Goal: Task Accomplishment & Management: Manage account settings

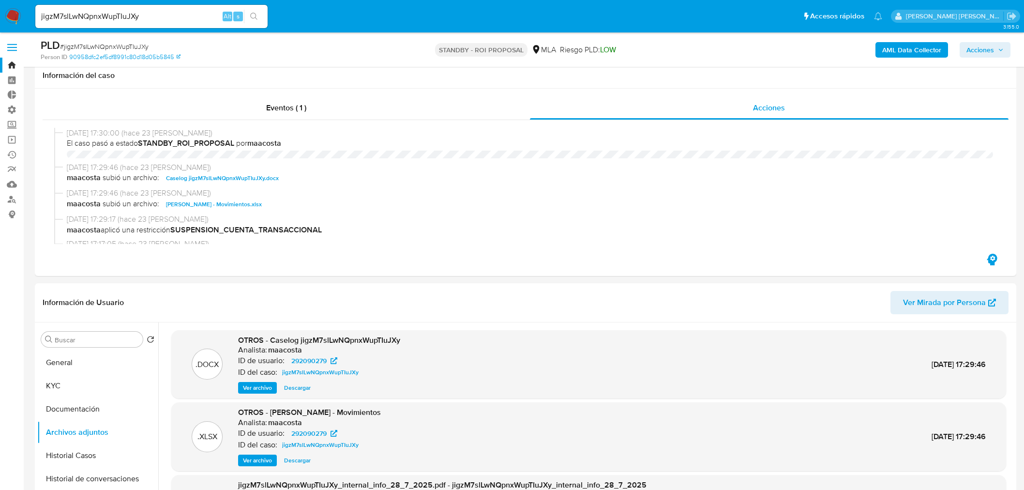
select select "10"
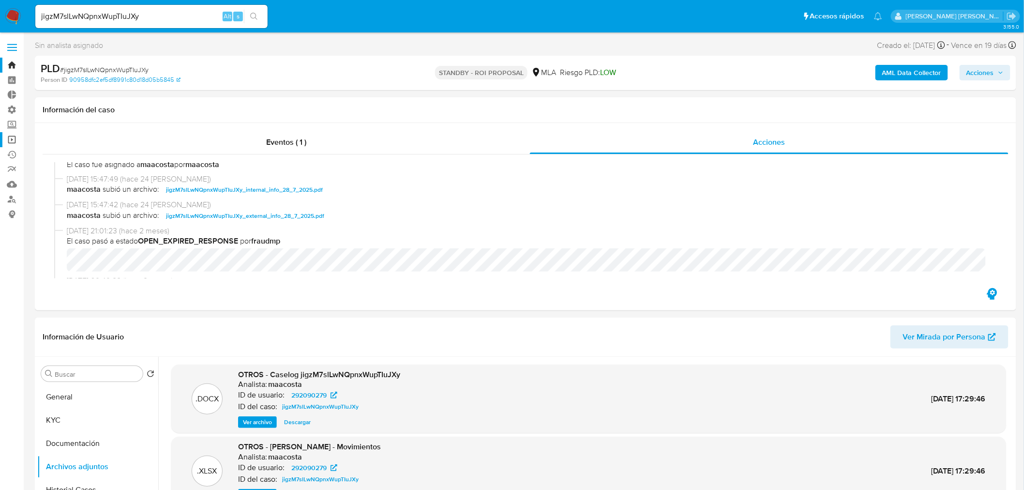
click at [10, 135] on link "Operaciones masivas" at bounding box center [57, 139] width 115 height 15
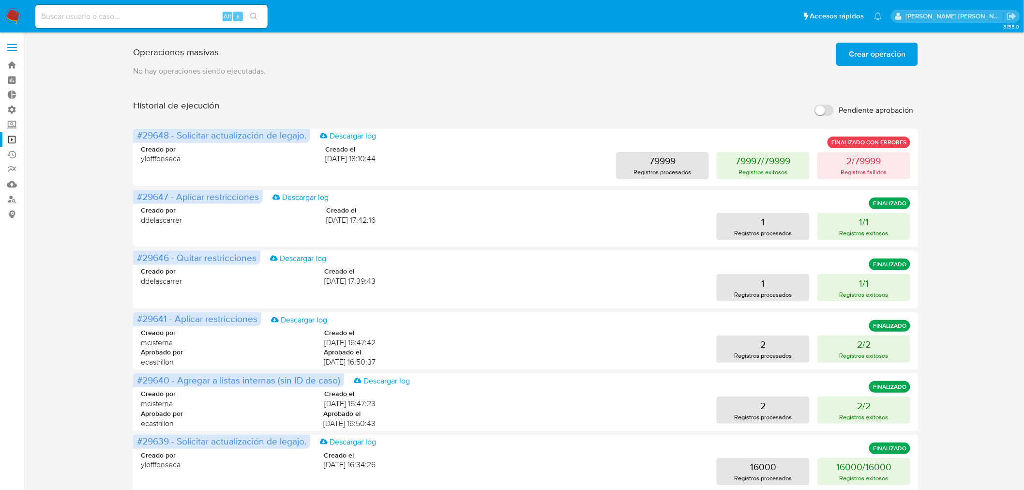
click at [893, 59] on span "Crear operación" at bounding box center [877, 54] width 57 height 21
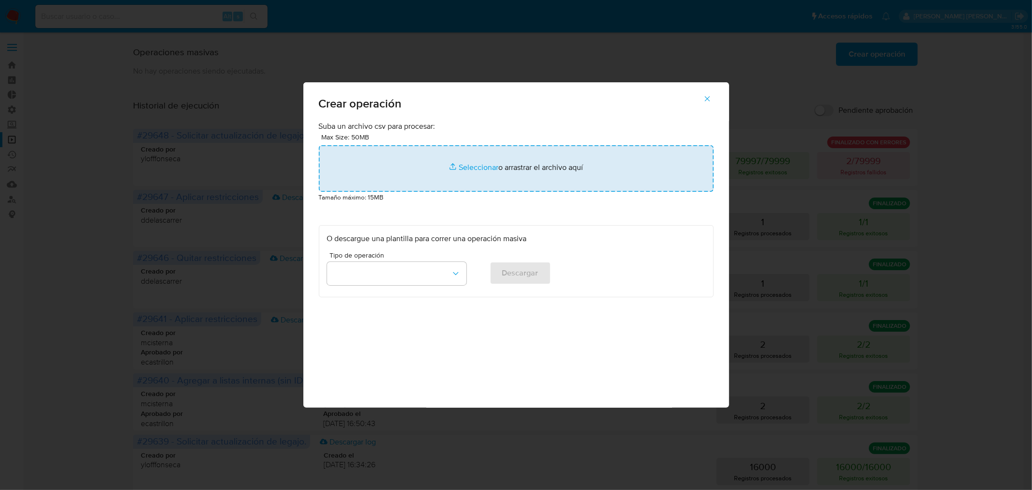
click at [401, 158] on input "file" at bounding box center [516, 168] width 395 height 46
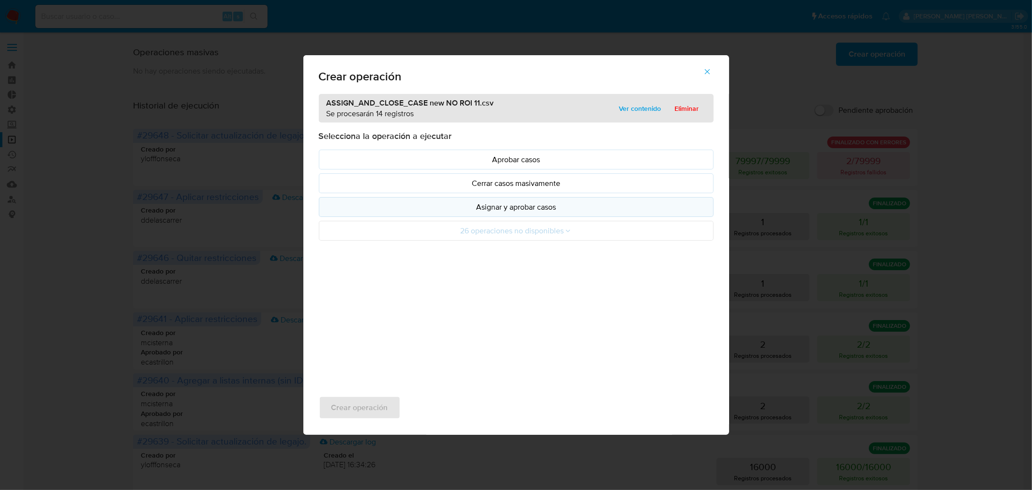
click at [564, 212] on p "Asignar y aprobar casos" at bounding box center [516, 206] width 378 height 11
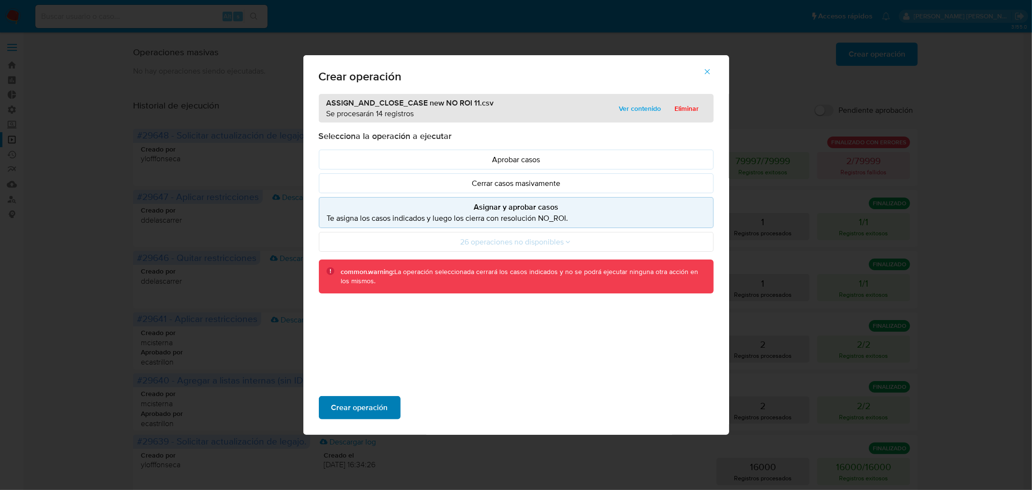
click at [381, 413] on span "Crear operación" at bounding box center [359, 407] width 57 height 21
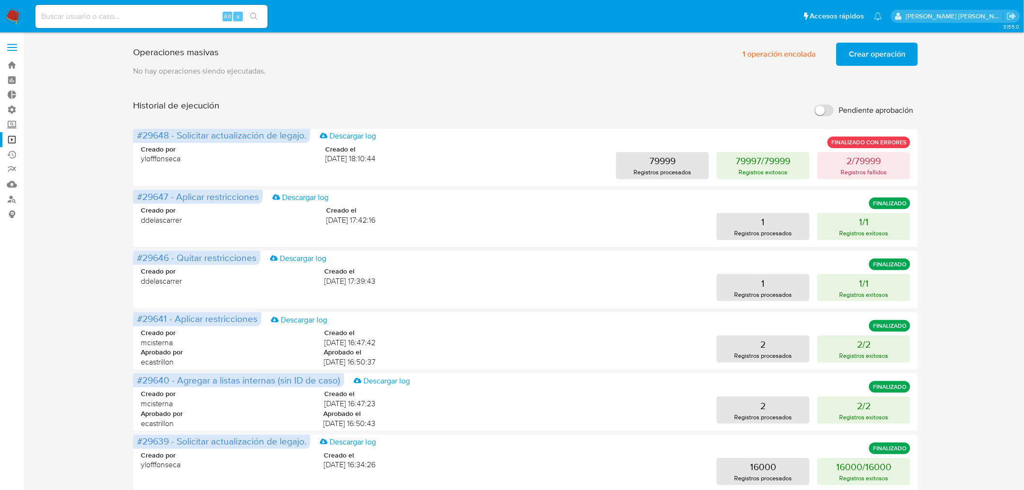
click at [876, 57] on span "Crear operación" at bounding box center [877, 54] width 57 height 21
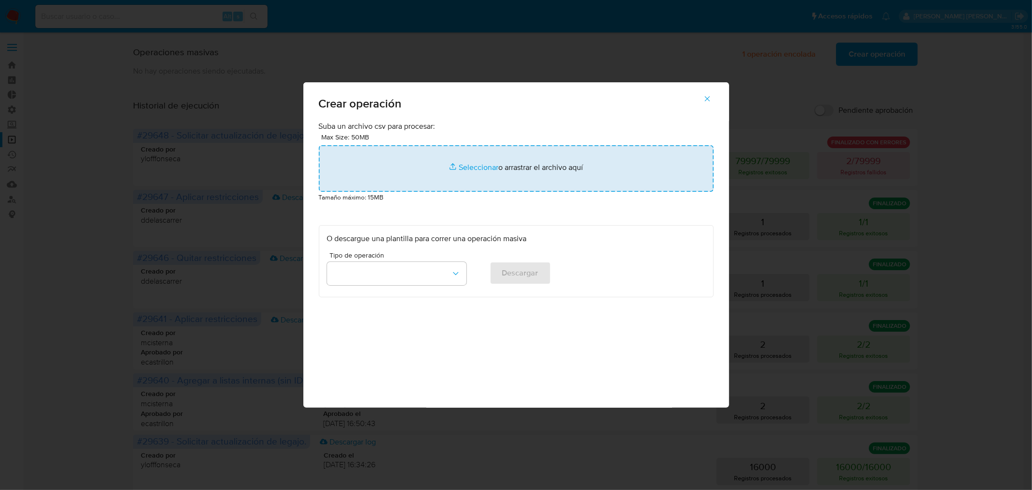
click at [503, 156] on input "file" at bounding box center [516, 168] width 395 height 46
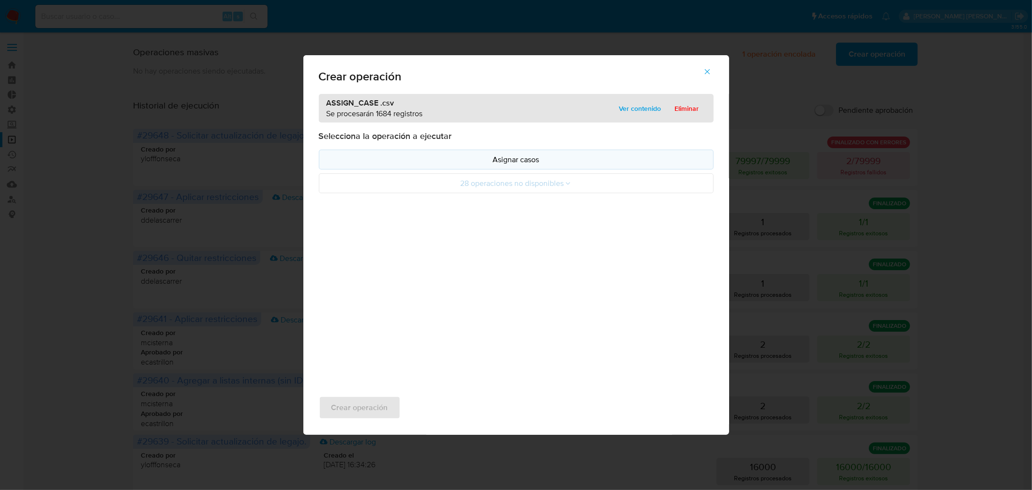
click at [513, 156] on p "Asignar casos" at bounding box center [516, 159] width 378 height 11
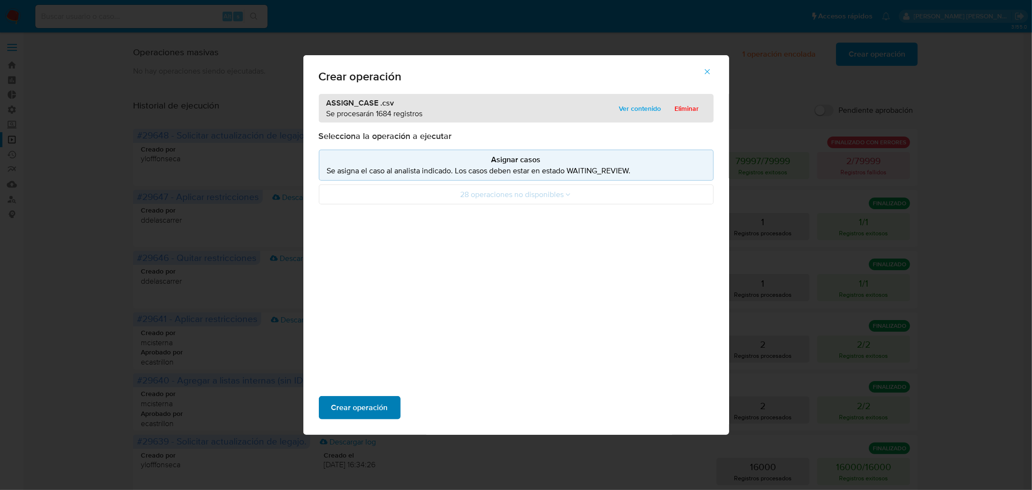
click at [377, 411] on span "Crear operación" at bounding box center [359, 407] width 57 height 21
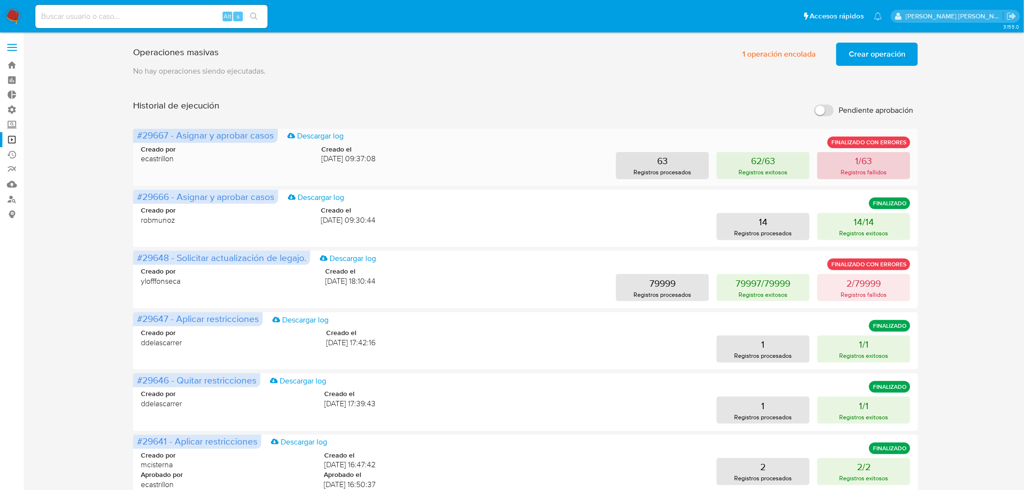
click at [853, 162] on button "1/63 Registros fallidos" at bounding box center [863, 165] width 93 height 27
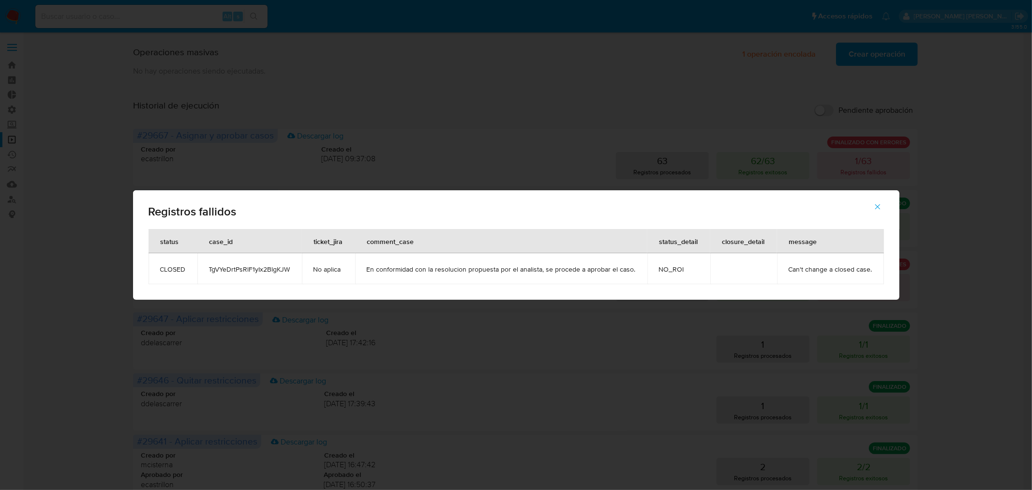
click at [1005, 221] on div "Registros fallidos status case_id ticket_jira comment_case status_detail closur…" at bounding box center [516, 245] width 1032 height 490
click at [878, 207] on icon "button" at bounding box center [877, 206] width 9 height 9
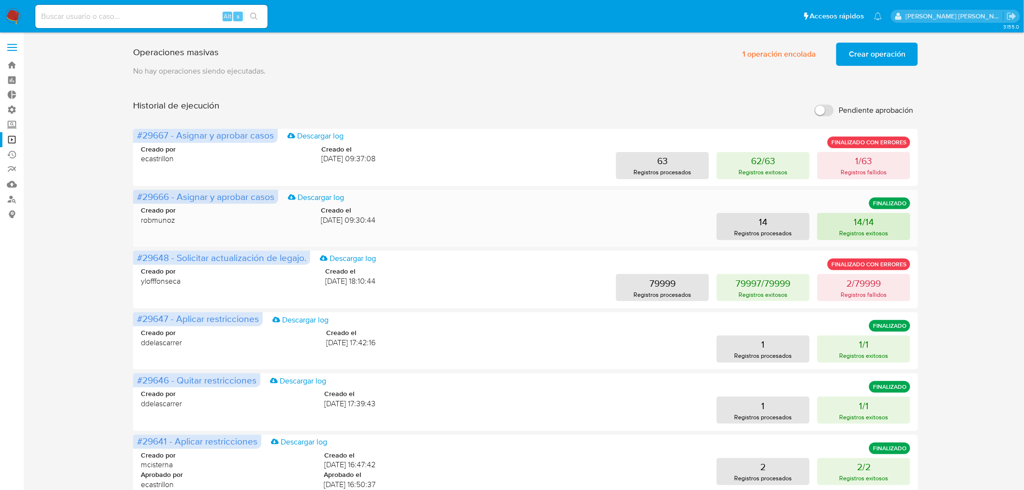
click at [882, 225] on button "14/14 Registros exitosos" at bounding box center [863, 226] width 93 height 27
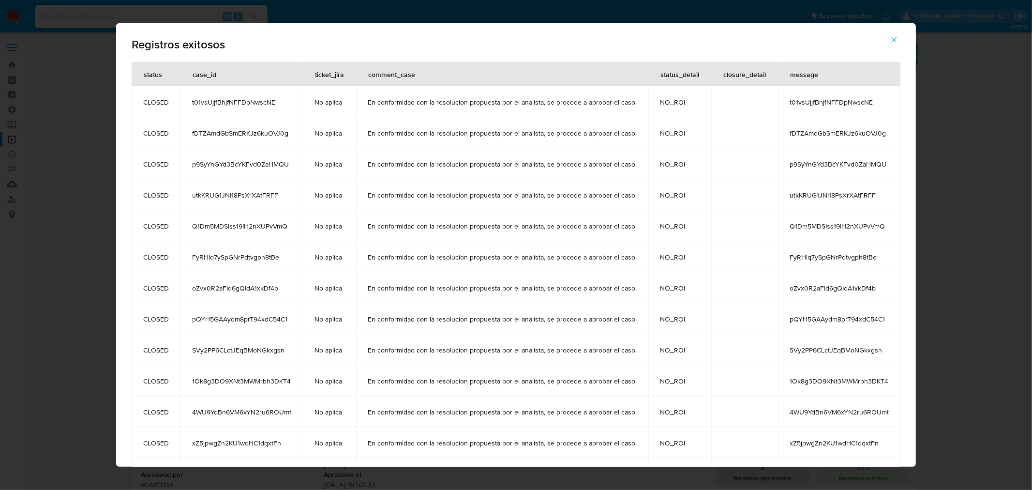
click at [1022, 244] on div "Registros exitosos status case_id ticket_jira comment_case status_detail closur…" at bounding box center [516, 245] width 1032 height 490
click at [893, 40] on icon "button" at bounding box center [894, 39] width 9 height 9
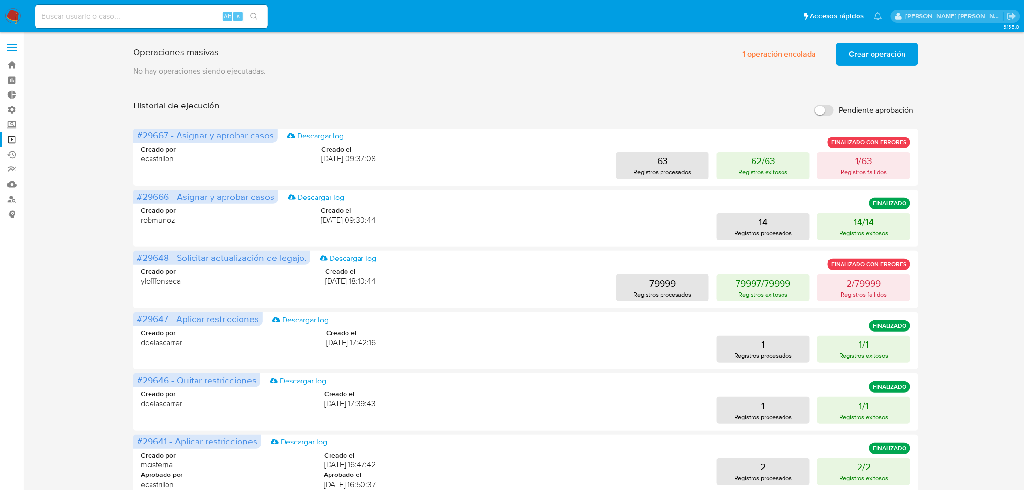
click at [881, 52] on span "Crear operación" at bounding box center [877, 54] width 57 height 21
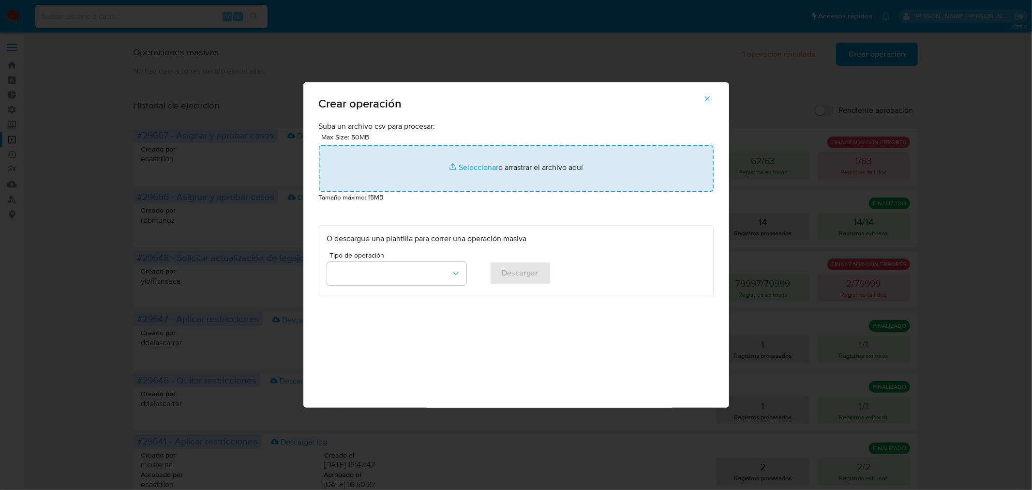
click at [630, 168] on input "file" at bounding box center [516, 168] width 395 height 46
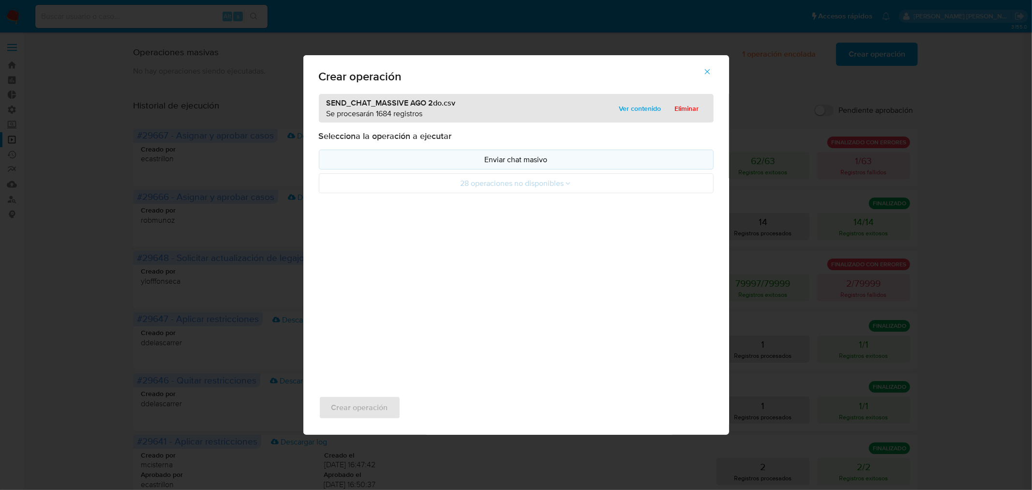
click at [502, 154] on p "Enviar chat masivo" at bounding box center [516, 159] width 378 height 11
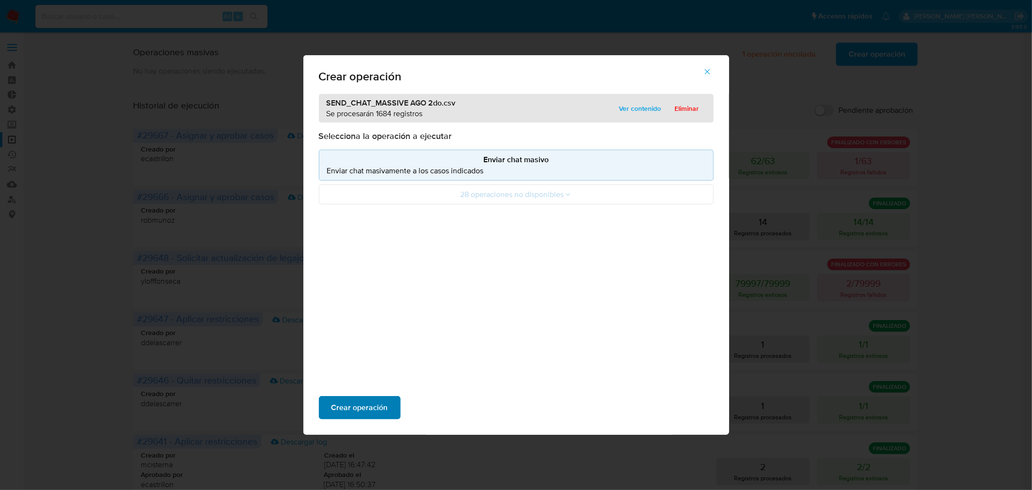
click at [395, 399] on button "Crear operación" at bounding box center [360, 407] width 82 height 23
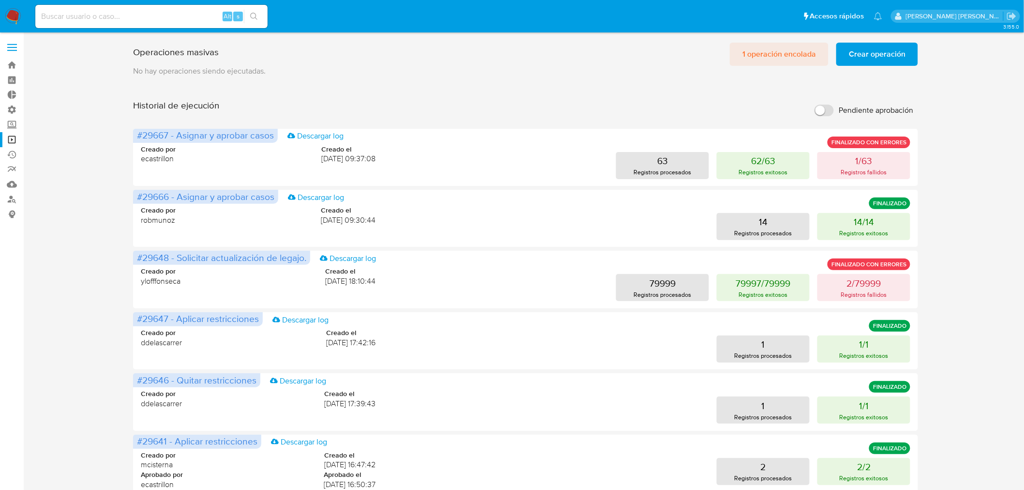
click at [755, 56] on span "1 operación encolada" at bounding box center [779, 54] width 74 height 21
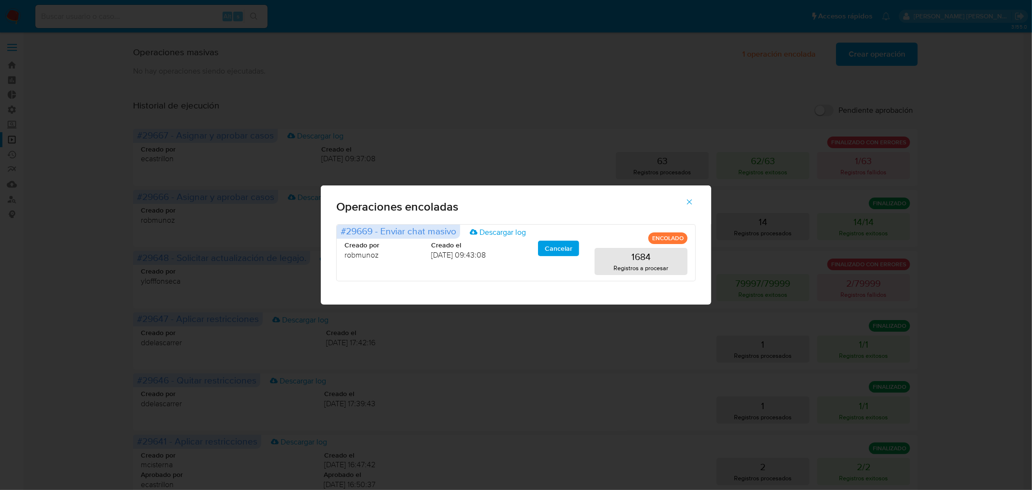
drag, startPoint x: 695, startPoint y: 89, endPoint x: 538, endPoint y: 85, distance: 156.8
click at [689, 88] on div "Operaciones encoladas #29669 - Enviar chat masivo Descargar log ENCOLADO Creado…" at bounding box center [516, 245] width 1032 height 490
click at [8, 65] on div "Operaciones encoladas #29669 - Enviar chat masivo Descargar log ENCOLADO Creado…" at bounding box center [516, 245] width 1032 height 490
drag, startPoint x: 8, startPoint y: 64, endPoint x: 40, endPoint y: 62, distance: 31.5
click at [11, 61] on div "Operaciones encoladas #29669 - Enviar chat masivo Descargar log ENCOLADO Creado…" at bounding box center [516, 245] width 1032 height 490
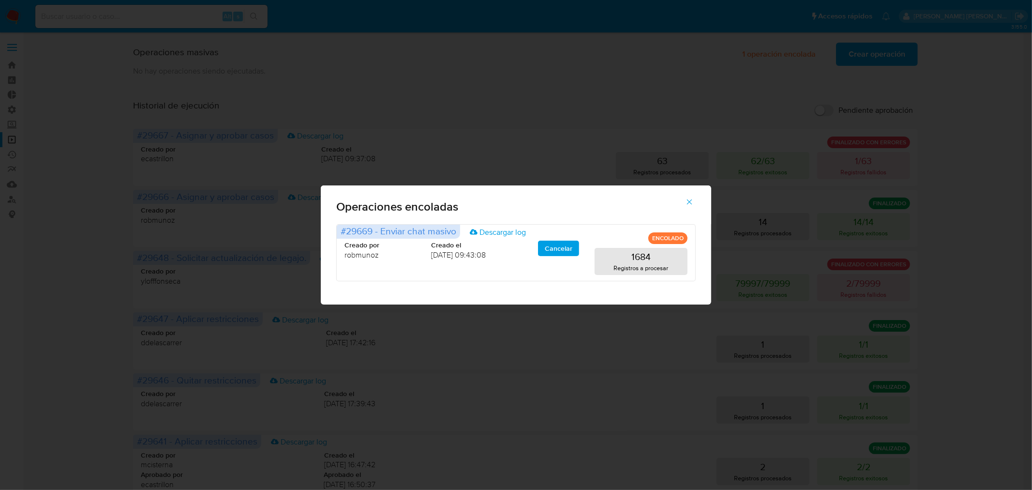
click at [692, 201] on icon "button" at bounding box center [689, 201] width 9 height 9
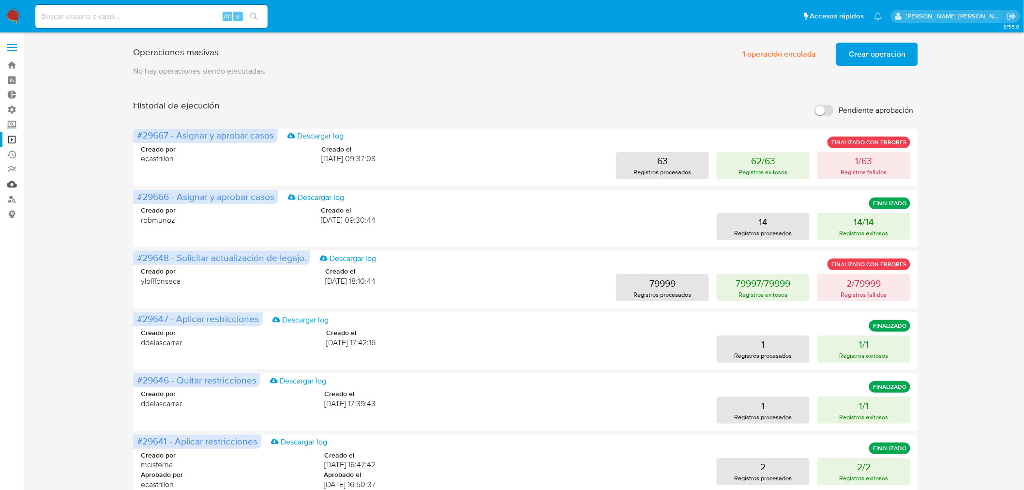
click at [12, 187] on link "Mulan" at bounding box center [57, 184] width 115 height 15
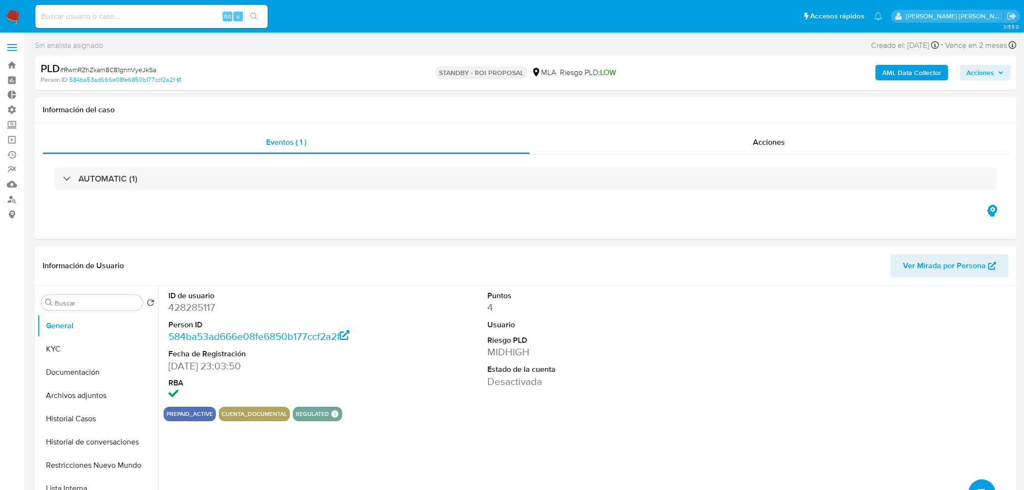
select select "10"
click at [102, 6] on div "Alt s" at bounding box center [151, 16] width 232 height 23
click at [100, 15] on input at bounding box center [151, 16] width 232 height 13
paste input "ON2vw4Km91QNO5yBvrhjwP6E"
type input "ON2vw4Km91QNO5yBvrhjwP6E"
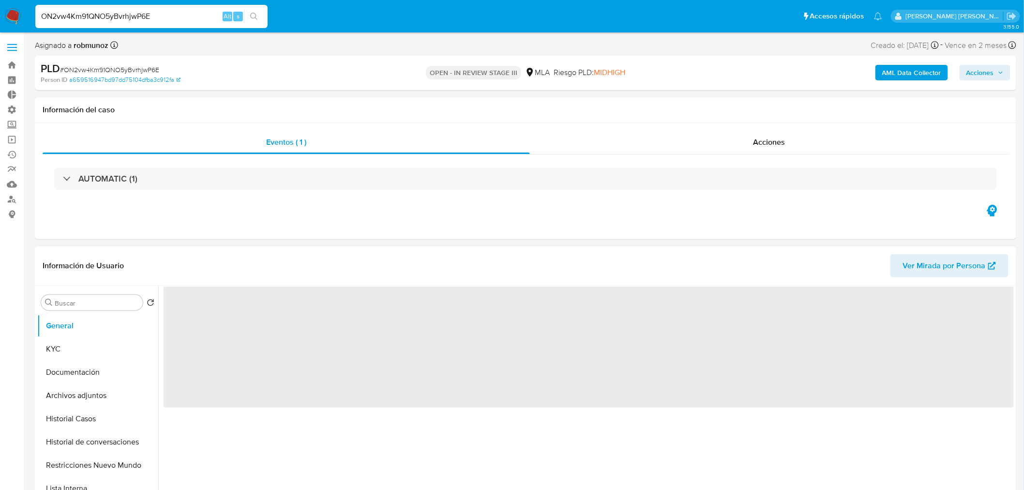
select select "10"
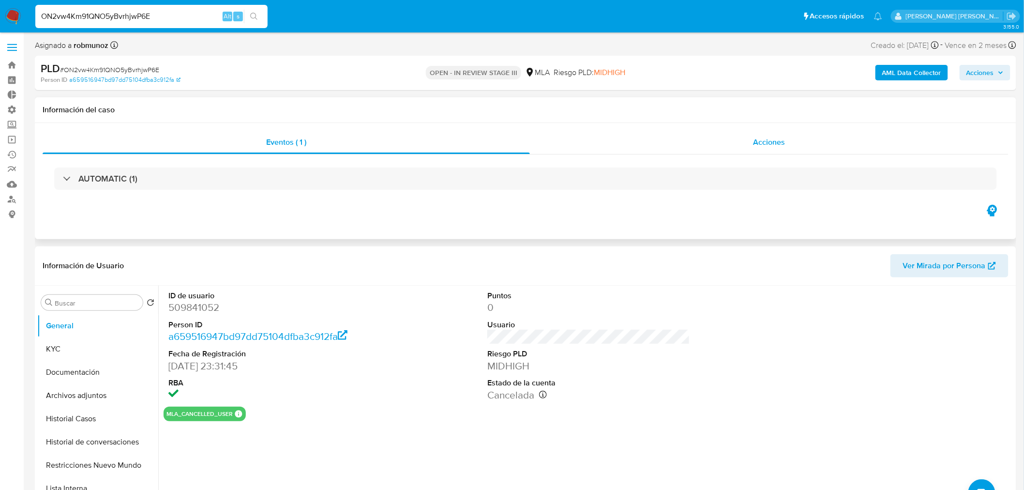
click at [743, 140] on div "Acciones" at bounding box center [769, 142] width 479 height 23
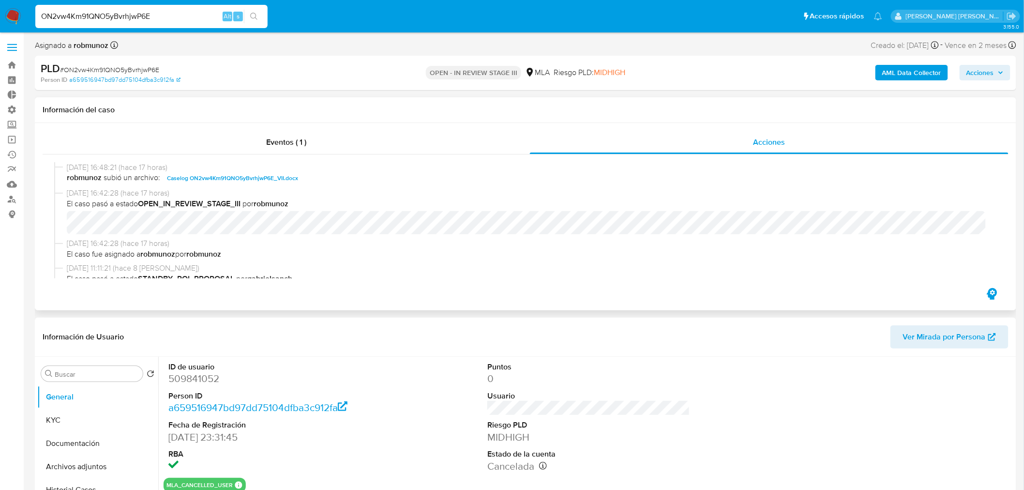
click at [268, 180] on span "Caselog ON2vw4Km91QNO5yBvrhjwP6E_VII.docx" at bounding box center [232, 178] width 131 height 12
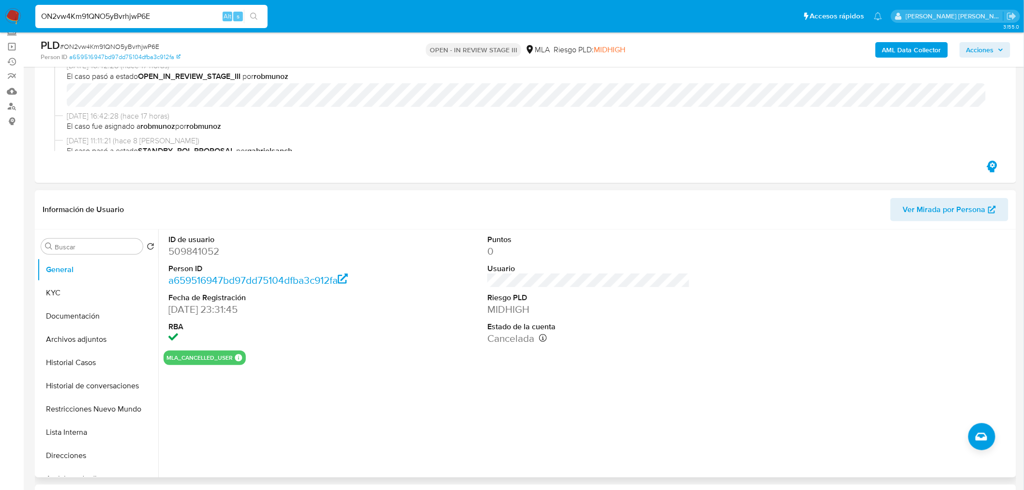
scroll to position [215, 0]
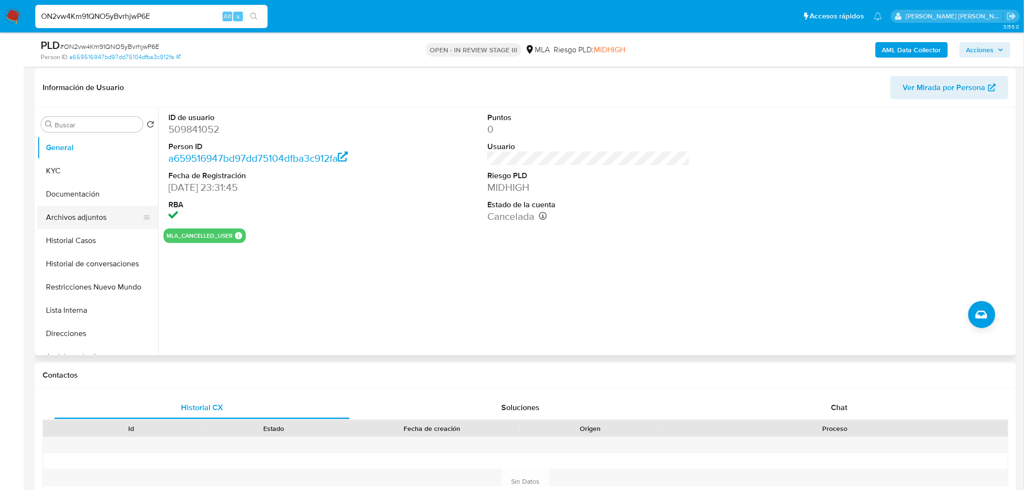
click at [106, 225] on button "Archivos adjuntos" at bounding box center [93, 217] width 113 height 23
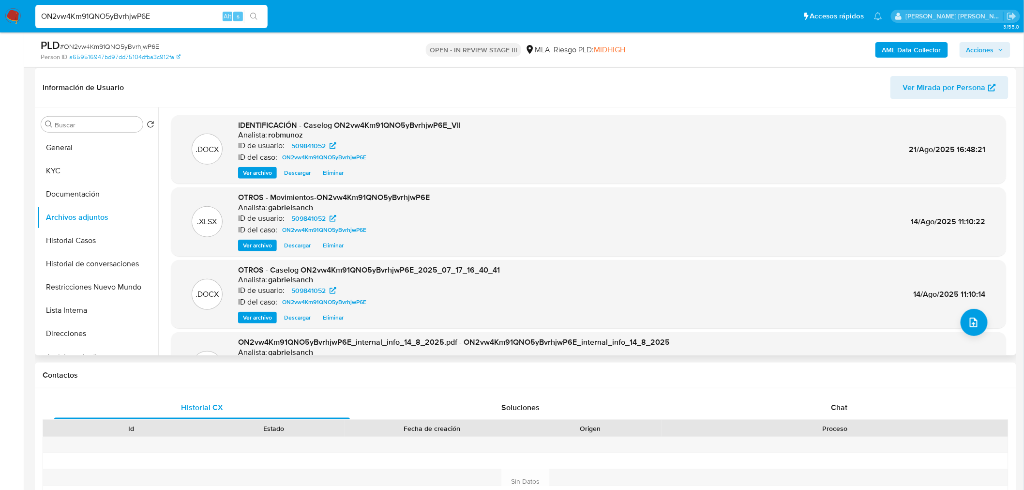
click at [292, 318] on span "Descargar" at bounding box center [297, 318] width 27 height 10
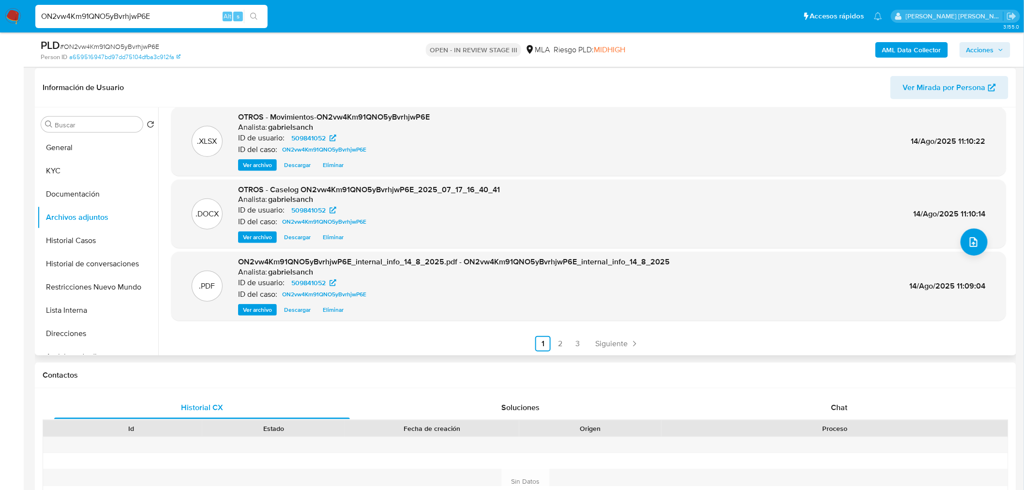
scroll to position [81, 0]
click at [110, 44] on span "# ON2vw4Km91QNO5yBvrhjwP6E" at bounding box center [109, 47] width 99 height 10
copy span "ON2vw4Km91QNO5yBvrhjwP6E"
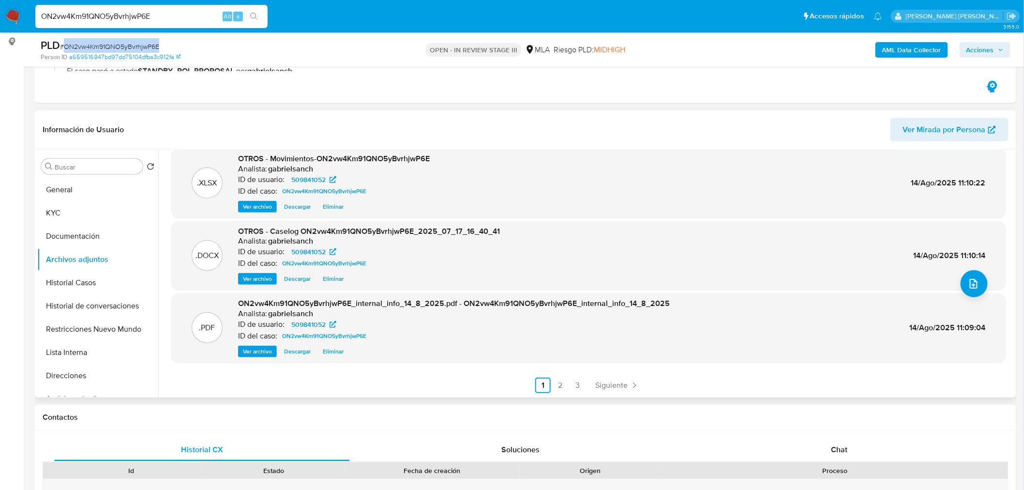
scroll to position [161, 0]
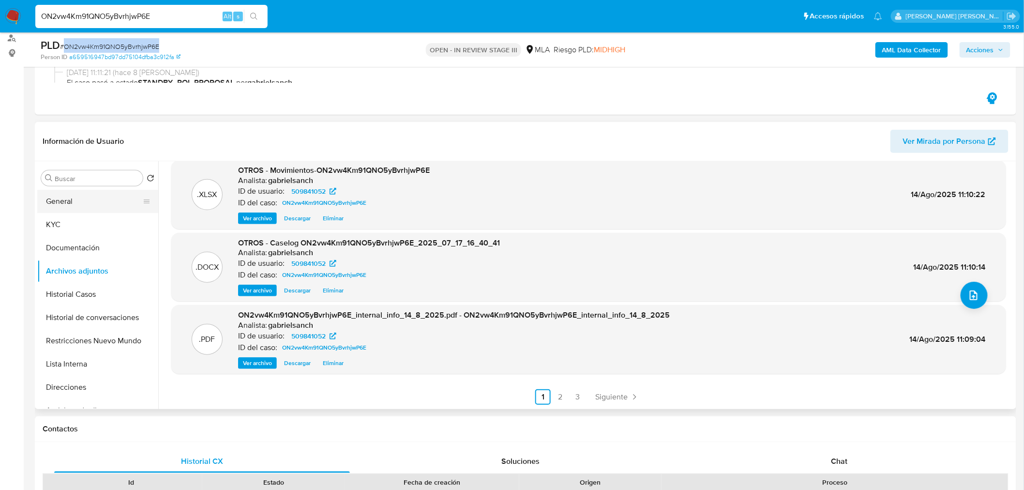
click at [72, 192] on button "General" at bounding box center [93, 201] width 113 height 23
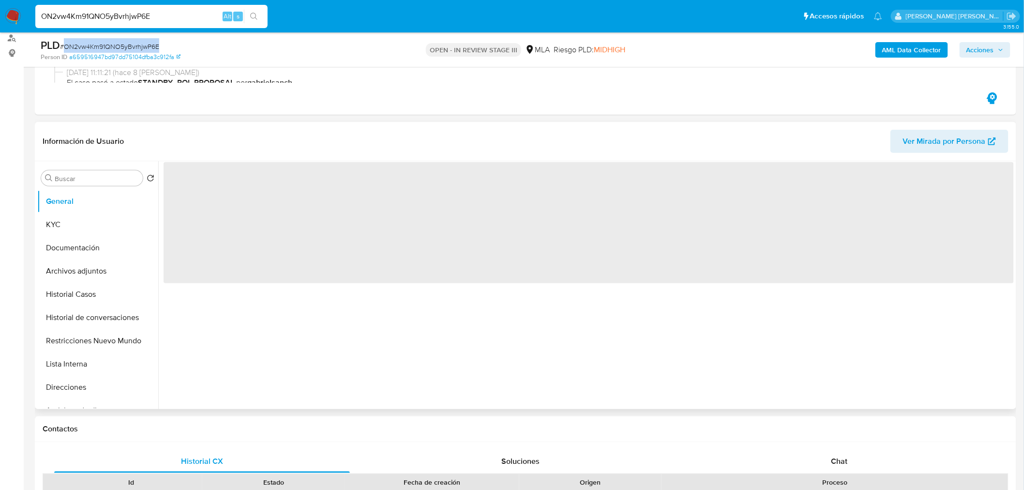
scroll to position [0, 0]
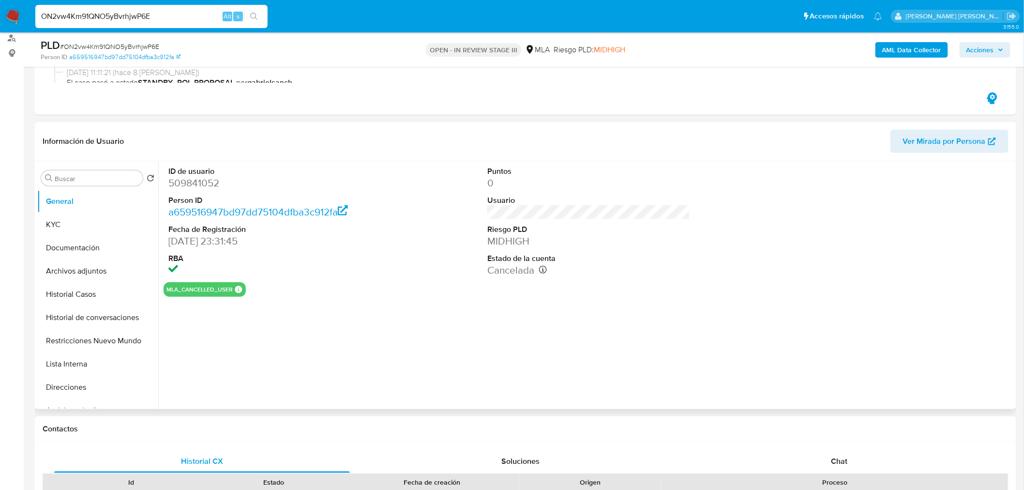
click at [195, 182] on dd "509841052" at bounding box center [269, 183] width 203 height 14
click at [195, 181] on dd "509841052" at bounding box center [269, 183] width 203 height 14
copy dd "509841052"
click at [105, 273] on button "Archivos adjuntos" at bounding box center [93, 270] width 113 height 23
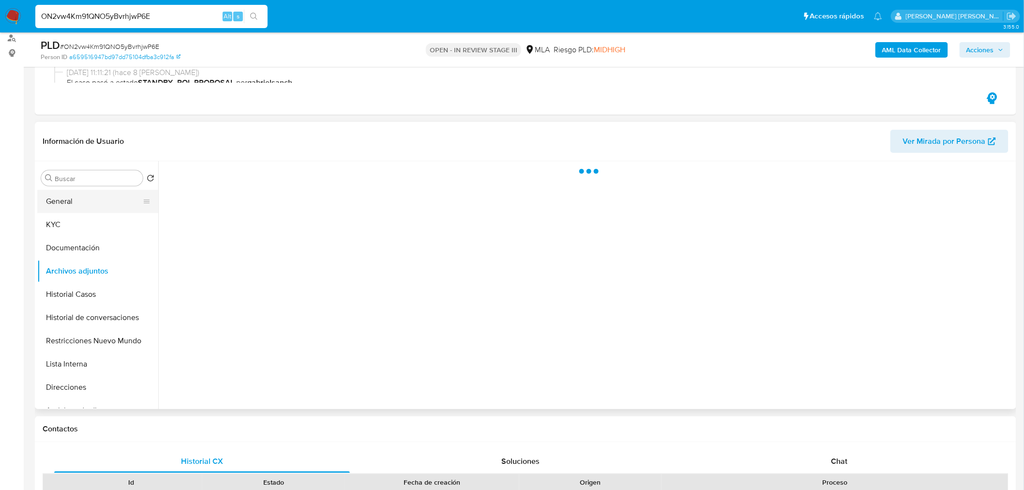
drag, startPoint x: 86, startPoint y: 198, endPoint x: 90, endPoint y: 194, distance: 6.2
click at [88, 197] on button "General" at bounding box center [93, 201] width 113 height 23
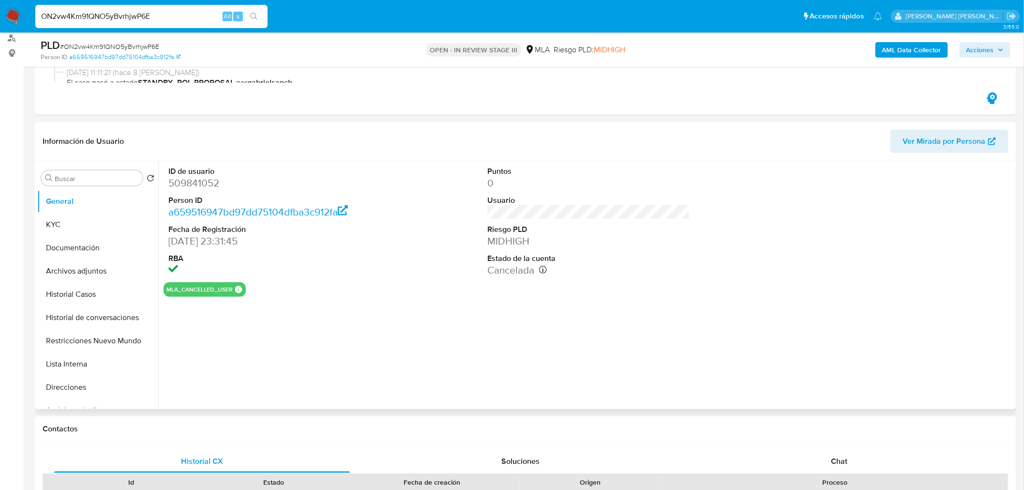
click at [210, 181] on dd "509841052" at bounding box center [269, 183] width 203 height 14
click at [210, 180] on dd "509841052" at bounding box center [269, 183] width 203 height 14
copy dd "509841052"
drag, startPoint x: 77, startPoint y: 268, endPoint x: 82, endPoint y: 265, distance: 5.6
click at [77, 268] on button "Archivos adjuntos" at bounding box center [93, 270] width 113 height 23
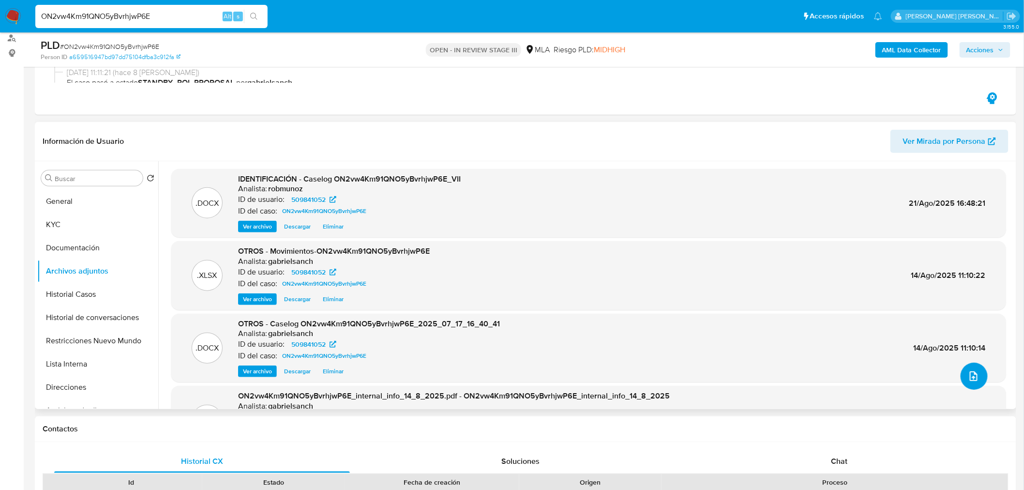
click at [970, 366] on button "upload-file" at bounding box center [973, 375] width 27 height 27
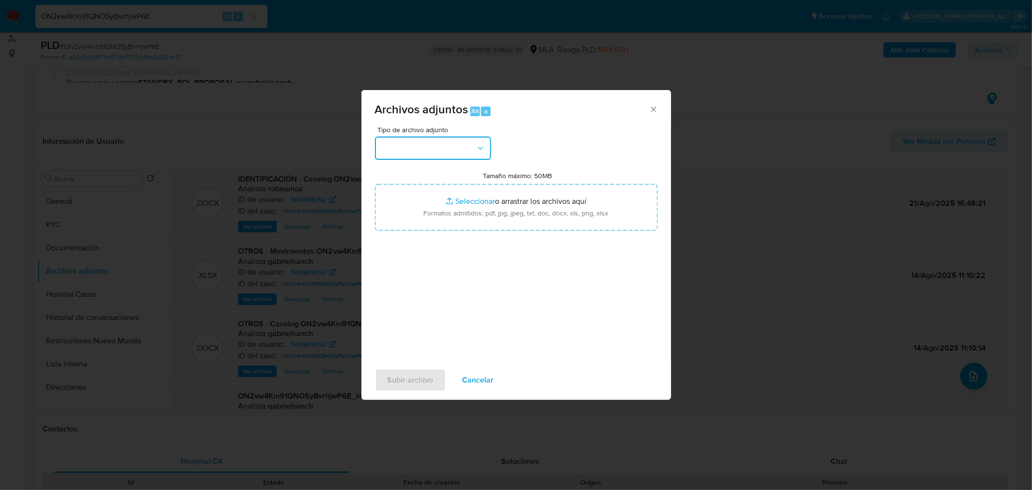
click at [455, 148] on button "button" at bounding box center [433, 147] width 116 height 23
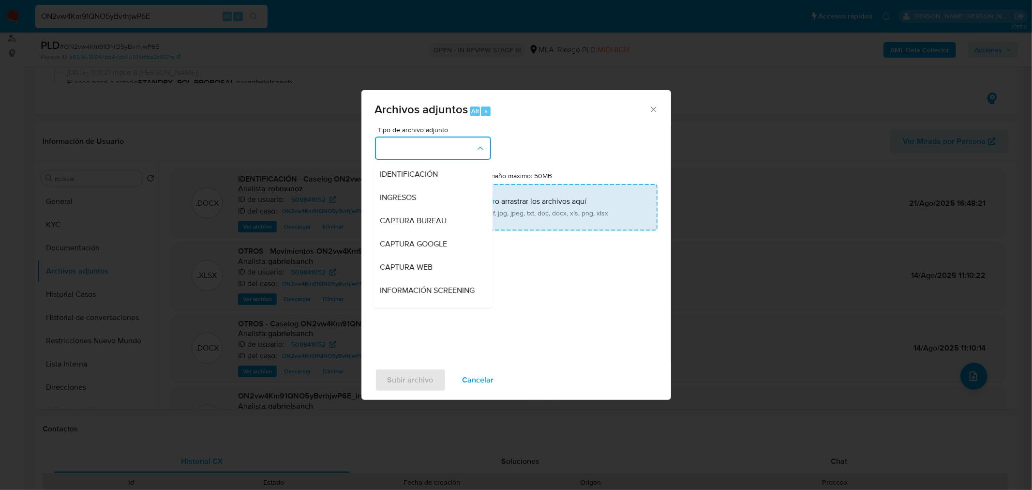
click at [450, 172] on div "IDENTIFICACIÓN" at bounding box center [429, 173] width 99 height 23
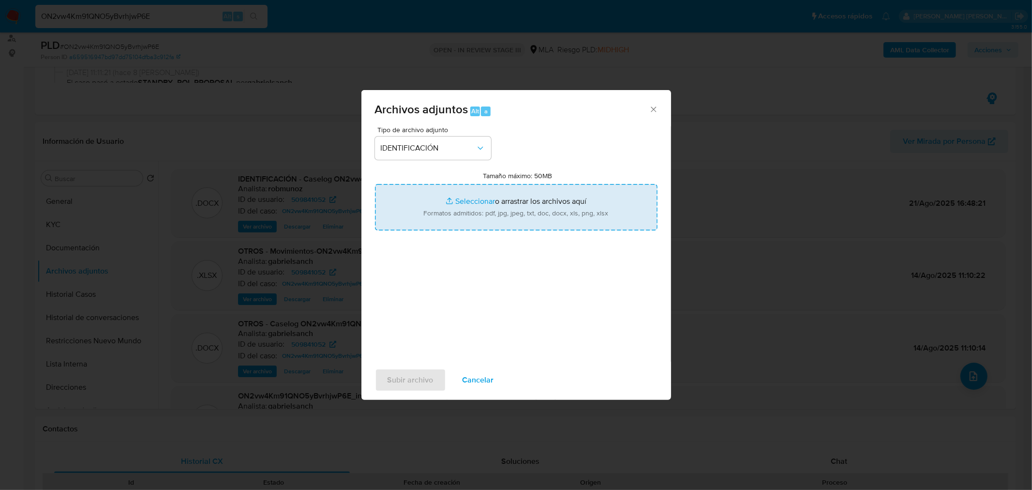
click at [482, 221] on input "Tamaño máximo: 50MB Seleccionar archivos" at bounding box center [516, 207] width 283 height 46
type input "C:\fakepath\Caselog ON2vw4Km91QNO5yBvrhjwP6E_VIII.docx"
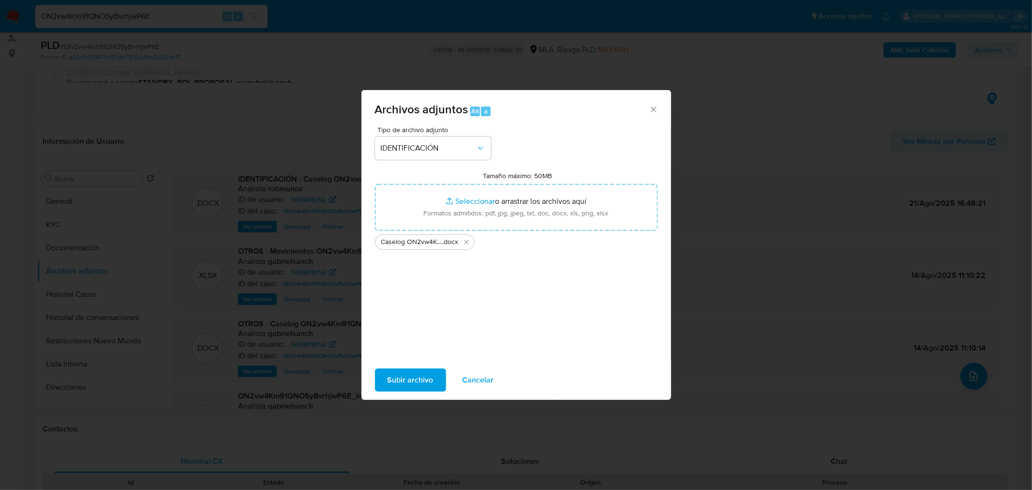
click at [424, 375] on span "Subir archivo" at bounding box center [411, 379] width 46 height 21
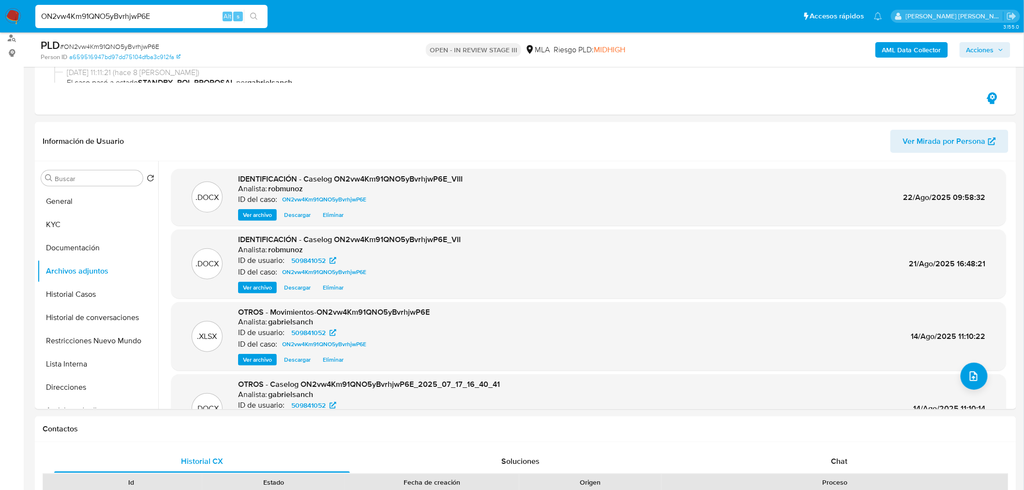
click at [171, 16] on input "ON2vw4Km91QNO5yBvrhjwP6E" at bounding box center [151, 16] width 232 height 13
click at [171, 15] on input "ON2vw4Km91QNO5yBvrhjwP6E" at bounding box center [151, 16] width 232 height 13
paste input "jAFKfcgjz89r6saD8kjK05K7"
type input "jAFKfcgjz89r6saD8kjK05K7"
click at [255, 16] on div "search-icon" at bounding box center [258, 20] width 9 height 9
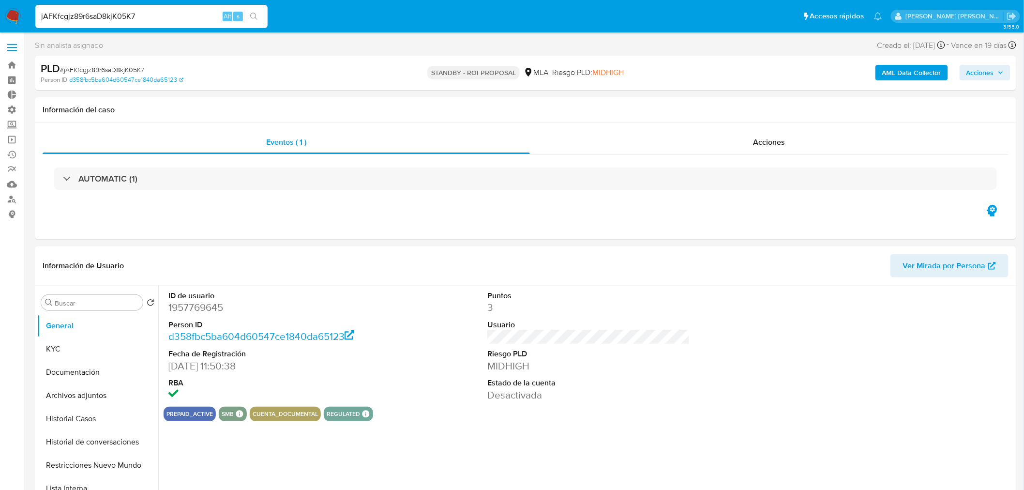
select select "10"
click at [785, 134] on div "Acciones" at bounding box center [769, 142] width 479 height 23
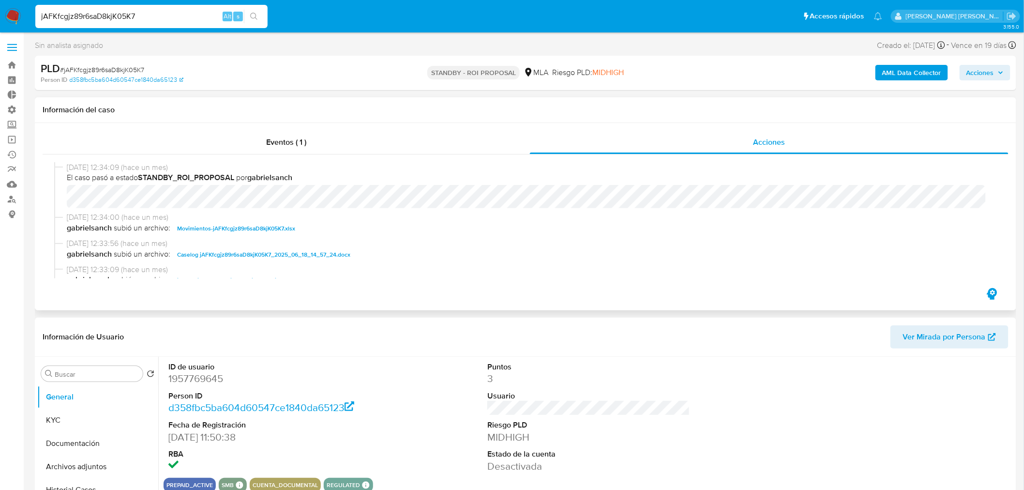
click at [340, 252] on span "Caselog jAFKfcgjz89r6saD8kjK05K7_2025_06_18_14_57_24.docx" at bounding box center [263, 255] width 173 height 12
click at [14, 61] on link "Bandeja" at bounding box center [57, 65] width 115 height 15
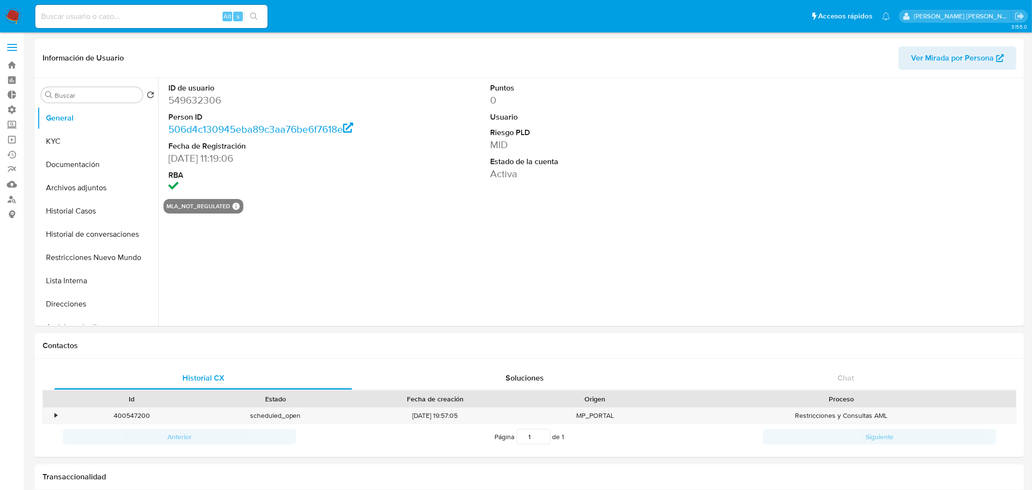
select select "10"
click at [84, 210] on button "Historial Casos" at bounding box center [93, 210] width 113 height 23
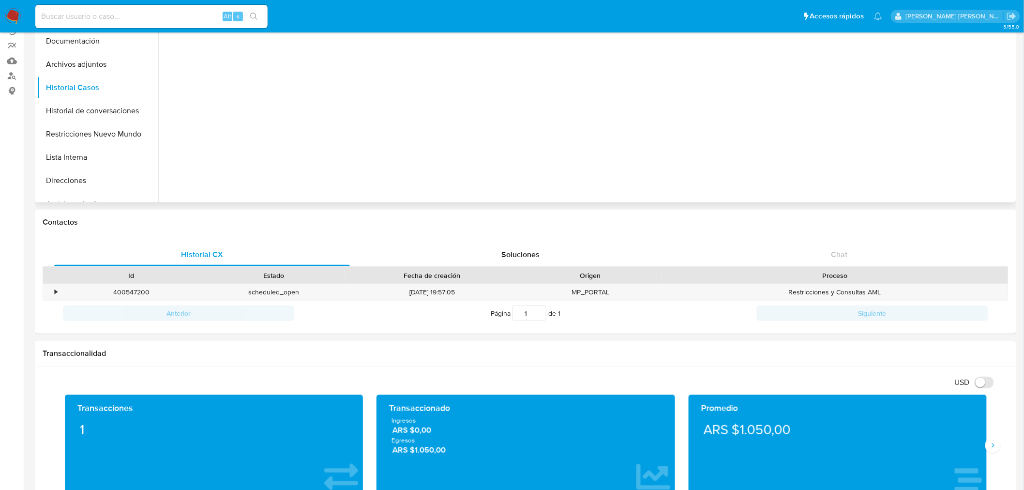
scroll to position [16, 0]
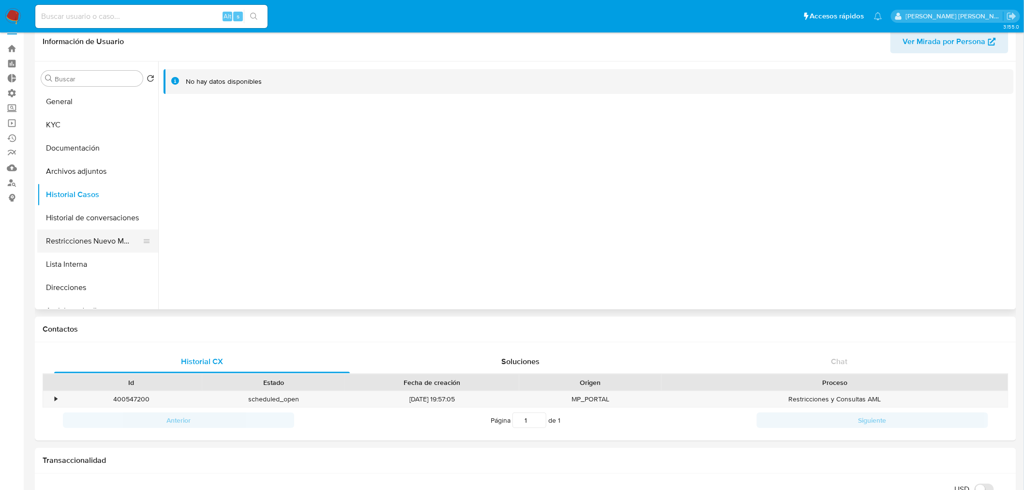
click at [73, 238] on button "Restricciones Nuevo Mundo" at bounding box center [93, 240] width 113 height 23
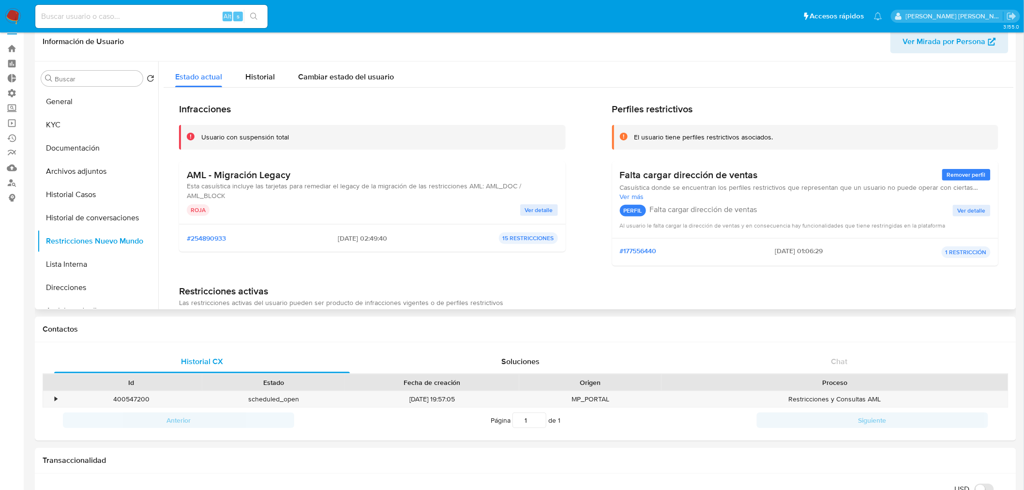
click at [549, 210] on span "Ver detalle" at bounding box center [539, 210] width 28 height 10
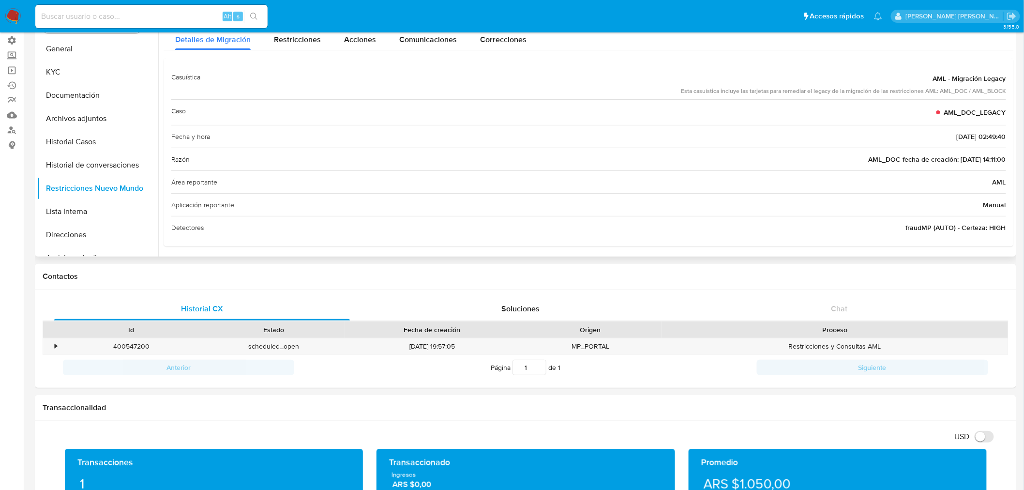
scroll to position [0, 0]
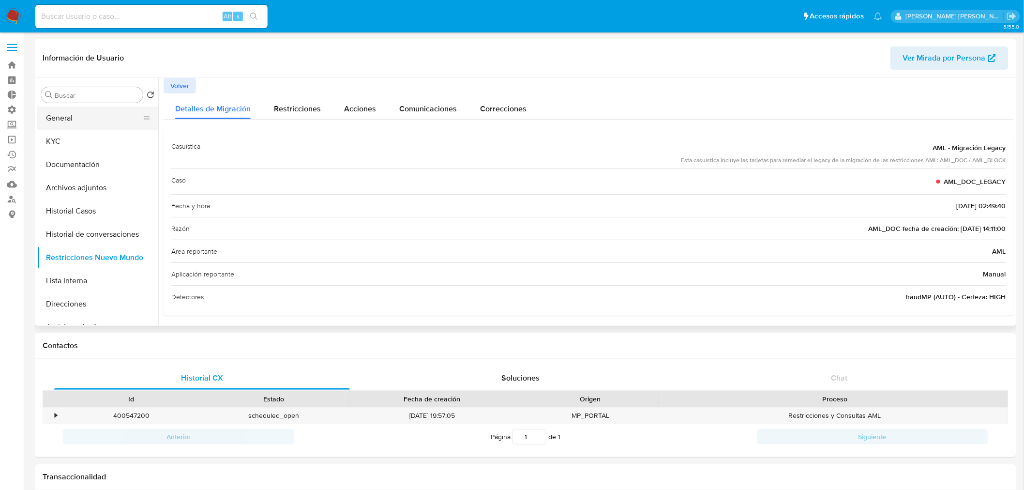
click at [49, 120] on button "General" at bounding box center [93, 117] width 113 height 23
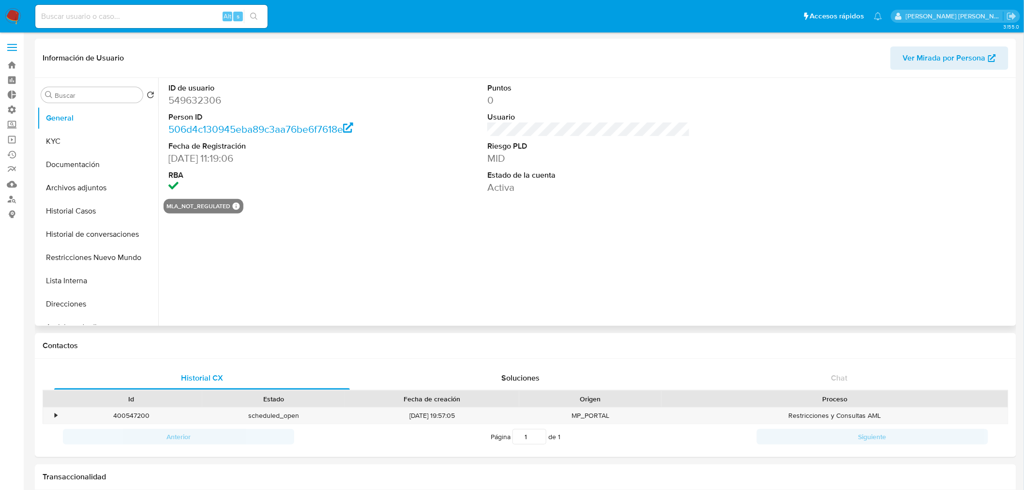
click at [204, 99] on dd "549632306" at bounding box center [269, 100] width 203 height 14
copy dd "549632306"
click at [13, 134] on link "Operaciones masivas" at bounding box center [57, 139] width 115 height 15
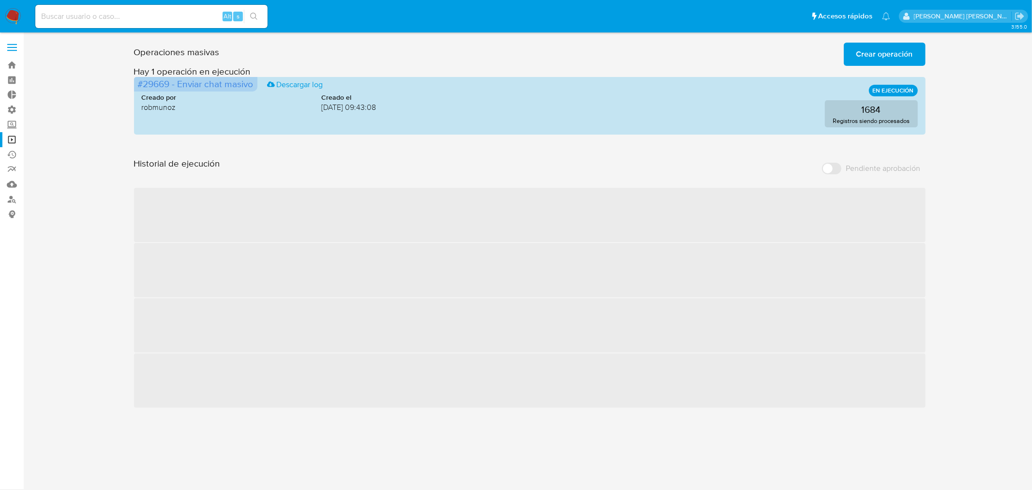
click at [879, 63] on span "Crear operación" at bounding box center [884, 54] width 57 height 21
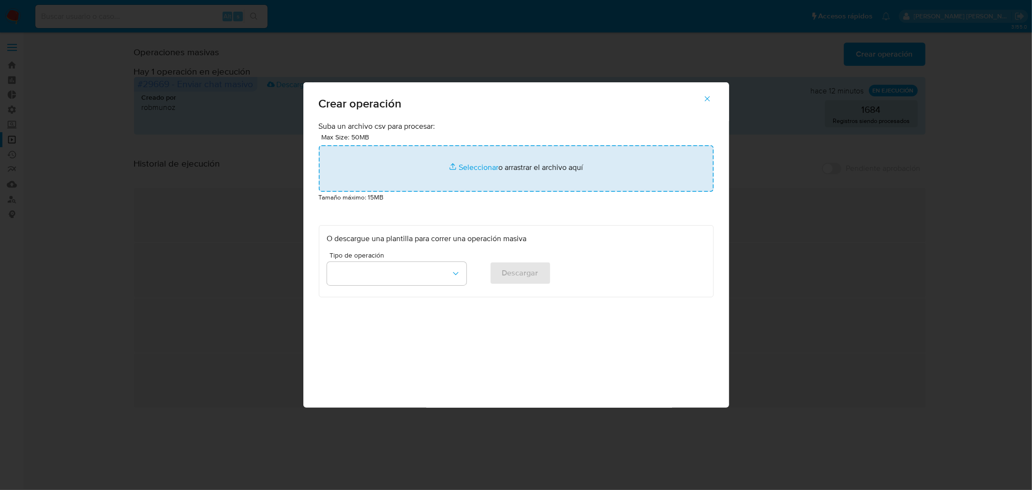
click at [431, 151] on input "file" at bounding box center [516, 168] width 395 height 46
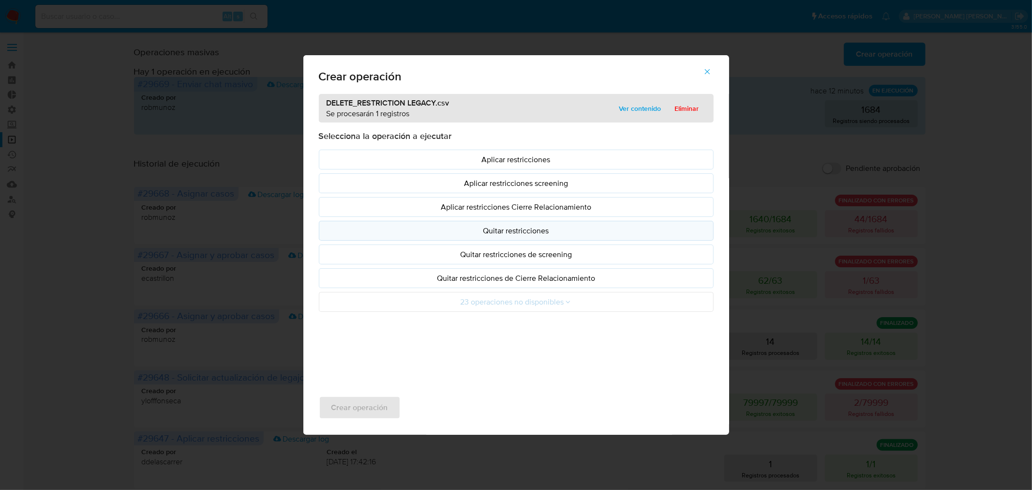
click at [516, 238] on button "Quitar restricciones" at bounding box center [516, 231] width 395 height 20
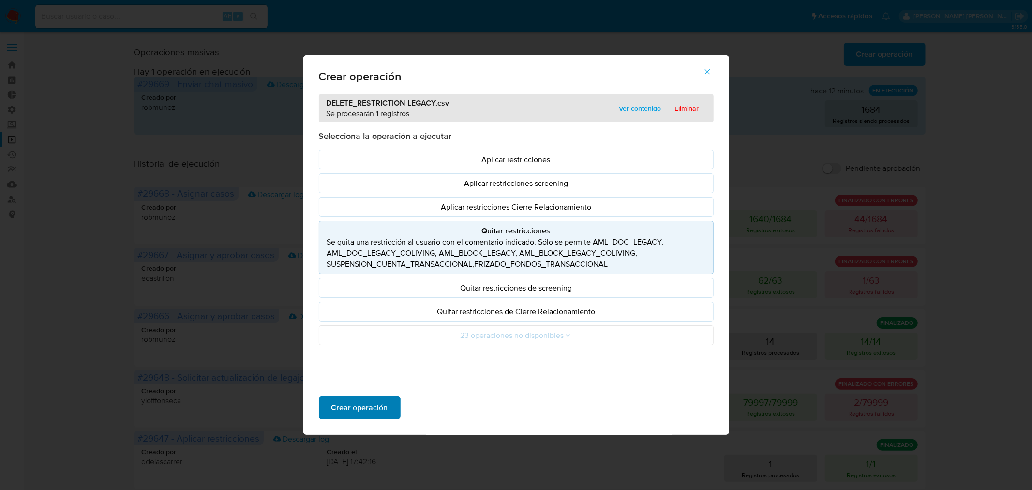
click at [385, 403] on span "Crear operación" at bounding box center [359, 407] width 57 height 21
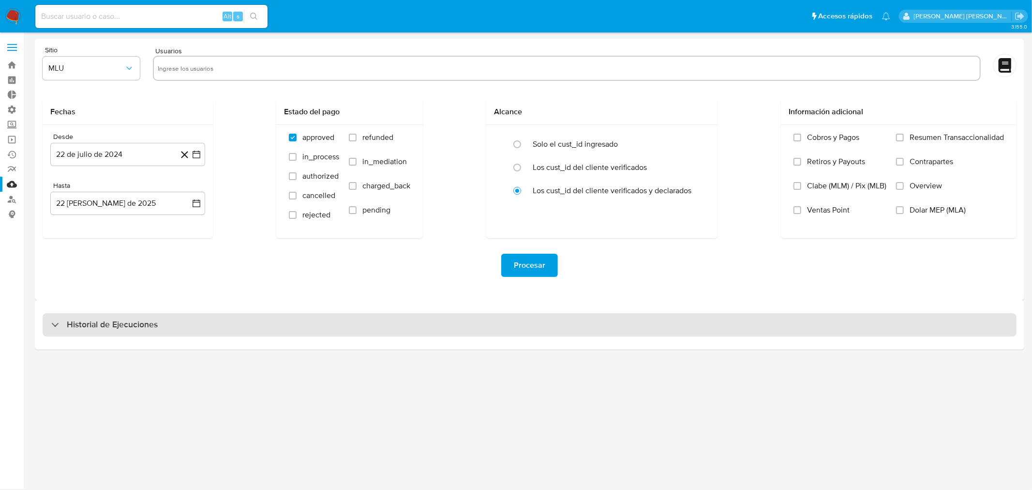
click at [112, 334] on div "Historial de Ejecuciones" at bounding box center [530, 324] width 974 height 23
select select "10"
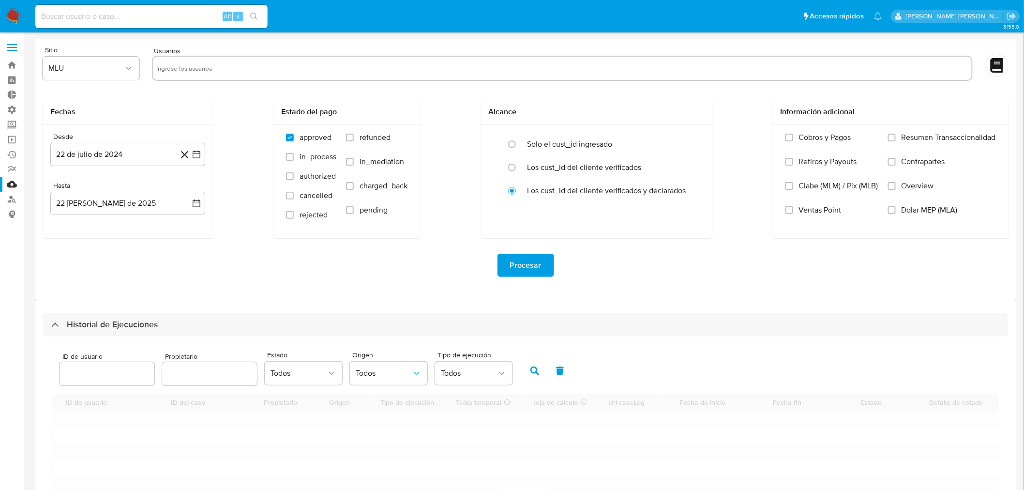
click at [103, 371] on input "number" at bounding box center [107, 373] width 95 height 13
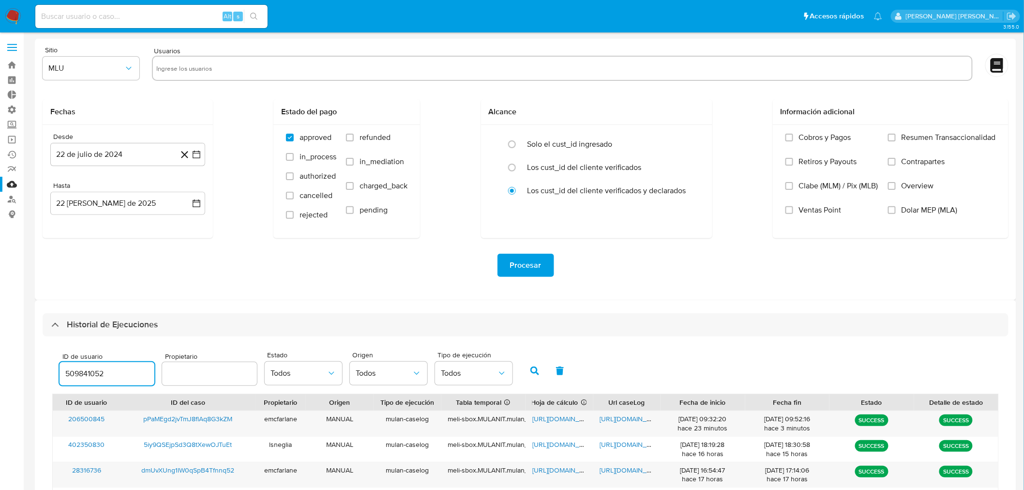
type input "509841052"
click at [530, 368] on icon "button" at bounding box center [534, 370] width 9 height 9
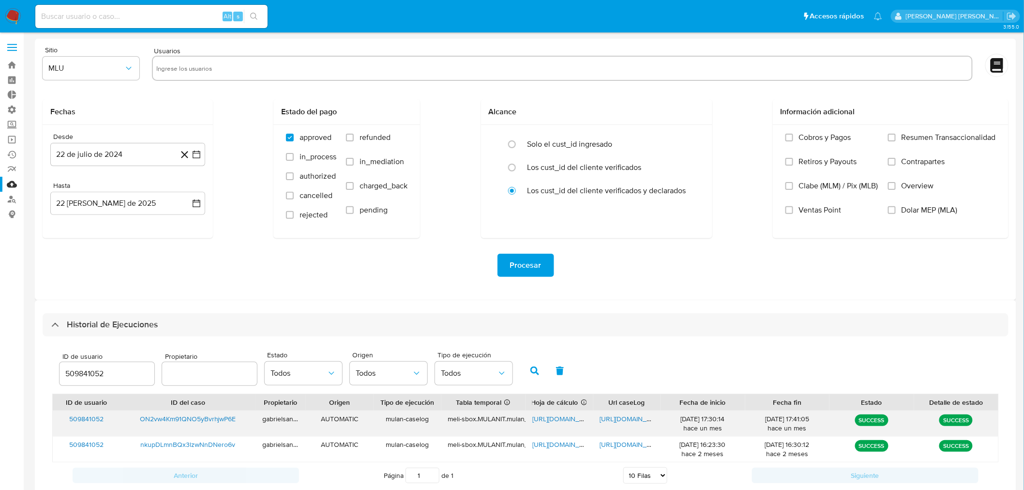
click at [612, 420] on span "https://docs.google.com/document/d/16oB0kDHUI7YZGe_HByLPdLJUpevXOM0FumL1WV-kZv4…" at bounding box center [633, 419] width 67 height 10
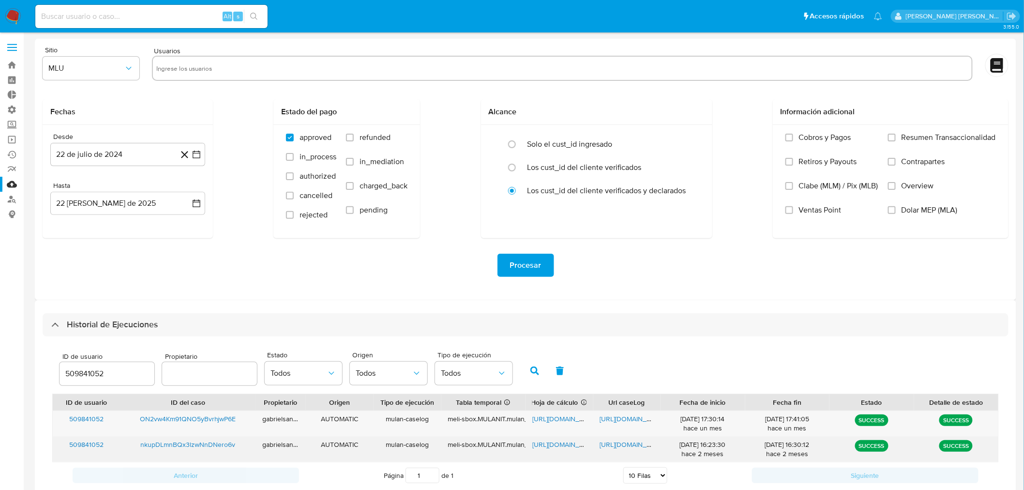
click at [632, 448] on span "https://docs.google.com/document/d/112ehsKLxOKP8D2_DXK3X63LlUtSH1D1-kLMSnR7a2qU…" at bounding box center [633, 444] width 67 height 10
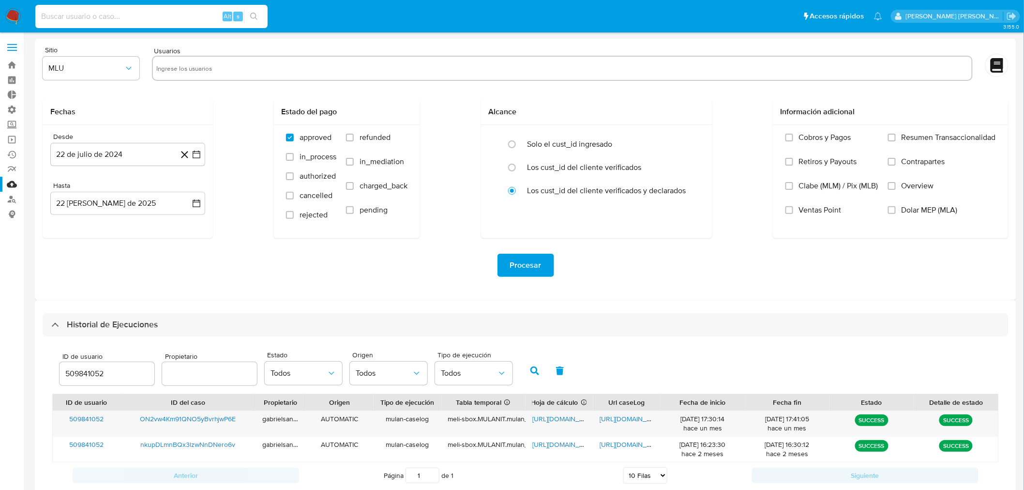
click at [104, 14] on input at bounding box center [151, 16] width 232 height 13
paste input "UaIkF2TeuumuDbfWnNUhI5Xk"
type input "UaIkF2TeuumuDbfWnNUhI5Xk"
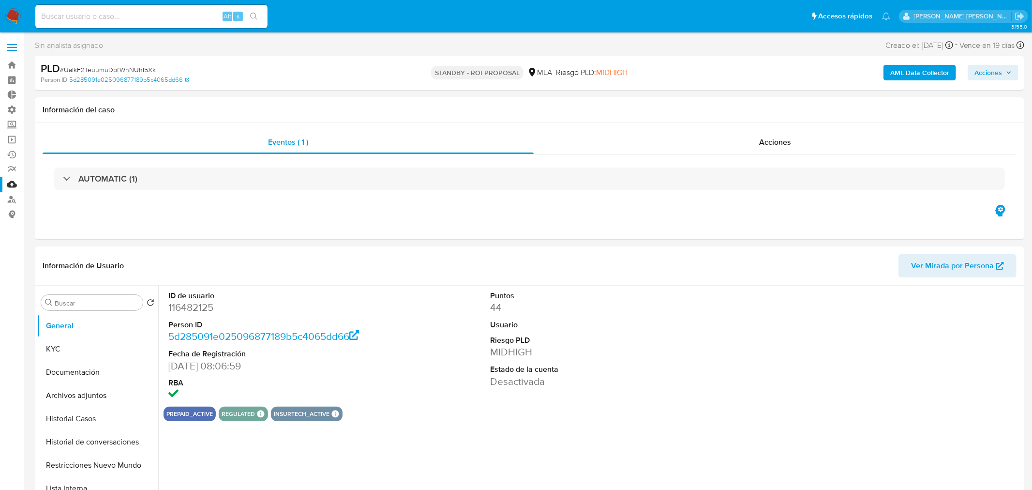
select select "10"
click at [199, 17] on input at bounding box center [151, 16] width 232 height 13
paste input "eCEn6KjeVeo4G46LrXnFi8Kn"
type input "eCEn6KjeVeo4G46LrXnFi8Kn"
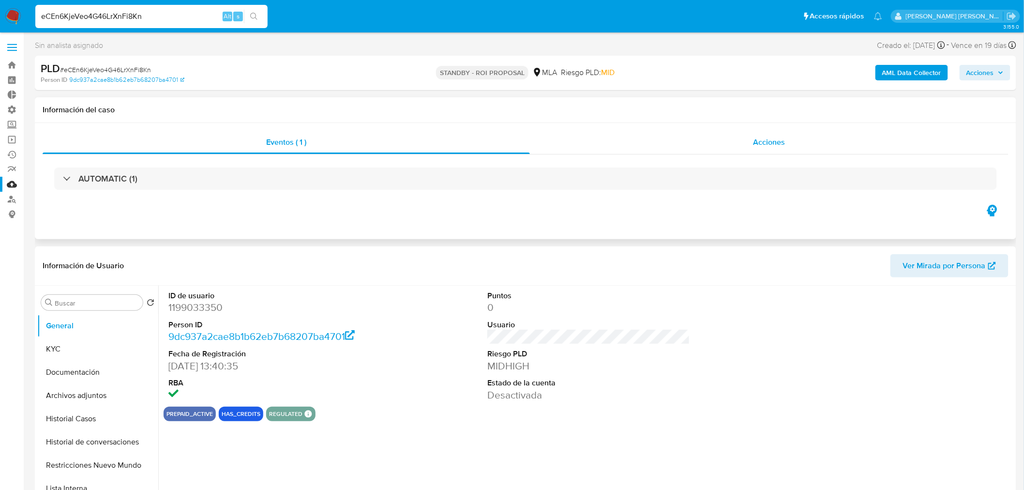
click at [768, 140] on span "Acciones" at bounding box center [769, 141] width 32 height 11
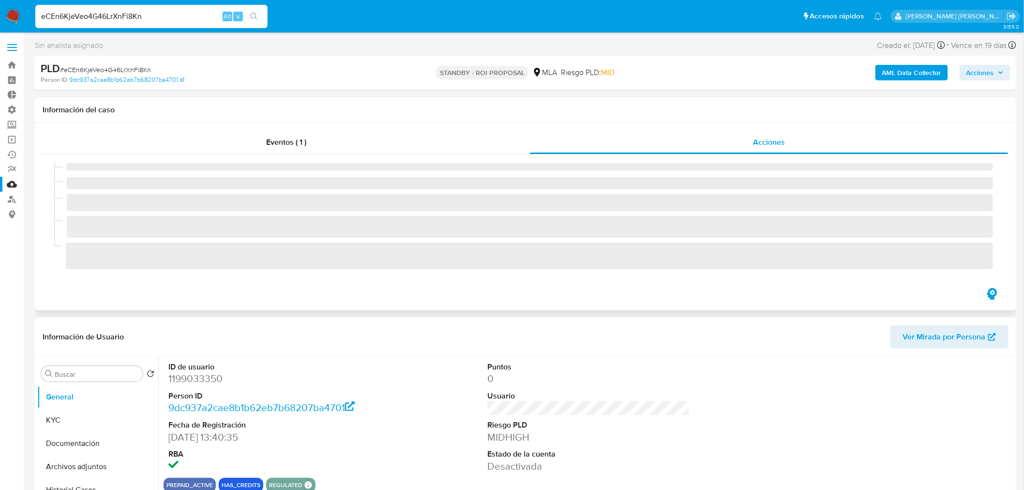
select select "10"
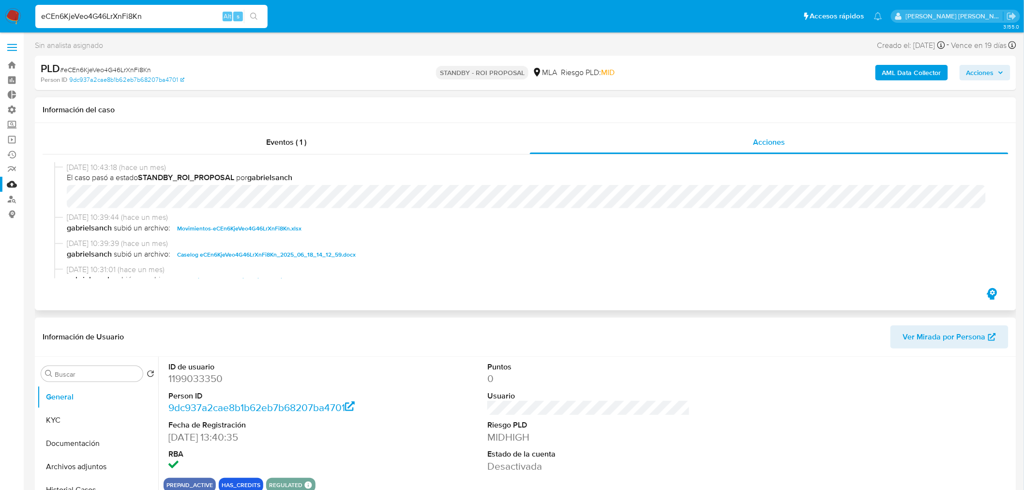
click at [304, 253] on span "Caselog eCEn6KjeVeo4G46LrXnFi8Kn_2025_06_18_14_12_59.docx" at bounding box center [266, 255] width 179 height 12
click at [13, 141] on link "Operaciones masivas" at bounding box center [57, 139] width 115 height 15
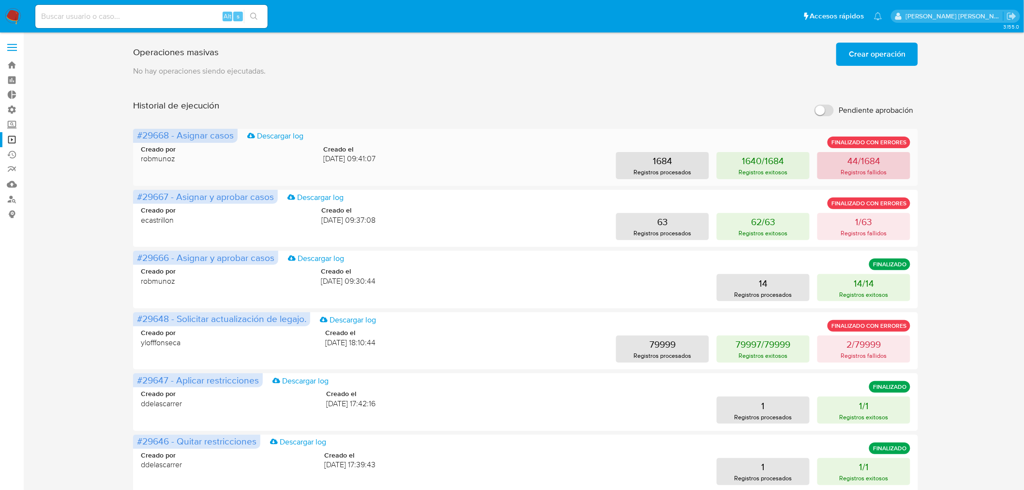
click at [890, 168] on button "44/1684 Registros fallidos" at bounding box center [863, 165] width 93 height 27
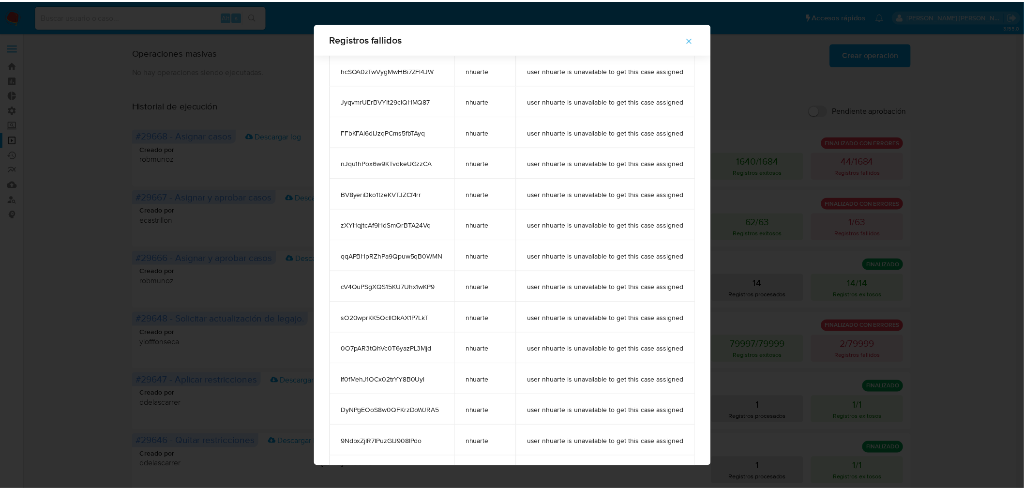
scroll to position [989, 0]
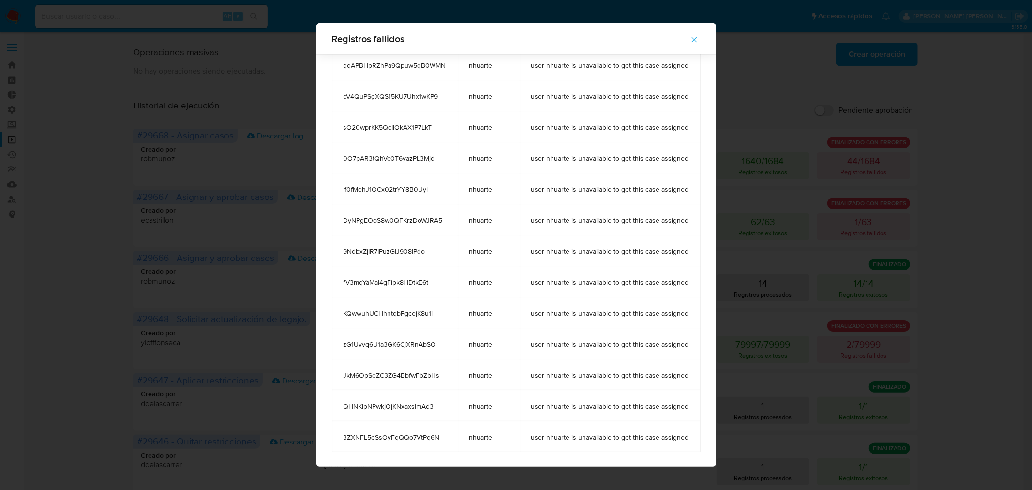
click at [1008, 197] on div "Registros fallidos case_id case_owner message RBGsZzydHUtqCxrTN0snQzSd nhuarte …" at bounding box center [516, 245] width 1032 height 490
click at [699, 36] on icon "button" at bounding box center [694, 39] width 9 height 9
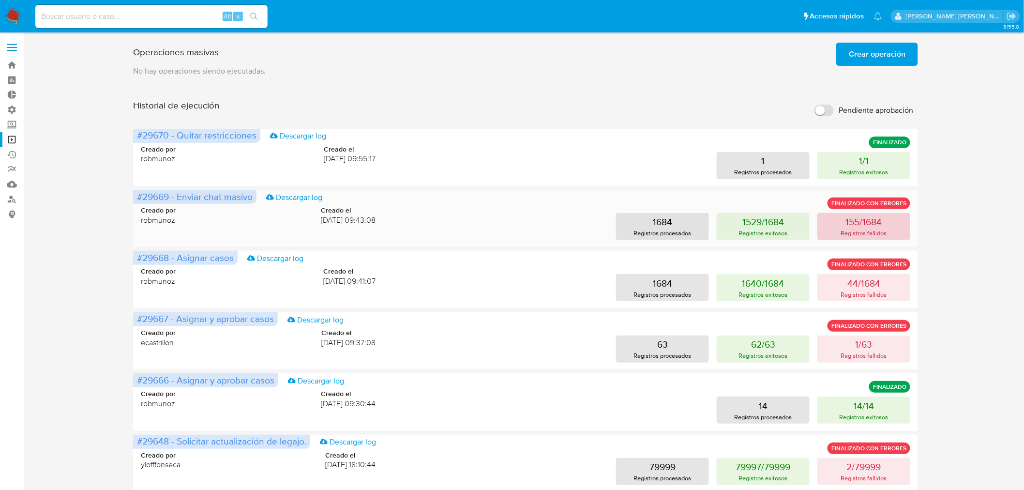
click at [858, 230] on p "Registros fallidos" at bounding box center [864, 232] width 46 height 9
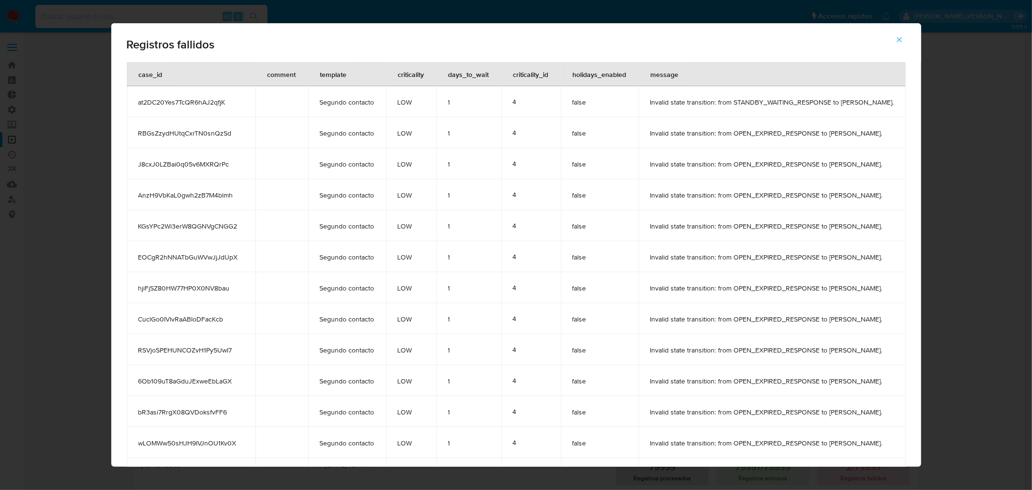
click at [127, 46] on span "Registros fallidos" at bounding box center [516, 45] width 779 height 12
click at [127, 45] on span "Registros fallidos" at bounding box center [516, 45] width 779 height 12
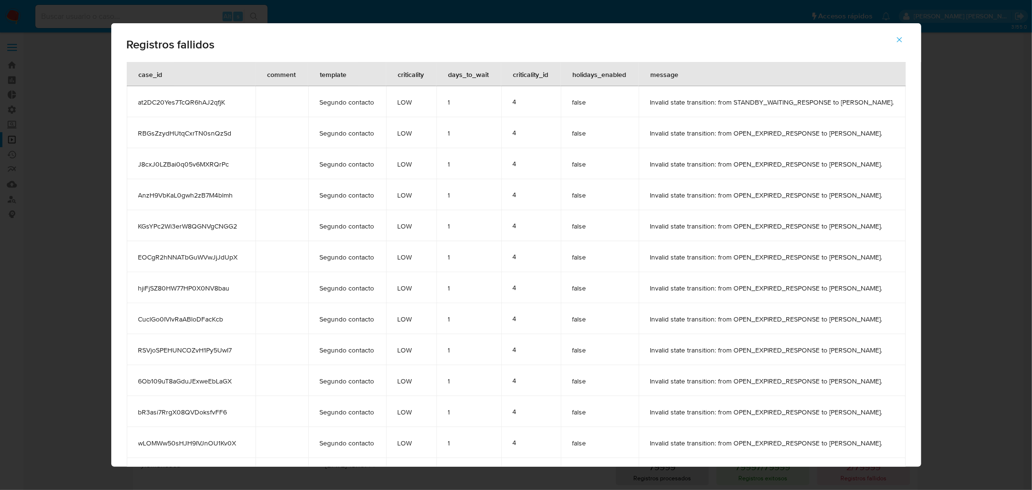
click at [127, 41] on span "Registros fallidos" at bounding box center [516, 45] width 779 height 12
drag, startPoint x: 117, startPoint y: 40, endPoint x: 128, endPoint y: 40, distance: 11.6
click at [127, 40] on span "Registros fallidos" at bounding box center [516, 45] width 779 height 12
drag, startPoint x: 274, startPoint y: 50, endPoint x: 268, endPoint y: 49, distance: 6.3
click at [274, 50] on div "Registros fallidos" at bounding box center [516, 42] width 810 height 39
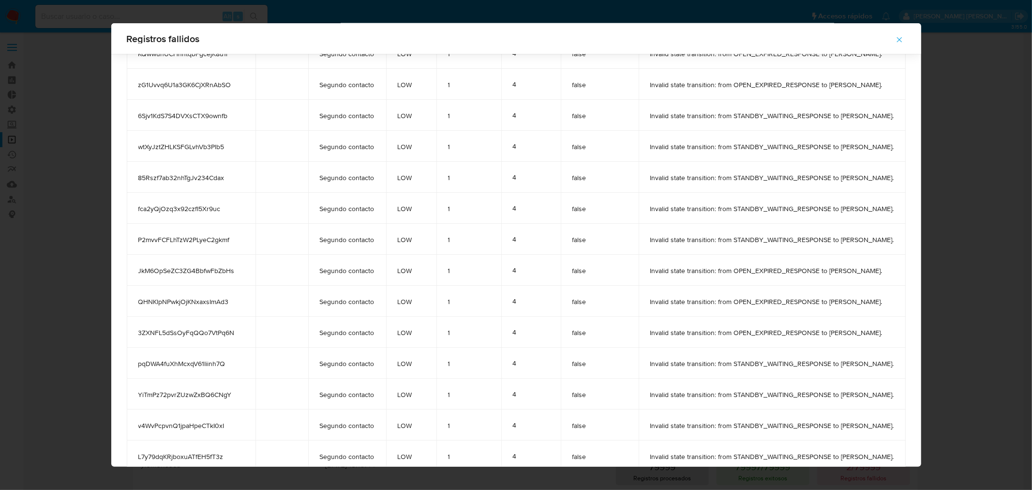
scroll to position [4426, 0]
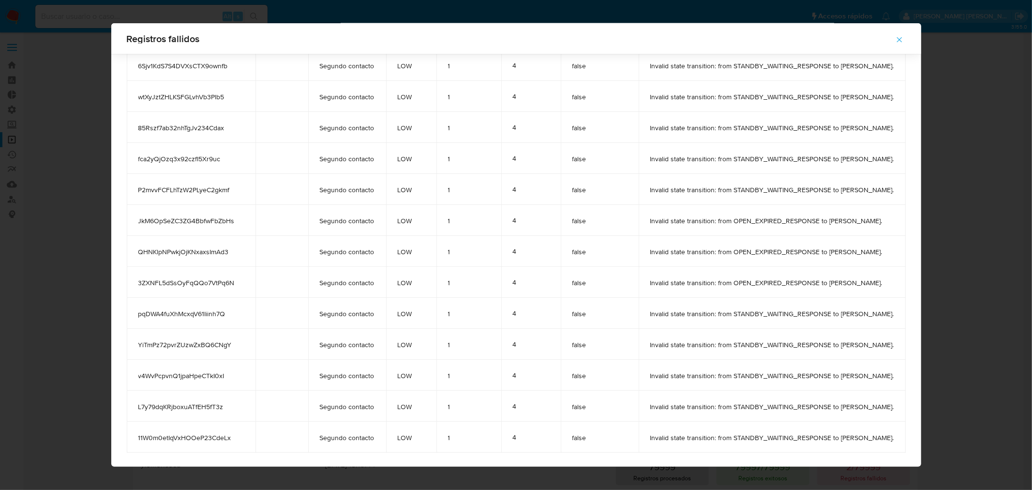
drag, startPoint x: 99, startPoint y: 45, endPoint x: 915, endPoint y: 446, distance: 909.3
click at [915, 446] on div "Registros fallidos case_id comment template criticality days_to_wait criticalit…" at bounding box center [516, 244] width 810 height 443
click at [916, 41] on button "button" at bounding box center [900, 39] width 34 height 23
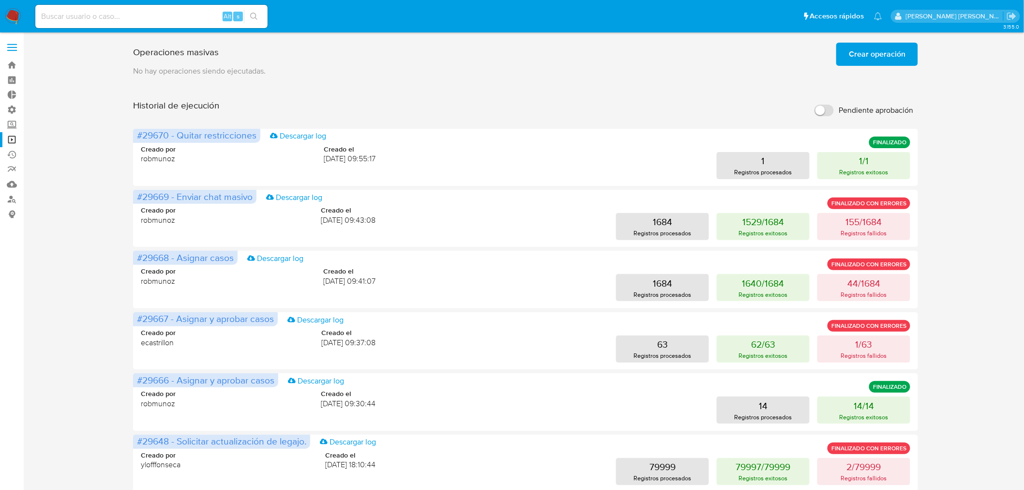
click at [887, 55] on span "Crear operación" at bounding box center [877, 54] width 57 height 21
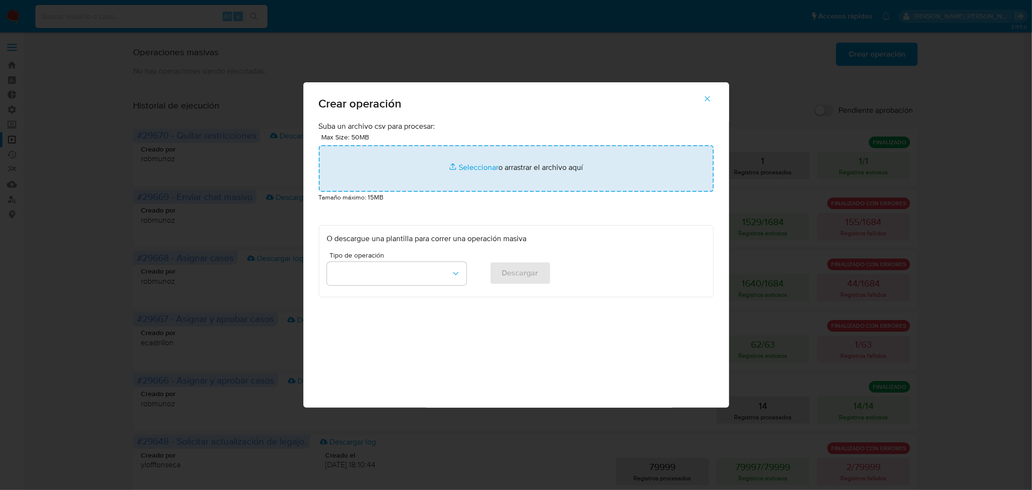
click at [637, 165] on input "file" at bounding box center [516, 168] width 395 height 46
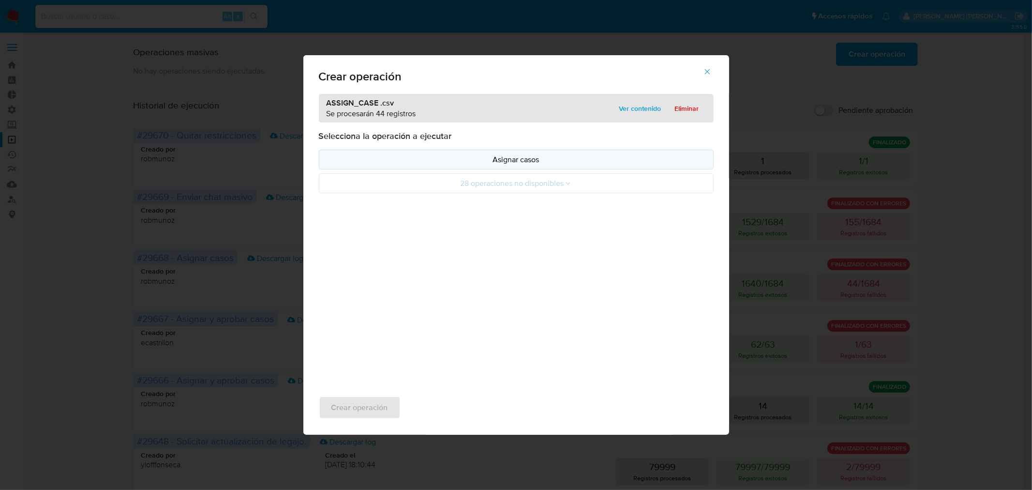
click at [510, 163] on p "Asignar casos" at bounding box center [516, 159] width 378 height 11
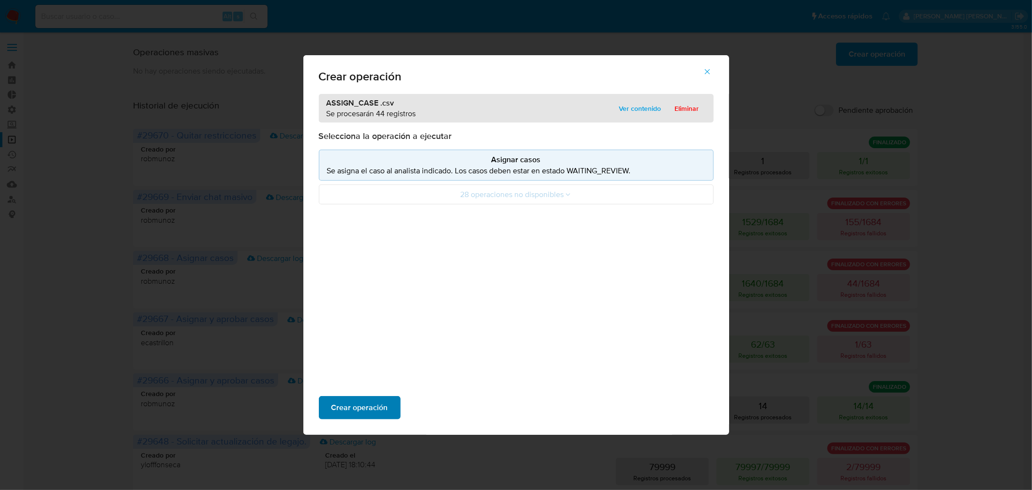
click at [356, 414] on span "Crear operación" at bounding box center [359, 407] width 57 height 21
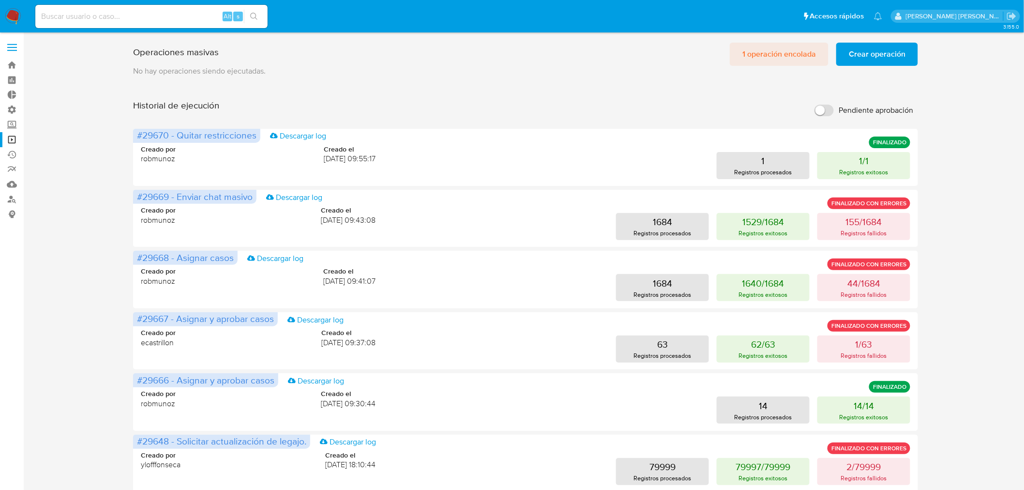
click at [757, 46] on span "1 operación encolada" at bounding box center [779, 54] width 74 height 21
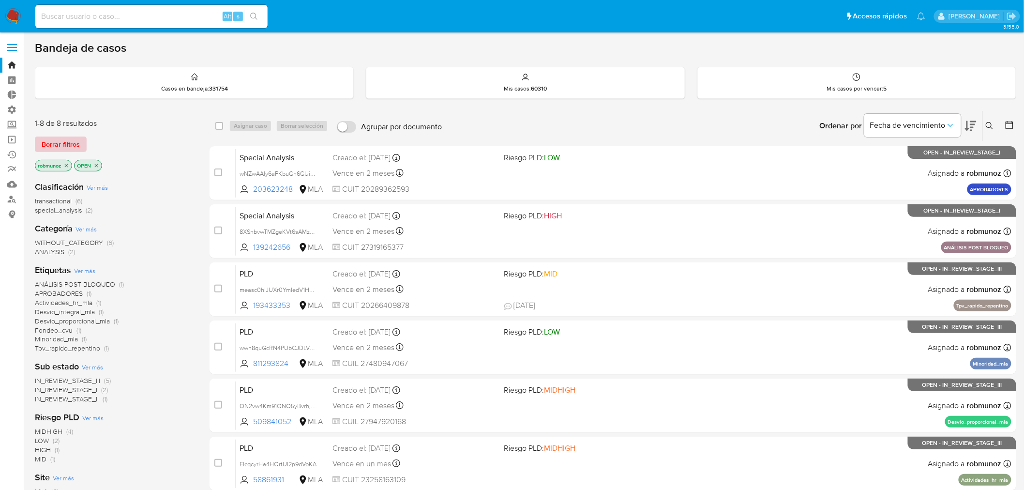
click at [66, 147] on span "Borrar filtros" at bounding box center [61, 144] width 38 height 14
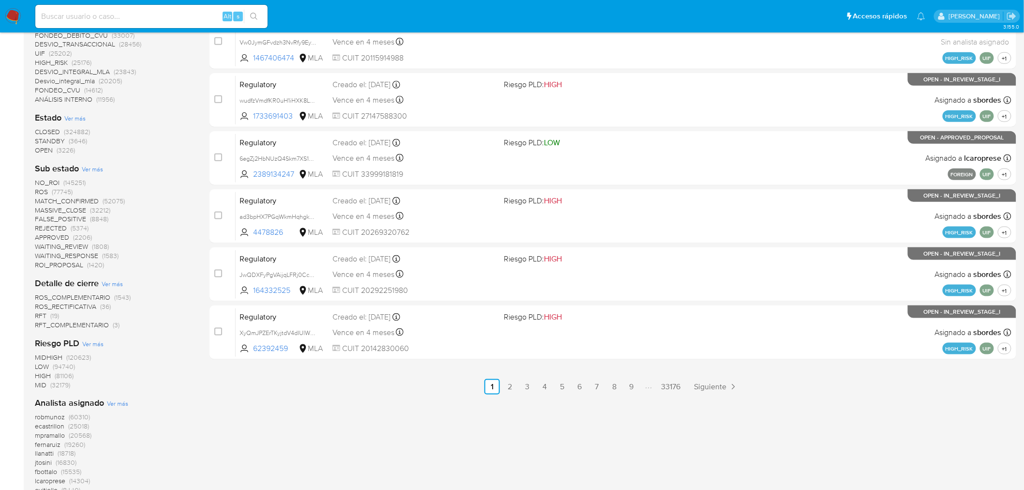
scroll to position [430, 0]
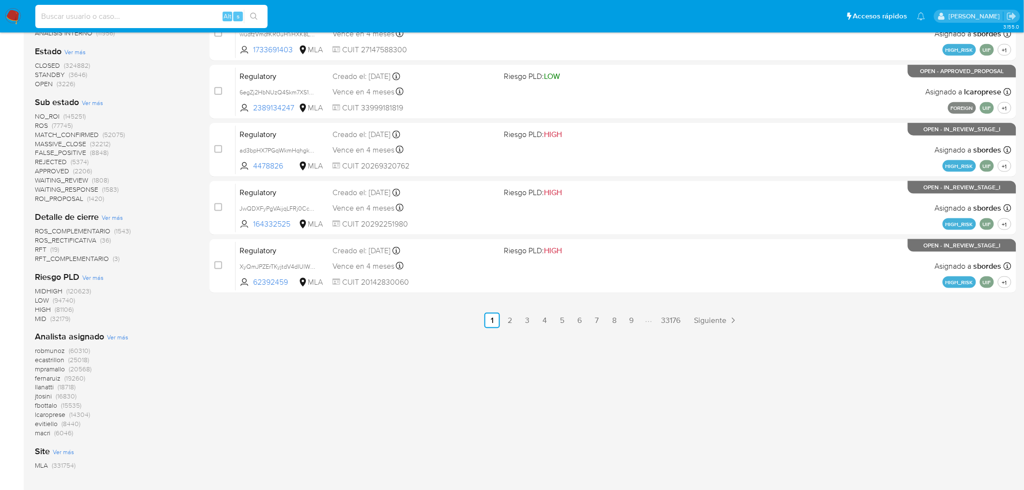
click at [149, 16] on input at bounding box center [151, 16] width 232 height 13
paste input "549632306"
type input "549632306"
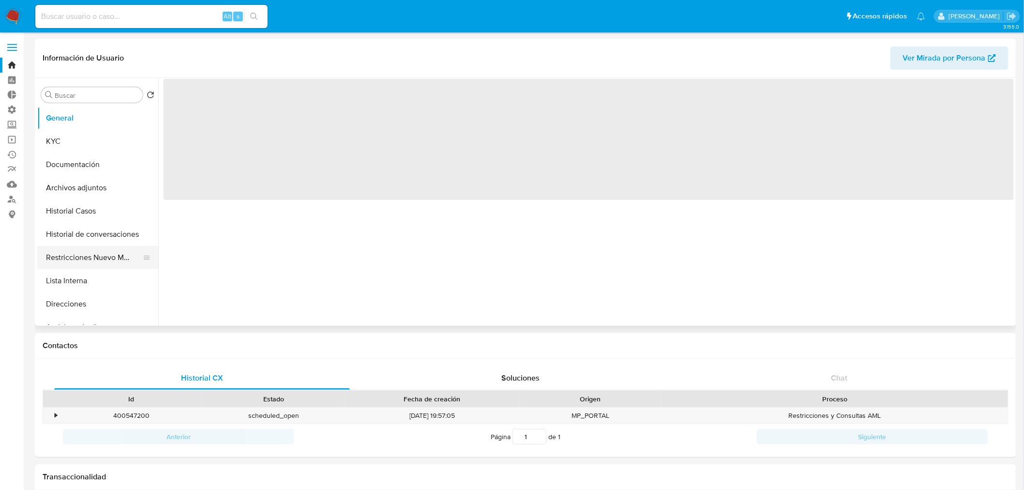
click at [110, 250] on button "Restricciones Nuevo Mundo" at bounding box center [93, 257] width 113 height 23
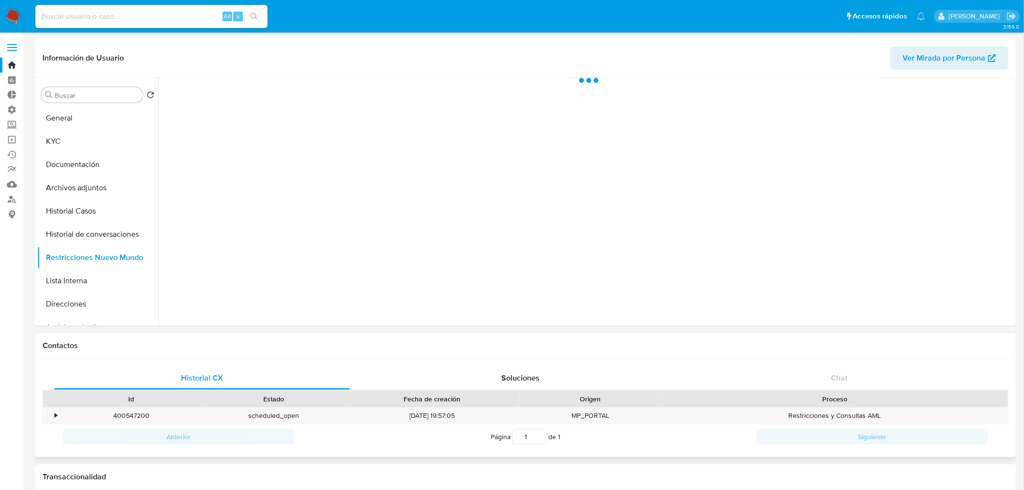
select select "10"
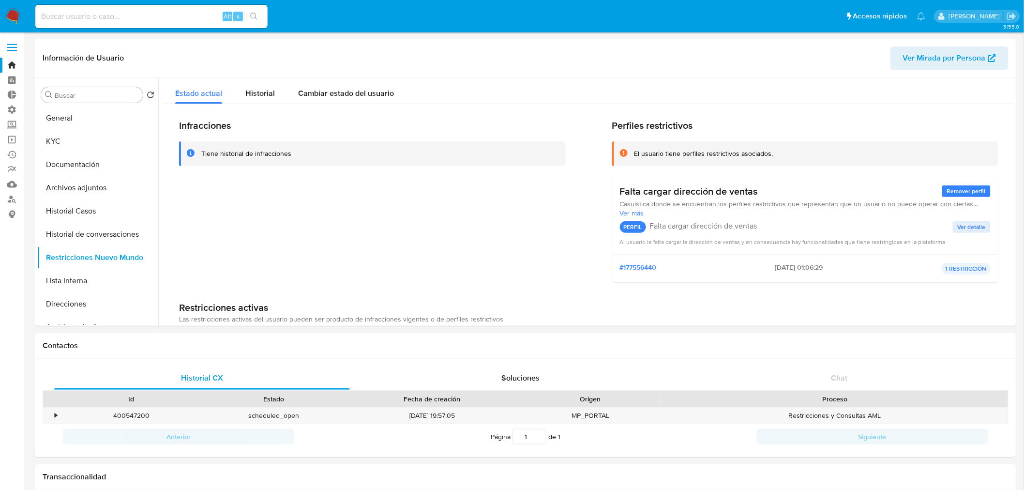
click at [18, 14] on img at bounding box center [13, 16] width 16 height 16
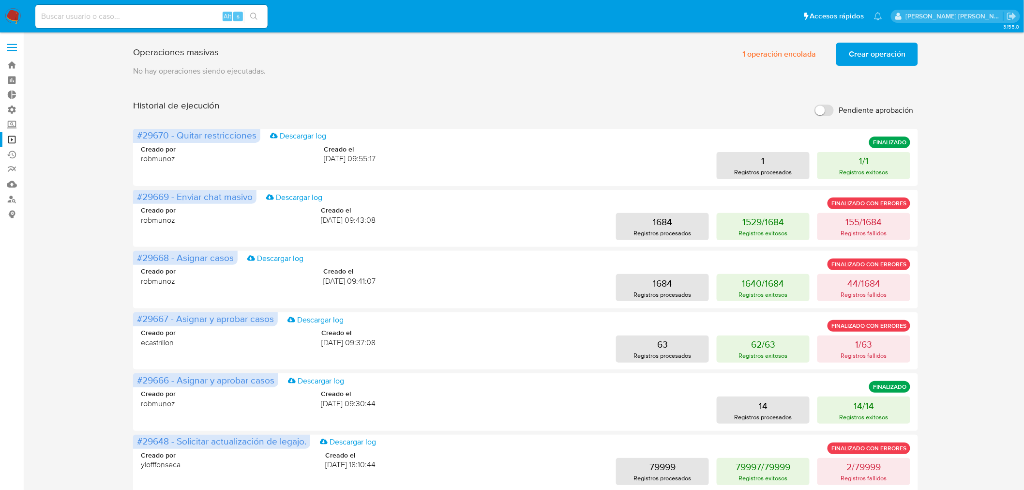
click at [870, 51] on span "Crear operación" at bounding box center [877, 54] width 57 height 21
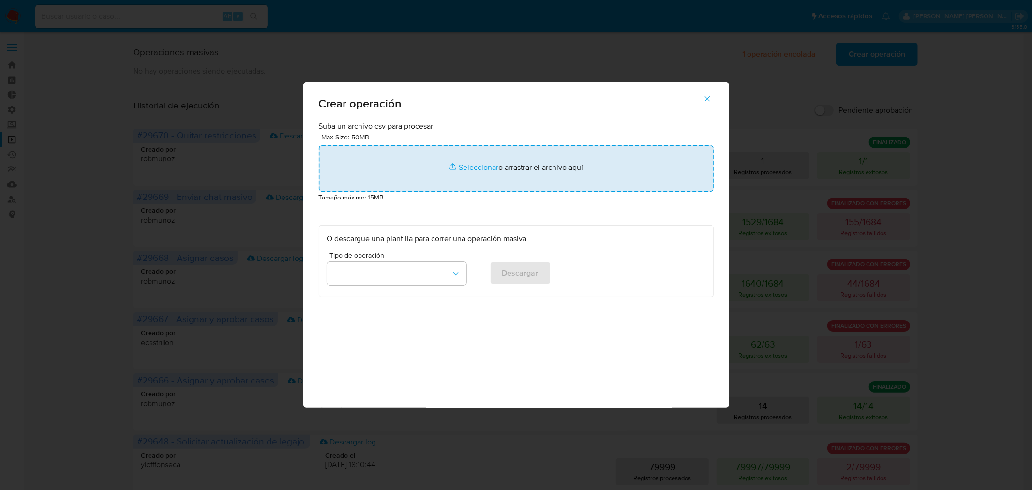
click at [594, 190] on input "file" at bounding box center [516, 168] width 395 height 46
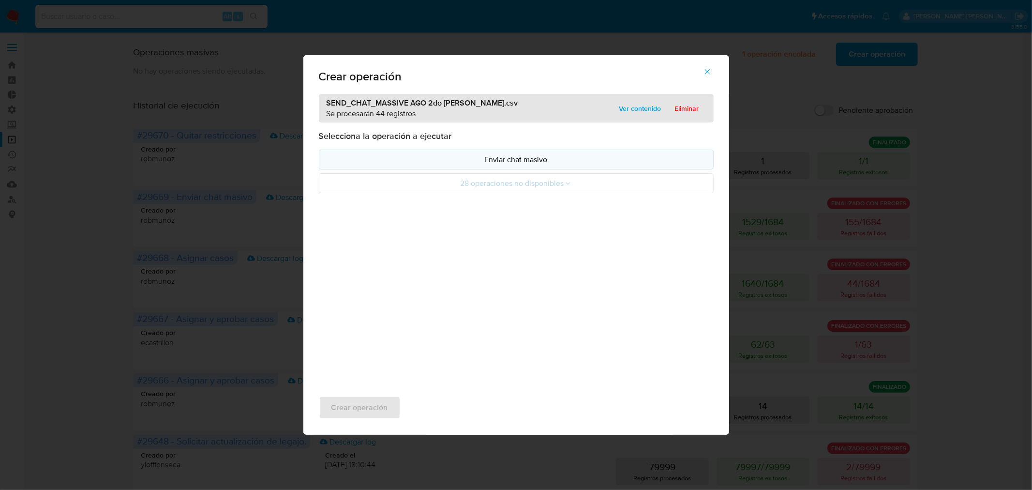
click at [518, 150] on button "Enviar chat masivo" at bounding box center [516, 160] width 395 height 20
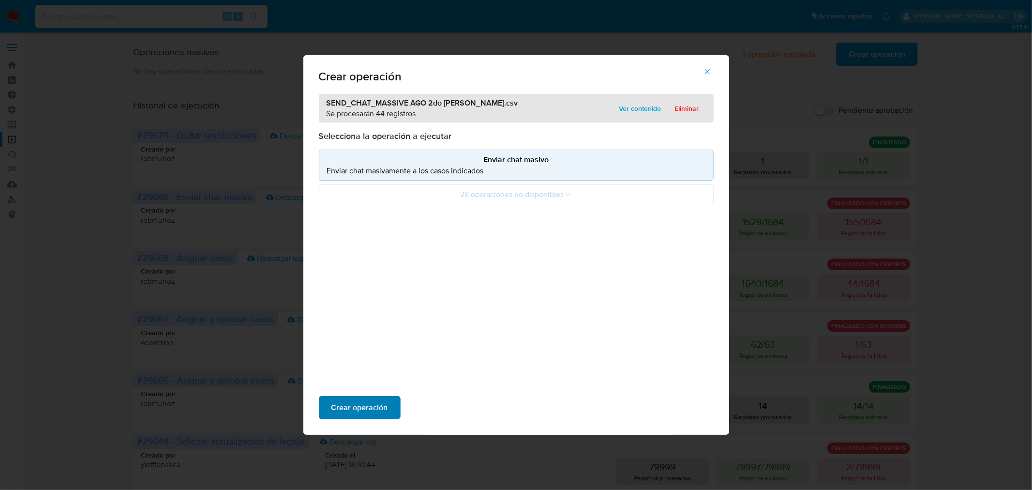
click at [390, 406] on button "Crear operación" at bounding box center [360, 407] width 82 height 23
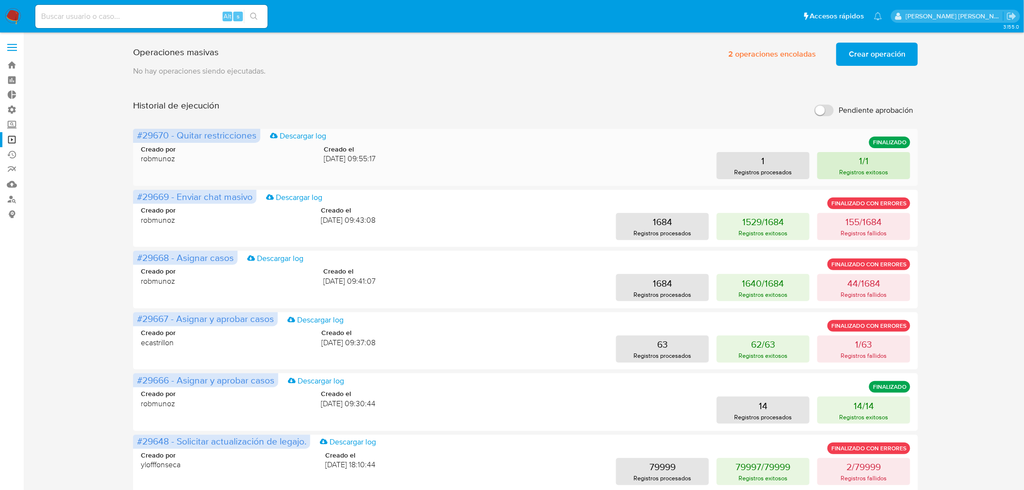
click at [853, 159] on button "1/1 Registros exitosos" at bounding box center [863, 165] width 93 height 27
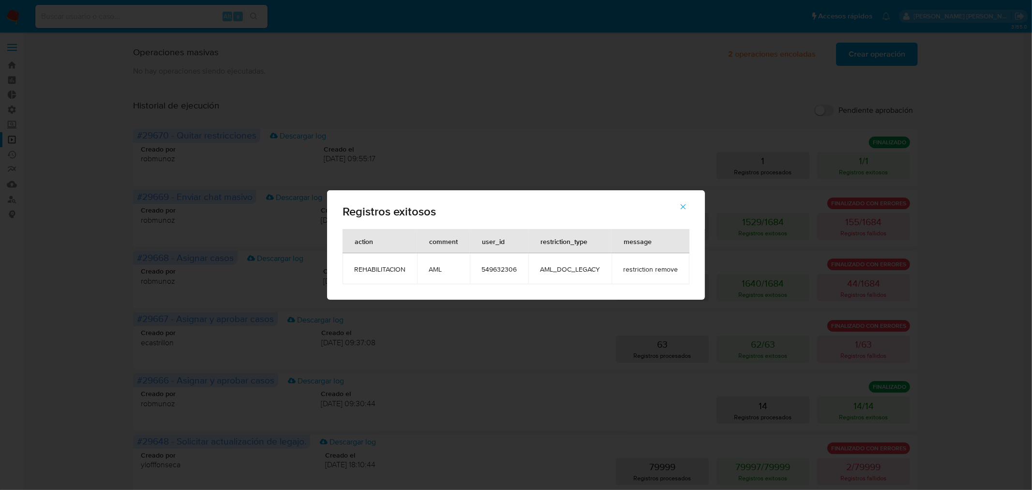
click at [497, 267] on span "549632306" at bounding box center [498, 269] width 35 height 9
click at [685, 202] on icon "button" at bounding box center [683, 206] width 9 height 9
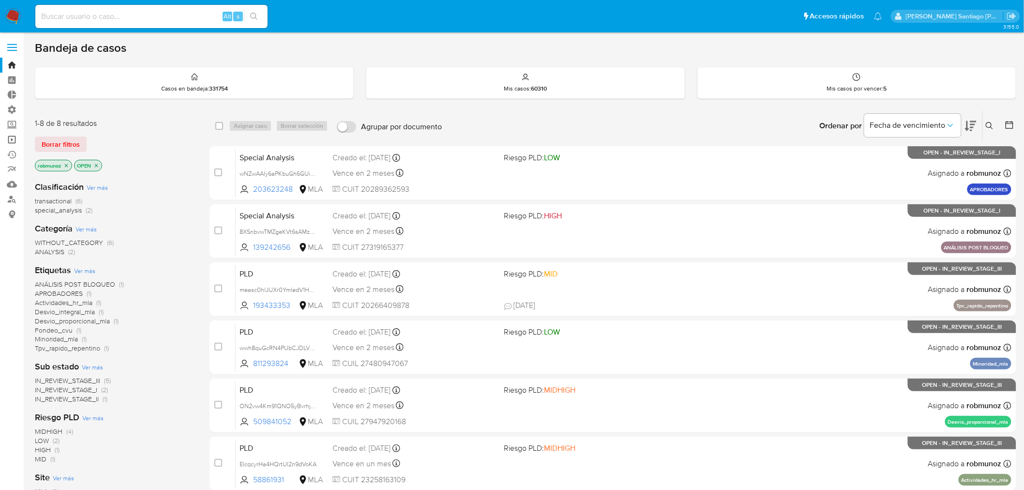
click at [13, 133] on link "Operaciones masivas" at bounding box center [57, 139] width 115 height 15
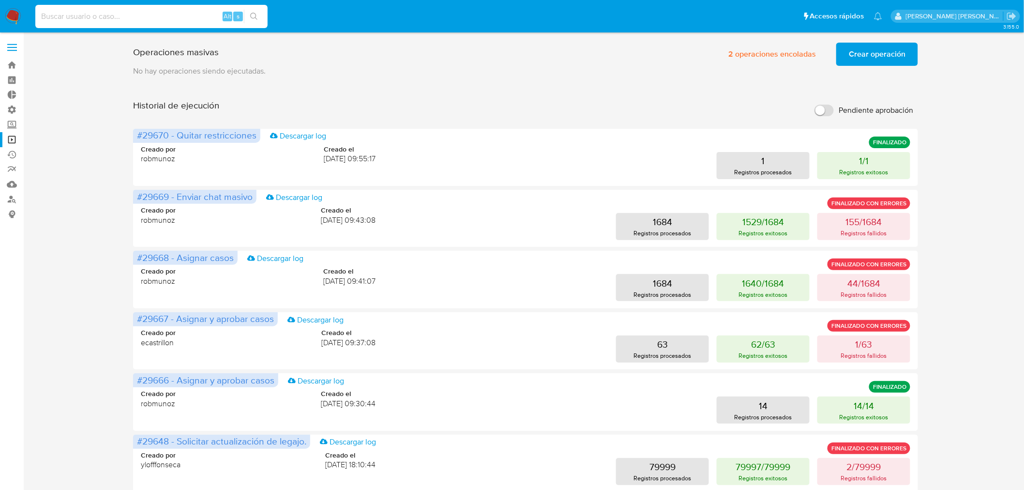
click at [105, 21] on input at bounding box center [151, 16] width 232 height 13
paste input "2TD0UjUxIn9A7n1Awy0ZOOrH"
type input "2TD0UjUxIn9A7n1Awy0ZOOrH"
click at [16, 10] on img at bounding box center [13, 16] width 16 height 16
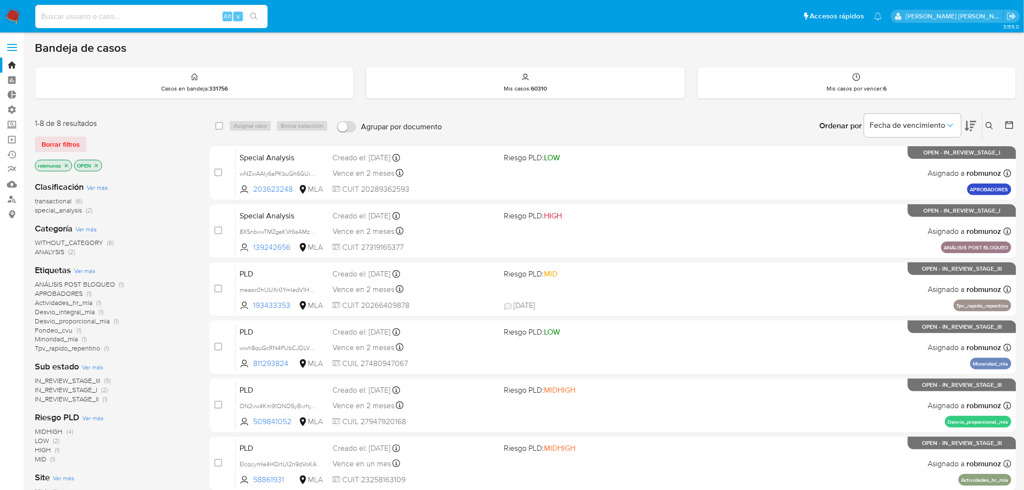
click at [177, 17] on input at bounding box center [151, 16] width 232 height 13
paste input "Santi1234#"
type input "Santi1234#"
paste input "xA3EdVstBMnXP19sIHLvZSPC"
type input "xA3EdVstBMnXP19sIHLvZSPC"
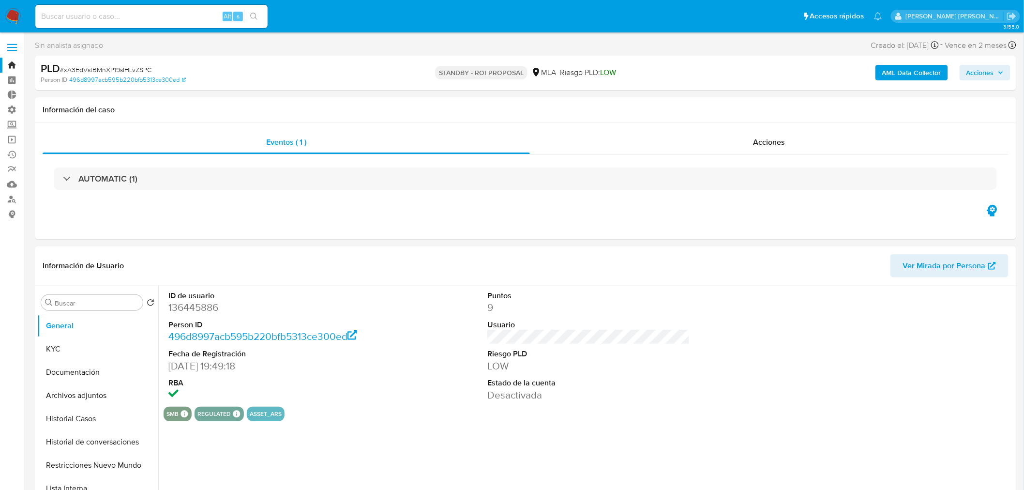
select select "10"
click at [776, 154] on div "AUTOMATIC (1)" at bounding box center [526, 178] width 966 height 48
click at [775, 148] on div "Acciones" at bounding box center [769, 142] width 479 height 23
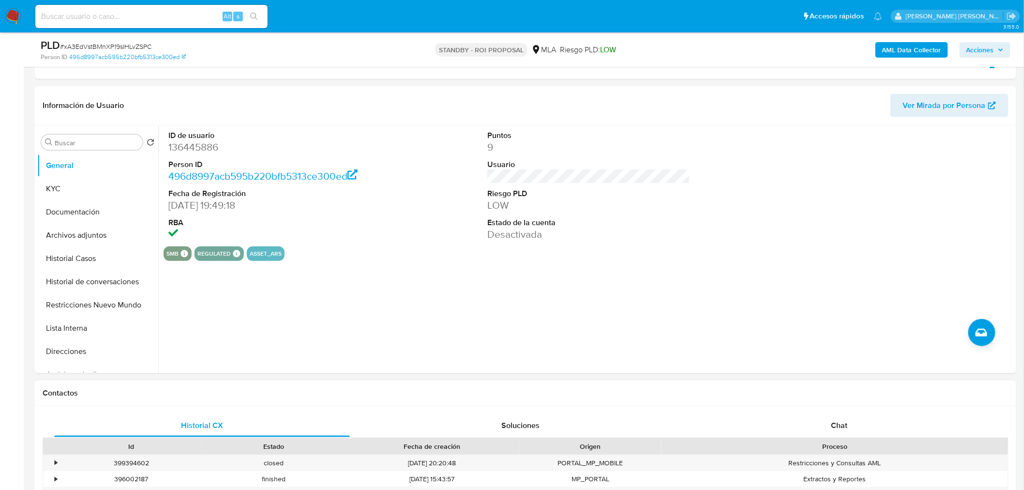
scroll to position [215, 0]
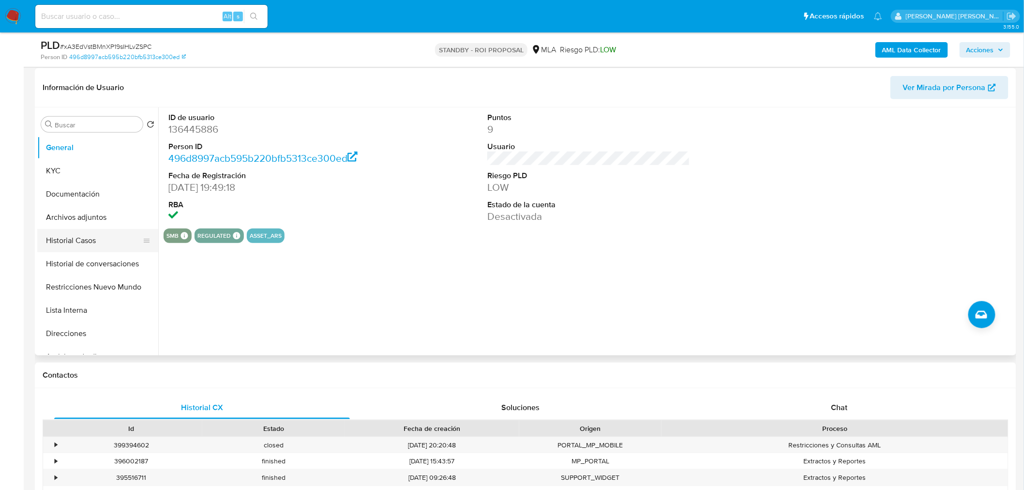
click at [79, 233] on button "Historial Casos" at bounding box center [93, 240] width 113 height 23
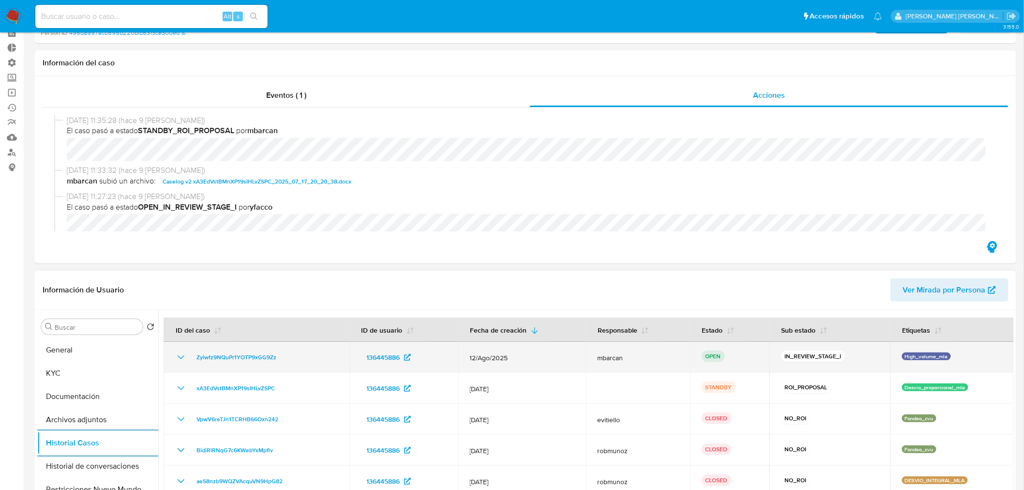
scroll to position [0, 0]
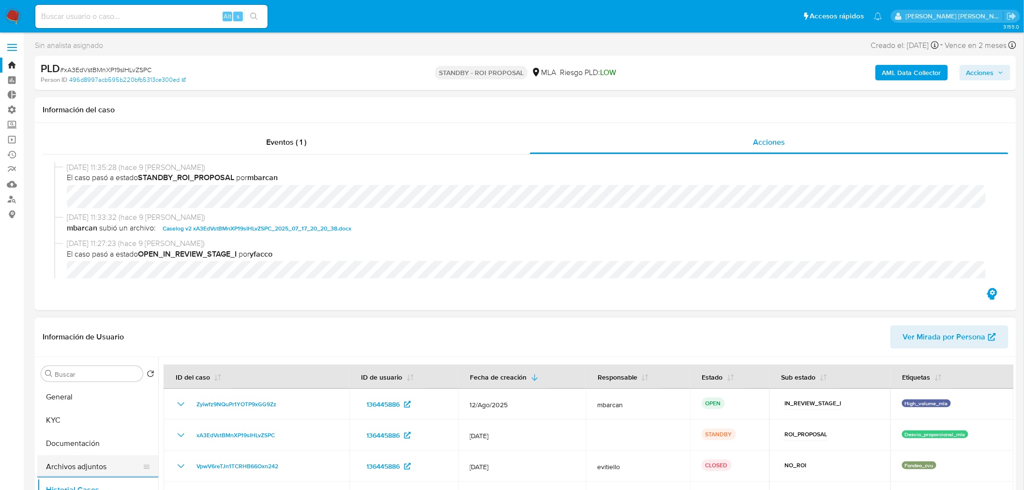
click at [102, 460] on button "Archivos adjuntos" at bounding box center [93, 466] width 113 height 23
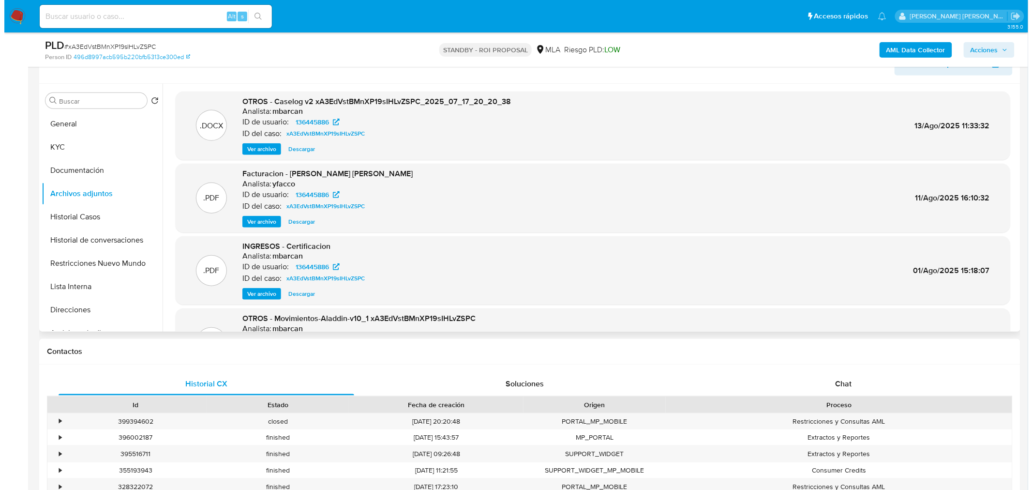
scroll to position [215, 0]
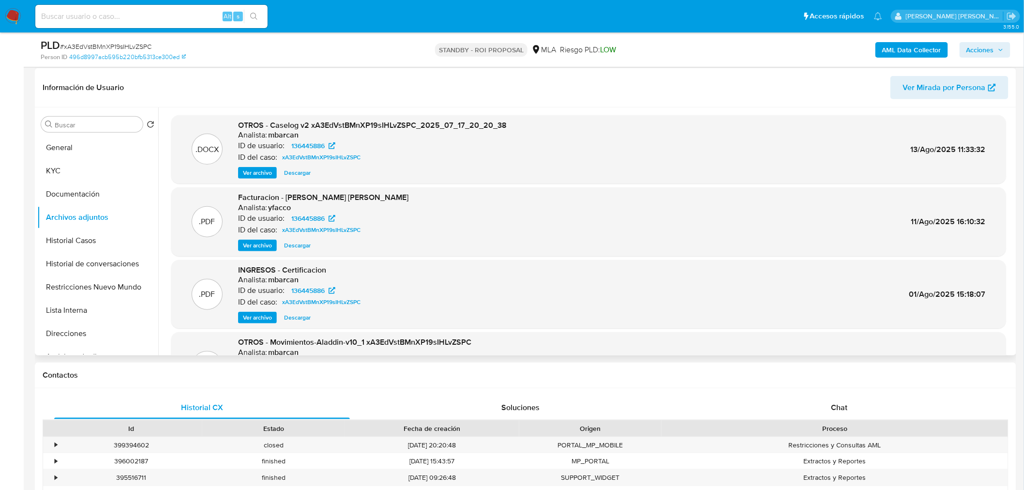
click at [251, 180] on div ".DOCX OTROS - Caselog v2 xA3EdVstBMnXP19sIHLvZSPC_2025_07_17_20_20_38 Analista:…" at bounding box center [588, 149] width 835 height 69
click at [253, 172] on span "Ver archivo" at bounding box center [257, 173] width 29 height 10
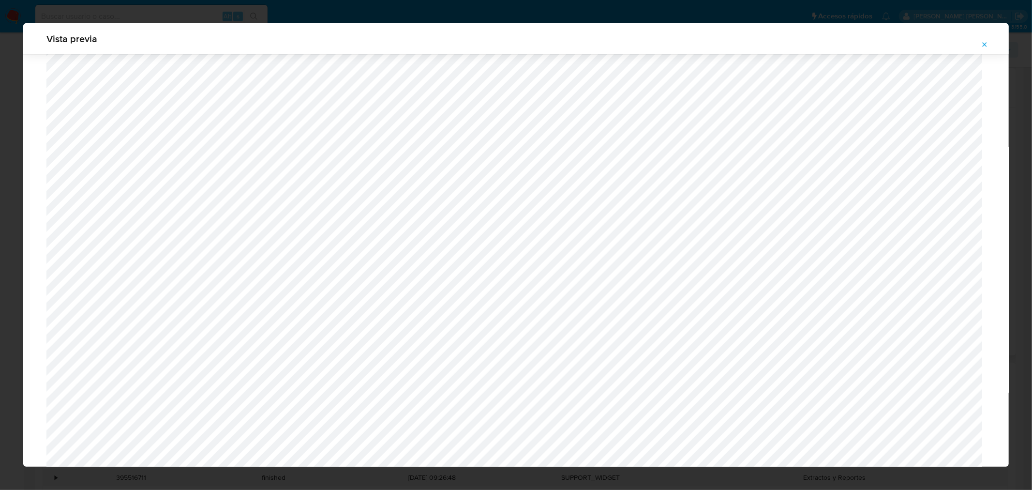
scroll to position [679, 0]
click at [986, 44] on icon "Attachment preview" at bounding box center [985, 45] width 8 height 8
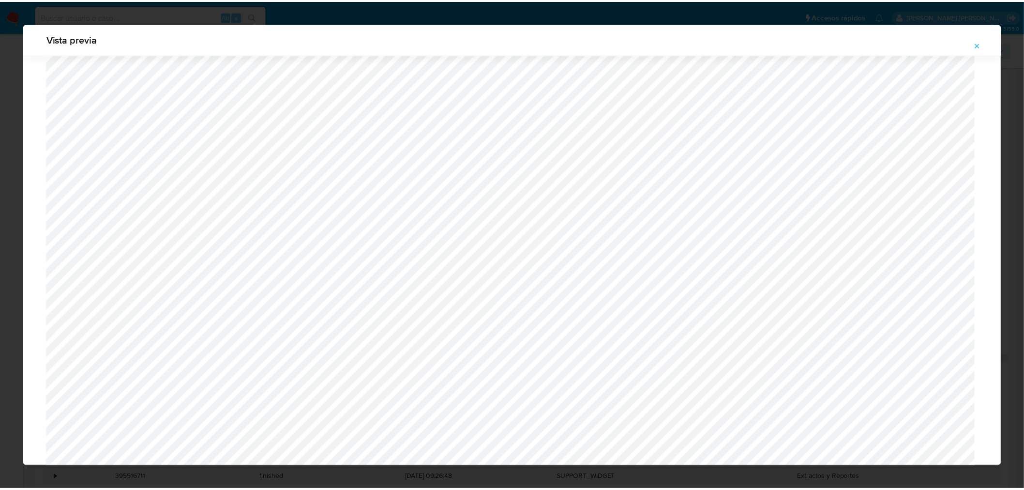
scroll to position [0, 0]
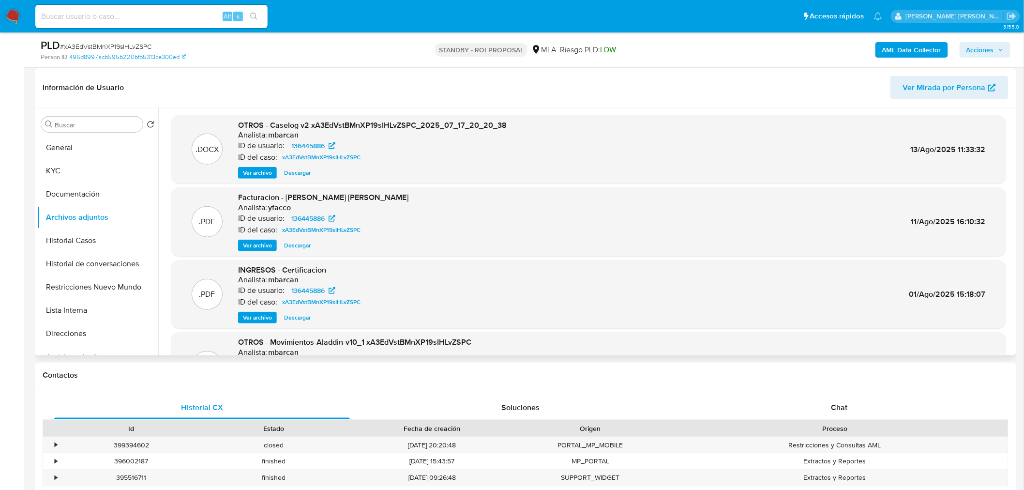
click at [308, 171] on span "Descargar" at bounding box center [297, 173] width 27 height 10
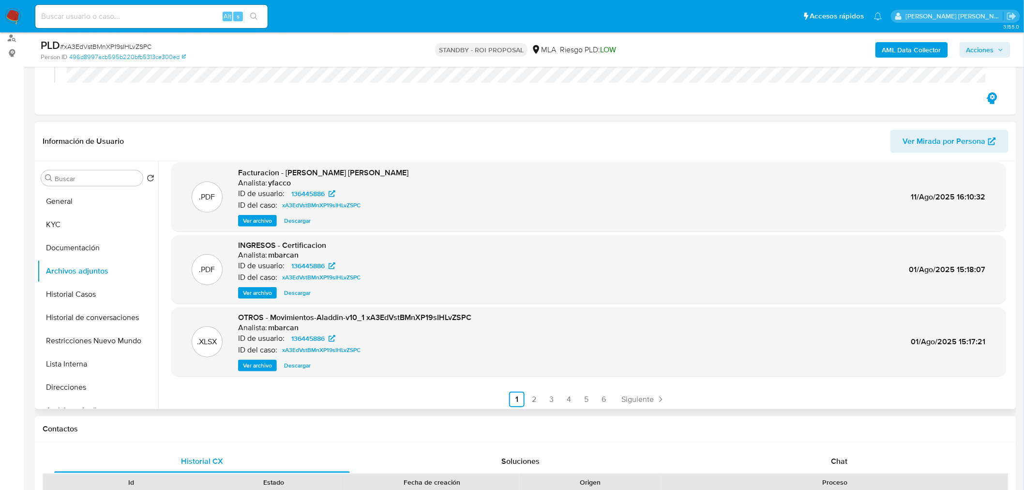
scroll to position [81, 0]
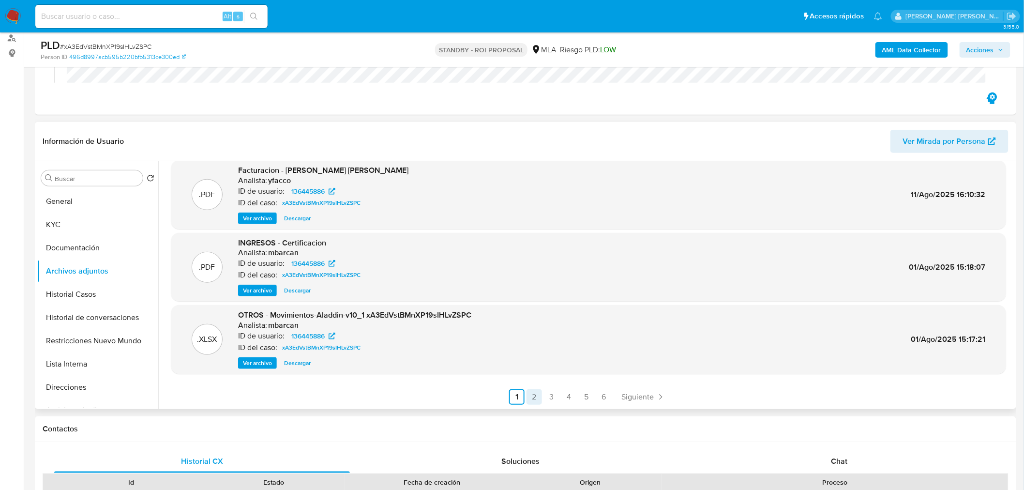
click at [526, 397] on link "2" at bounding box center [533, 396] width 15 height 15
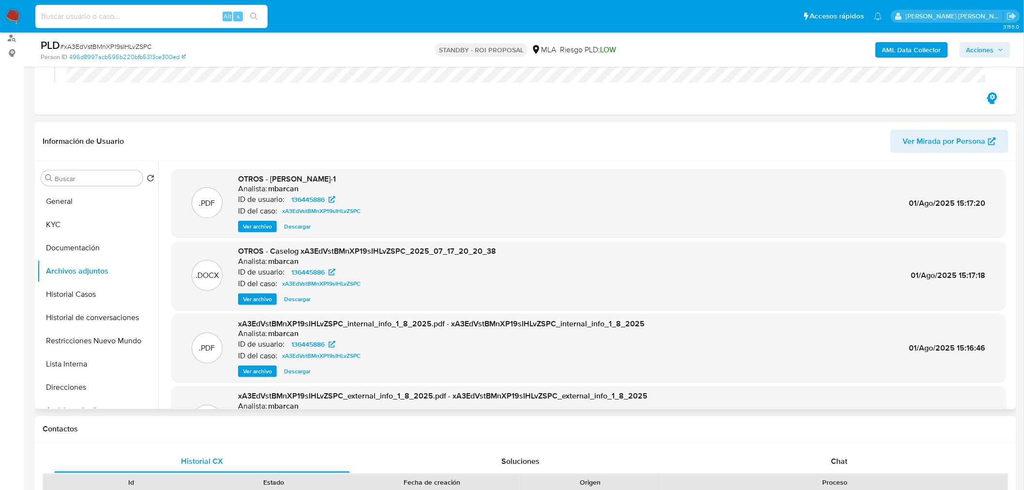
click at [202, 20] on input at bounding box center [151, 16] width 232 height 13
paste input "1765"
type input "1765"
paste input "e2xw5FkVzJcWBuTkKEFsrIMX"
type input "e2xw5FkVzJcWBuTkKEFsrIMX"
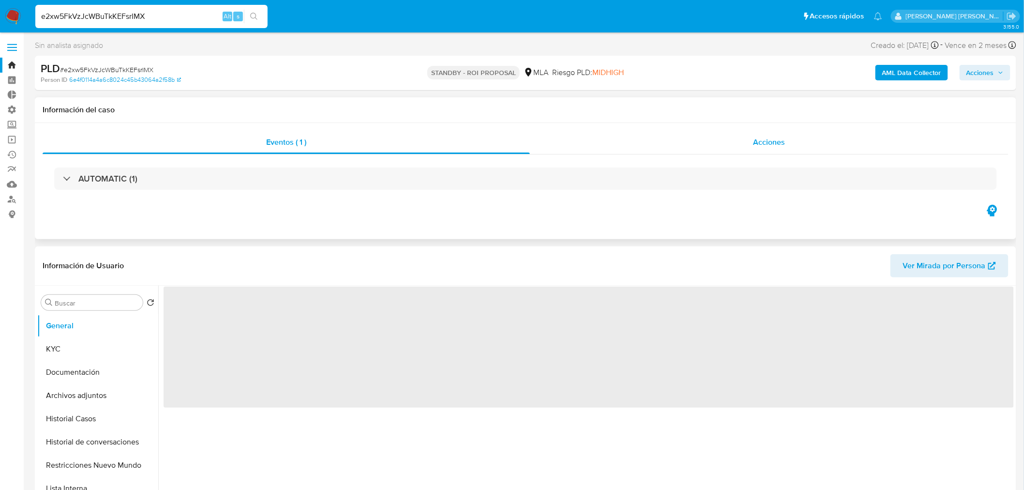
click at [723, 142] on div "Acciones" at bounding box center [769, 142] width 479 height 23
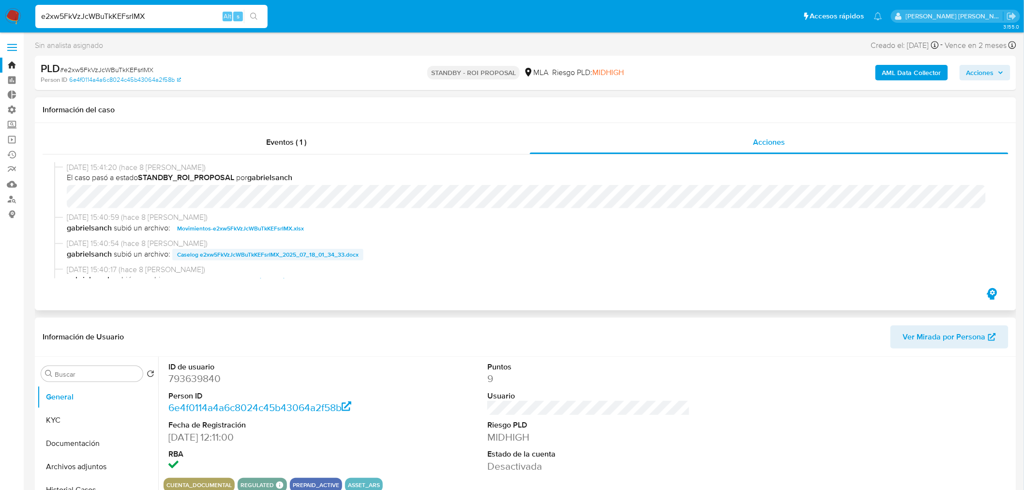
select select "10"
click at [309, 255] on span "Caselog e2xw5FkVzJcWBuTkKEFsrIMX_2025_07_18_01_34_33.docx" at bounding box center [267, 255] width 181 height 12
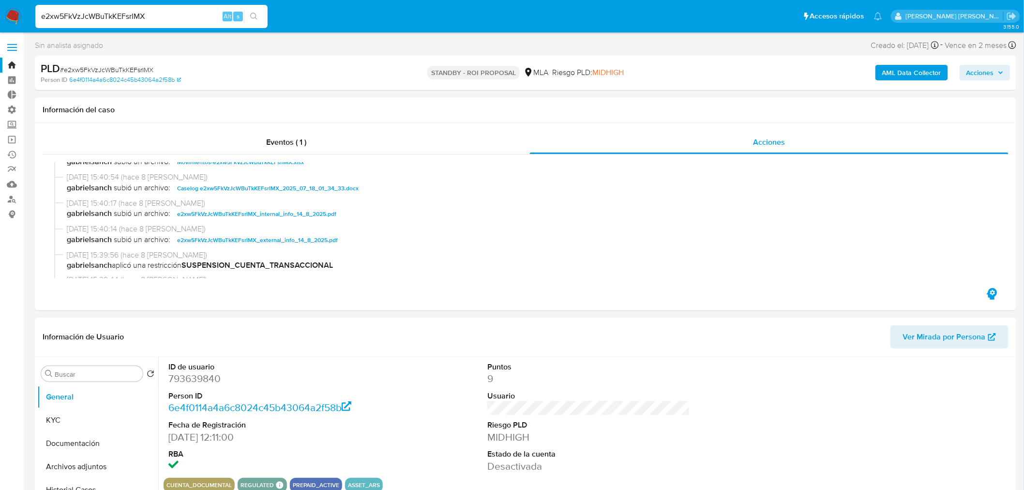
scroll to position [161, 0]
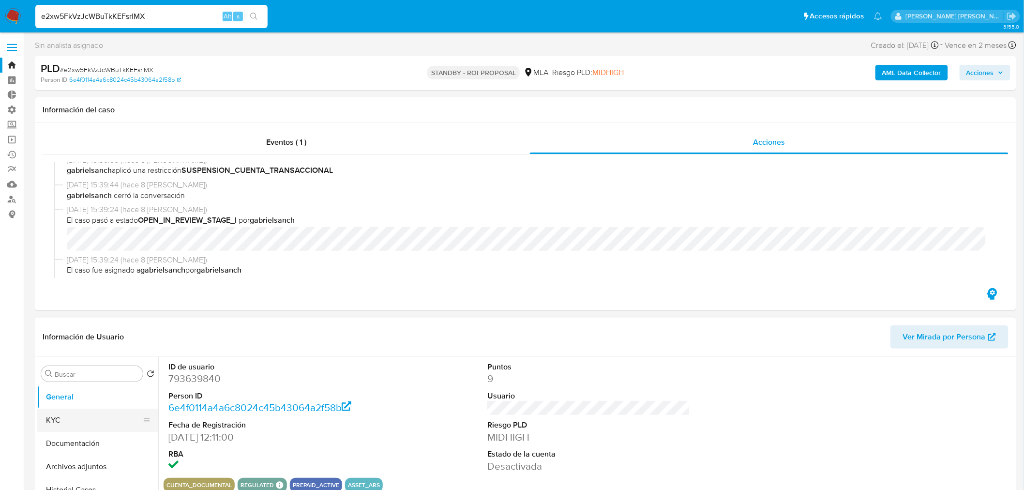
click at [112, 419] on button "KYC" at bounding box center [93, 419] width 113 height 23
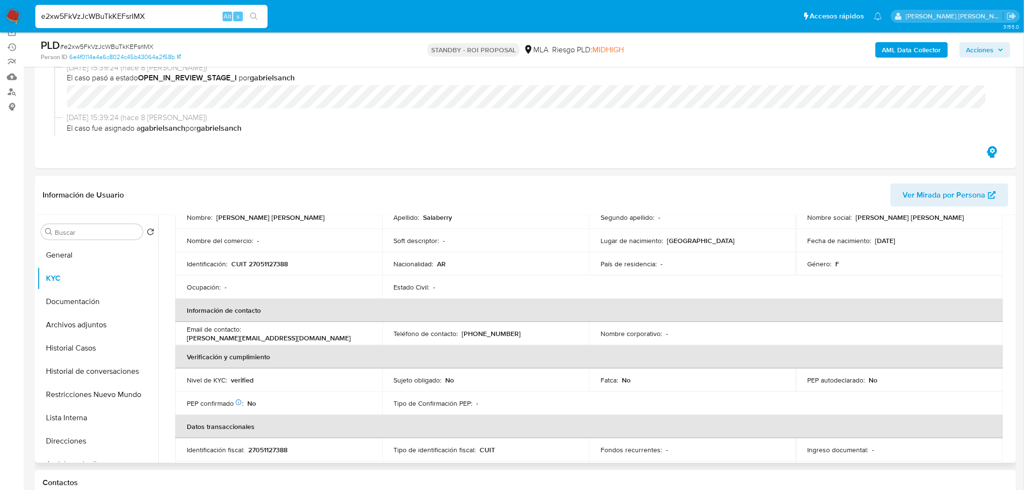
scroll to position [107, 0]
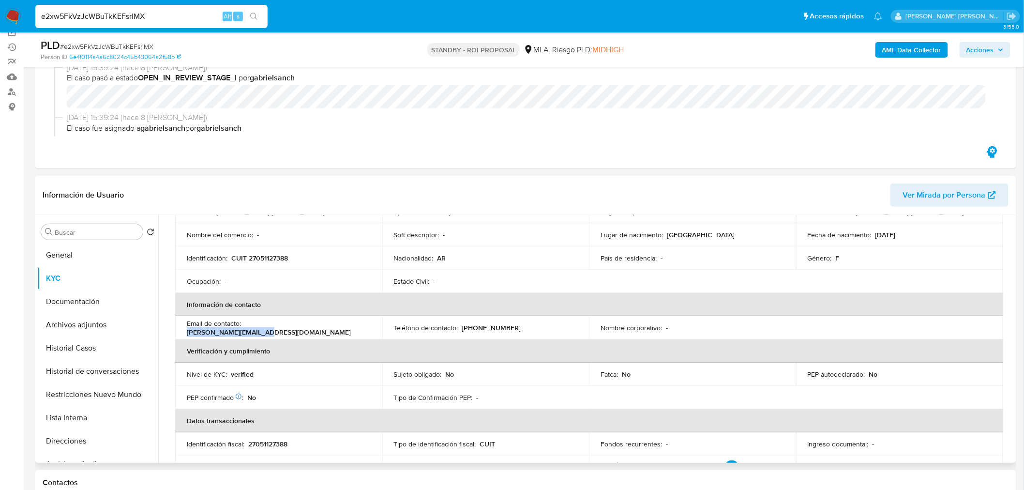
drag, startPoint x: 244, startPoint y: 328, endPoint x: 327, endPoint y: 324, distance: 82.3
click at [327, 324] on div "Email de contacto : martha@grupoignoto.com" at bounding box center [279, 327] width 184 height 17
copy p "martha@grupoignoto.com"
click at [185, 9] on div "e2xw5FkVzJcWBuTkKEFsrIMX Alt s" at bounding box center [151, 16] width 232 height 23
click at [185, 8] on div "e2xw5FkVzJcWBuTkKEFsrIMX Alt s" at bounding box center [151, 16] width 232 height 23
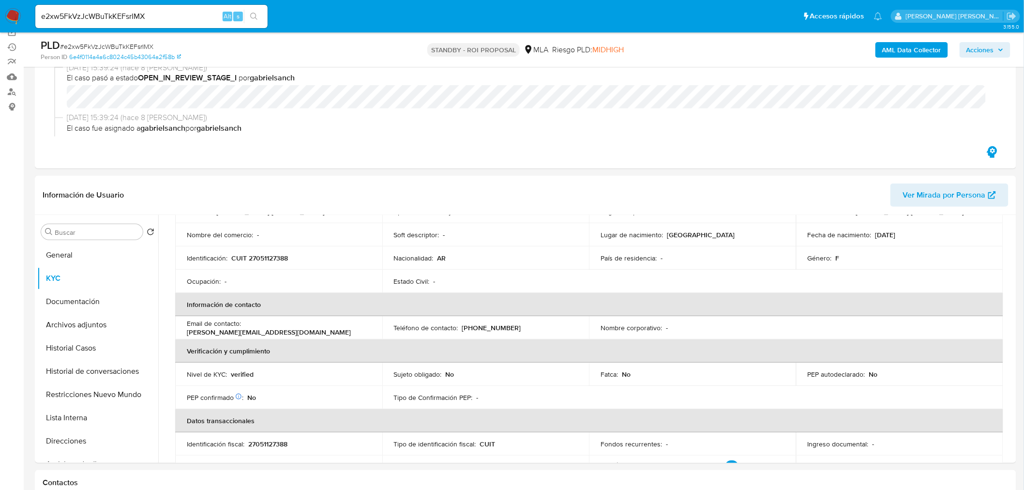
click at [268, 53] on div "Person ID 6e4f0114a4a6c8024c45b43064a2f58b" at bounding box center [201, 57] width 321 height 9
click at [132, 16] on input "e2xw5FkVzJcWBuTkKEFsrIMX" at bounding box center [151, 16] width 232 height 13
paste input "glt9zPMsFhi1ZaIKmucseNn1"
drag, startPoint x: 158, startPoint y: 18, endPoint x: 0, endPoint y: 29, distance: 158.1
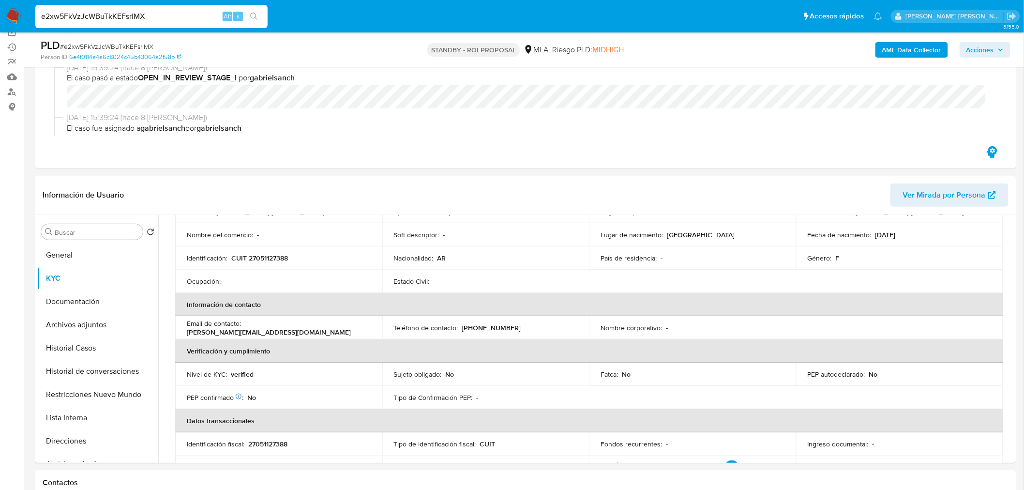
click at [0, 29] on nav "Pausado Ver notificaciones e2xw5FkVzJcWBuTkKEFsrIMX Alt s Accesos rápidos Presi…" at bounding box center [512, 16] width 1024 height 32
paste input "glt9zPMsFhi1ZaIKmucseNn1"
type input "glt9zPMsFhi1ZaIKmucseNn1"
click at [255, 11] on button "search-icon" at bounding box center [254, 17] width 20 height 14
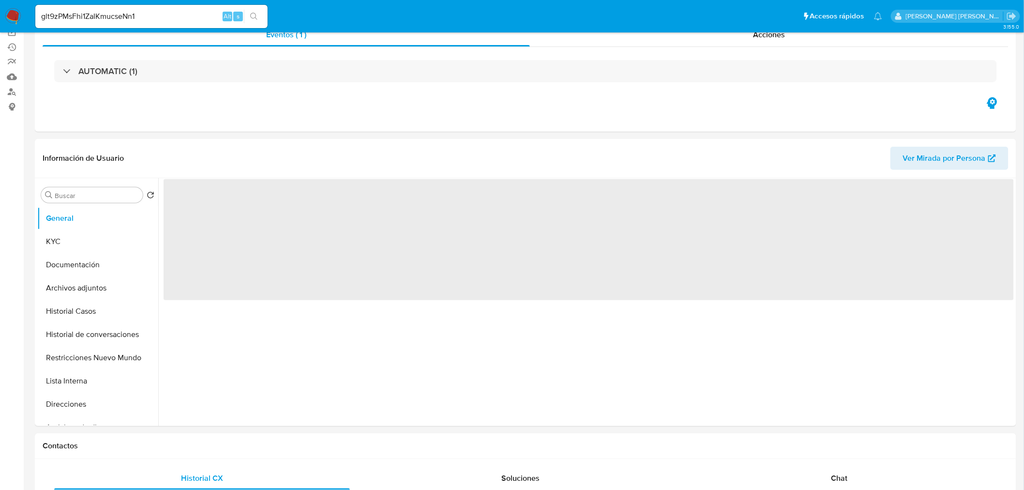
select select "10"
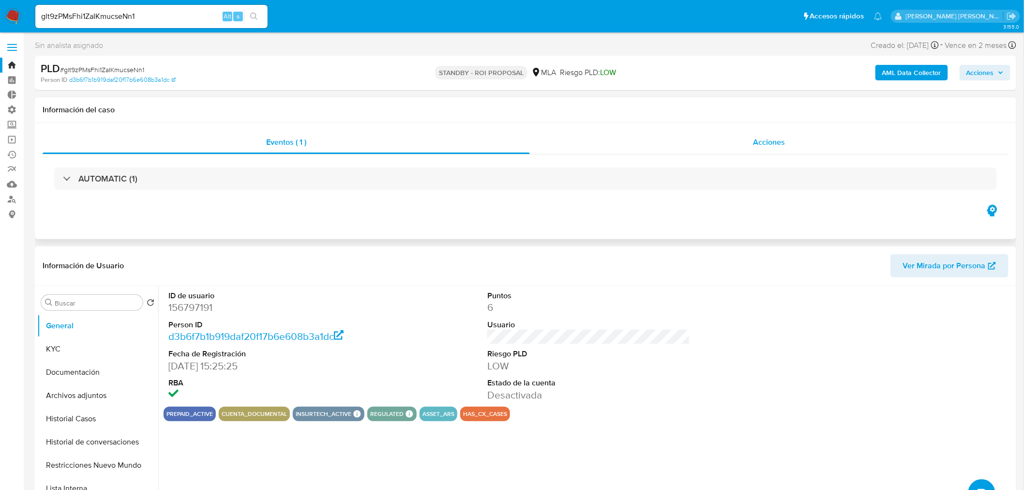
click at [782, 137] on span "Acciones" at bounding box center [769, 141] width 32 height 11
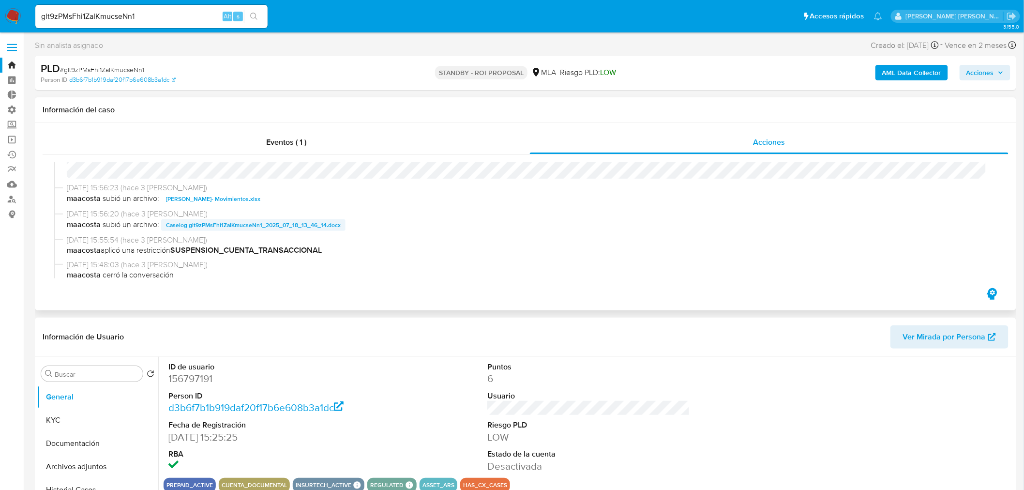
scroll to position [54, 0]
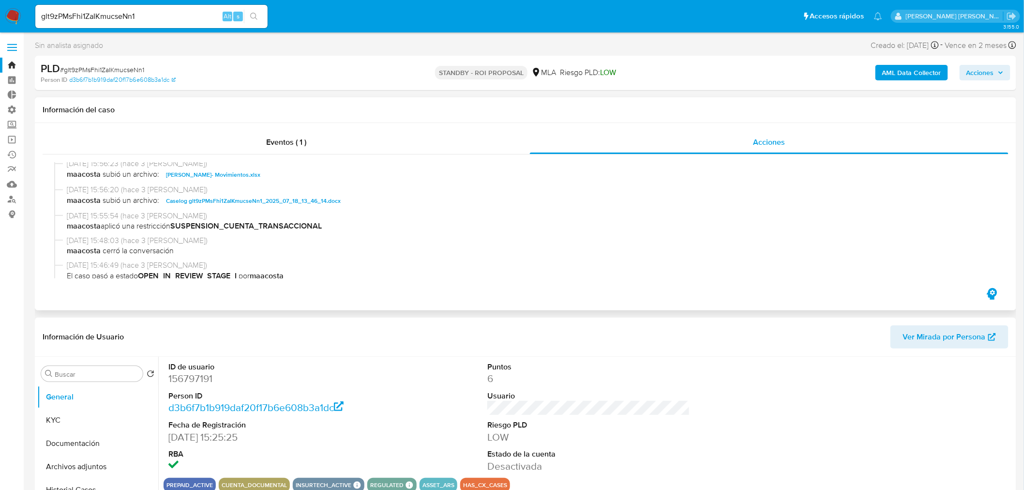
click at [330, 196] on span "Caselog glt9zPMsFhi1ZaIKmucseNn1_2025_07_18_13_46_14.docx" at bounding box center [253, 201] width 175 height 12
click at [107, 422] on button "KYC" at bounding box center [93, 419] width 113 height 23
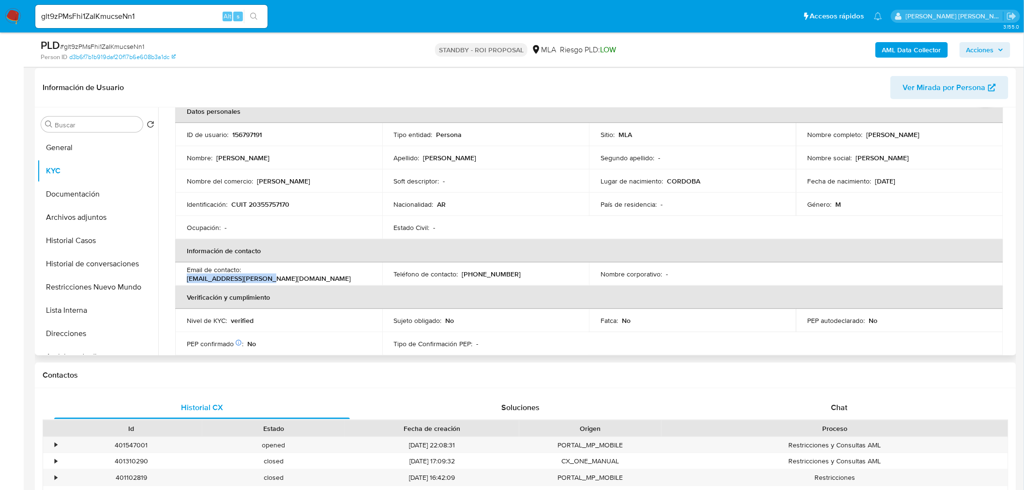
drag, startPoint x: 244, startPoint y: 272, endPoint x: 321, endPoint y: 276, distance: 77.0
click at [321, 276] on p "apm.alvarez@hotmail.com" at bounding box center [269, 278] width 164 height 9
copy p "apm.alvarez@hotmail.com"
click at [103, 11] on input "glt9zPMsFhi1ZaIKmucseNn1" at bounding box center [151, 16] width 232 height 13
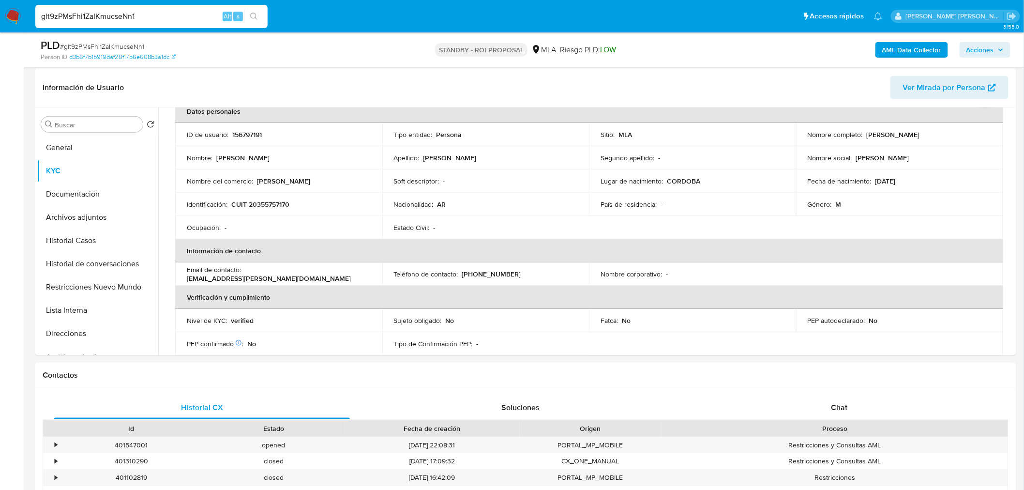
paste input "9skJ2KCOsv2fNMD9Gq3mdgwO"
type input "9skJ2KCOsv2fNMD9Gq3mdgwO"
click at [255, 15] on icon "search-icon" at bounding box center [254, 17] width 8 height 8
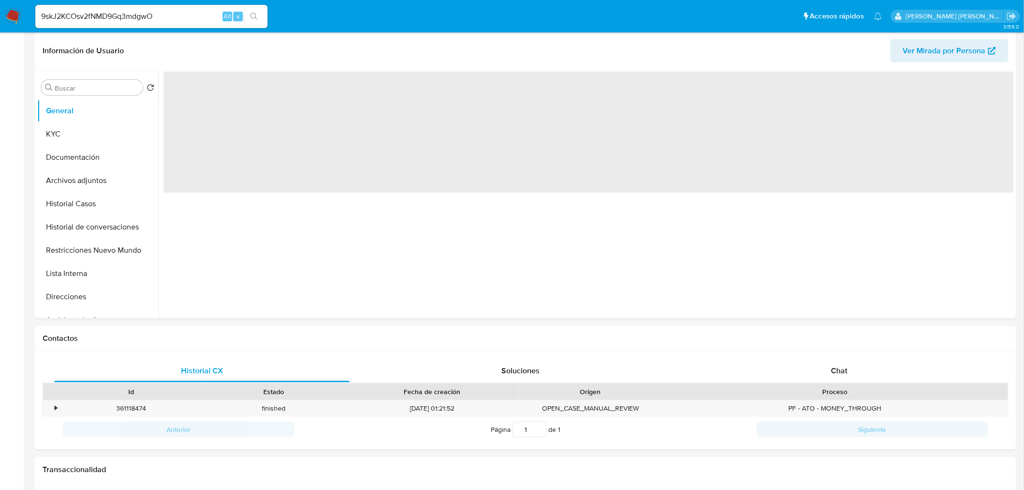
select select "10"
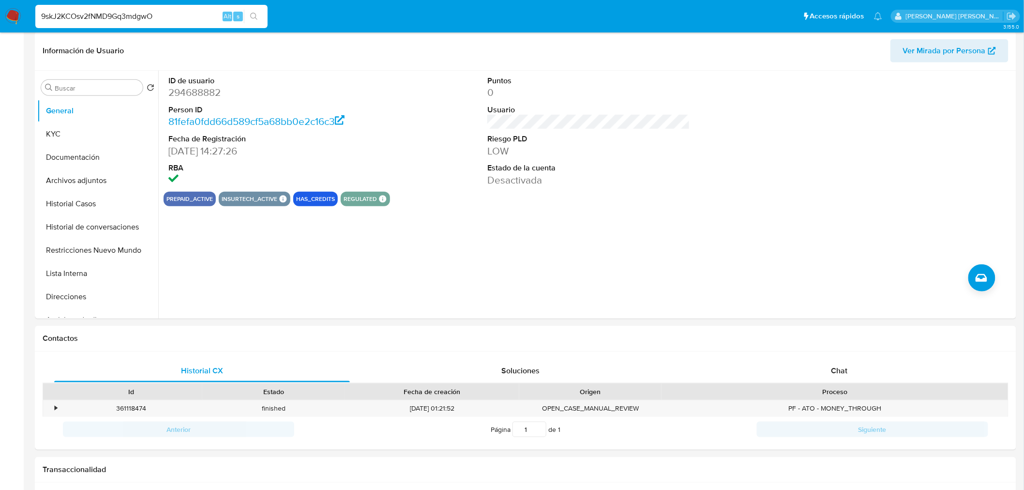
click at [133, 15] on input "9skJ2KCOsv2fNMD9Gq3mdgwO" at bounding box center [151, 16] width 232 height 13
paste input "iBrxP0PbywQ0ESGPYPLRF234"
type input "iBrxP0PbywQ0ESGPYPLRF234"
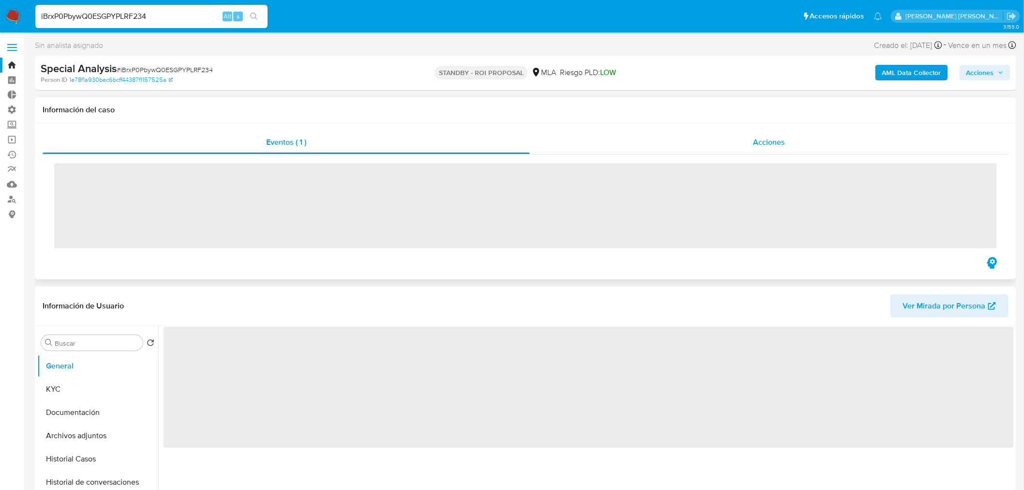
click at [778, 138] on span "Acciones" at bounding box center [769, 141] width 32 height 11
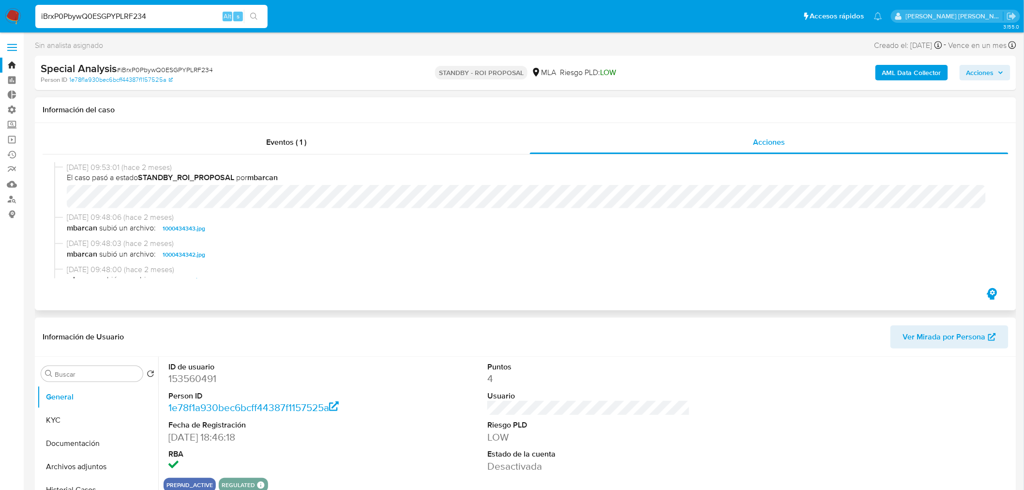
select select "10"
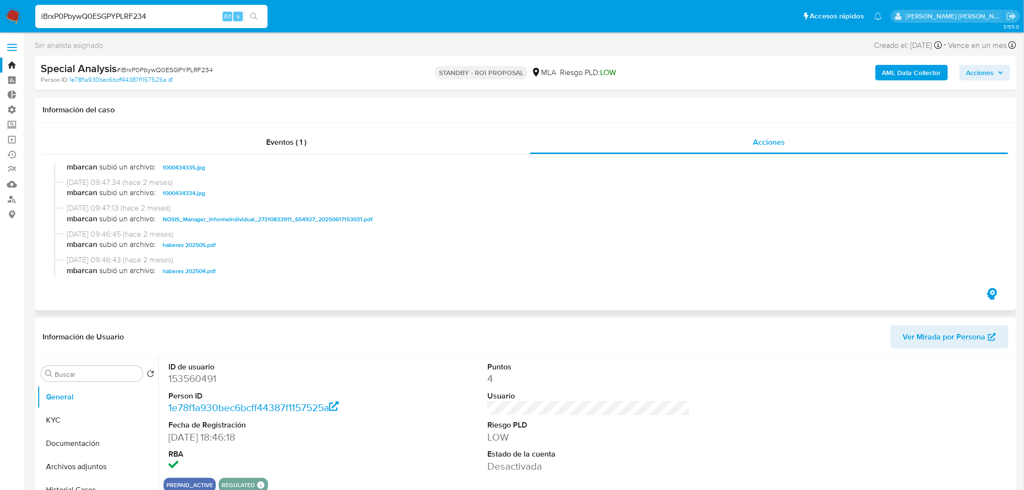
scroll to position [376, 0]
click at [240, 218] on span "Caselog iBrxP0PbywQ0ESGPYPLRF234_2025_06_30_11_09_14.docx" at bounding box center [254, 216] width 182 height 12
click at [11, 11] on img at bounding box center [13, 16] width 16 height 16
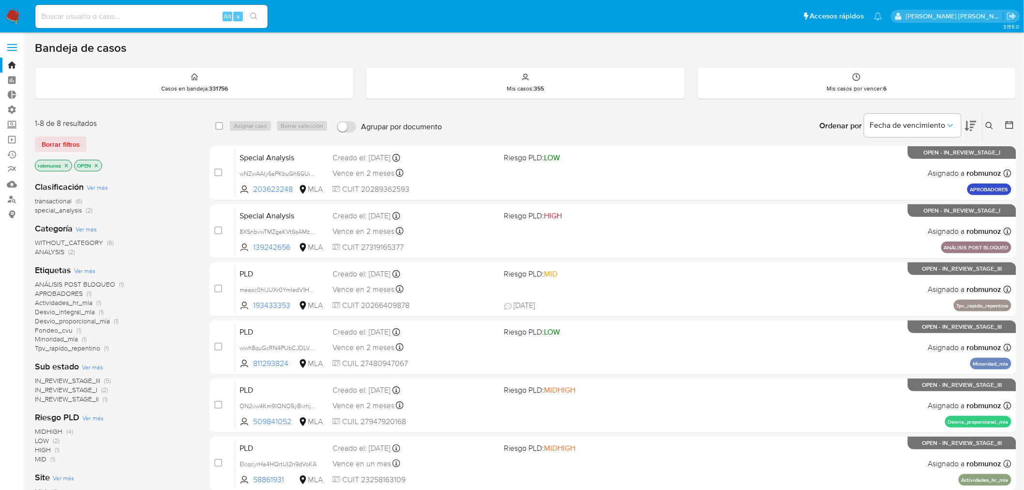
click at [132, 23] on div "Alt s" at bounding box center [151, 16] width 232 height 23
click at [134, 14] on input at bounding box center [151, 16] width 232 height 13
paste input "iBrxP0PbywQ0ESGPYPLRF234"
type input "iBrxP0PbywQ0ESGPYPLRF234"
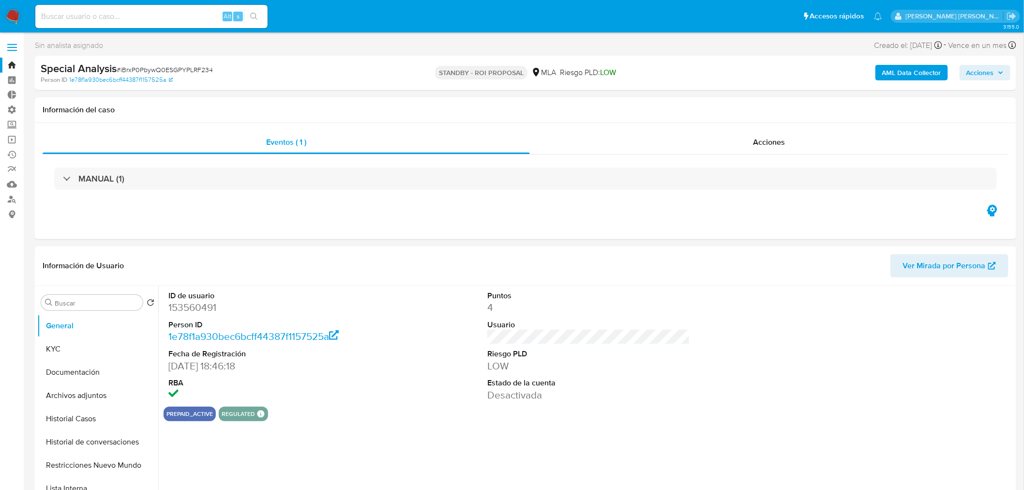
select select "10"
click at [750, 133] on div "Acciones" at bounding box center [769, 142] width 479 height 23
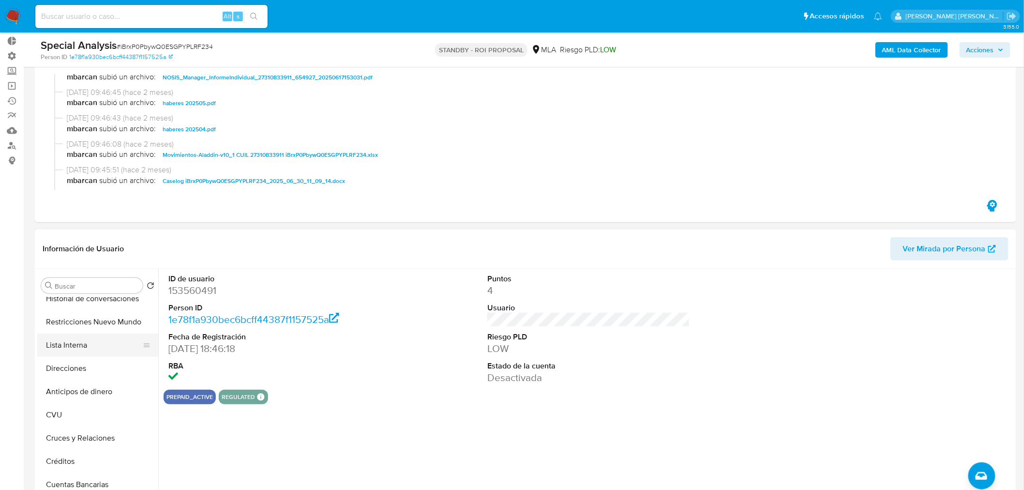
scroll to position [107, 0]
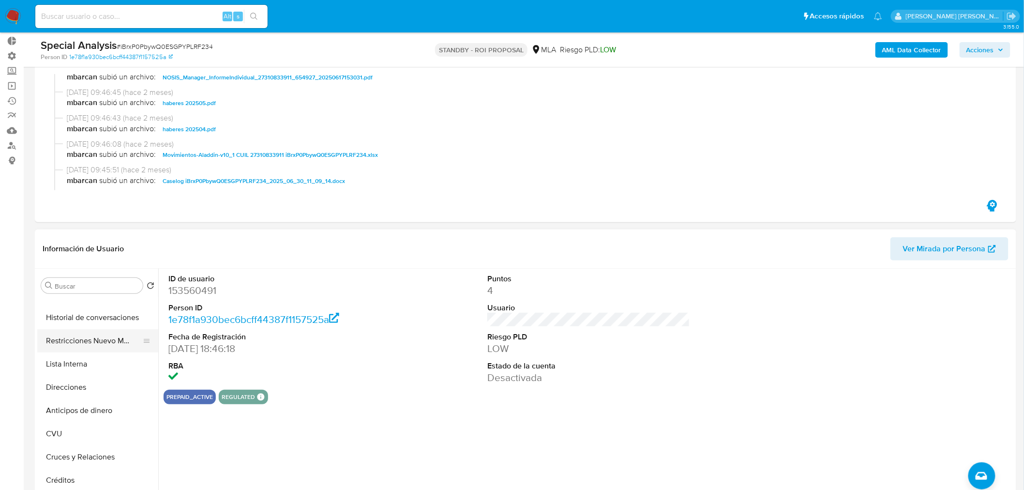
click at [78, 341] on button "Restricciones Nuevo Mundo" at bounding box center [93, 340] width 113 height 23
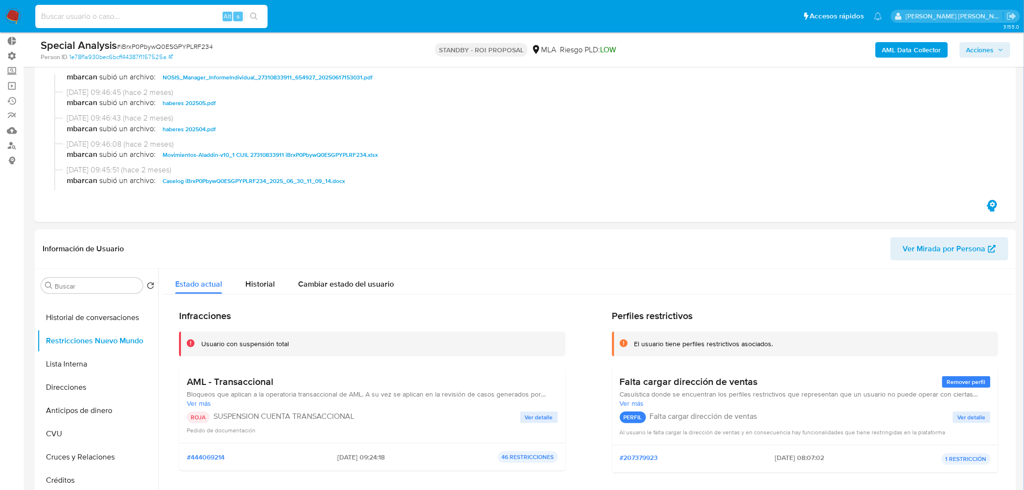
click at [91, 12] on input at bounding box center [151, 16] width 232 height 13
paste input "1334973001"
type input "1334973001"
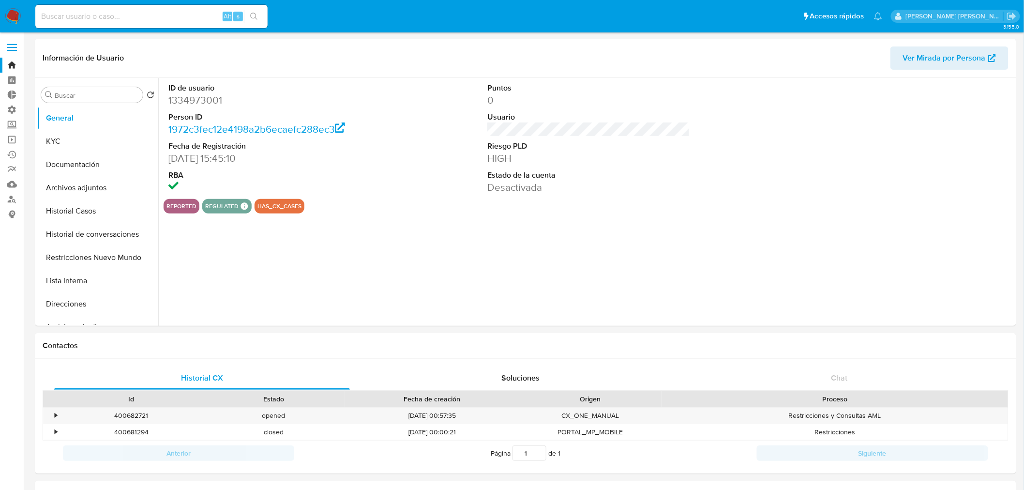
select select "10"
click at [104, 186] on button "Archivos adjuntos" at bounding box center [93, 187] width 113 height 23
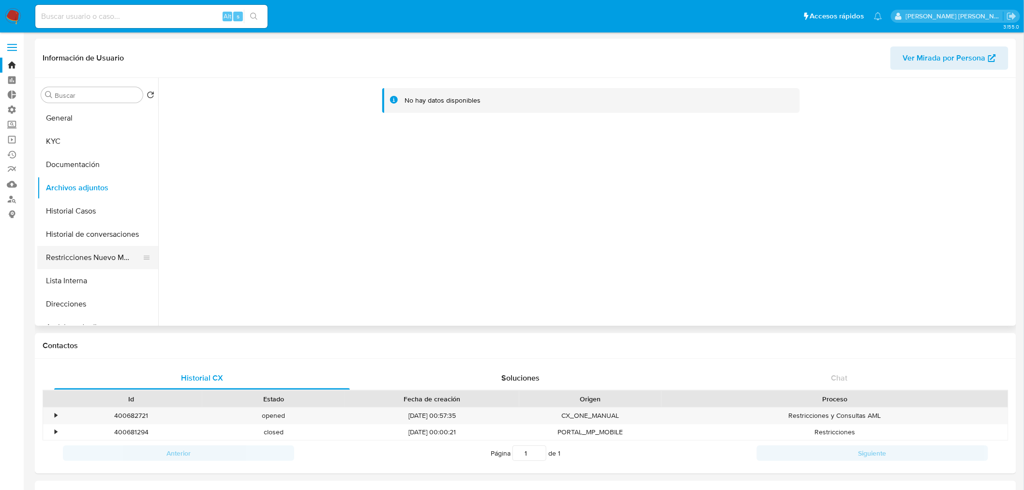
click at [76, 253] on button "Restricciones Nuevo Mundo" at bounding box center [93, 257] width 113 height 23
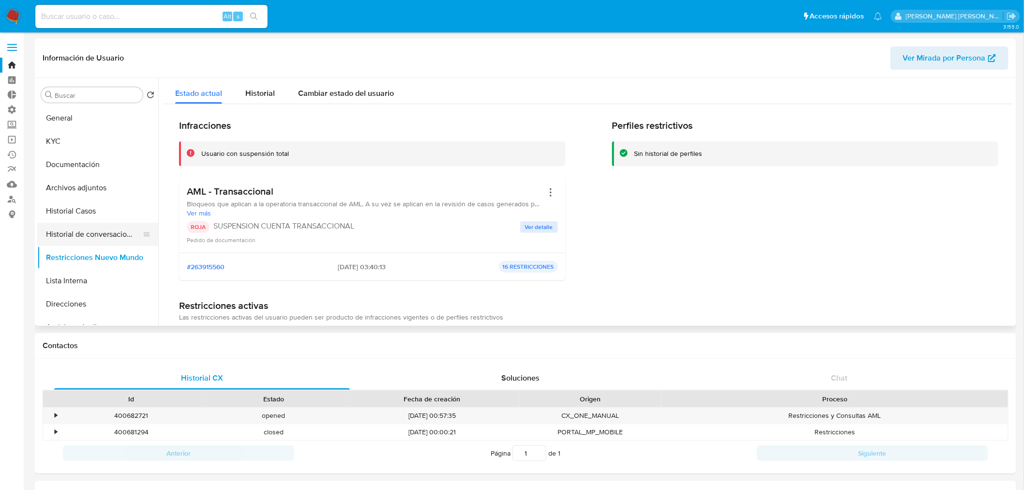
click at [86, 228] on button "Historial de conversaciones" at bounding box center [93, 234] width 113 height 23
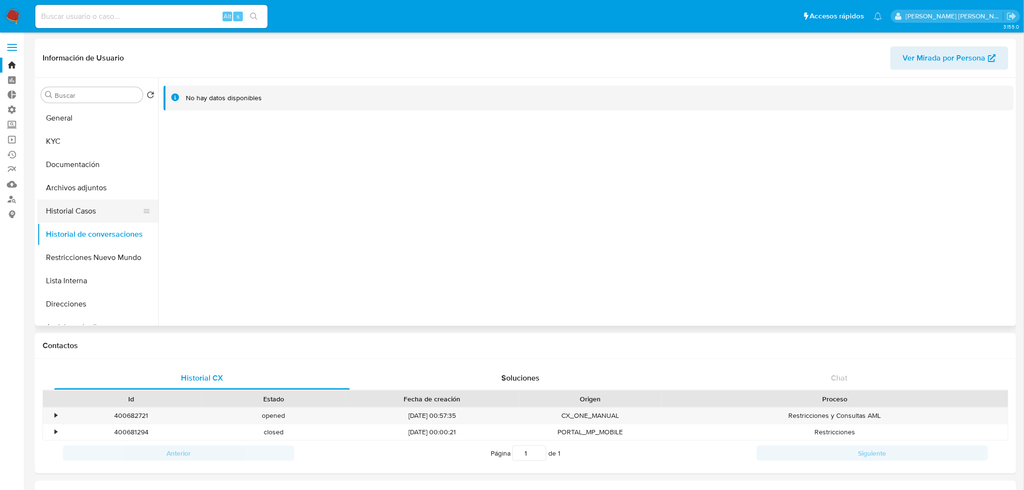
click at [90, 218] on button "Historial Casos" at bounding box center [93, 210] width 113 height 23
click at [91, 195] on button "Archivos adjuntos" at bounding box center [93, 187] width 113 height 23
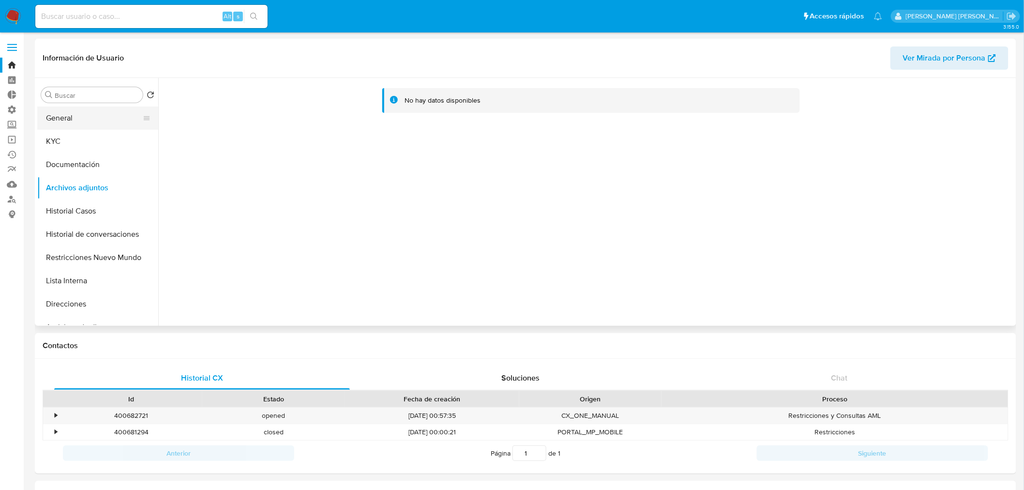
click at [72, 108] on button "General" at bounding box center [93, 117] width 113 height 23
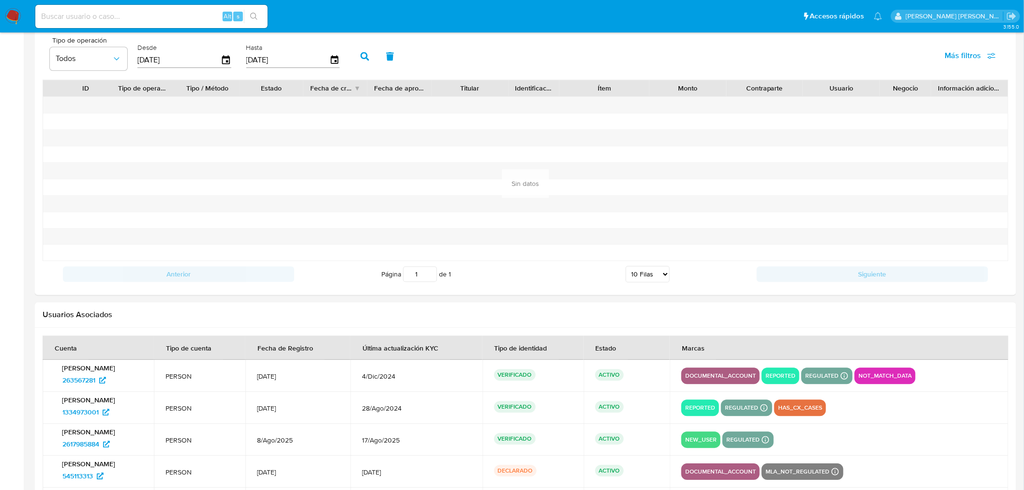
scroll to position [978, 0]
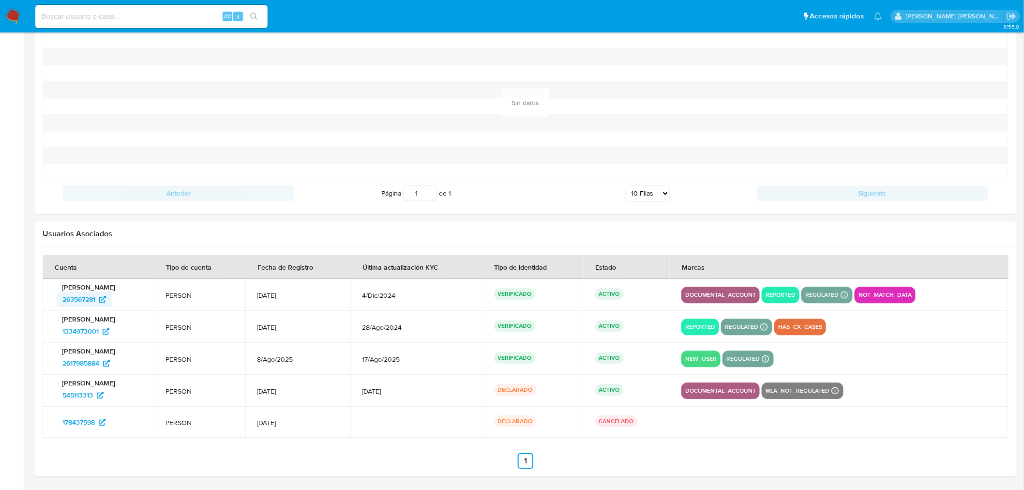
click at [75, 296] on span "263567281" at bounding box center [78, 298] width 33 height 15
click at [140, 15] on input at bounding box center [151, 16] width 232 height 13
paste input "1159594434"
type input "1159594434"
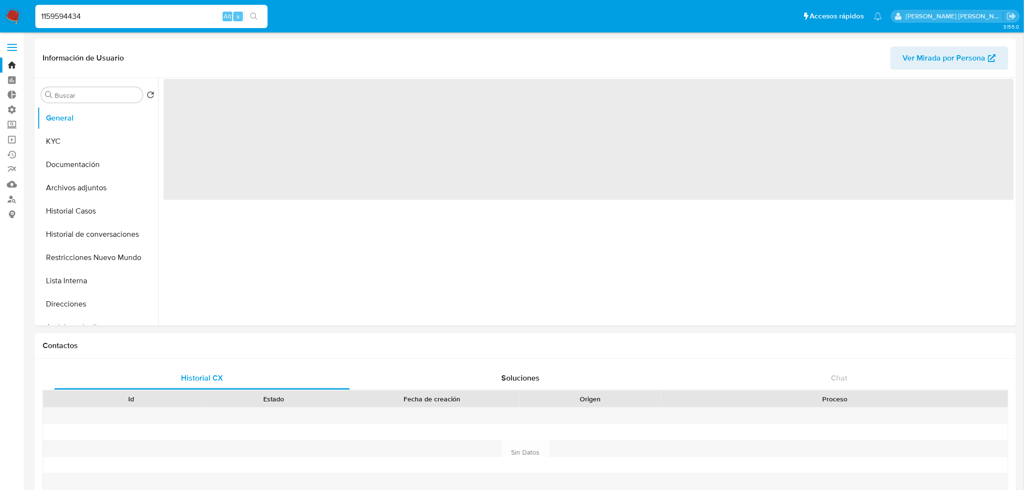
select select "10"
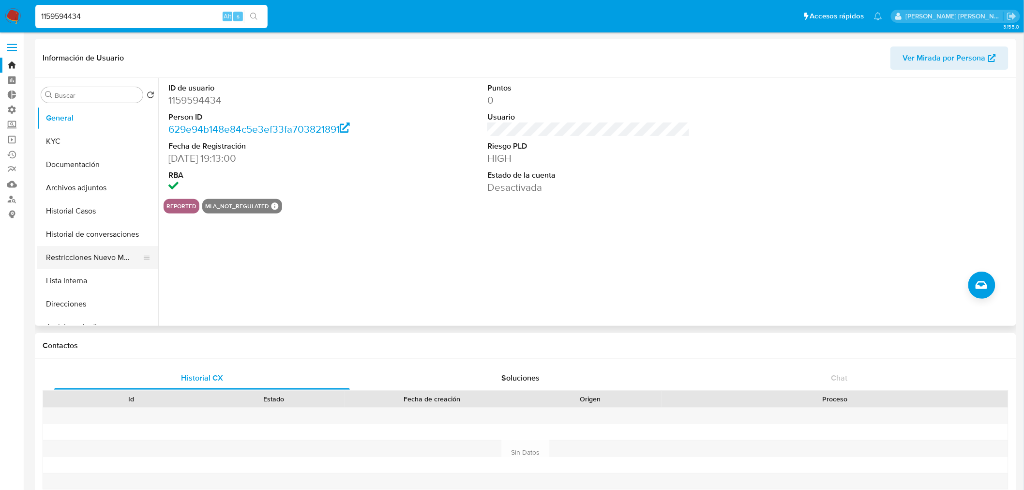
click at [63, 260] on button "Restricciones Nuevo Mundo" at bounding box center [93, 257] width 113 height 23
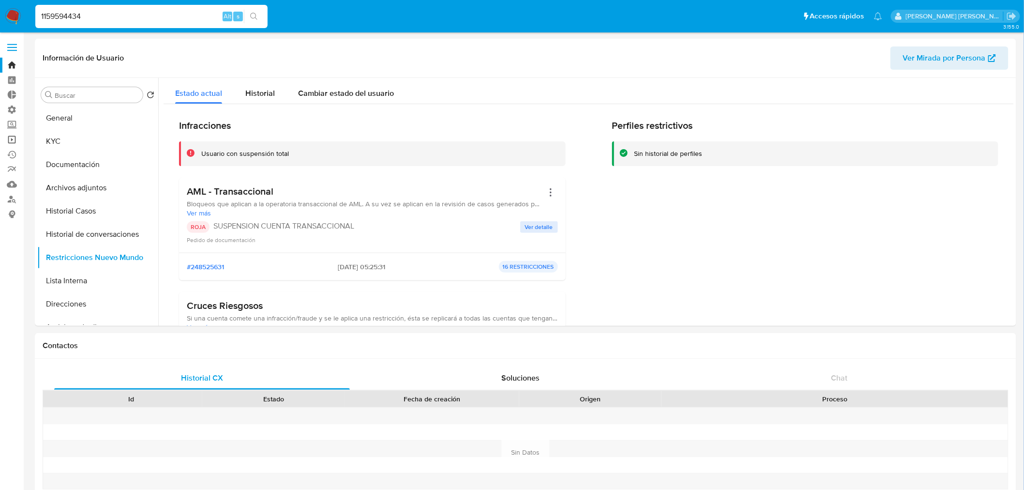
click at [15, 134] on link "Operaciones masivas" at bounding box center [57, 139] width 115 height 15
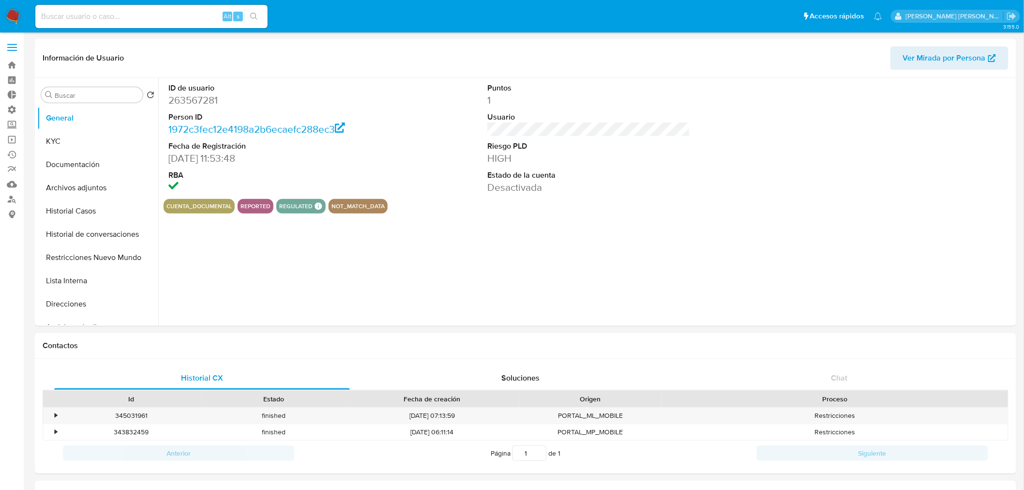
select select "10"
click at [77, 255] on button "Restricciones Nuevo Mundo" at bounding box center [93, 257] width 113 height 23
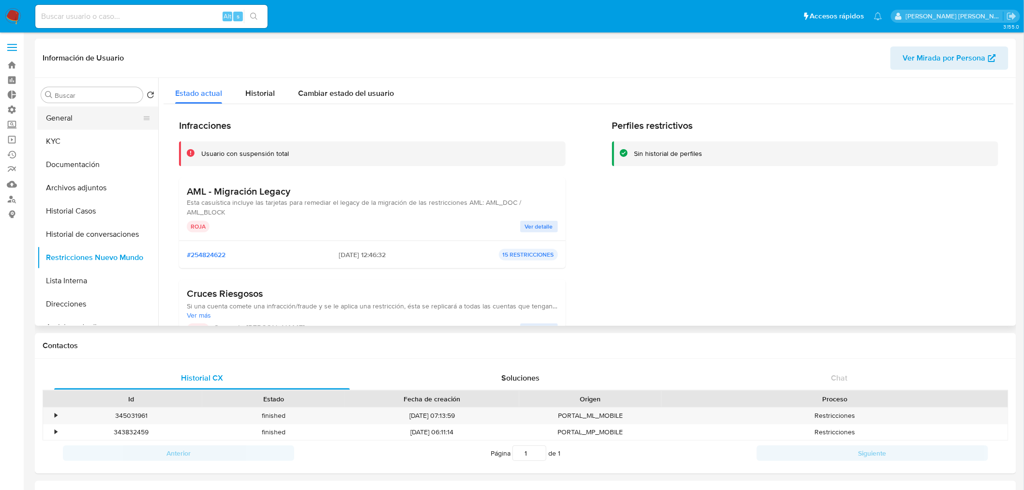
click at [65, 118] on button "General" at bounding box center [93, 117] width 113 height 23
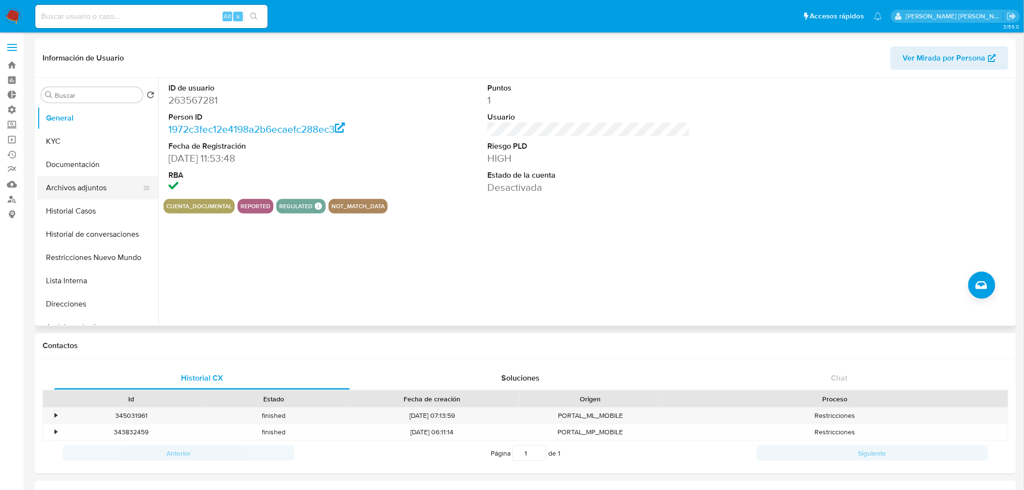
click at [98, 182] on button "Archivos adjuntos" at bounding box center [93, 187] width 113 height 23
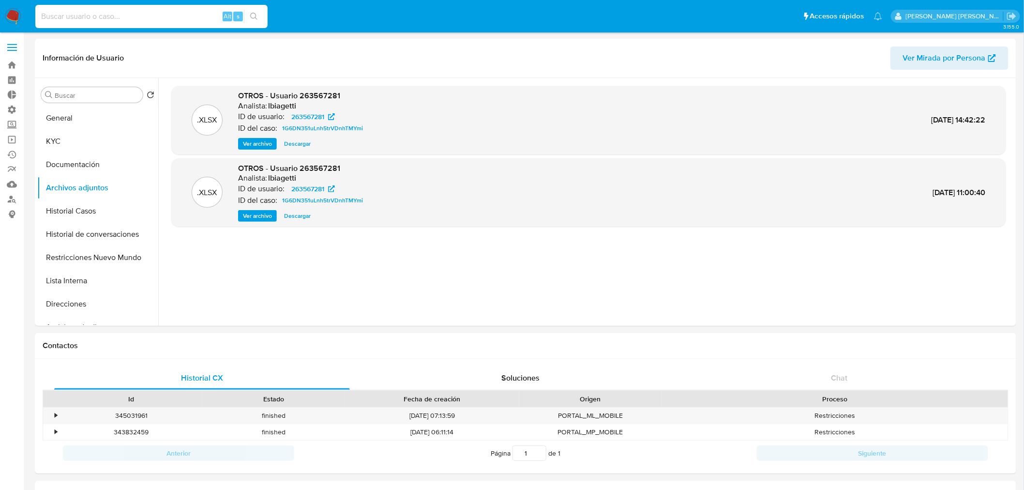
click at [152, 15] on input at bounding box center [151, 16] width 232 height 13
paste input "1456781459"
type input "1456781459"
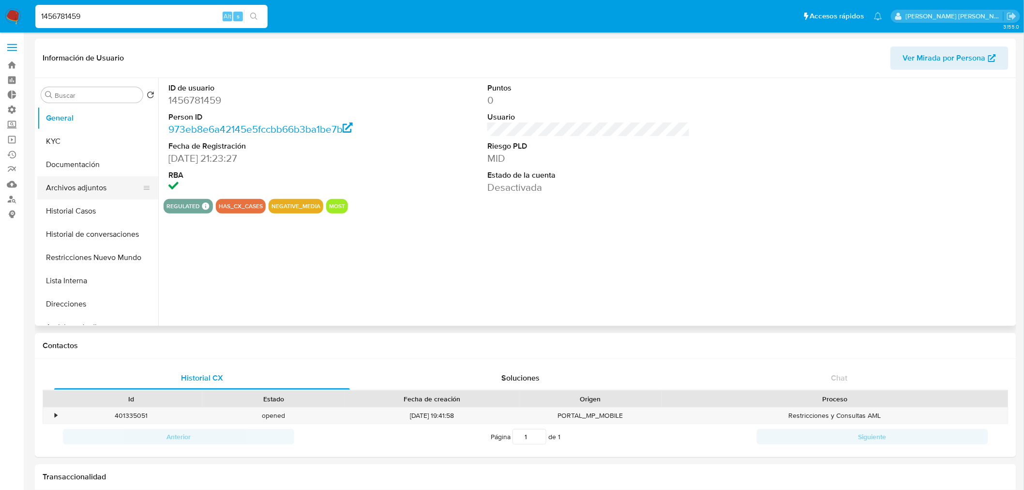
click at [92, 190] on button "Archivos adjuntos" at bounding box center [93, 187] width 113 height 23
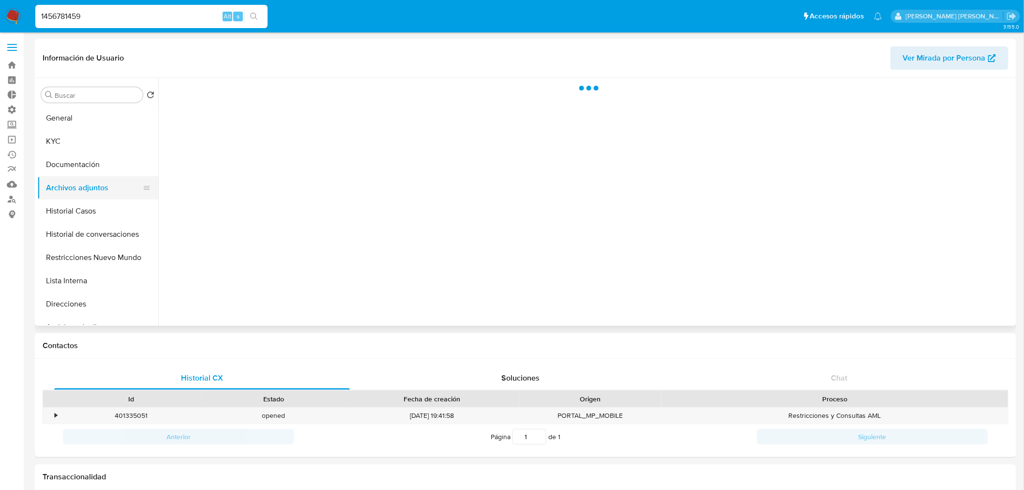
select select "10"
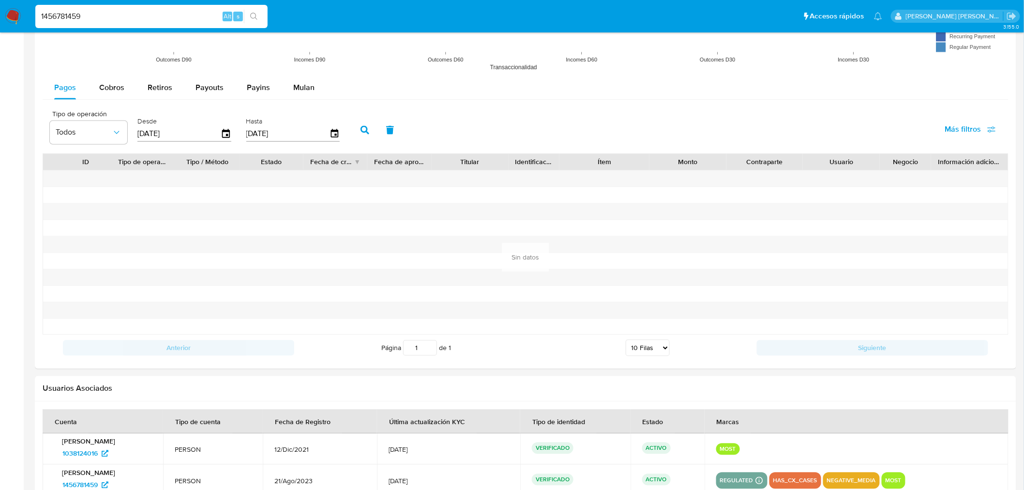
scroll to position [898, 0]
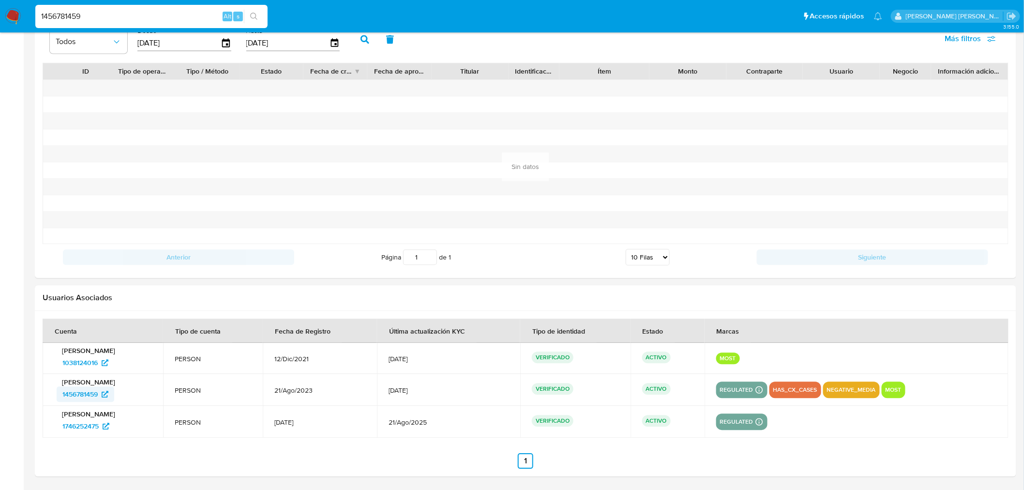
click at [91, 389] on span "1456781459" at bounding box center [79, 393] width 35 height 15
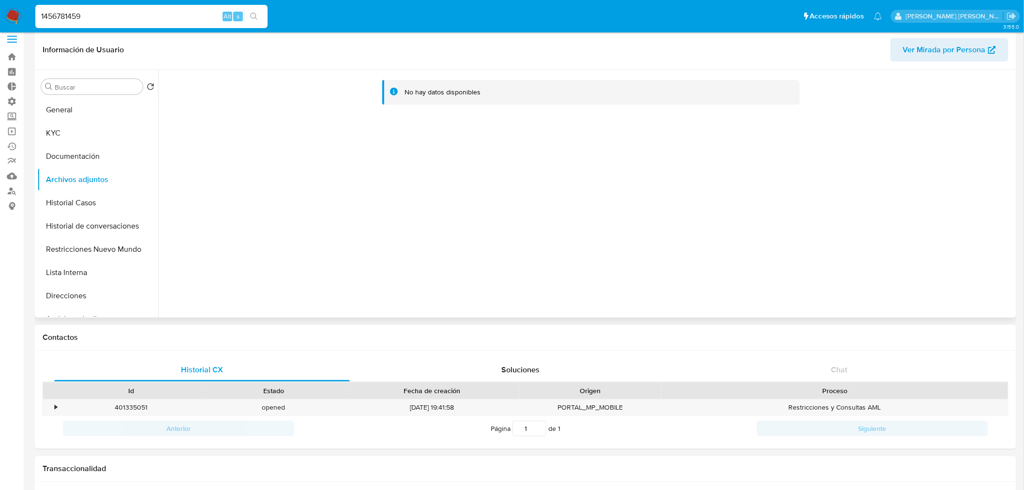
scroll to position [0, 0]
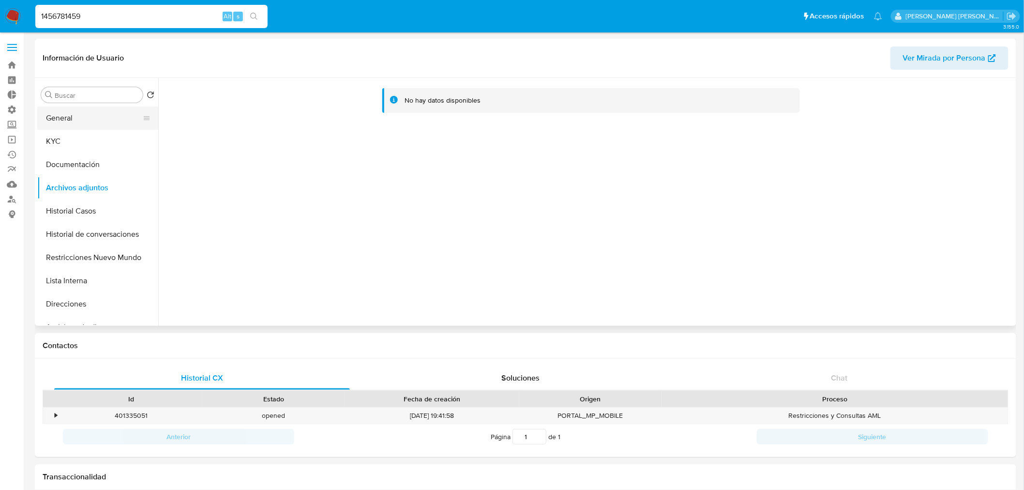
click at [97, 119] on button "General" at bounding box center [93, 117] width 113 height 23
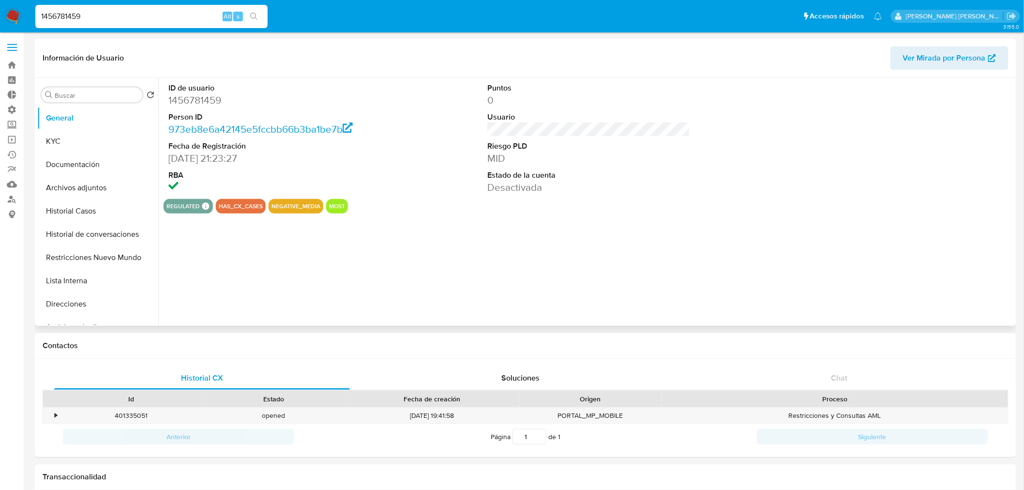
click at [200, 94] on dd "1456781459" at bounding box center [269, 100] width 203 height 14
copy dd "1456781459"
click at [105, 10] on input "1456781459" at bounding box center [151, 16] width 232 height 13
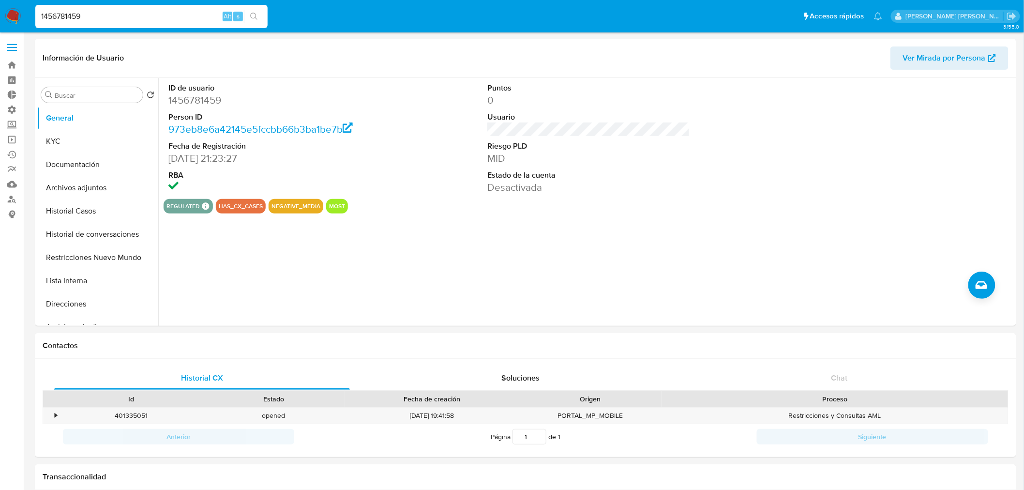
paste input "515028466"
type input "515028466"
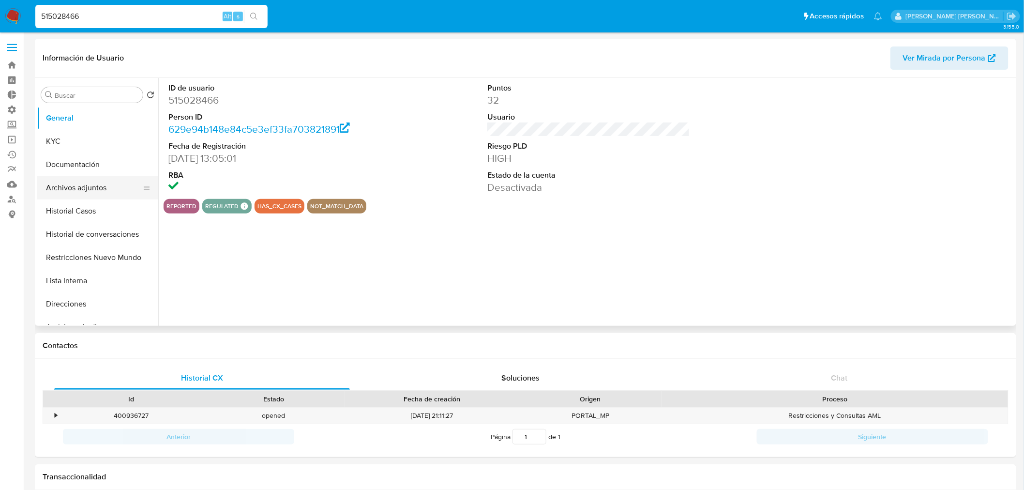
select select "10"
click at [65, 195] on button "Archivos adjuntos" at bounding box center [93, 187] width 113 height 23
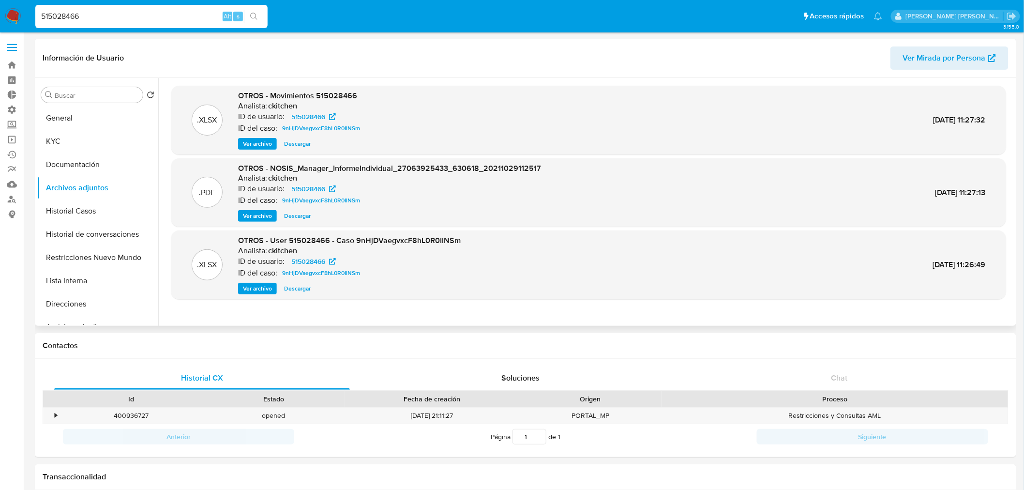
click at [260, 287] on span "Ver archivo" at bounding box center [257, 289] width 29 height 10
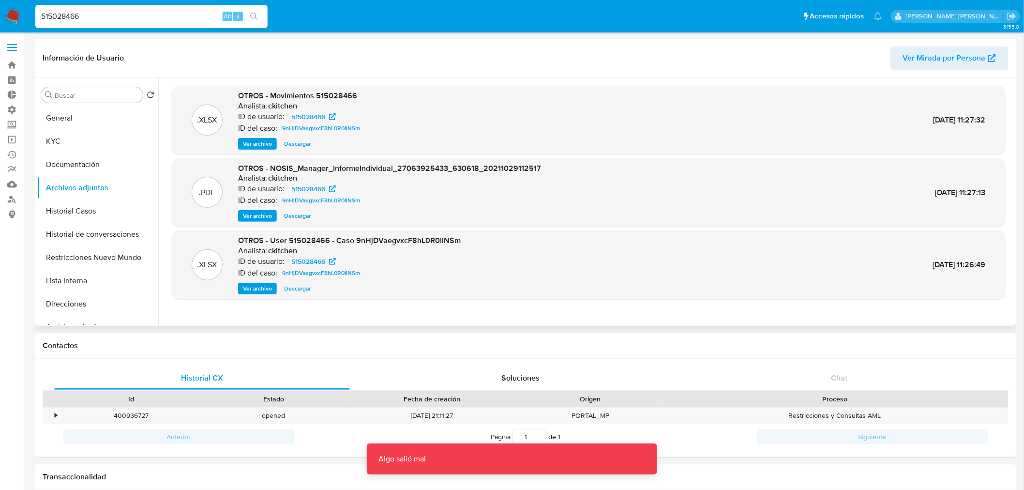
click at [308, 292] on span "Descargar" at bounding box center [297, 289] width 27 height 10
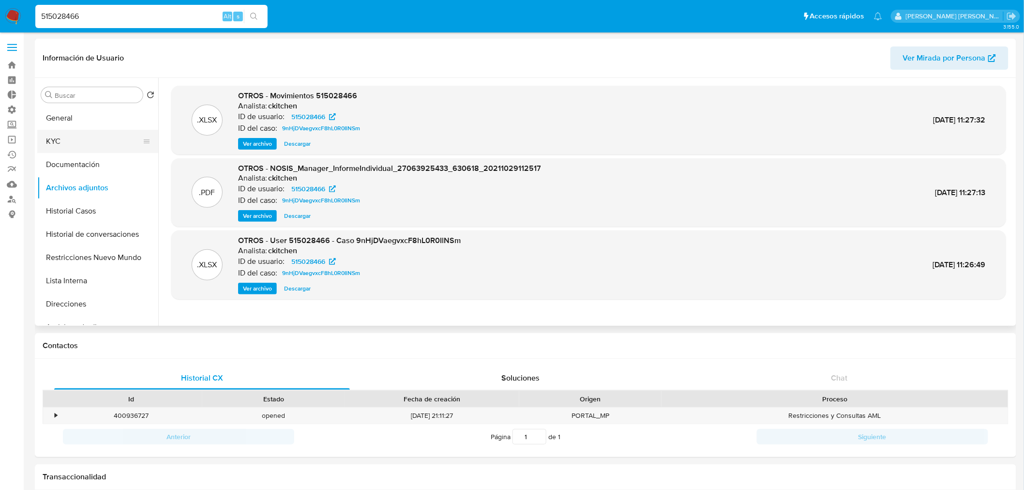
click at [84, 143] on button "KYC" at bounding box center [93, 141] width 113 height 23
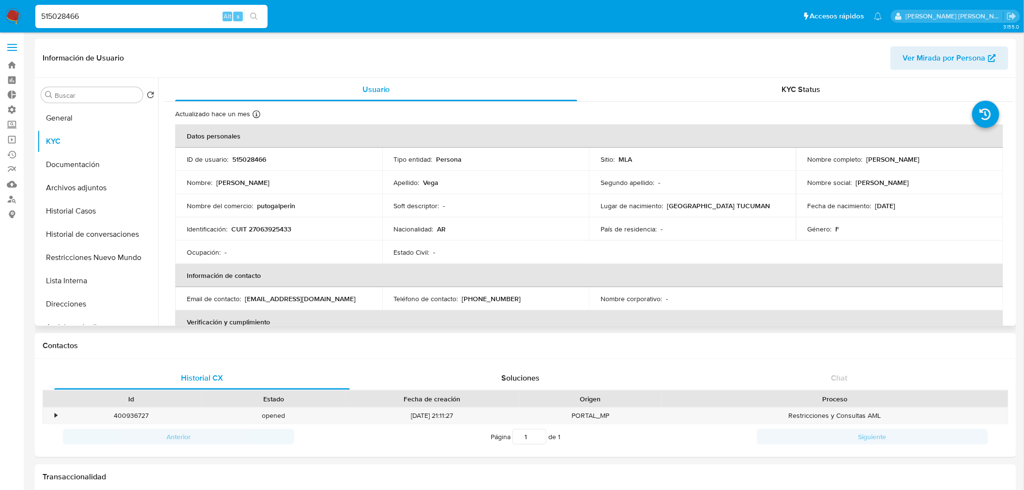
click at [897, 300] on table "Datos personales ID de usuario : 515028466 Tipo entidad : Persona Sitio : MLA N…" at bounding box center [589, 298] width 828 height 348
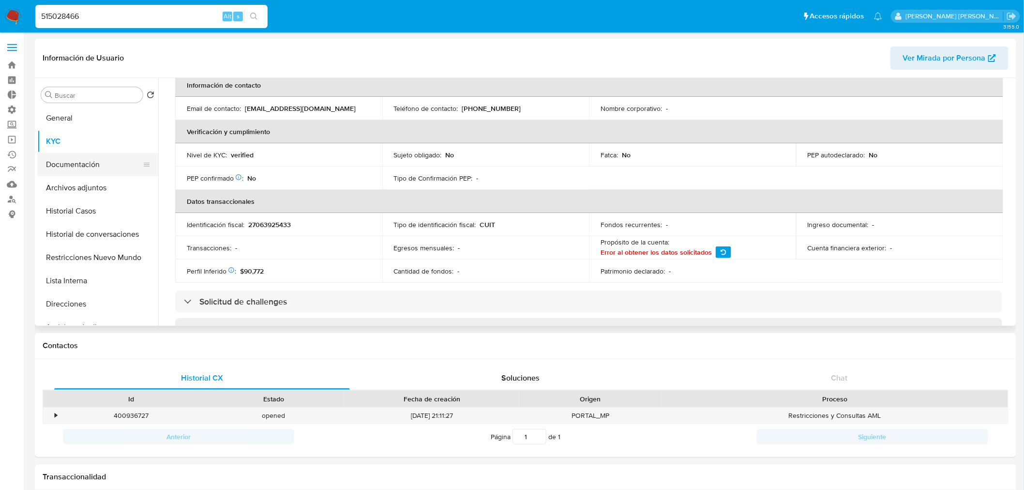
scroll to position [54, 0]
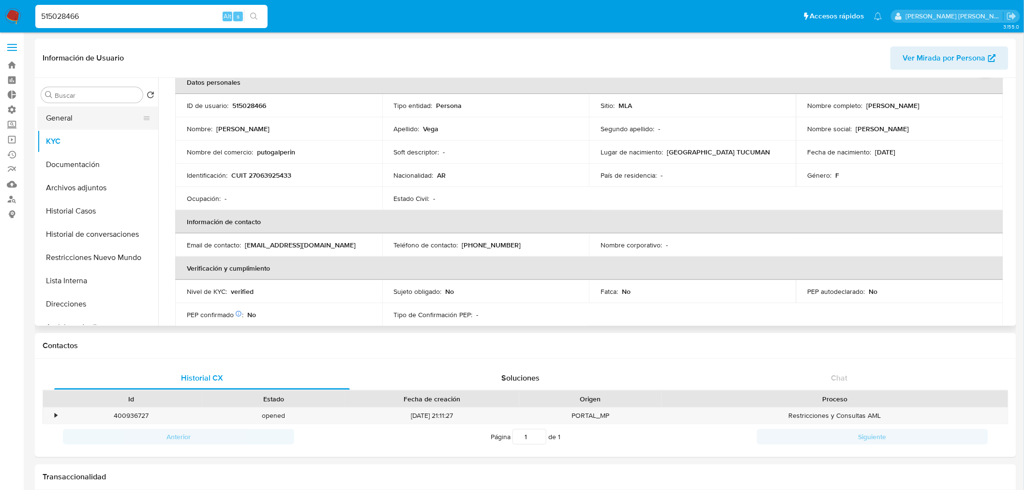
click at [86, 118] on button "General" at bounding box center [93, 117] width 113 height 23
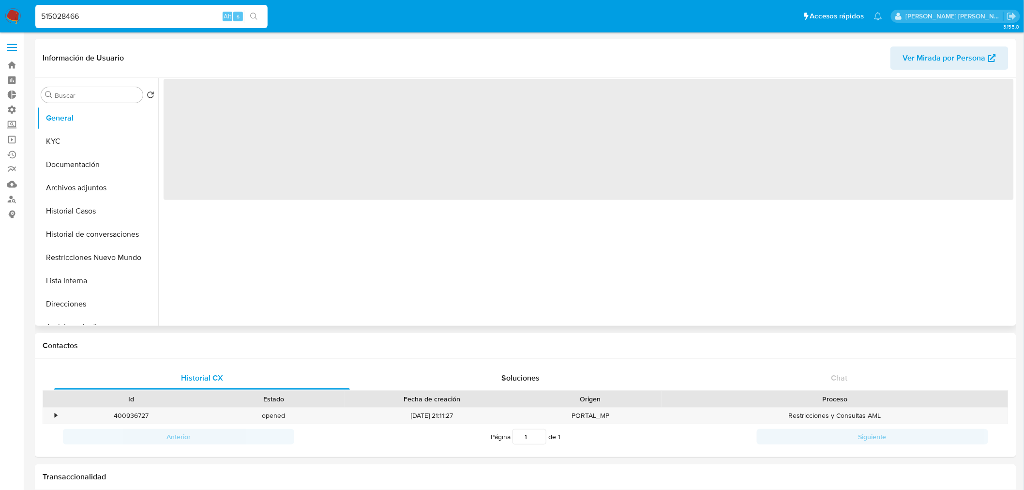
scroll to position [0, 0]
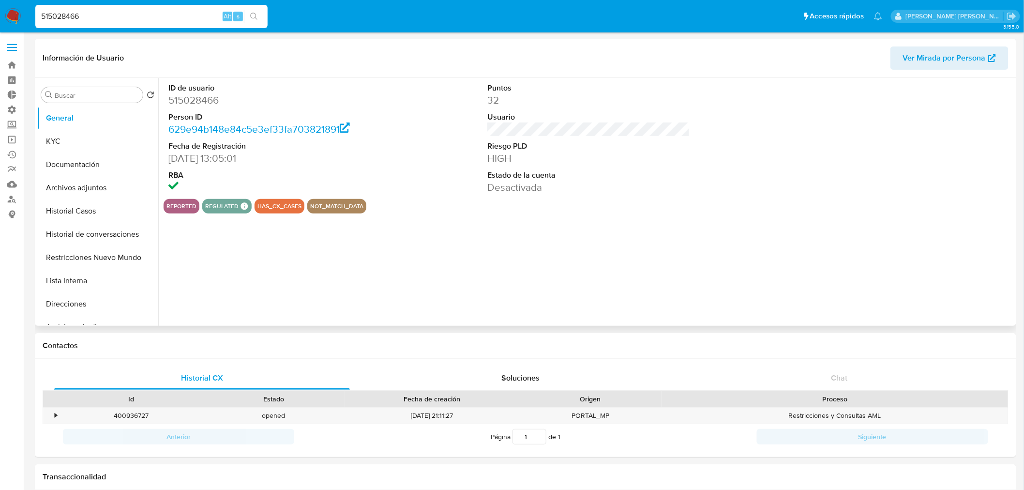
click at [199, 104] on dd "515028466" at bounding box center [269, 100] width 203 height 14
copy dd "515028466"
click at [92, 134] on button "KYC" at bounding box center [93, 141] width 113 height 23
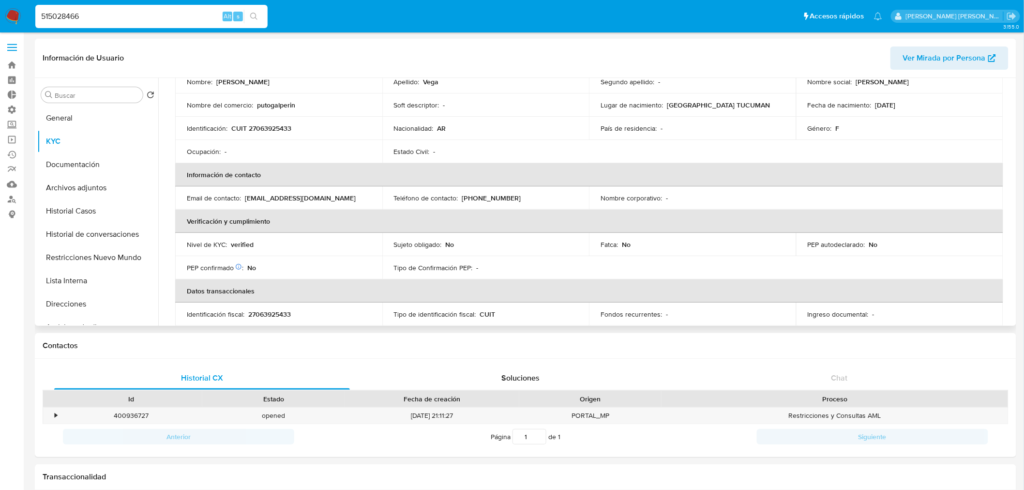
scroll to position [107, 0]
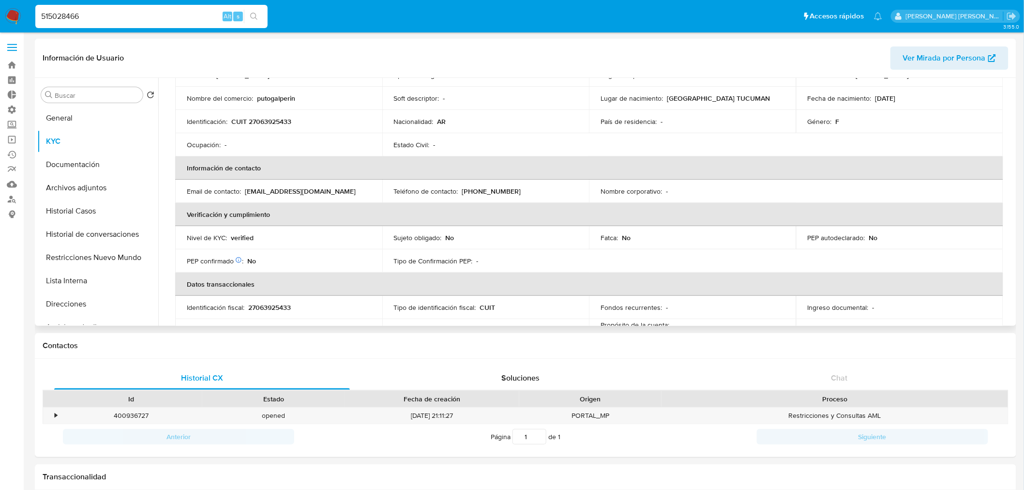
click at [276, 191] on p "franciscavega524@gmail.com" at bounding box center [300, 191] width 111 height 9
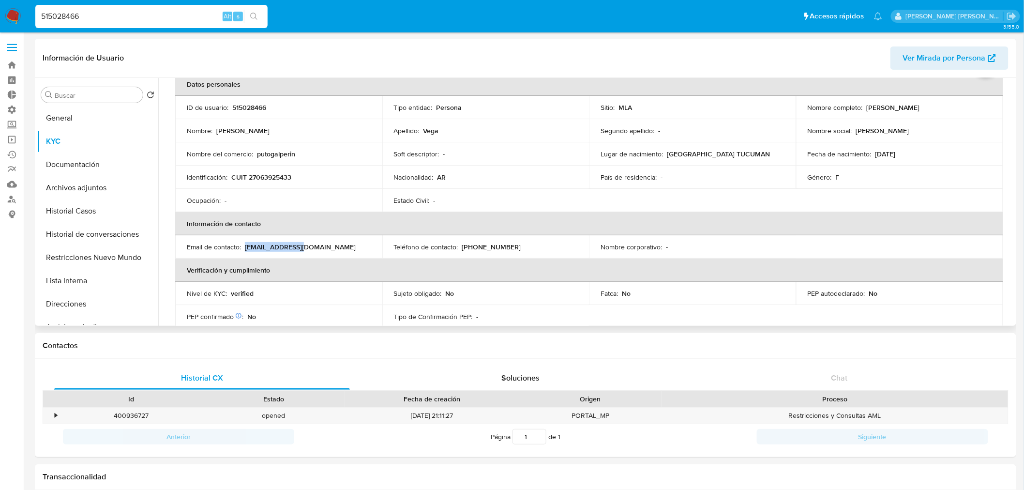
scroll to position [0, 0]
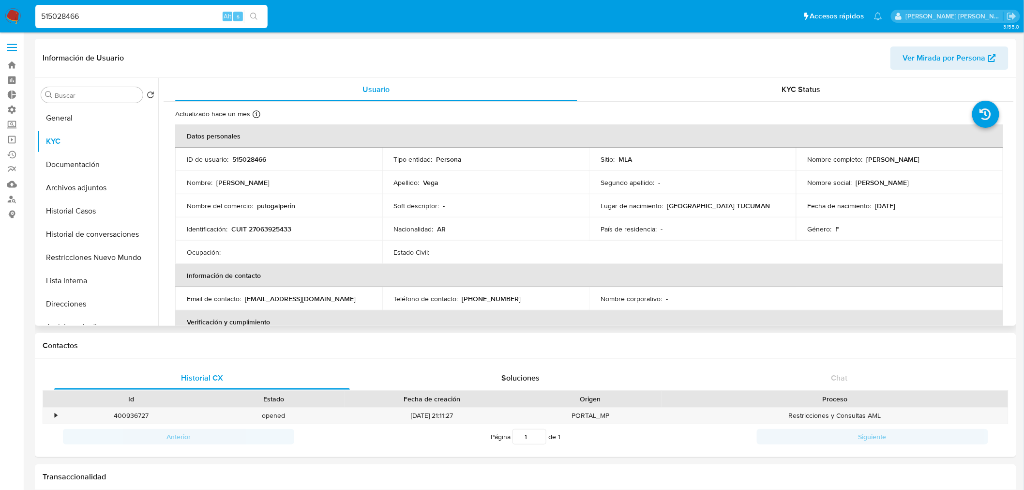
click at [919, 161] on p "Francisca Nicolasa Vega" at bounding box center [893, 159] width 53 height 9
click at [918, 161] on p "Francisca Nicolasa Vega" at bounding box center [893, 159] width 53 height 9
click at [874, 155] on p "Francisca Nicolasa Vega" at bounding box center [893, 159] width 53 height 9
drag, startPoint x: 862, startPoint y: 156, endPoint x: 939, endPoint y: 156, distance: 76.9
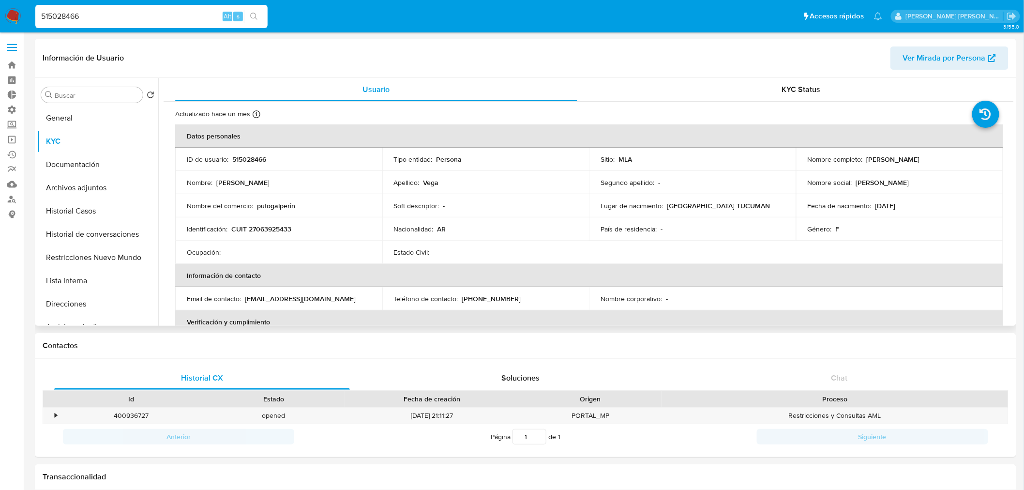
click at [944, 155] on div "Nombre completo : Francisca Nicolasa Vega" at bounding box center [900, 159] width 184 height 9
click at [90, 113] on button "General" at bounding box center [93, 117] width 113 height 23
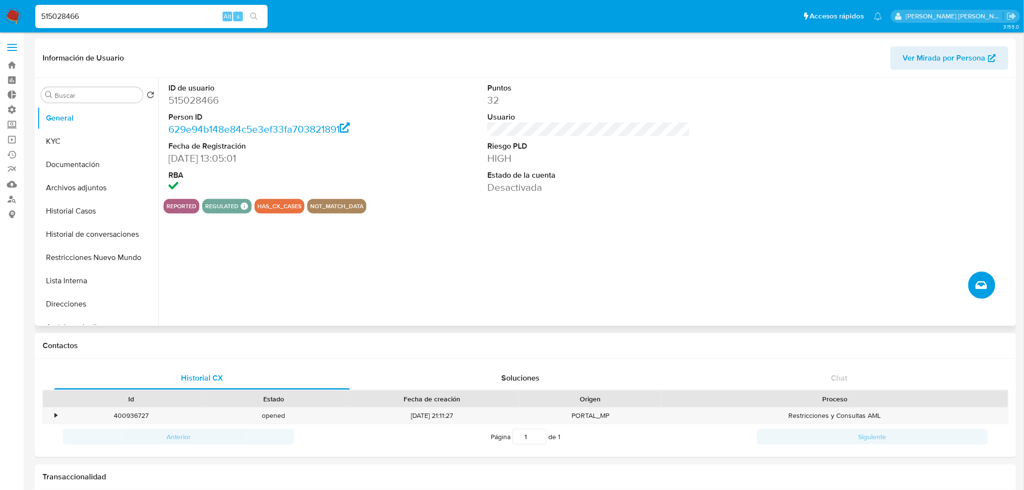
click at [971, 284] on button "Crear caso manual" at bounding box center [981, 284] width 27 height 27
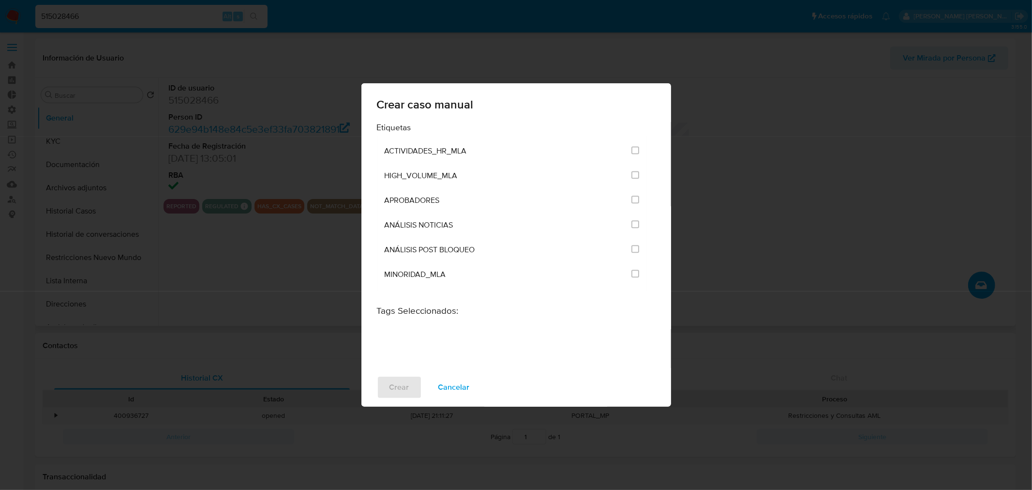
scroll to position [1879, 0]
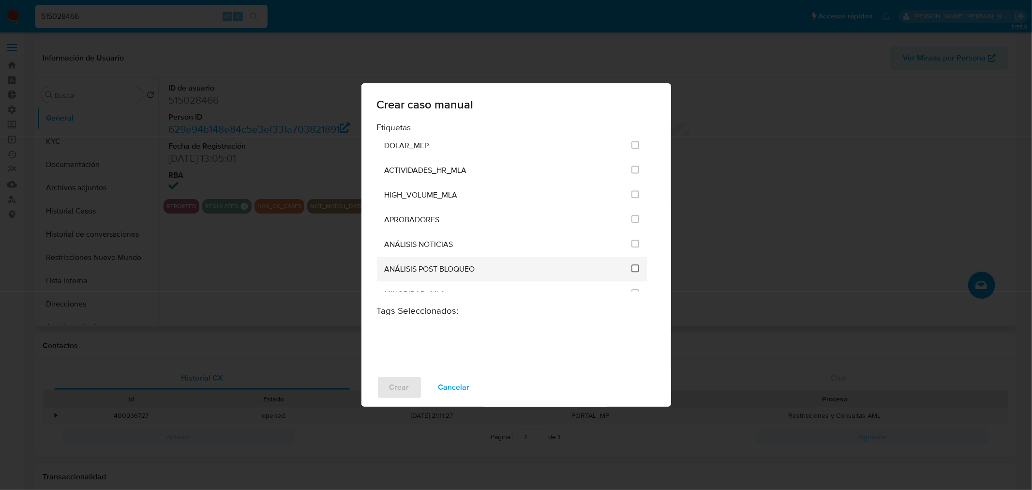
click at [631, 264] on input "3249" at bounding box center [635, 268] width 8 height 8
checkbox input "true"
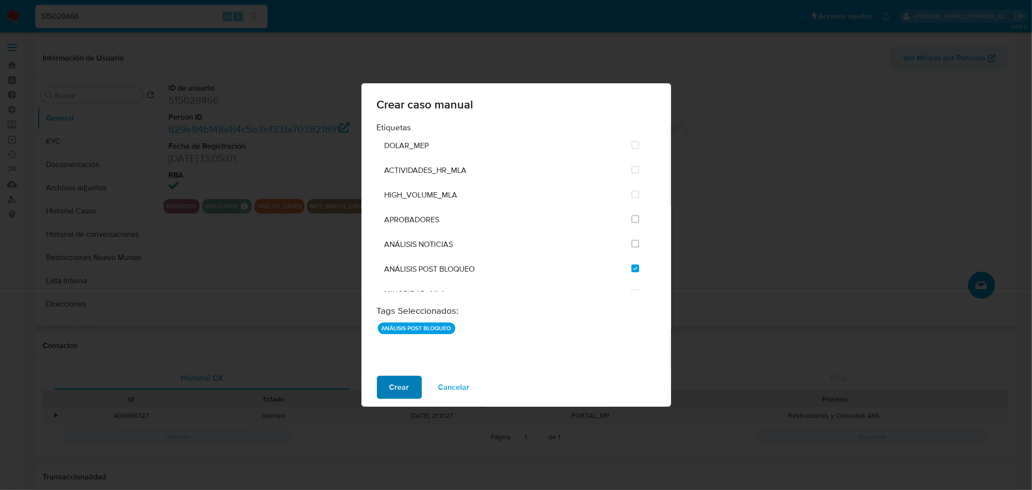
click at [393, 386] on span "Crear" at bounding box center [400, 386] width 20 height 21
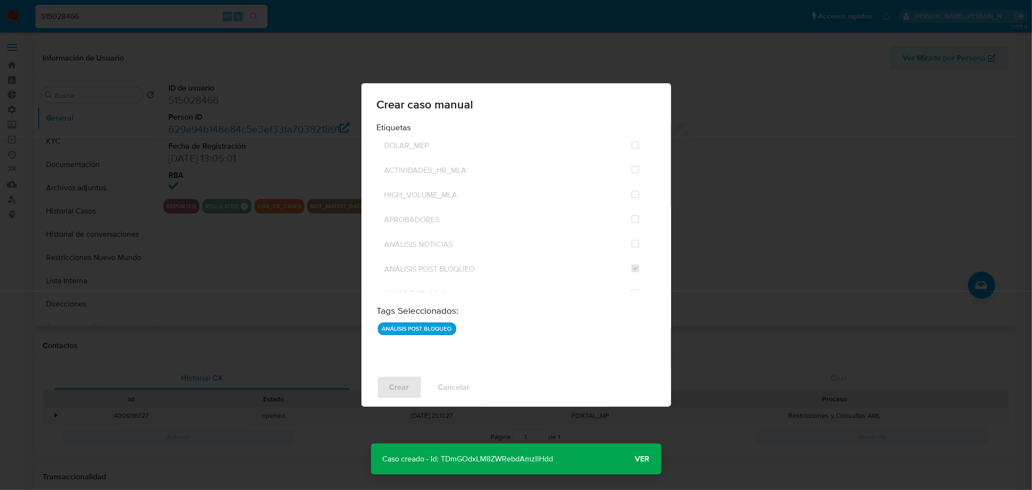
click at [639, 459] on span "Ver" at bounding box center [642, 459] width 15 height 0
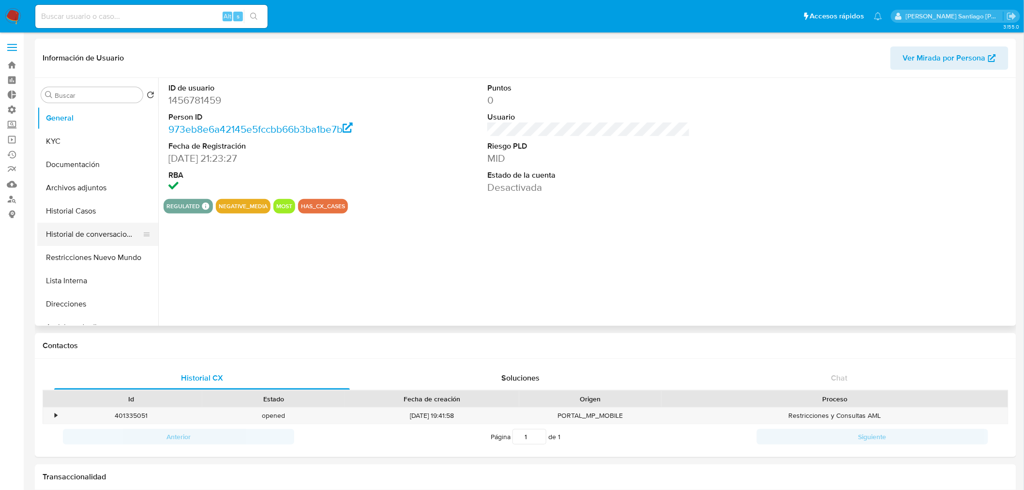
select select "10"
click at [96, 189] on button "Archivos adjuntos" at bounding box center [93, 187] width 113 height 23
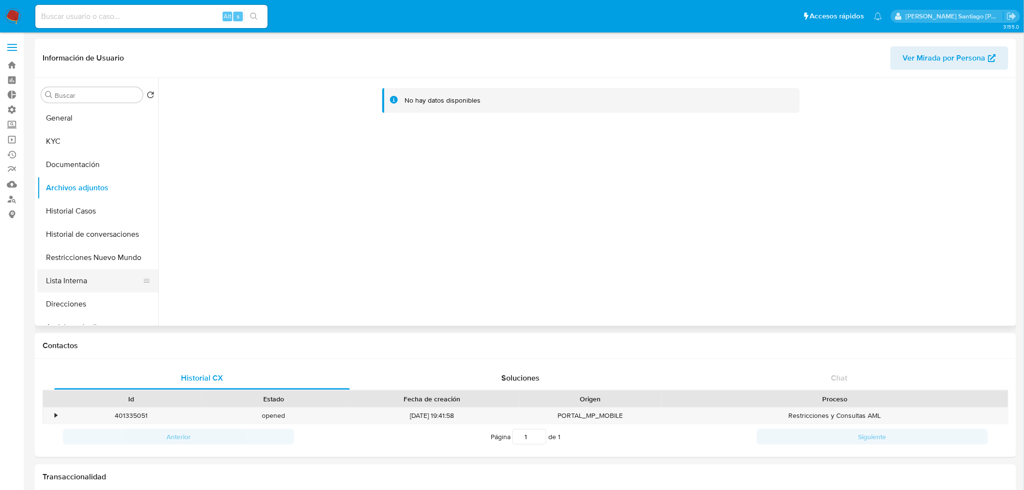
click at [87, 276] on button "Lista Interna" at bounding box center [93, 280] width 113 height 23
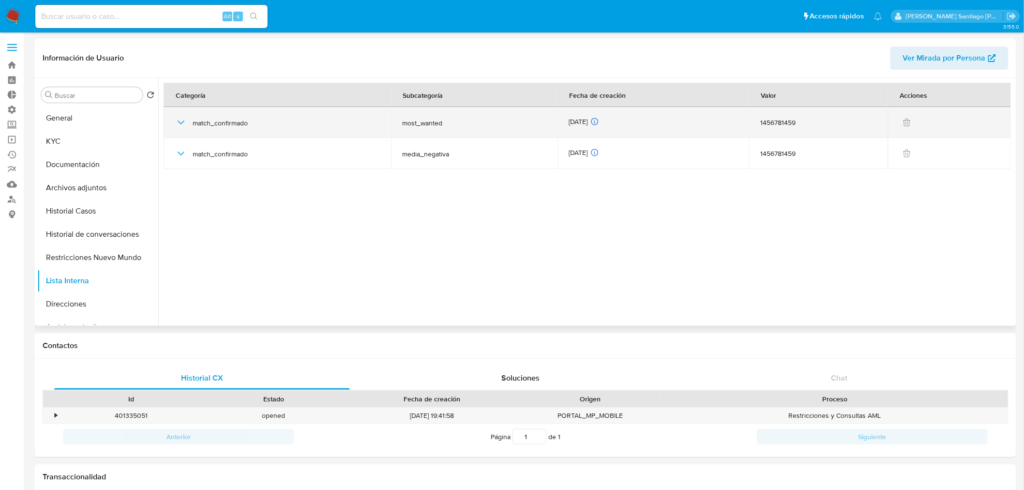
click at [233, 126] on span "match_confirmado" at bounding box center [286, 123] width 187 height 9
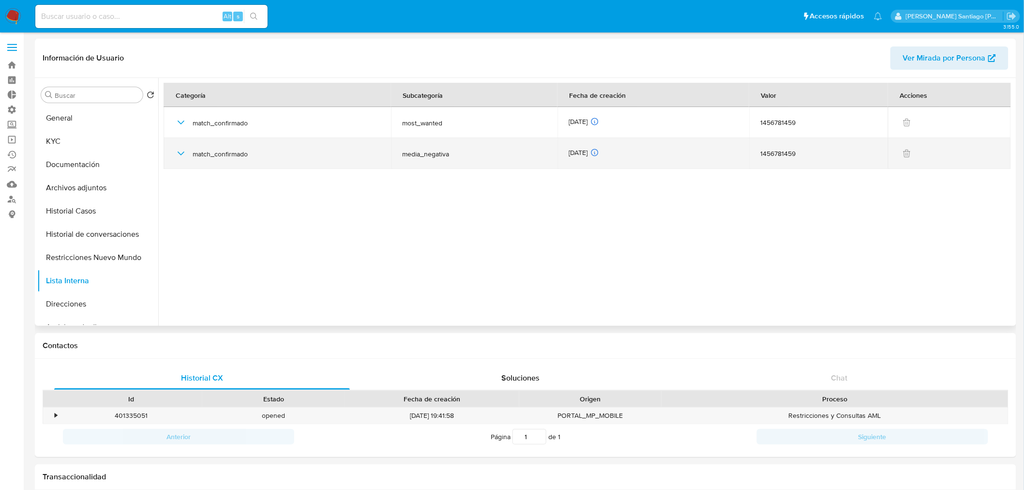
click at [185, 151] on icon "button" at bounding box center [181, 154] width 12 height 12
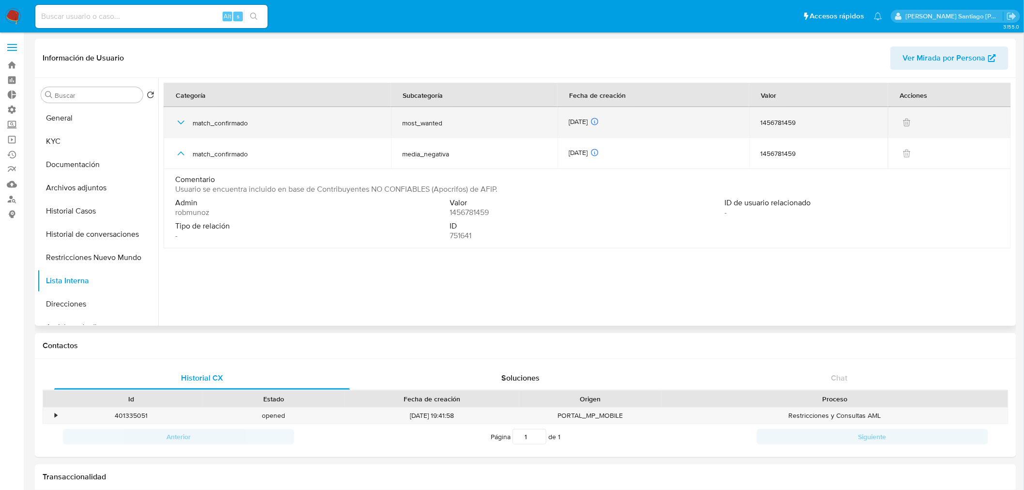
click at [182, 128] on div "match_confirmado" at bounding box center [277, 122] width 204 height 31
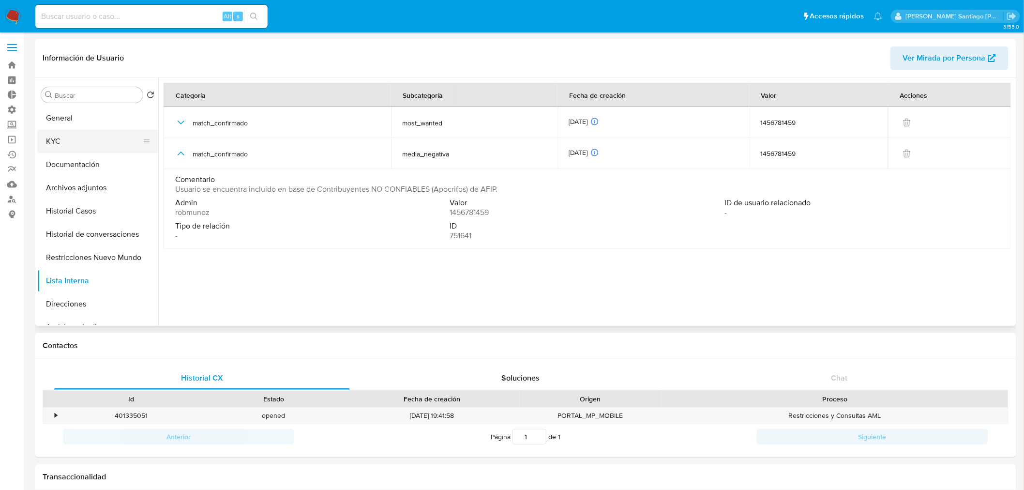
click at [89, 137] on button "KYC" at bounding box center [93, 141] width 113 height 23
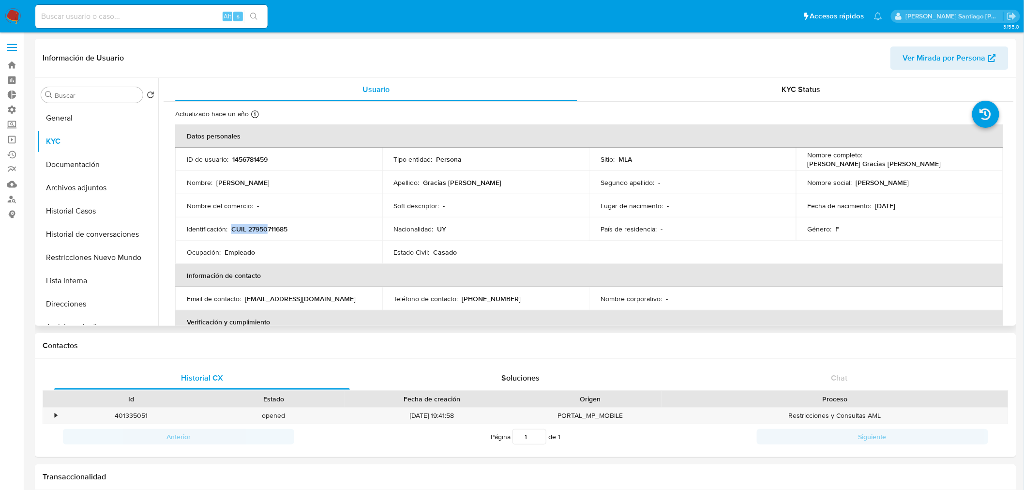
click at [269, 223] on td "Identificación : CUIL 27950711685" at bounding box center [278, 228] width 207 height 23
click at [272, 225] on p "CUIL 27950711685" at bounding box center [259, 229] width 56 height 9
copy p "27950711685"
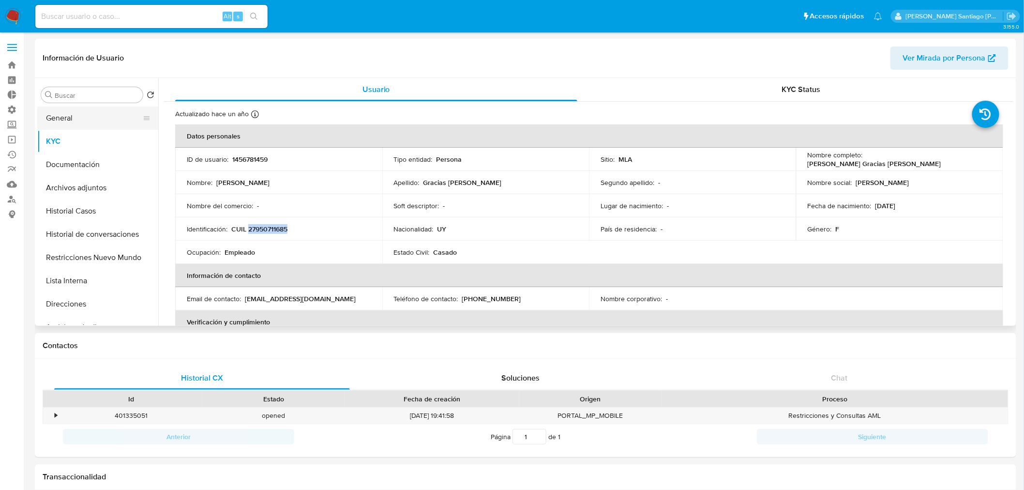
click at [76, 113] on button "General" at bounding box center [93, 117] width 113 height 23
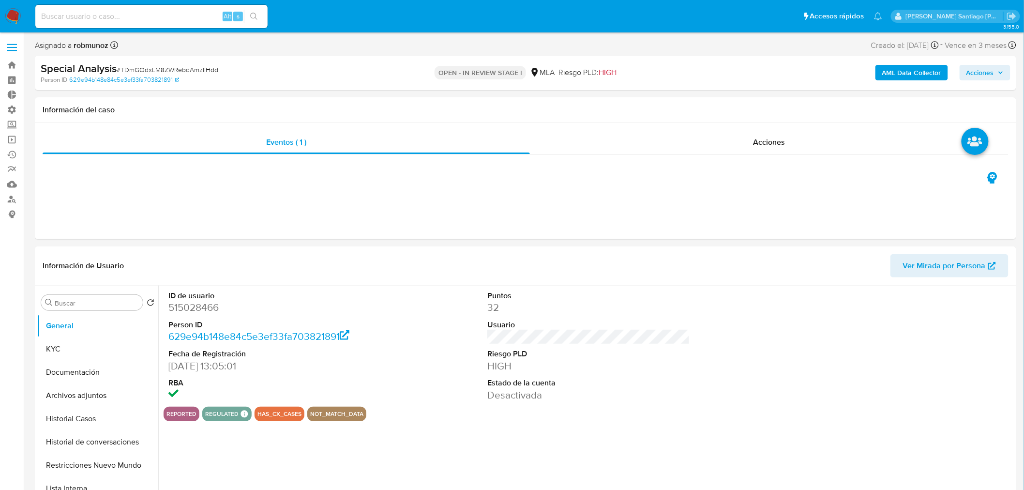
select select "10"
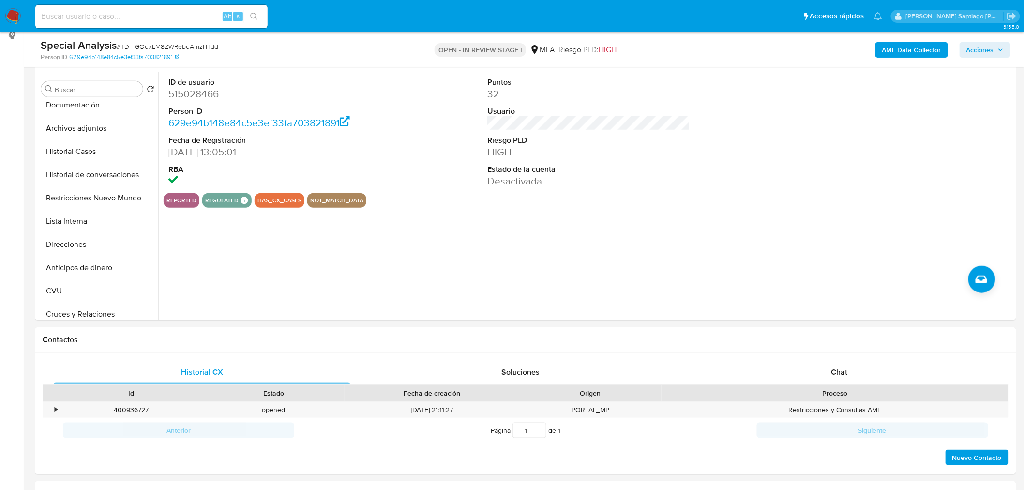
scroll to position [215, 0]
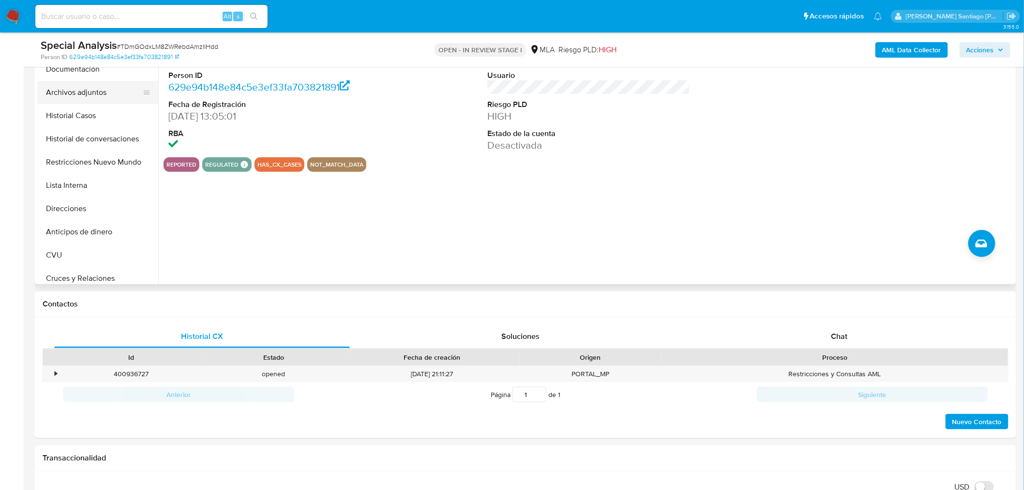
click at [102, 91] on button "Archivos adjuntos" at bounding box center [93, 92] width 113 height 23
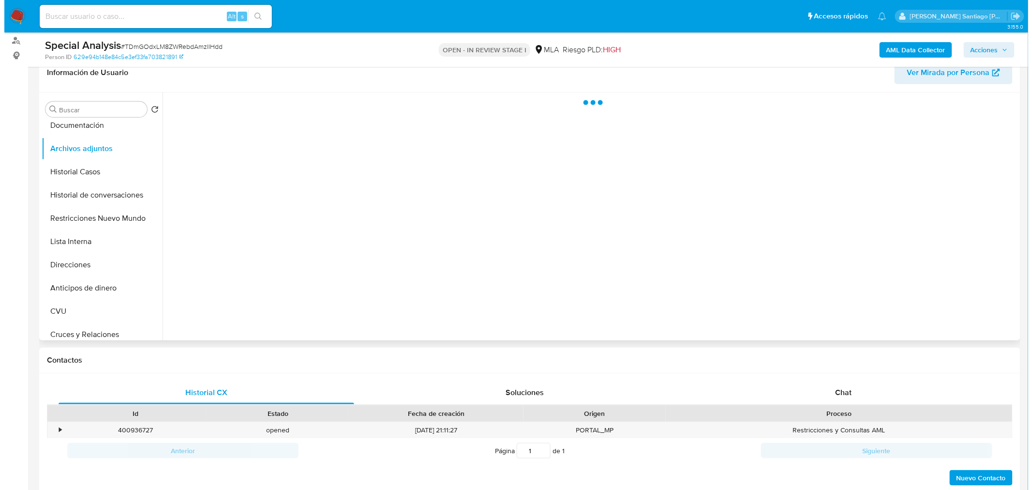
scroll to position [54, 0]
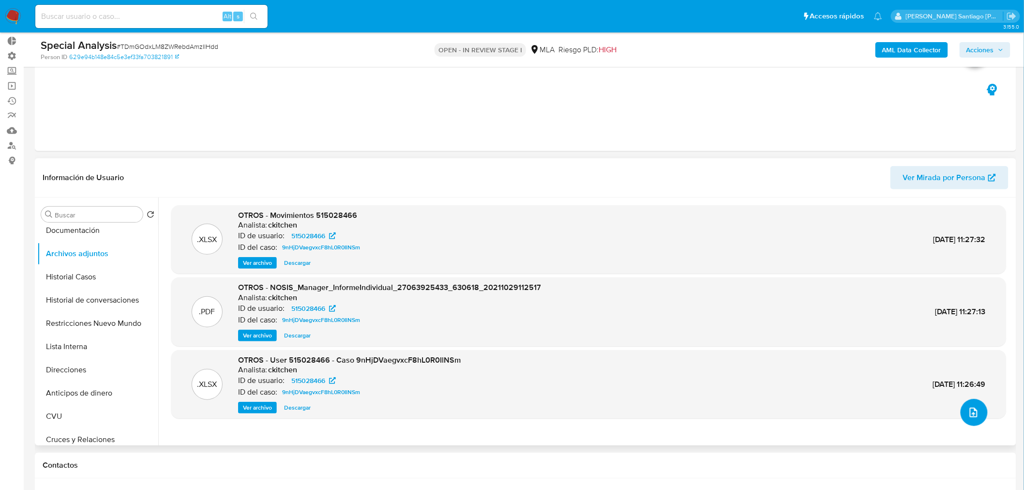
click at [963, 412] on button "upload-file" at bounding box center [973, 412] width 27 height 27
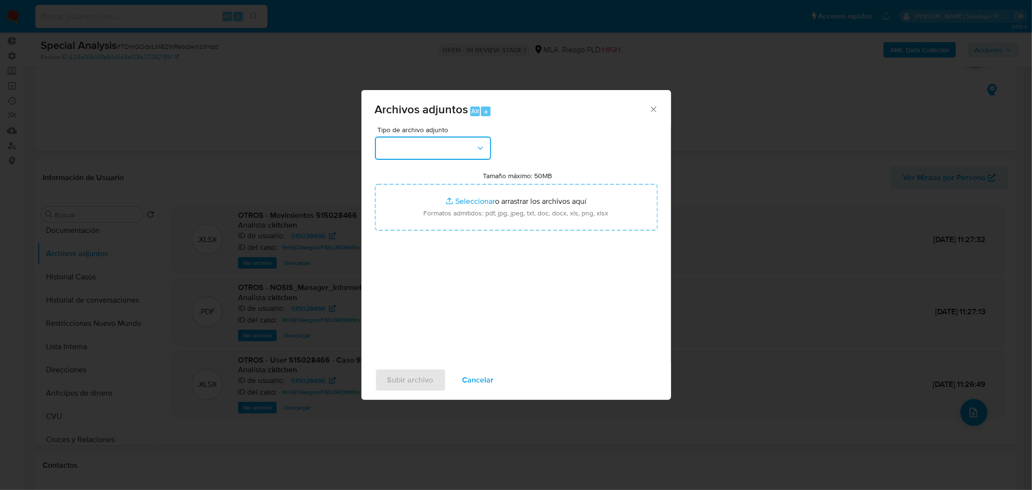
click at [482, 147] on icon "button" at bounding box center [481, 148] width 10 height 10
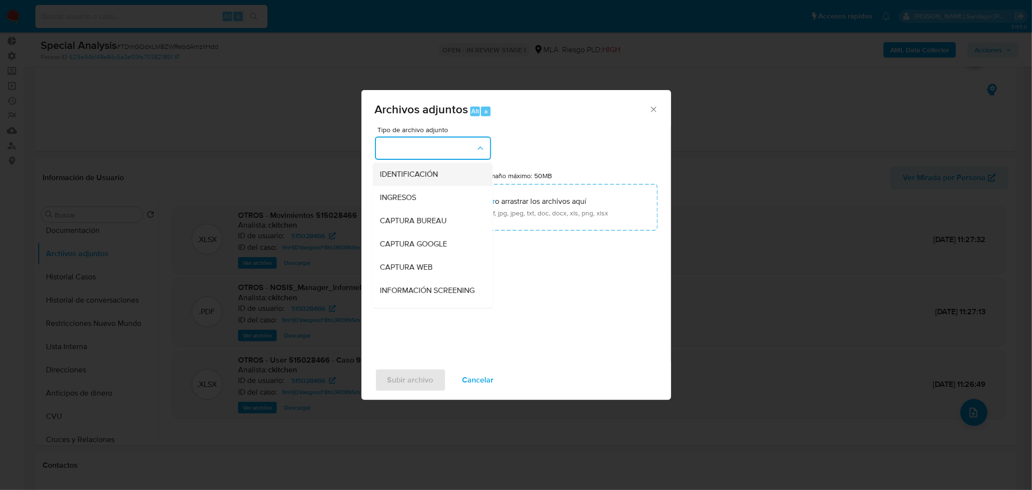
click at [455, 176] on div "IDENTIFICACIÓN" at bounding box center [429, 173] width 99 height 23
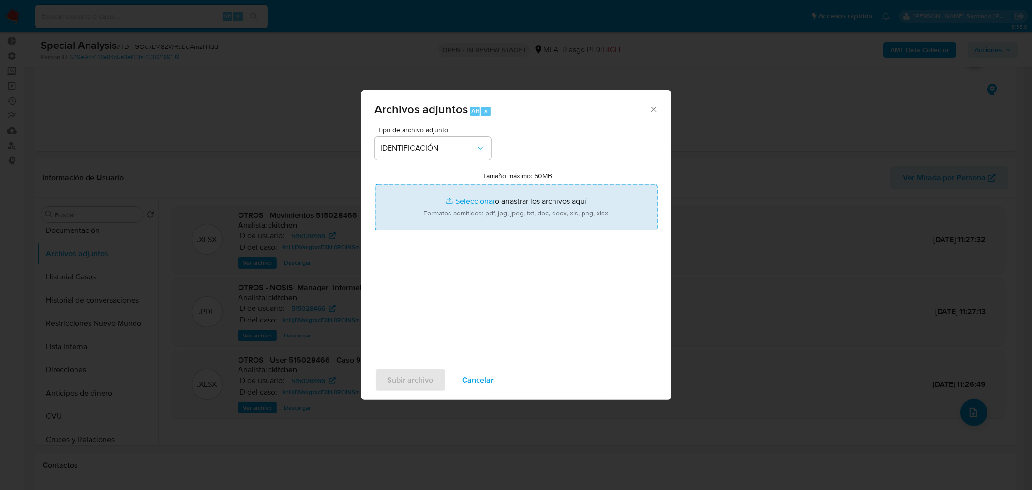
click at [473, 205] on input "Tamaño máximo: 50MB Seleccionar archivos" at bounding box center [516, 207] width 283 height 46
type input "C:\fakepath\Comprobantes emitidos 2025.pdf"
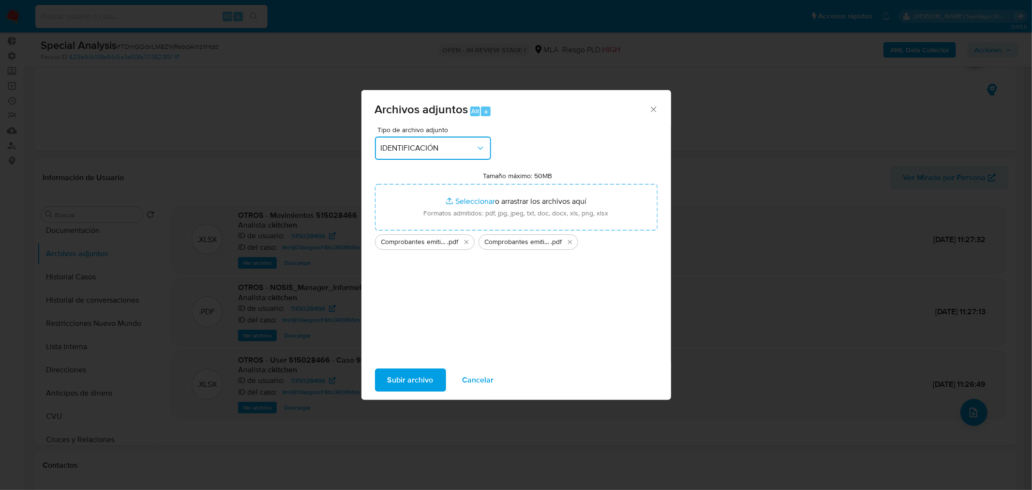
click at [464, 149] on span "IDENTIFICACIÓN" at bounding box center [428, 148] width 95 height 10
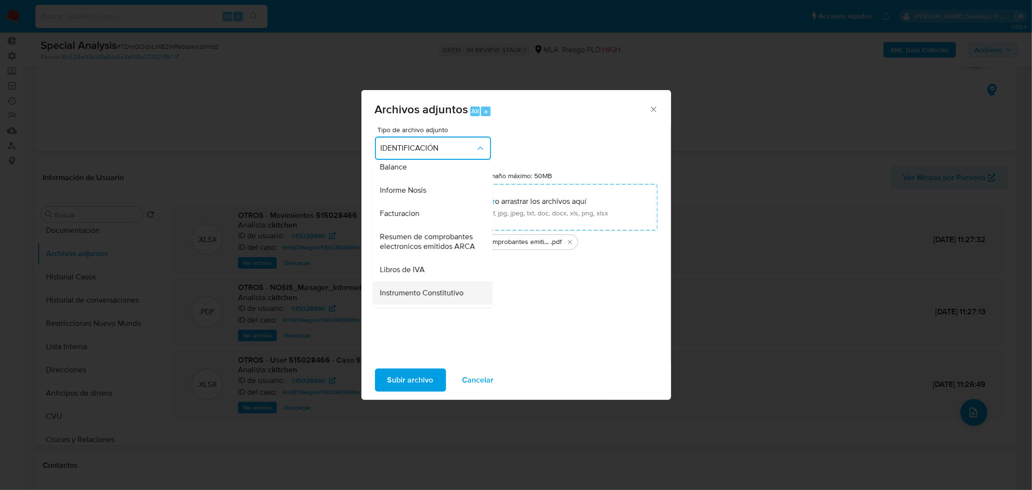
scroll to position [437, 0]
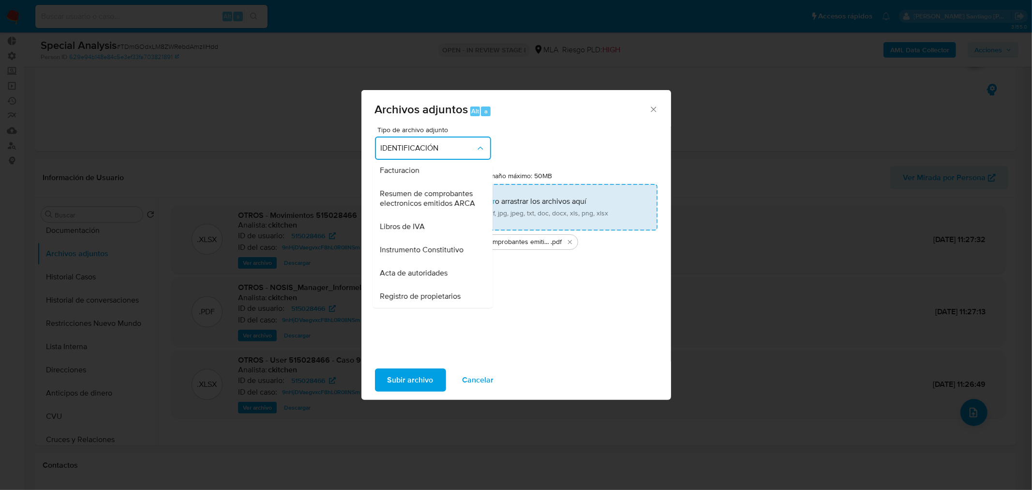
click at [438, 191] on span "Resumen de comprobantes electronicos emitidos ARCA" at bounding box center [429, 197] width 99 height 19
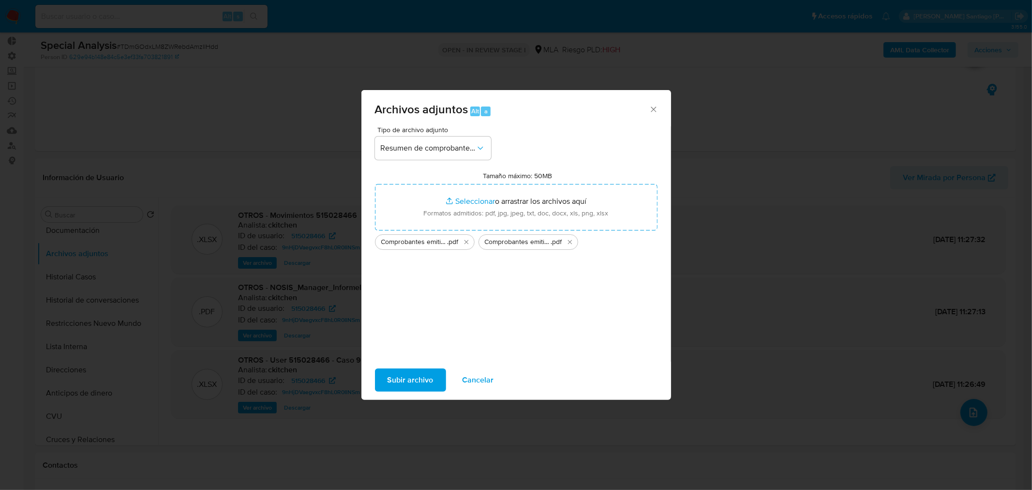
click at [415, 373] on span "Subir archivo" at bounding box center [411, 379] width 46 height 21
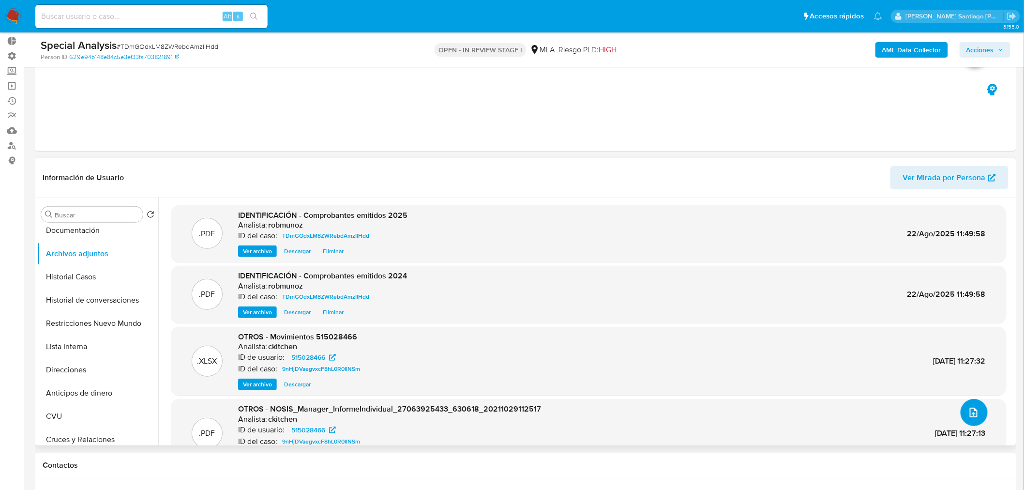
click at [974, 409] on icon "upload-file" at bounding box center [974, 412] width 12 height 12
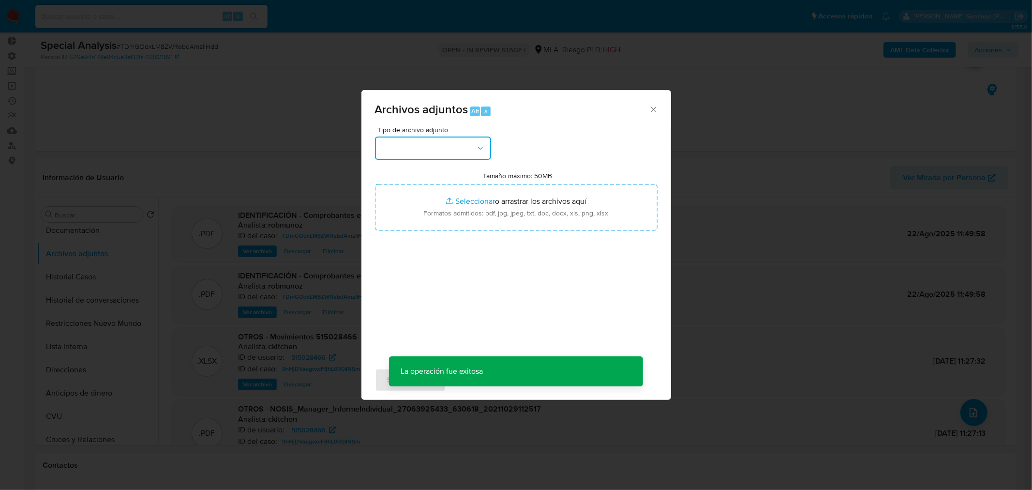
click at [440, 148] on button "button" at bounding box center [433, 147] width 116 height 23
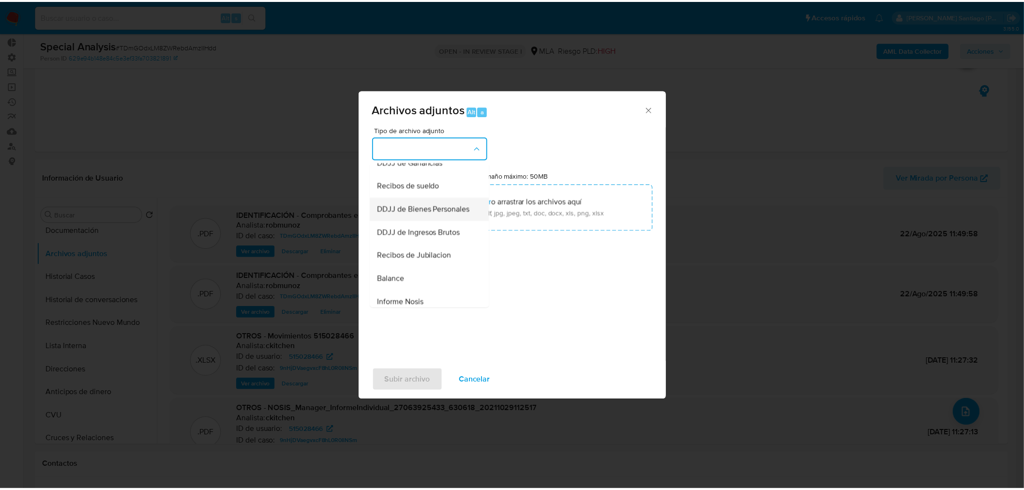
scroll to position [269, 0]
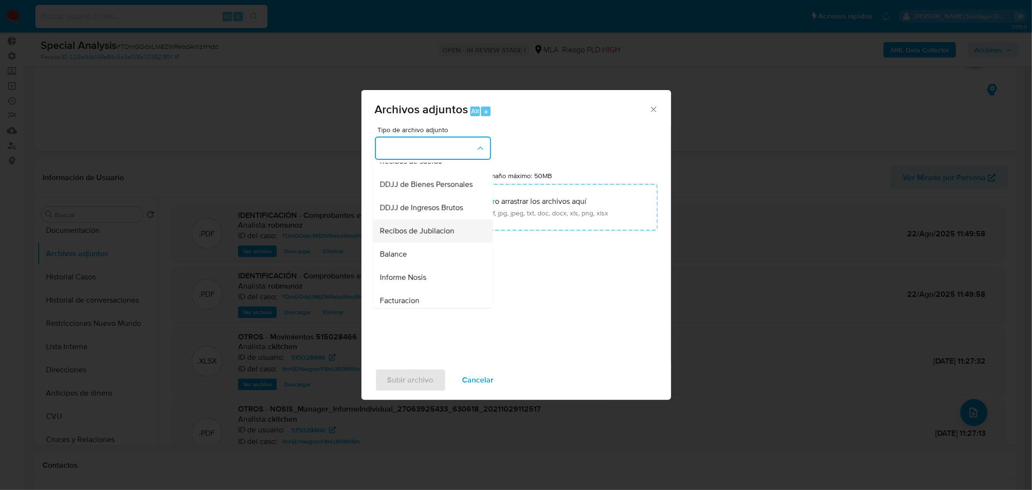
drag, startPoint x: 451, startPoint y: 242, endPoint x: 473, endPoint y: 224, distance: 28.8
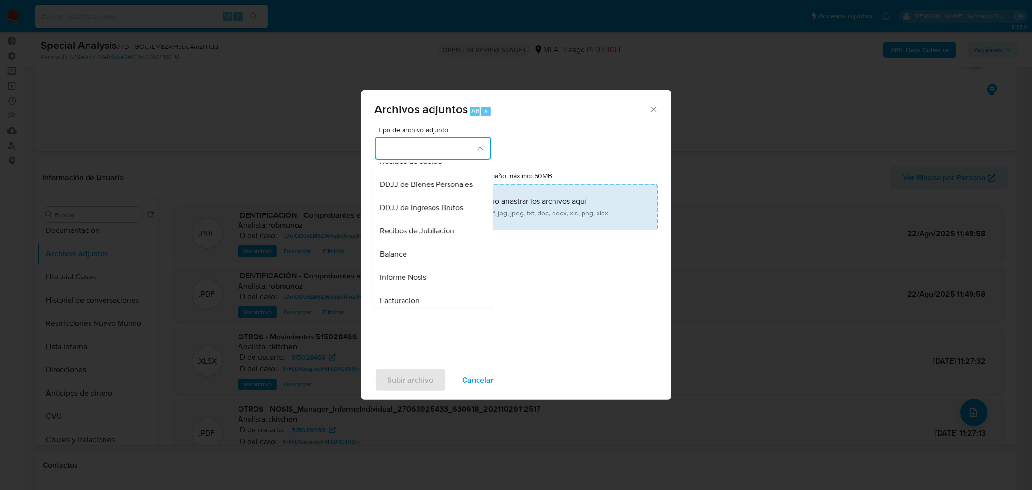
click at [451, 242] on div "Recibos de Jubilacion" at bounding box center [429, 230] width 99 height 23
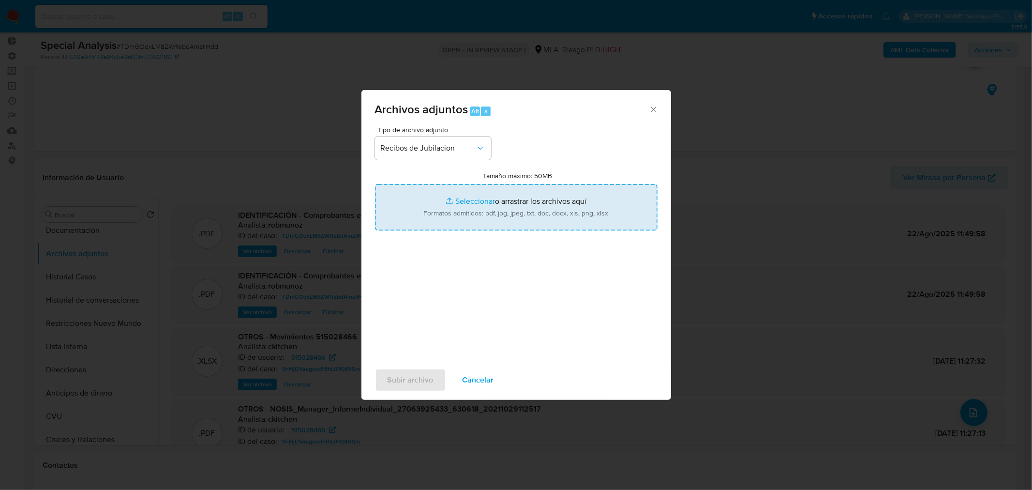
click at [490, 206] on input "Tamaño máximo: 50MB Seleccionar archivos" at bounding box center [516, 207] width 283 height 46
type input "C:\fakepath\Recibo haberes previsionales 06.2025 2.pdf"
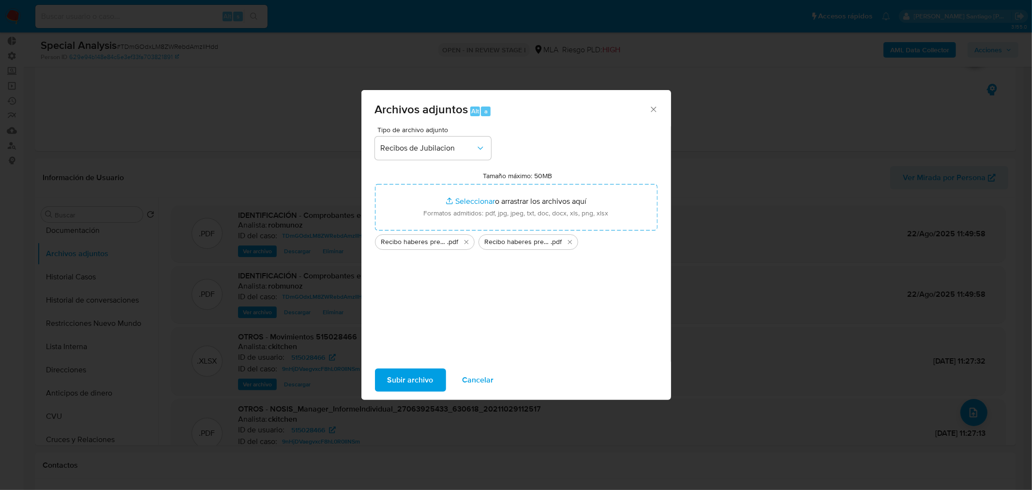
click at [398, 381] on span "Subir archivo" at bounding box center [411, 379] width 46 height 21
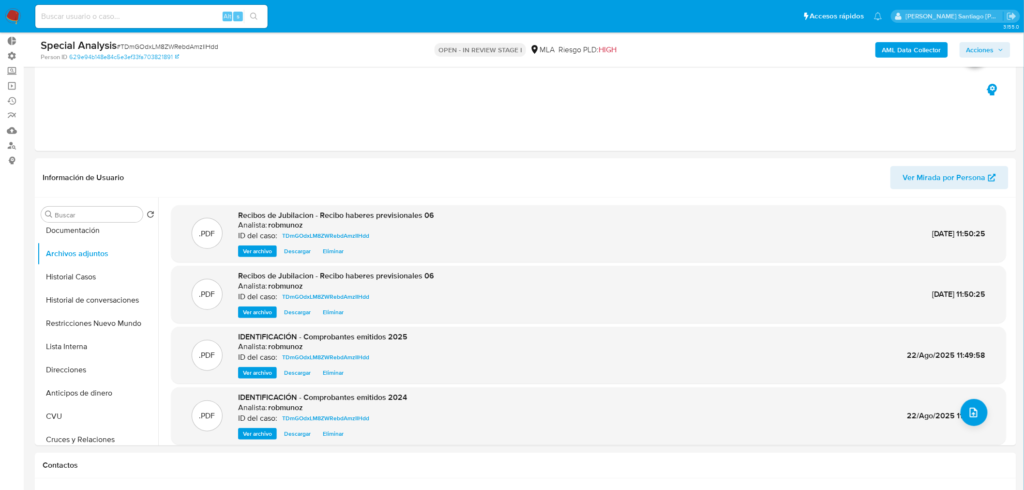
click at [897, 45] on b "AML Data Collector" at bounding box center [911, 49] width 59 height 15
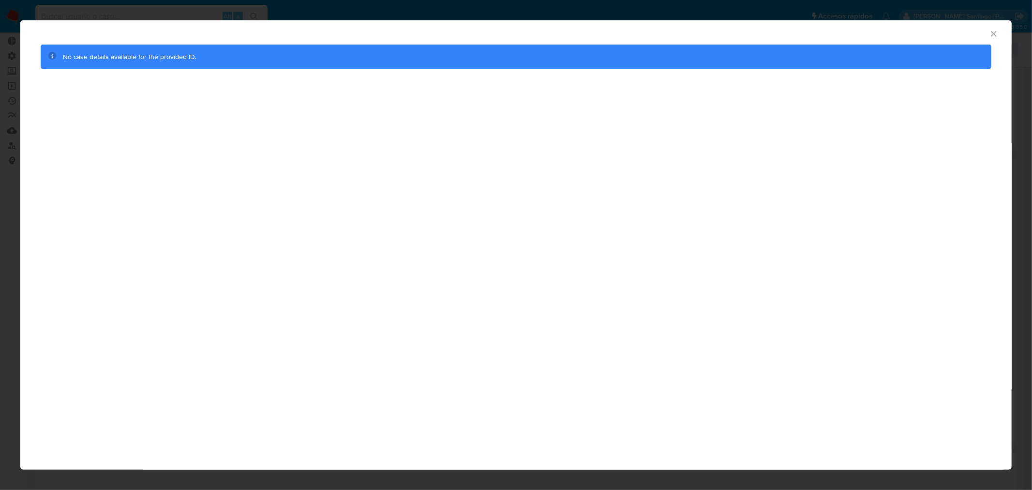
click at [995, 32] on icon "Cerrar ventana" at bounding box center [993, 33] width 5 height 5
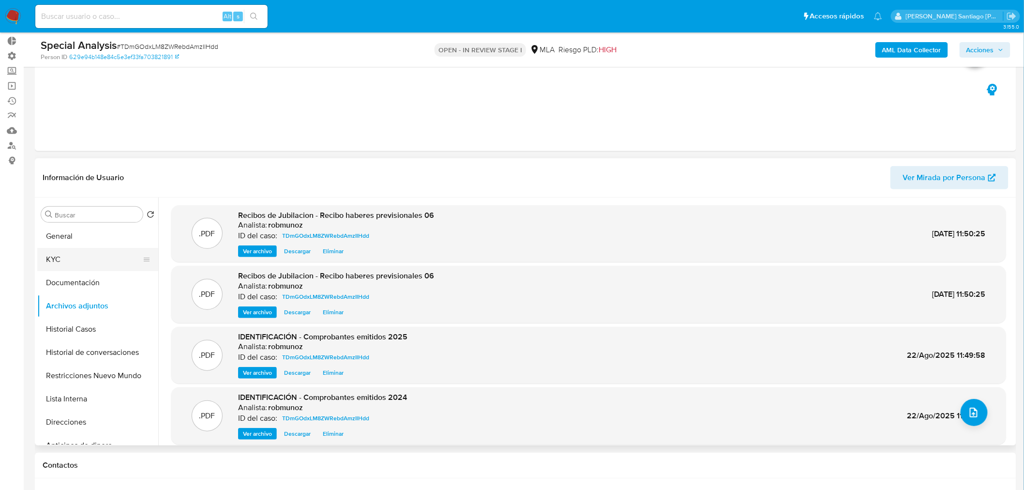
scroll to position [0, 0]
click at [78, 255] on button "KYC" at bounding box center [93, 260] width 113 height 23
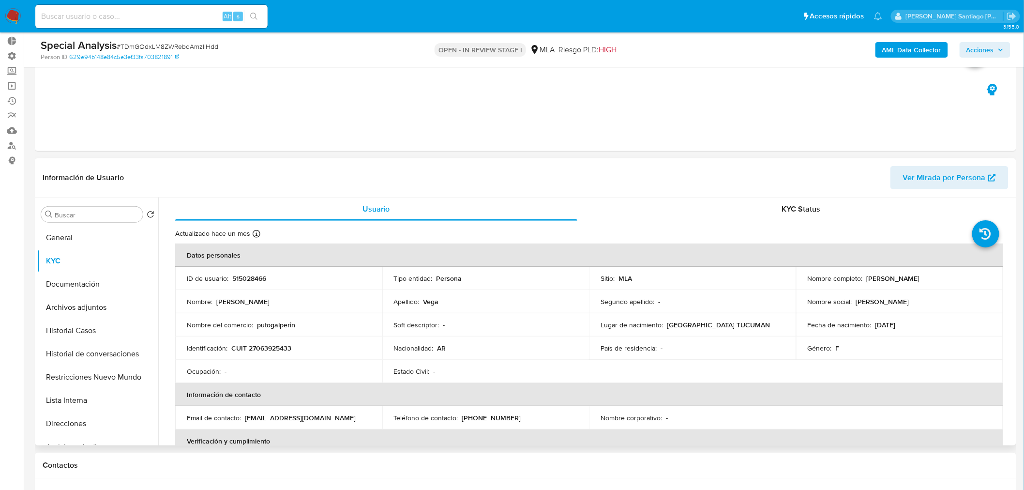
click at [276, 347] on p "CUIT 27063925433" at bounding box center [261, 348] width 60 height 9
copy p "27063925433"
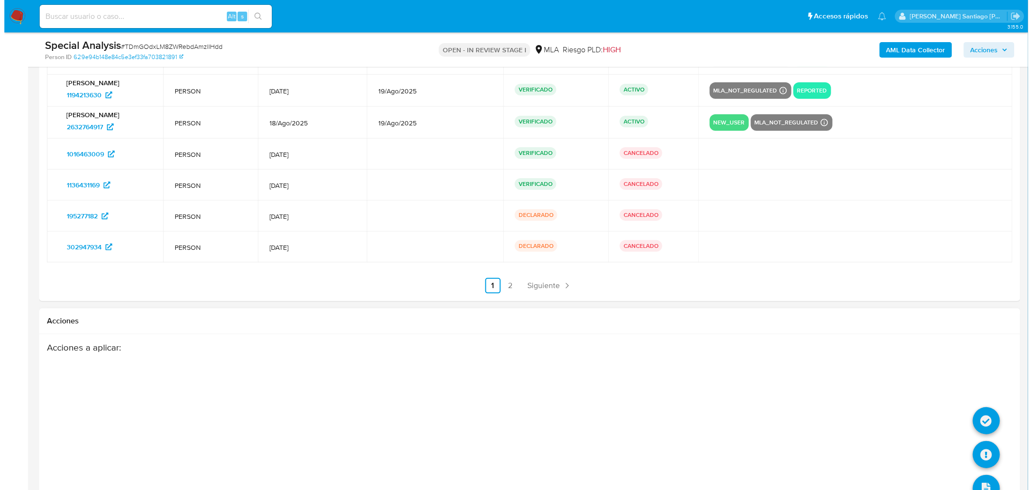
scroll to position [1561, 0]
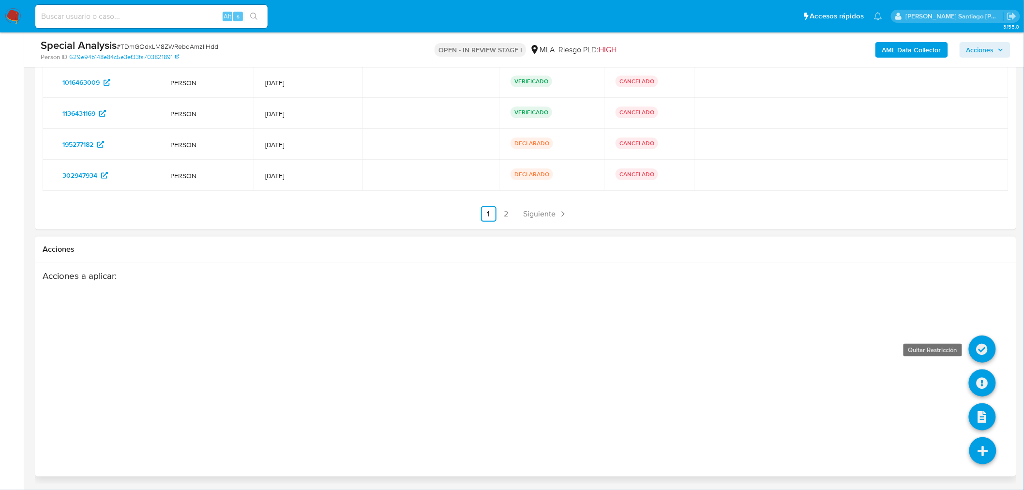
click at [985, 343] on icon at bounding box center [982, 348] width 27 height 27
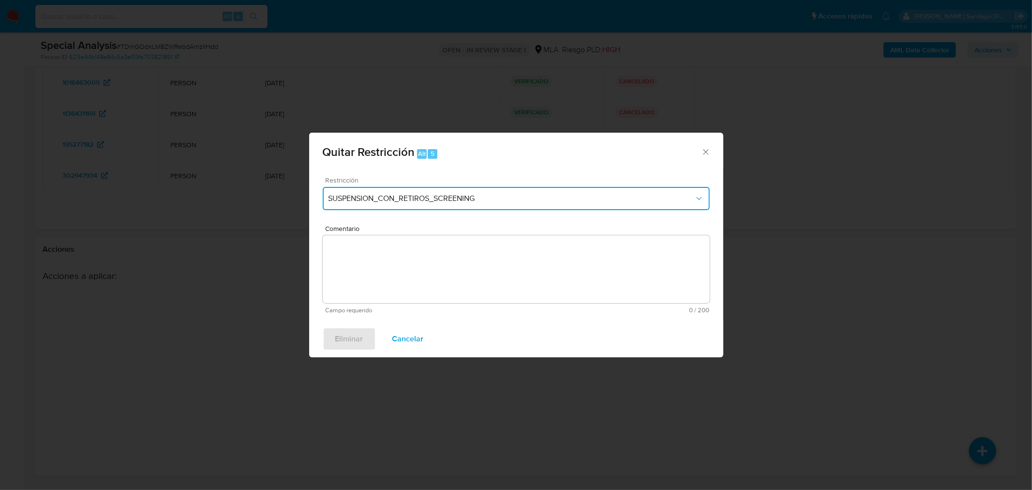
click at [405, 189] on button "SUSPENSION_CON_RETIROS_SCREENING" at bounding box center [516, 198] width 387 height 23
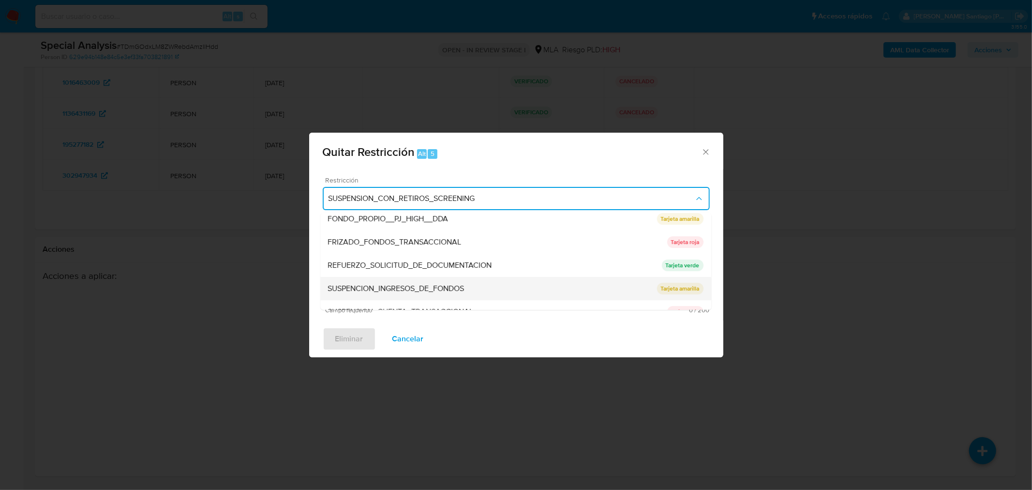
scroll to position [252, 0]
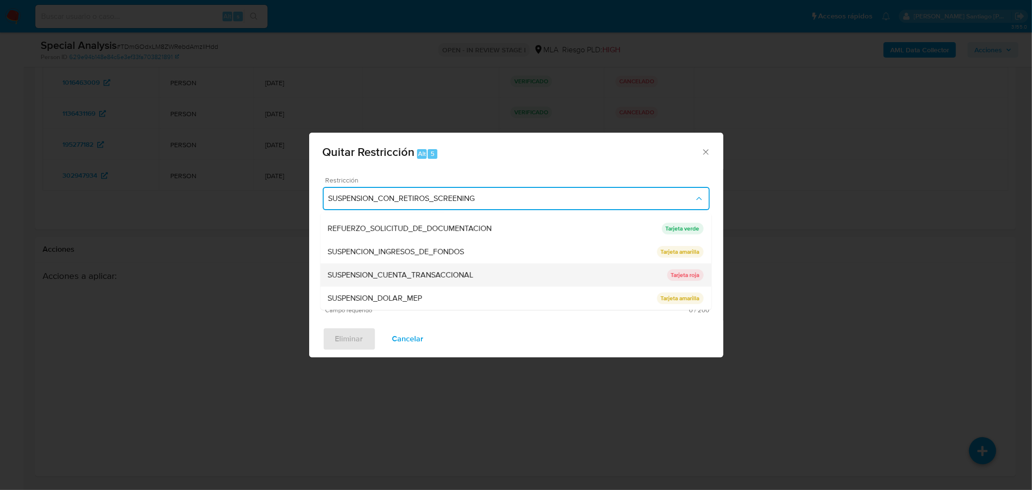
click at [463, 276] on span "SUSPENSION_CUENTA_TRANSACCIONAL" at bounding box center [401, 275] width 146 height 10
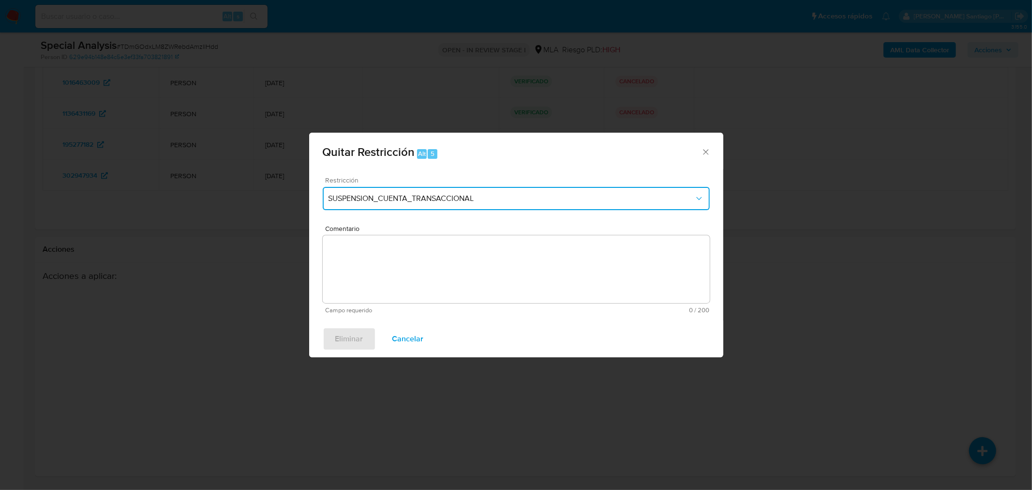
click at [637, 195] on span "SUSPENSION_CUENTA_TRANSACCIONAL" at bounding box center [512, 199] width 366 height 10
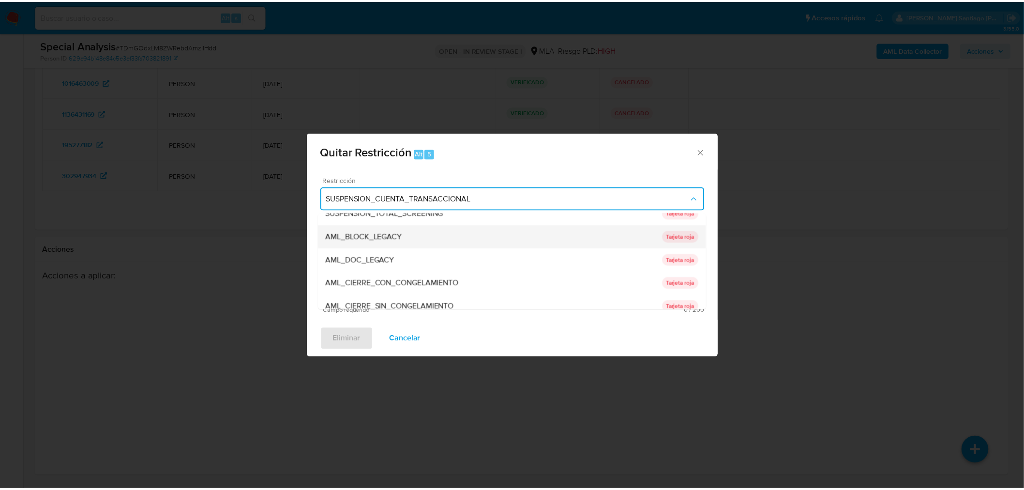
scroll to position [0, 0]
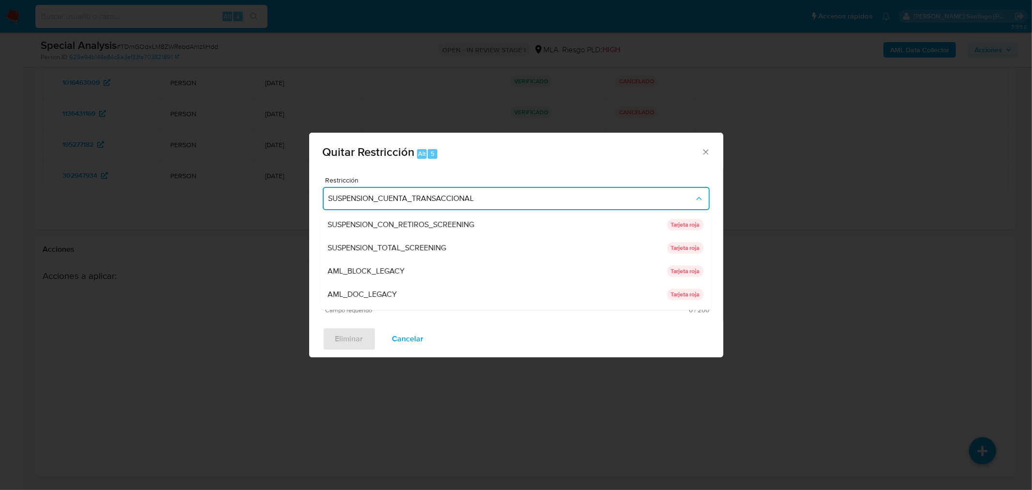
click at [476, 287] on div "AML_DOC_LEGACY" at bounding box center [497, 294] width 339 height 23
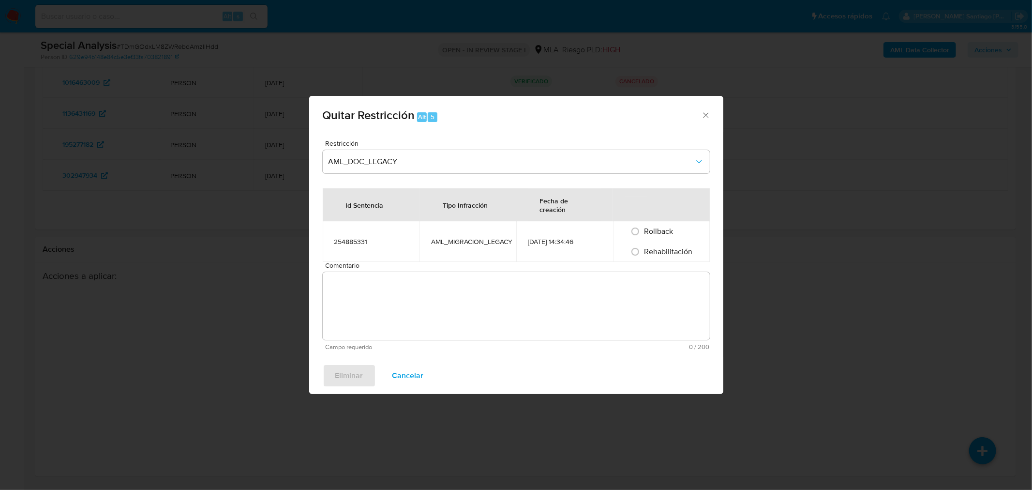
drag, startPoint x: 658, startPoint y: 249, endPoint x: 609, endPoint y: 309, distance: 77.3
click at [657, 254] on span "Rehabilitación" at bounding box center [668, 251] width 48 height 11
click at [643, 254] on input "Rehabilitación" at bounding box center [635, 251] width 15 height 15
radio input "true"
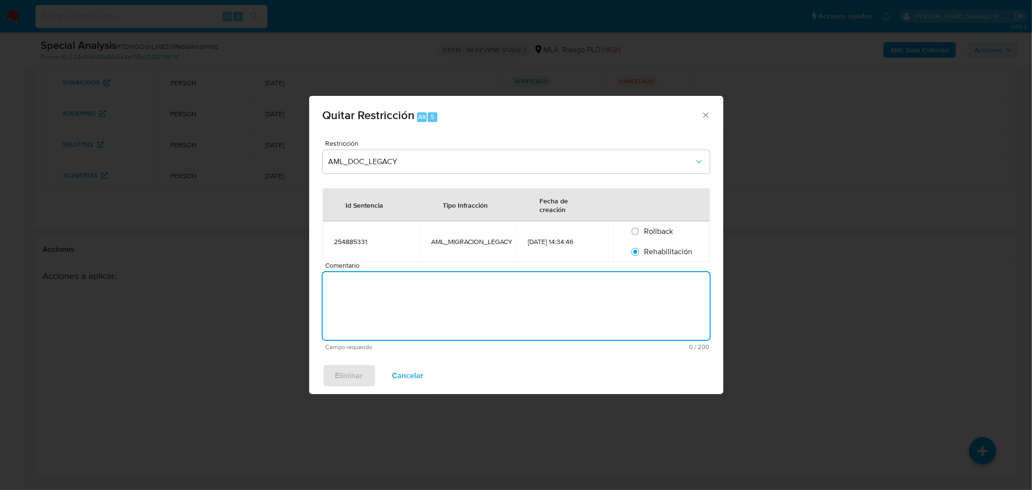
click at [608, 309] on textarea "Comentario" at bounding box center [516, 306] width 387 height 68
type textarea "aml"
click at [357, 374] on span "Eliminar" at bounding box center [349, 375] width 28 height 21
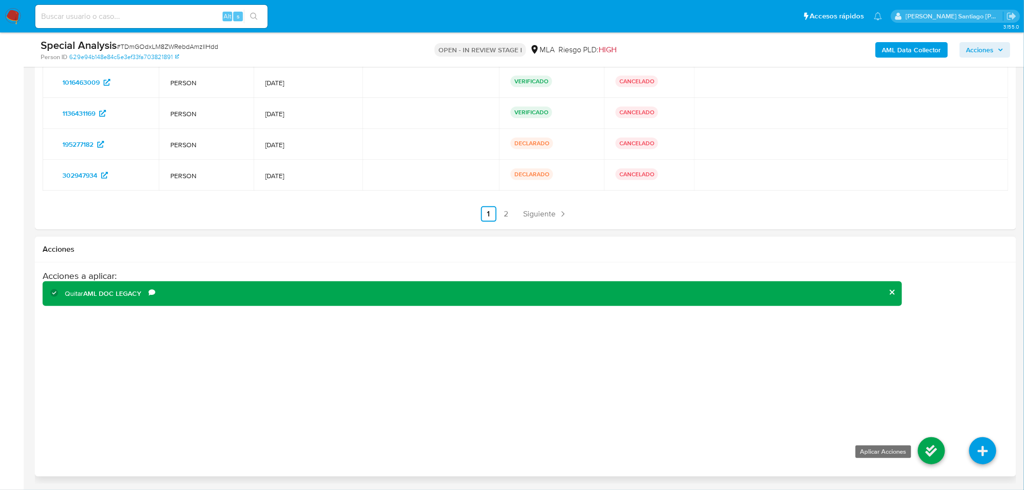
click at [941, 446] on icon at bounding box center [931, 450] width 27 height 27
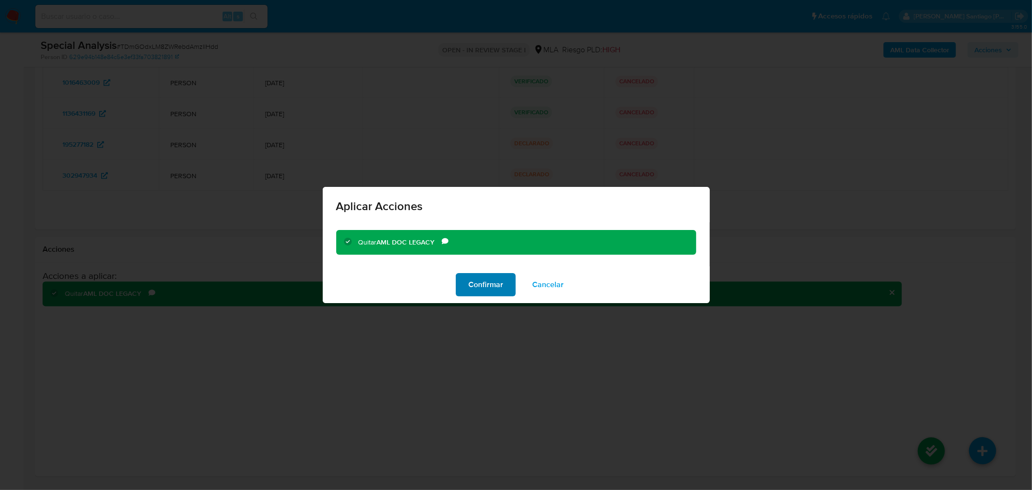
click at [500, 281] on span "Confirmar" at bounding box center [485, 284] width 35 height 21
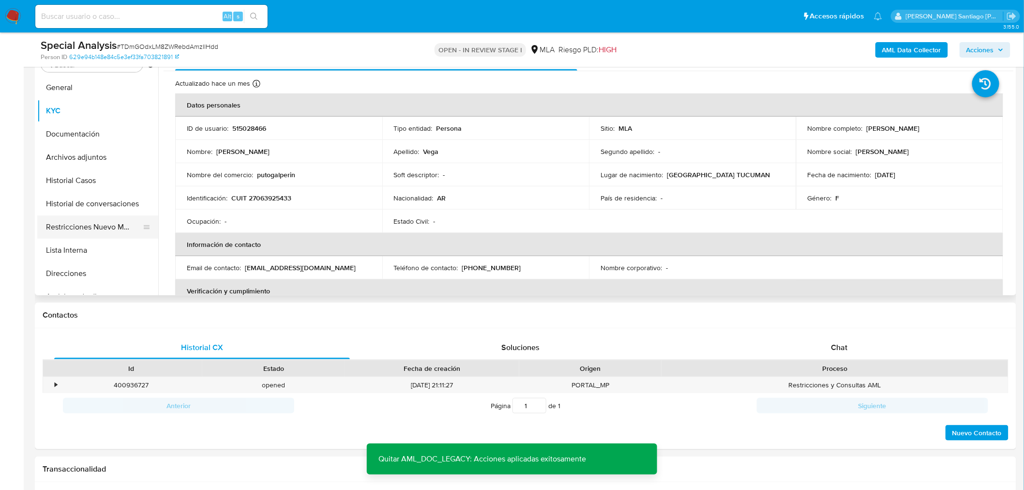
scroll to position [2, 0]
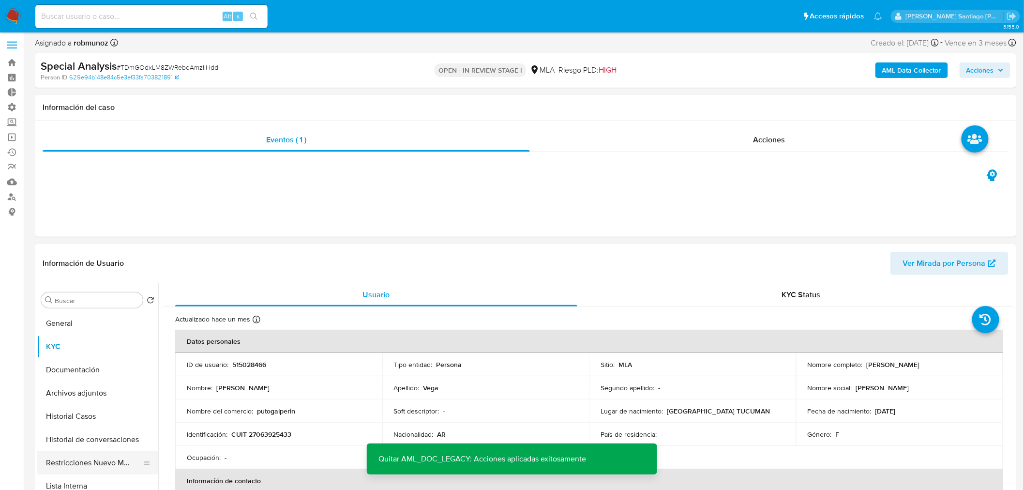
click at [105, 468] on button "Restricciones Nuevo Mundo" at bounding box center [93, 462] width 113 height 23
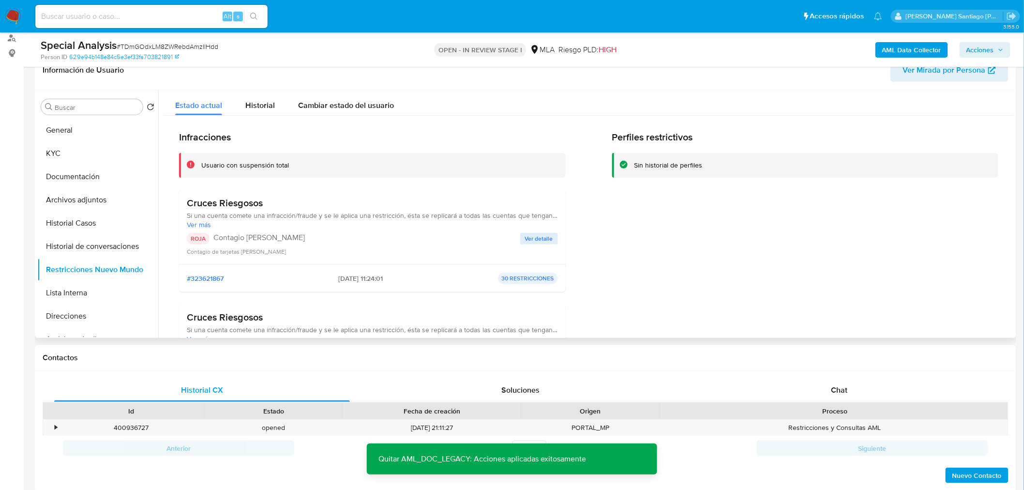
scroll to position [164, 0]
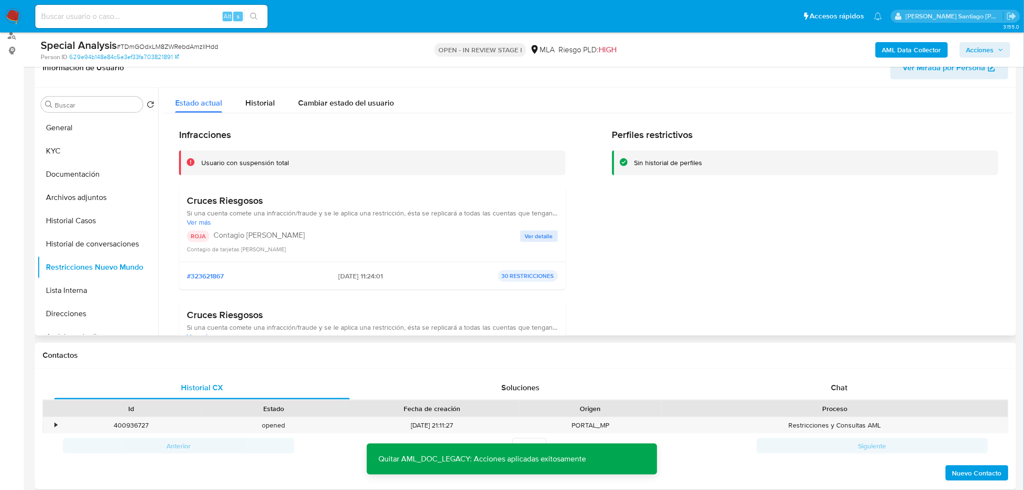
click at [551, 236] on button "Ver detalle" at bounding box center [539, 236] width 38 height 12
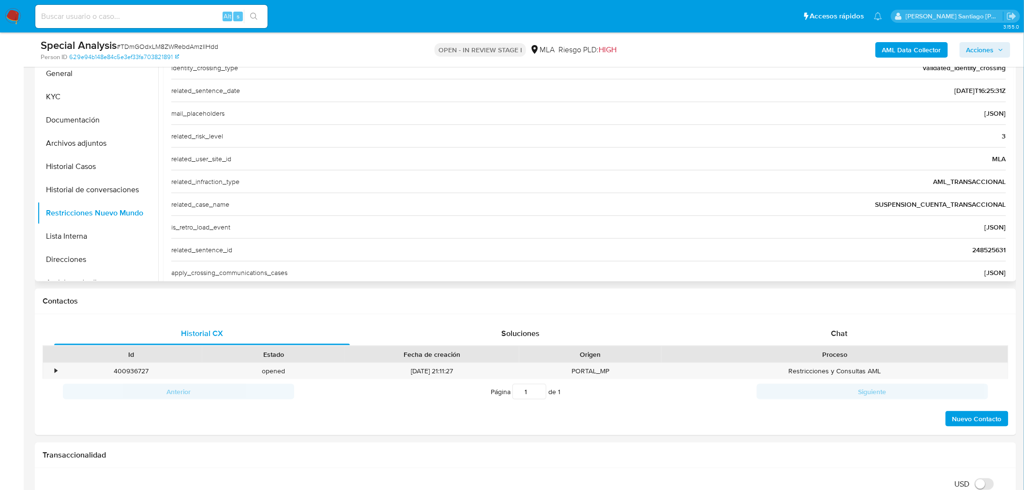
scroll to position [322, 0]
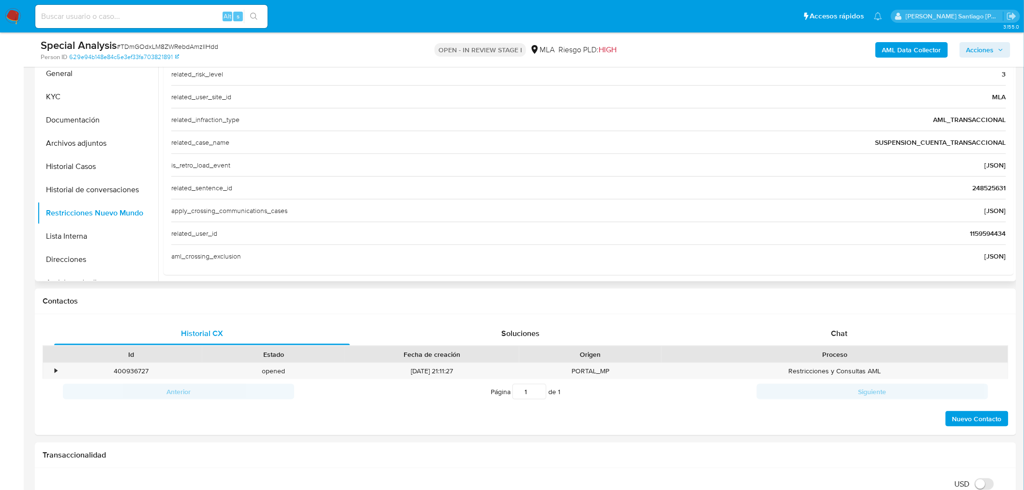
click at [992, 181] on div "related_sentence_id 248525631" at bounding box center [588, 187] width 835 height 23
click at [988, 230] on span "1159594434" at bounding box center [988, 233] width 36 height 10
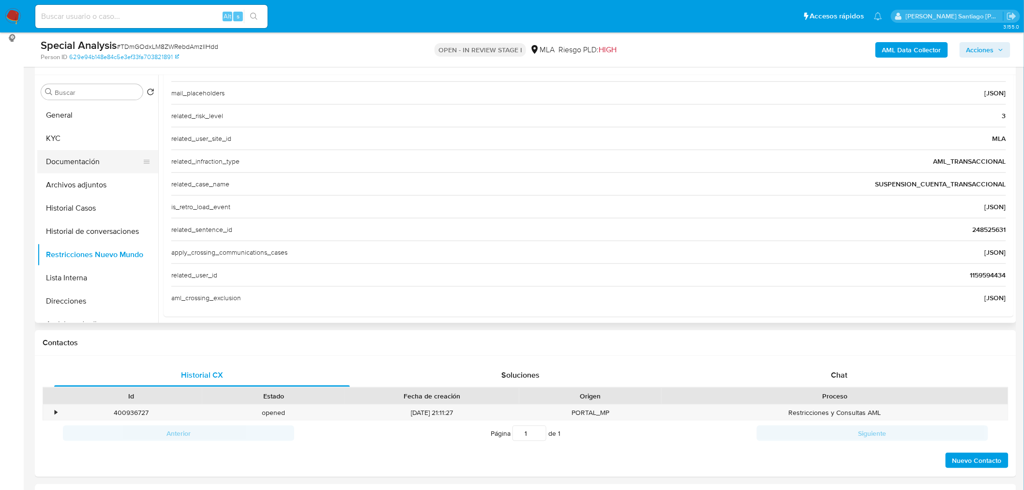
scroll to position [164, 0]
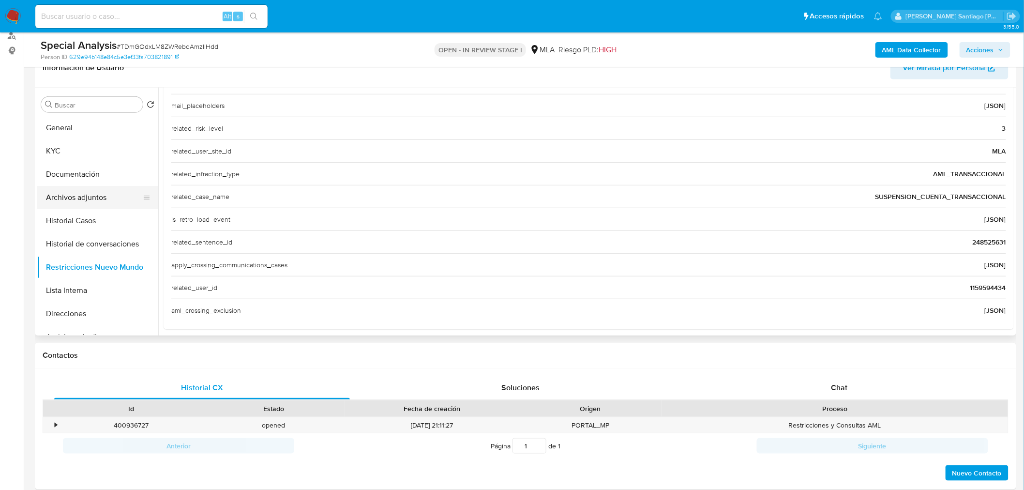
click at [95, 196] on button "Archivos adjuntos" at bounding box center [93, 197] width 113 height 23
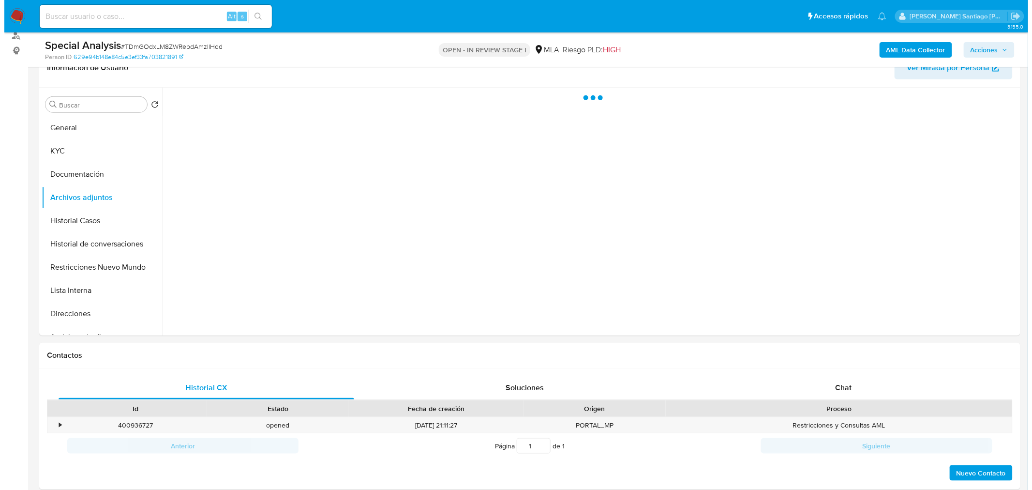
scroll to position [0, 0]
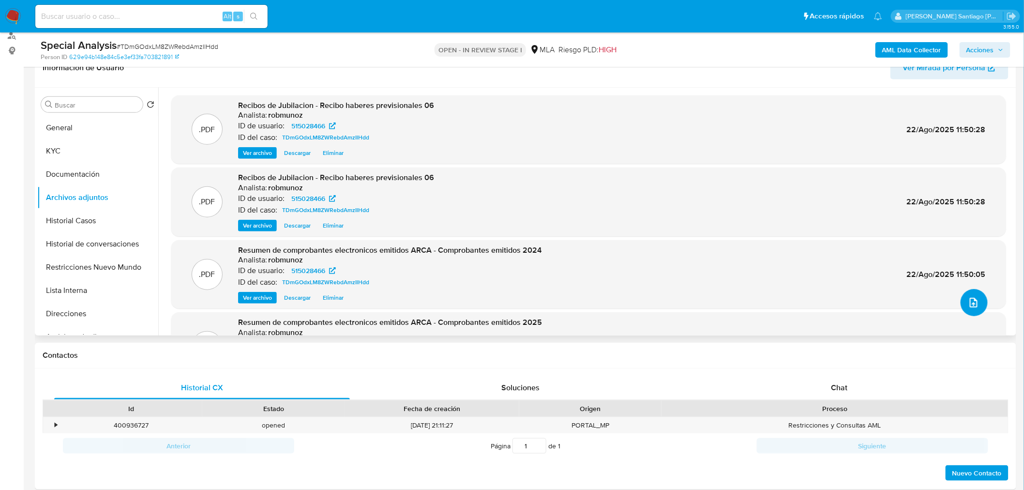
click at [969, 292] on button "upload-file" at bounding box center [973, 302] width 27 height 27
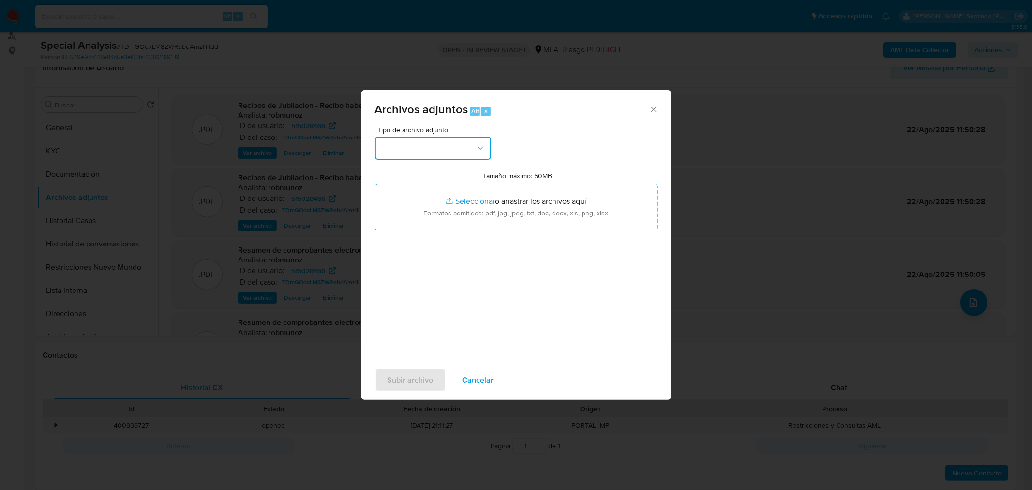
click at [439, 144] on button "button" at bounding box center [433, 147] width 116 height 23
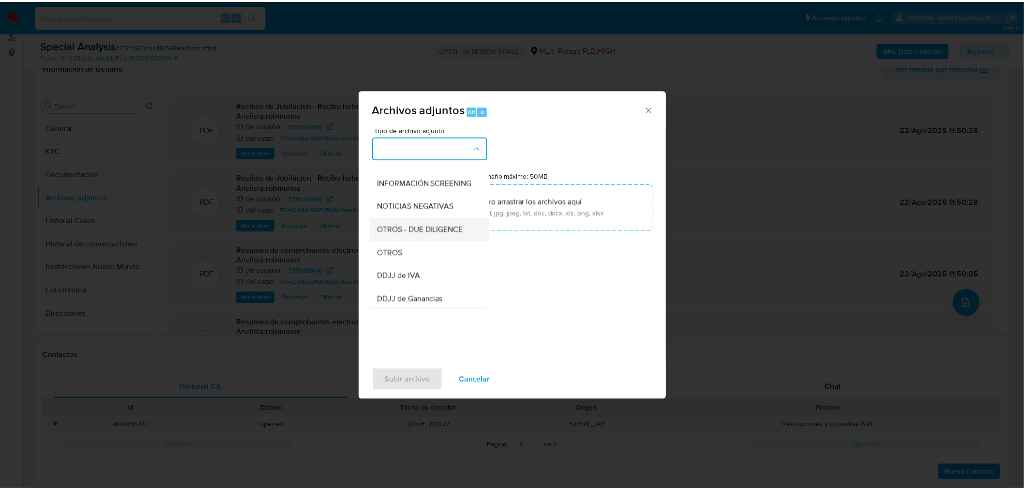
scroll to position [161, 0]
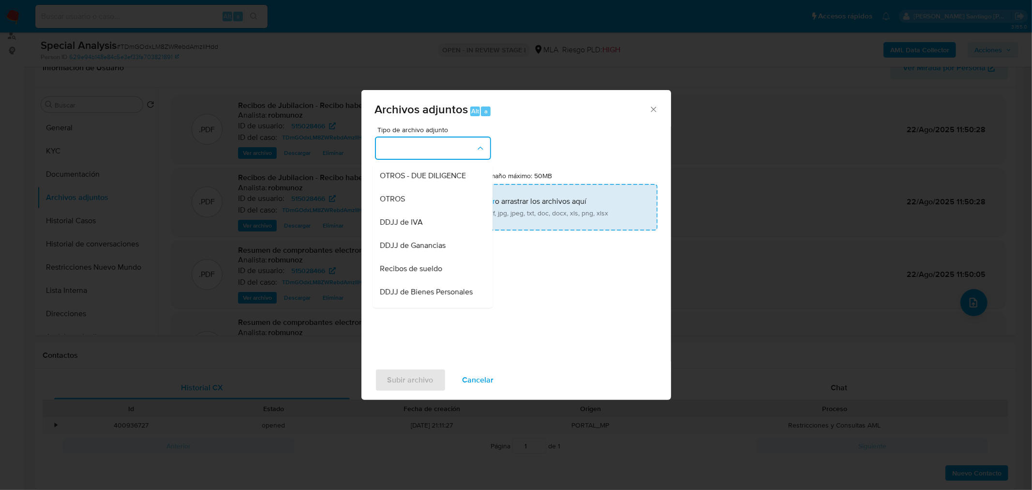
click at [443, 210] on div "OTROS" at bounding box center [429, 198] width 99 height 23
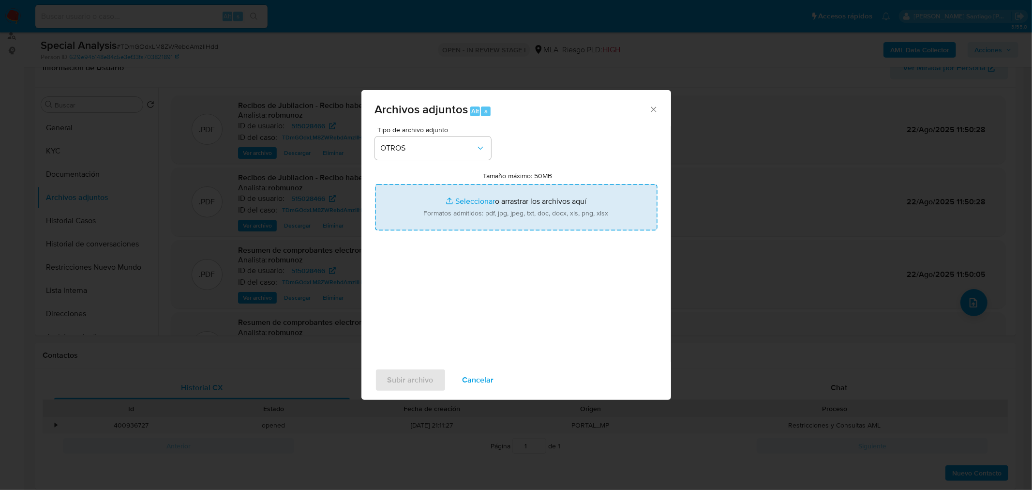
click at [482, 211] on input "Tamaño máximo: 50MB Seleccionar archivos" at bounding box center [516, 207] width 283 height 46
type input "C:\fakepath\NOSIS_Manager_InformeIndividual_27063925433_654927_20250822115612.p…"
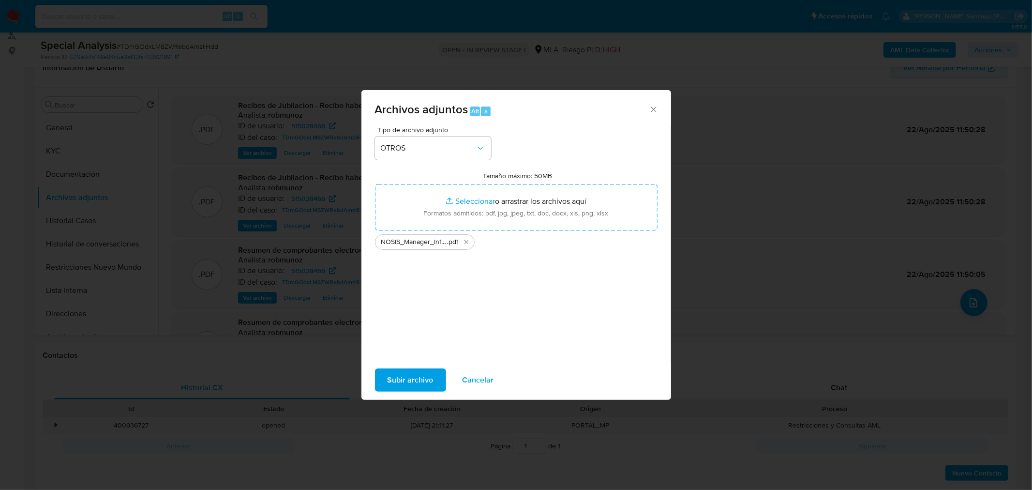
click at [428, 376] on span "Subir archivo" at bounding box center [411, 379] width 46 height 21
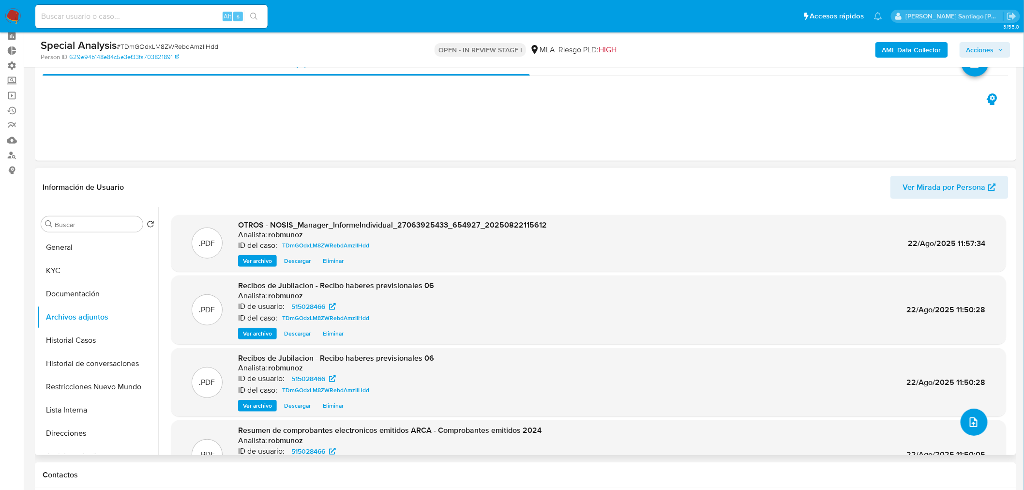
scroll to position [56, 0]
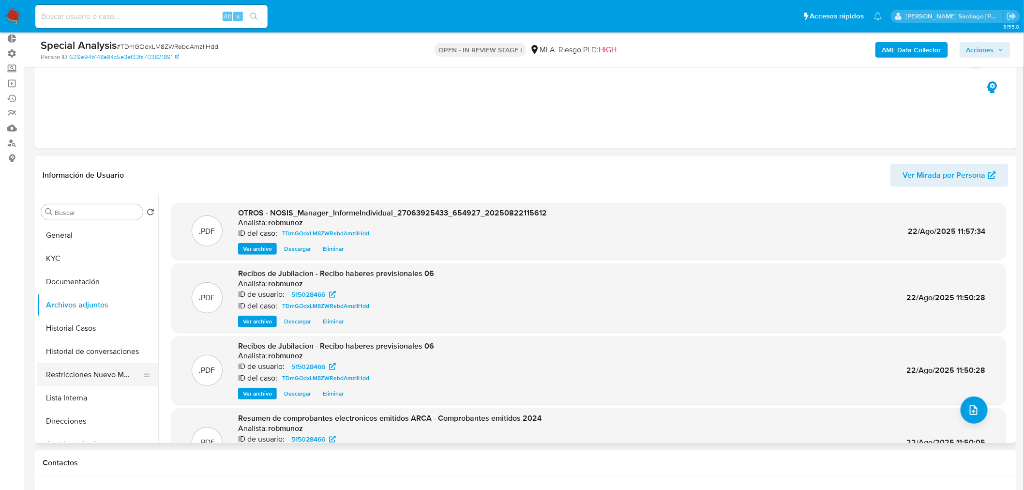
click at [104, 372] on button "Restricciones Nuevo Mundo" at bounding box center [93, 374] width 113 height 23
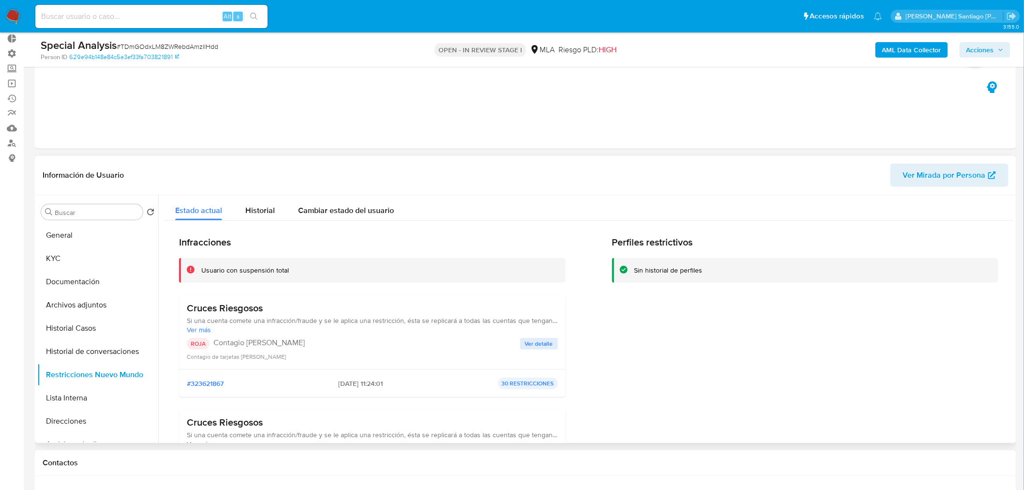
click at [533, 344] on span "Ver detalle" at bounding box center [539, 344] width 28 height 10
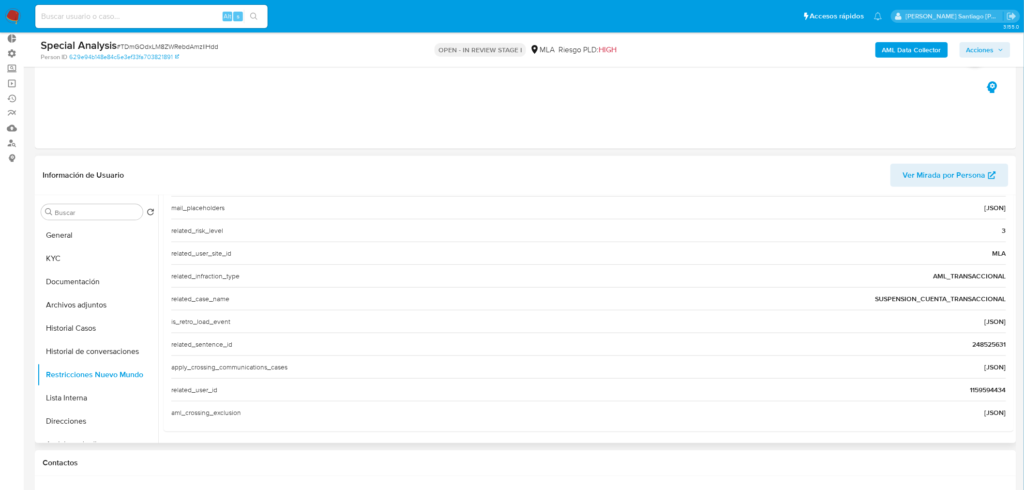
scroll to position [329, 0]
click at [990, 383] on div "related_user_id 1159594434" at bounding box center [588, 388] width 835 height 23
click at [95, 19] on input at bounding box center [151, 16] width 232 height 13
paste input "1159594434"
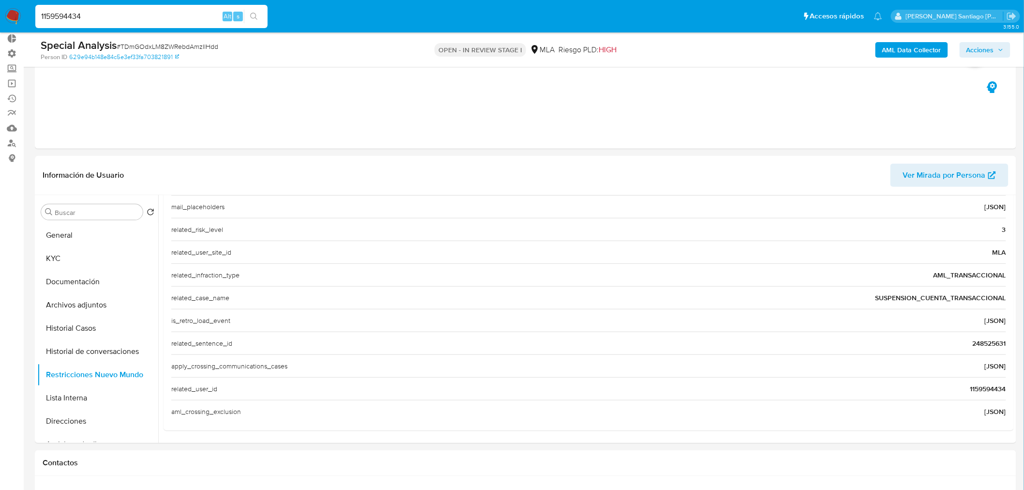
type input "1159594434"
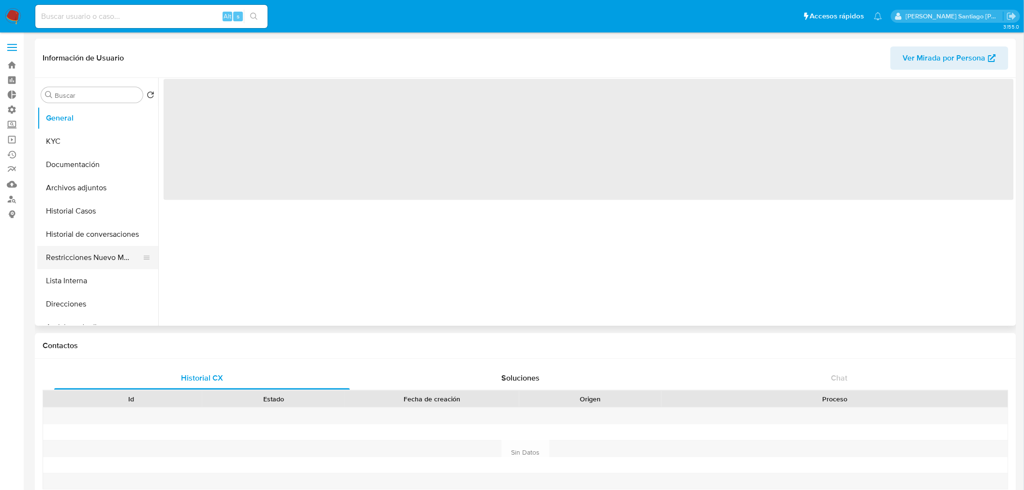
click at [103, 253] on button "Restricciones Nuevo Mundo" at bounding box center [93, 257] width 113 height 23
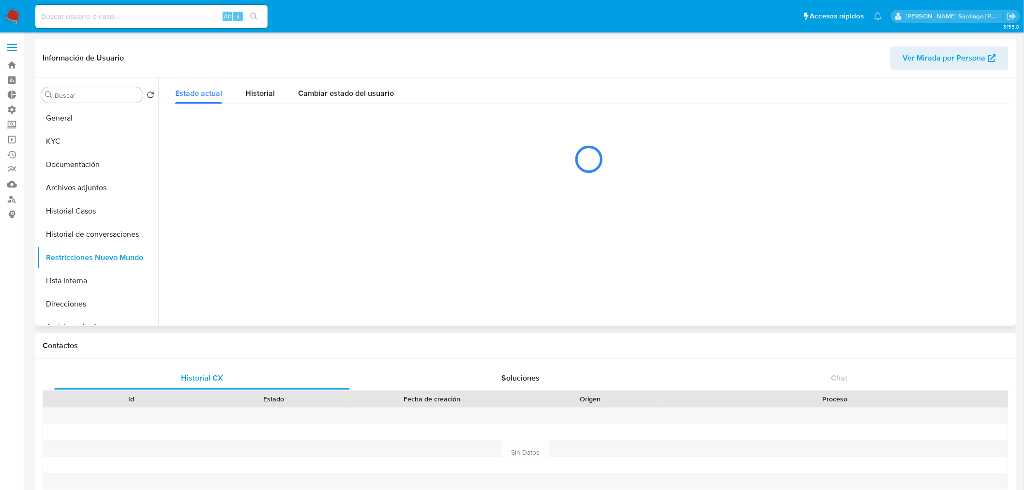
select select "10"
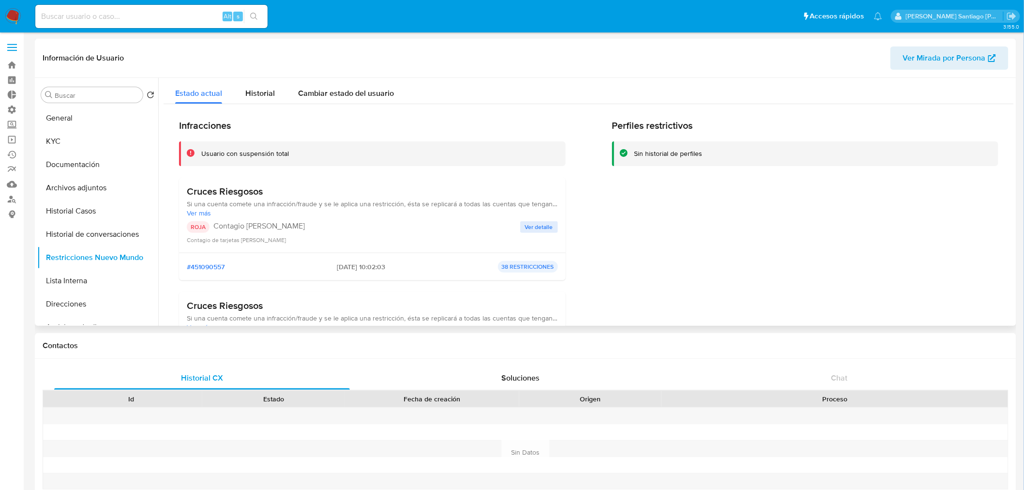
click at [544, 230] on span "Ver detalle" at bounding box center [539, 227] width 28 height 10
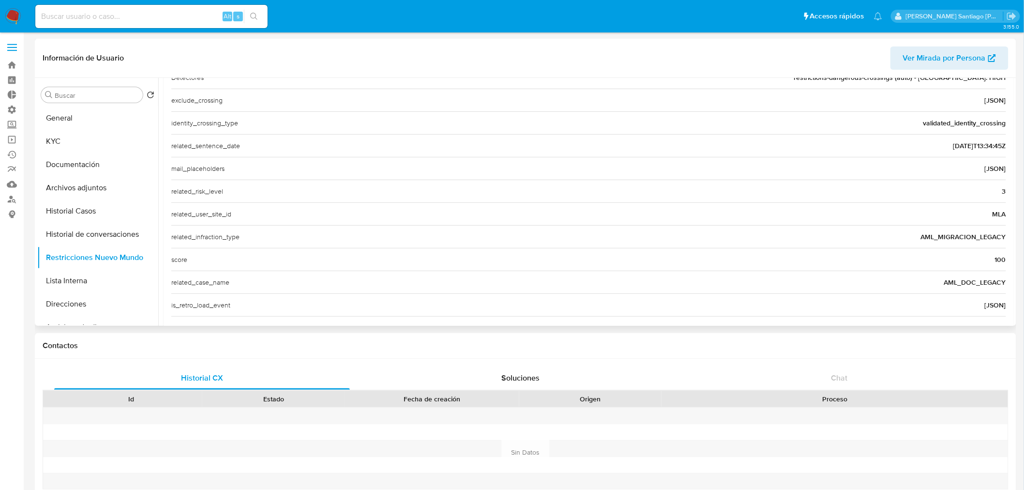
scroll to position [375, 0]
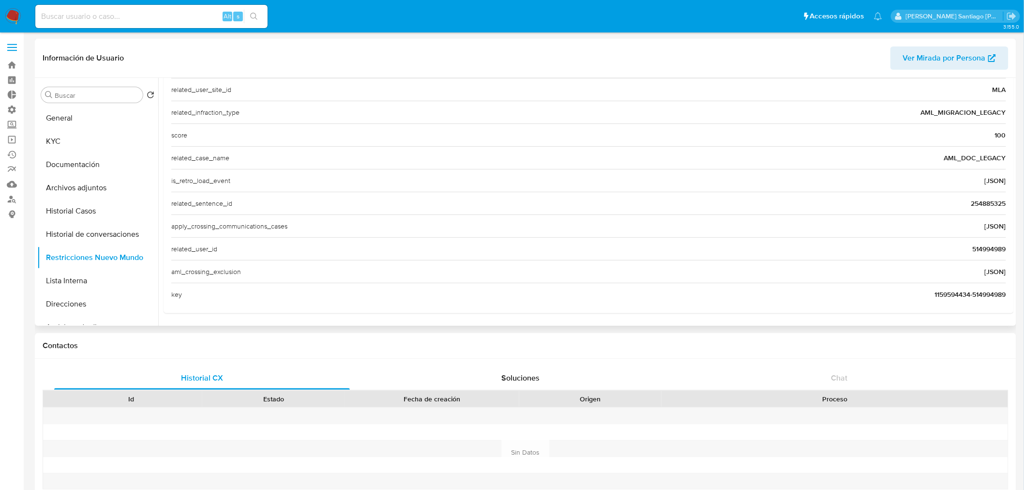
click at [986, 246] on span "514994989" at bounding box center [989, 249] width 33 height 10
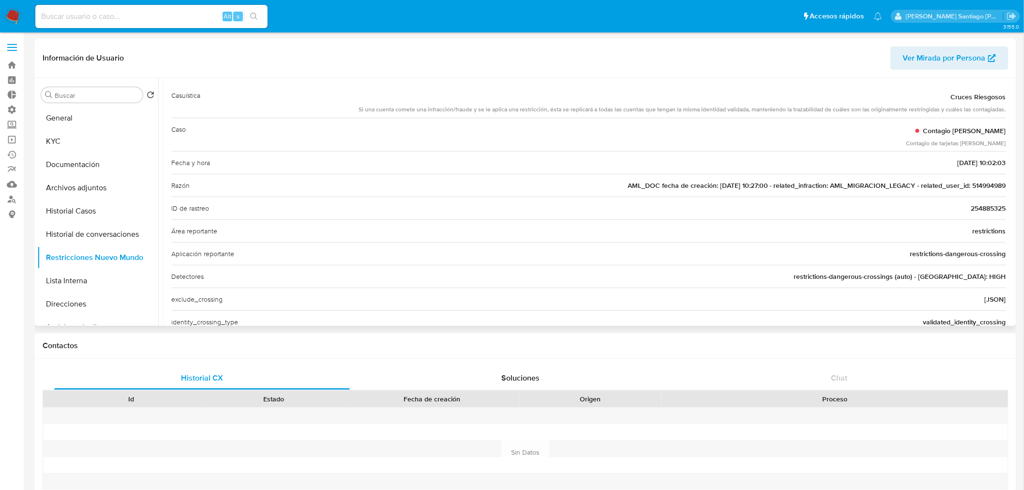
scroll to position [0, 0]
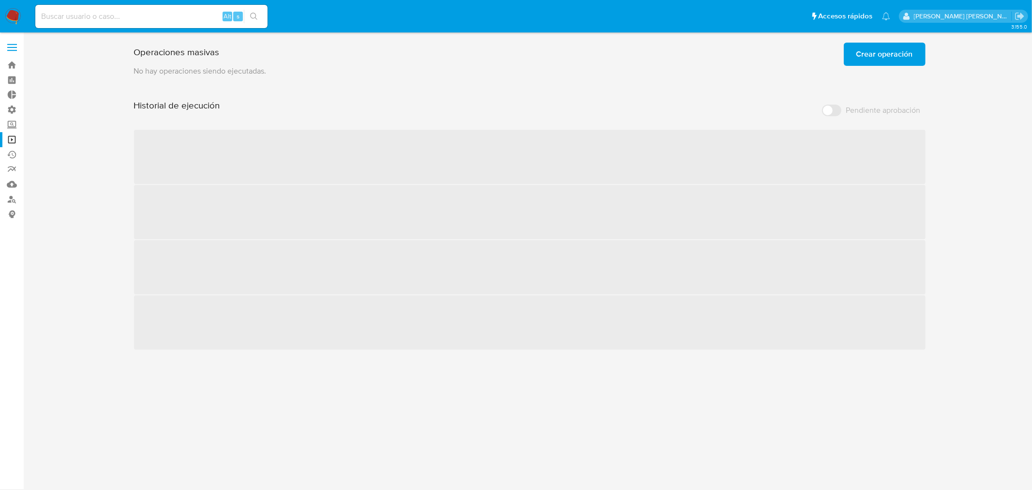
click at [882, 52] on span "Crear operación" at bounding box center [884, 54] width 57 height 21
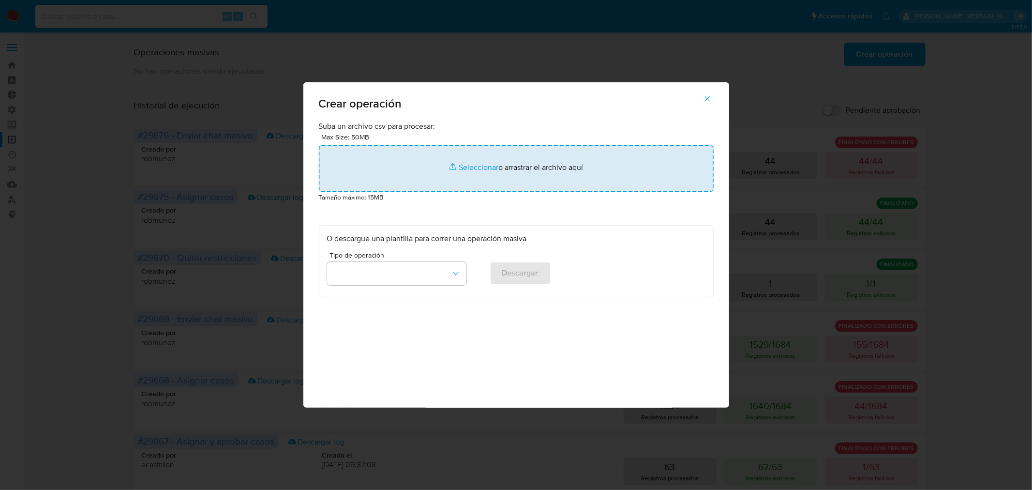
click at [577, 168] on input "file" at bounding box center [516, 168] width 395 height 46
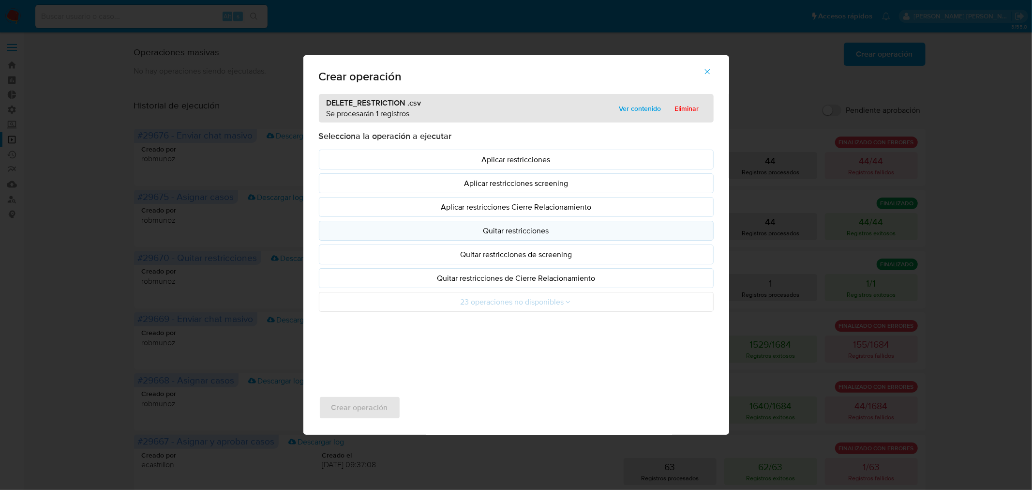
click at [512, 225] on p "Quitar restricciones" at bounding box center [516, 230] width 378 height 11
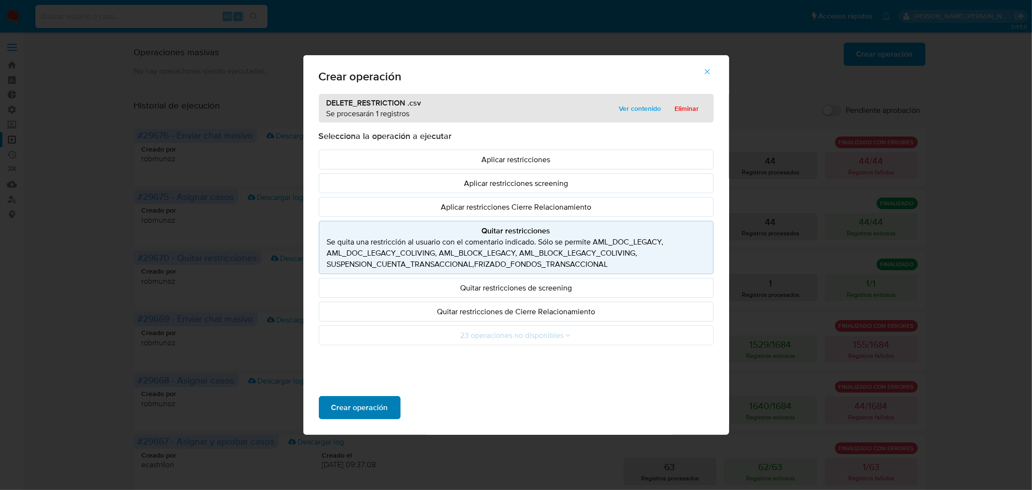
click at [377, 410] on span "Crear operación" at bounding box center [359, 407] width 57 height 21
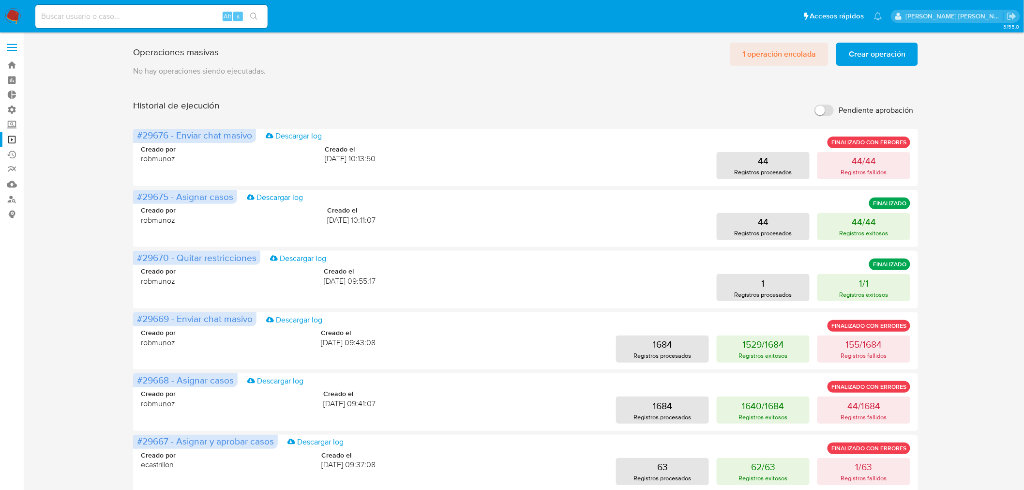
click at [792, 54] on span "1 operación encolada" at bounding box center [779, 54] width 74 height 21
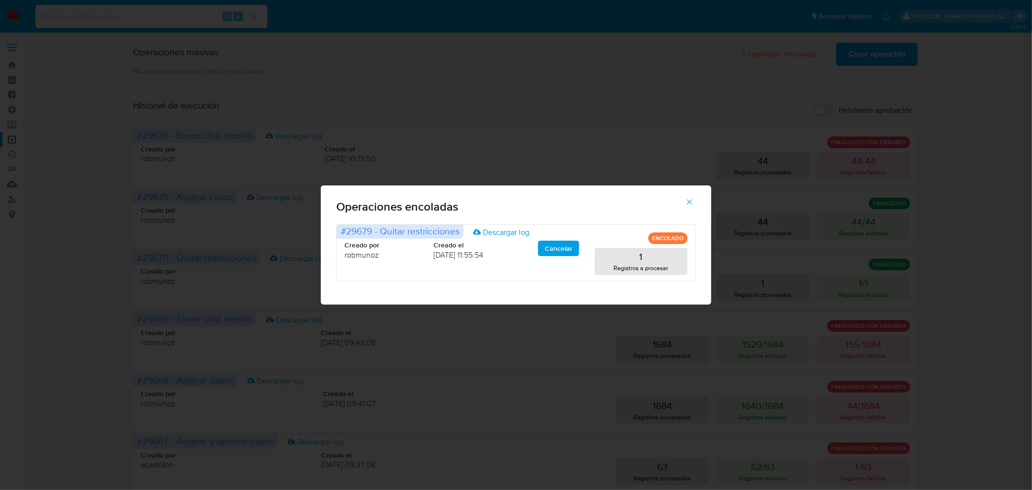
drag, startPoint x: 690, startPoint y: 204, endPoint x: 251, endPoint y: 64, distance: 461.1
click at [685, 197] on icon "button" at bounding box center [689, 201] width 9 height 9
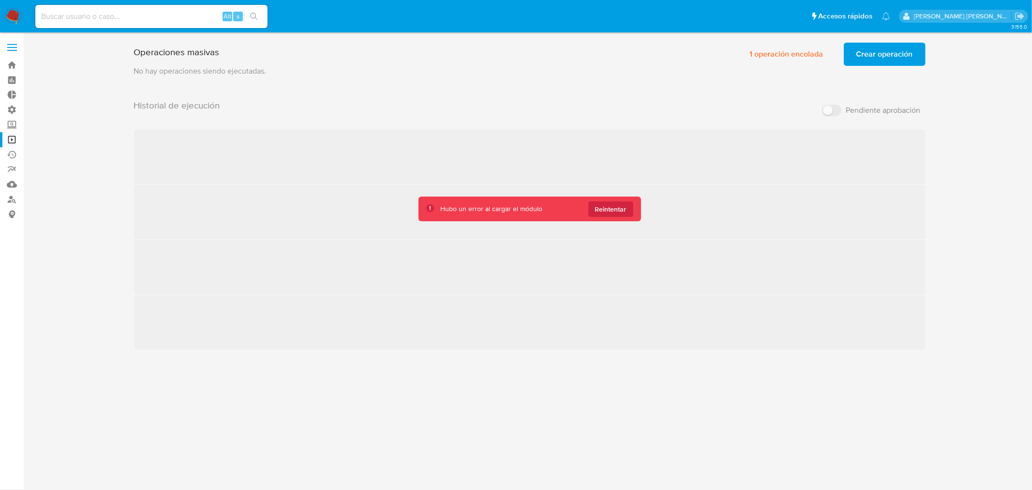
click at [627, 211] on button "Reintentar" at bounding box center [610, 208] width 45 height 15
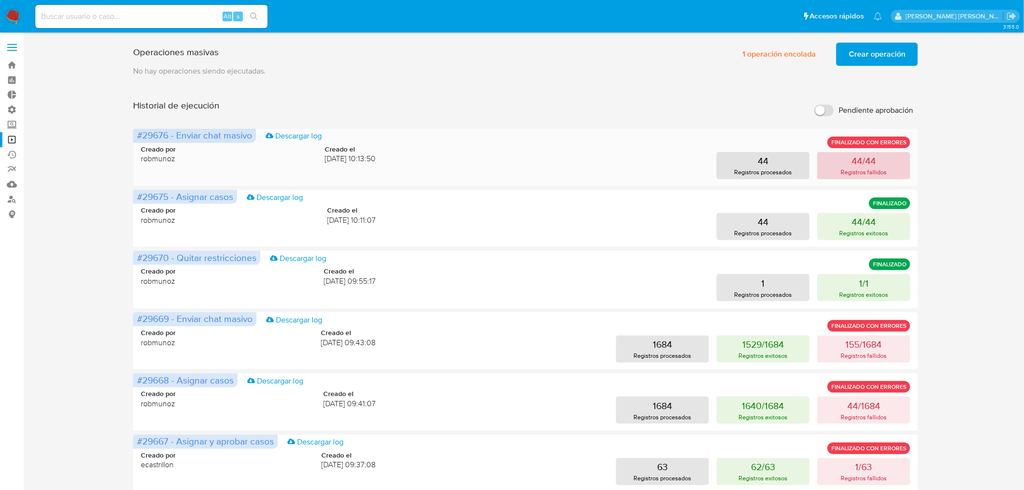
click at [869, 177] on button "44/44 Registros fallidos" at bounding box center [863, 165] width 93 height 27
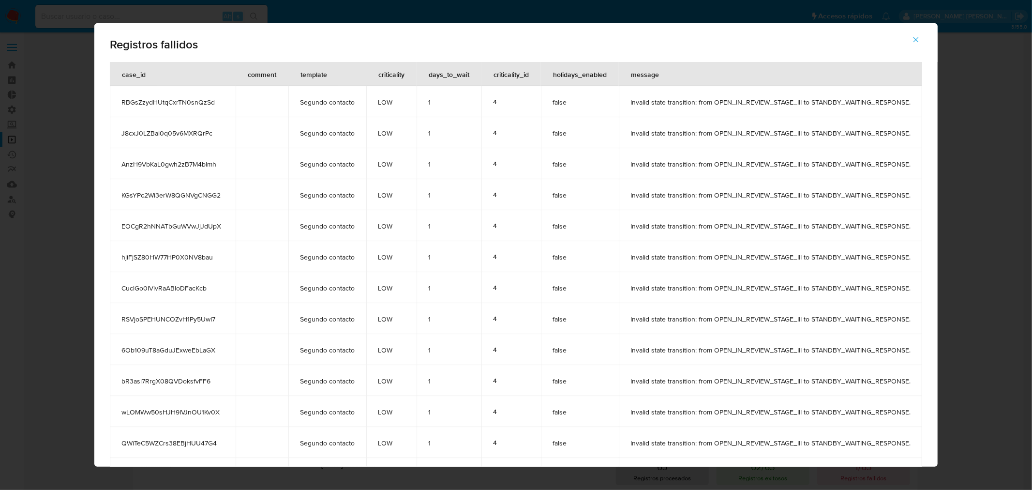
click at [926, 40] on button "button" at bounding box center [916, 39] width 34 height 23
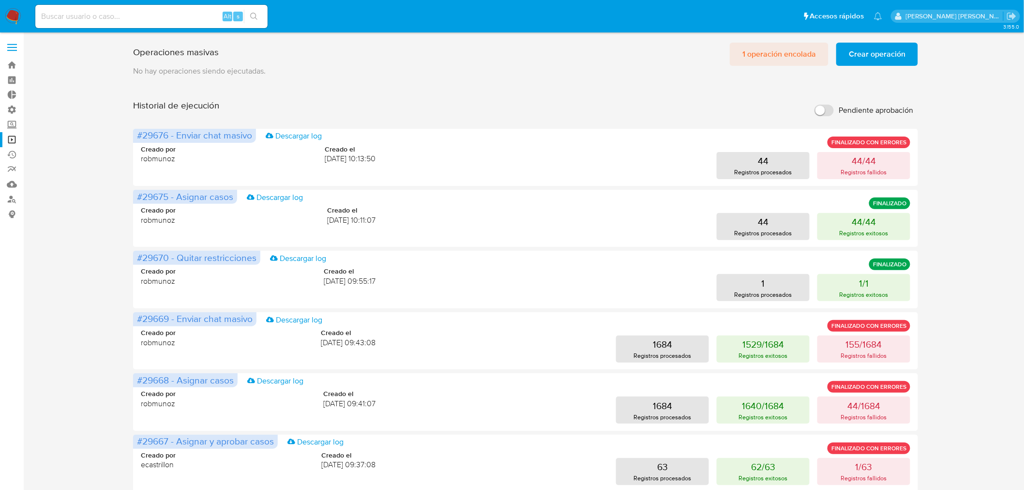
click at [784, 54] on span "1 operación encolada" at bounding box center [779, 54] width 74 height 21
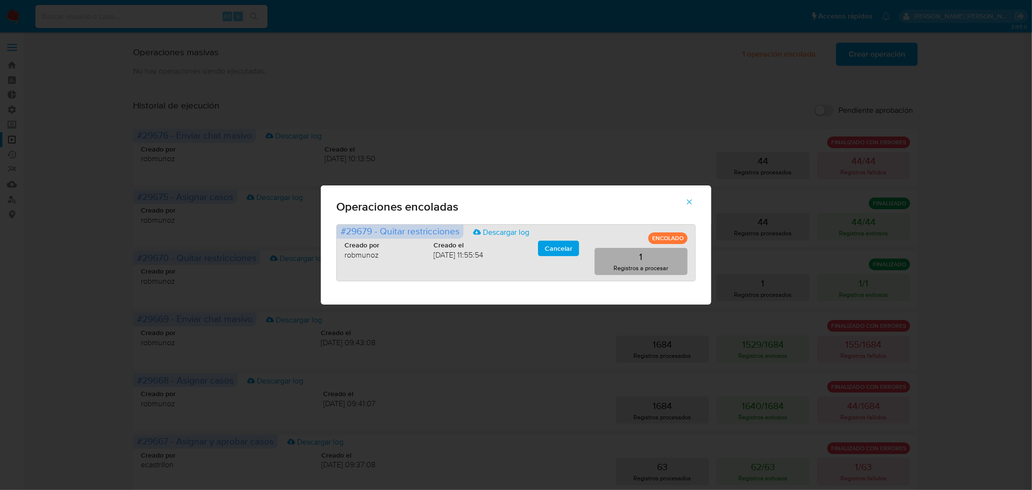
click at [660, 258] on button "1 Registros a procesar" at bounding box center [641, 261] width 93 height 27
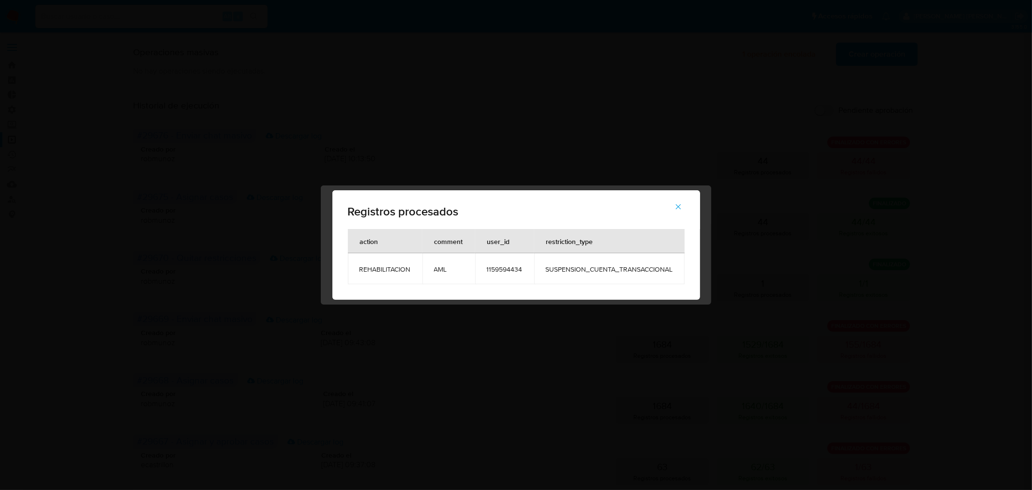
click at [963, 204] on div "Registros procesados action comment user_id restriction_type REHABILITACION AML…" at bounding box center [516, 245] width 1032 height 490
click at [688, 199] on button "button" at bounding box center [678, 206] width 34 height 23
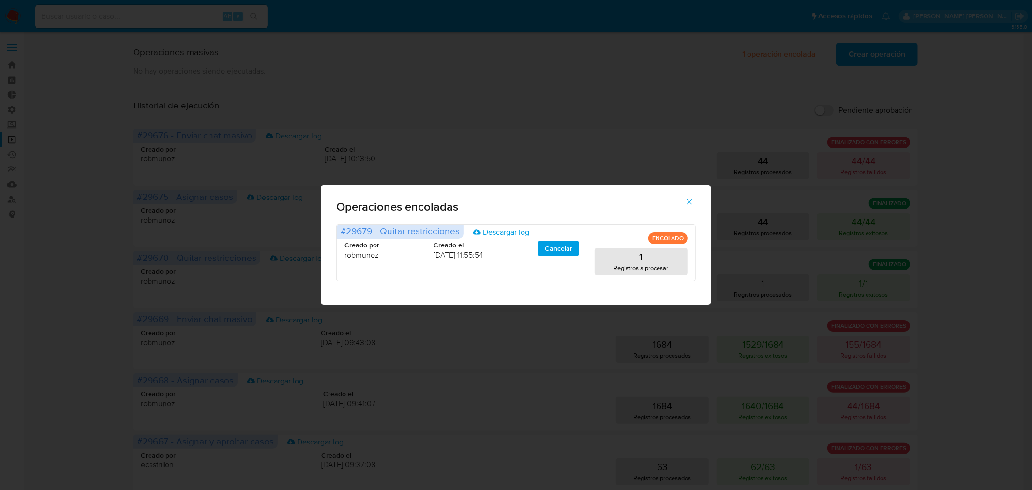
click at [684, 200] on button "button" at bounding box center [690, 201] width 34 height 23
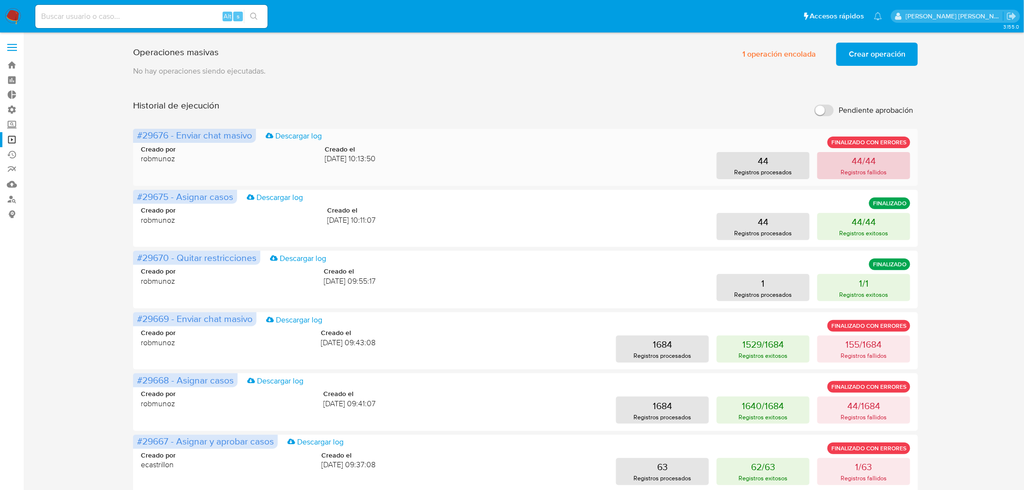
click at [829, 165] on button "44/44 Registros fallidos" at bounding box center [863, 165] width 93 height 27
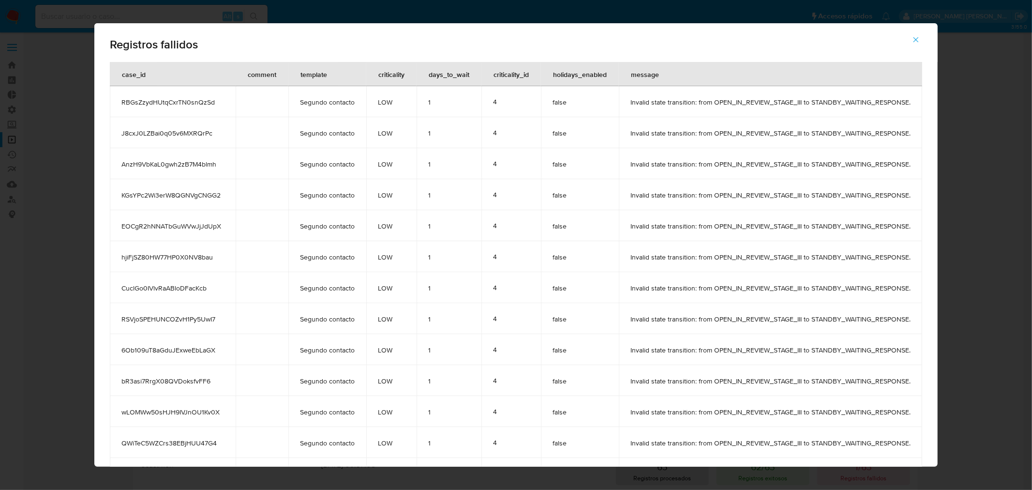
click at [149, 102] on span "RBGsZzydHUtqCxrTN0snQzSd" at bounding box center [172, 102] width 103 height 9
click at [920, 43] on icon "button" at bounding box center [916, 39] width 9 height 9
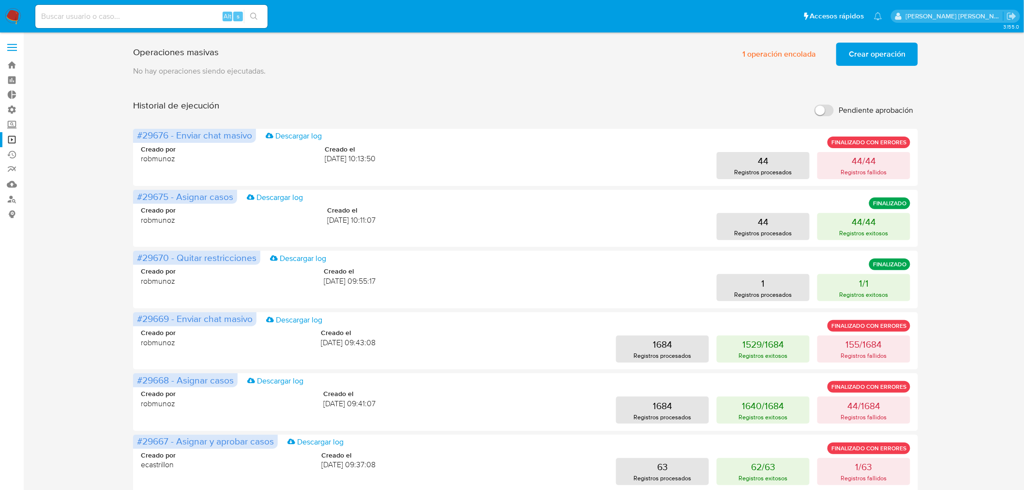
click at [883, 52] on span "Crear operación" at bounding box center [877, 54] width 57 height 21
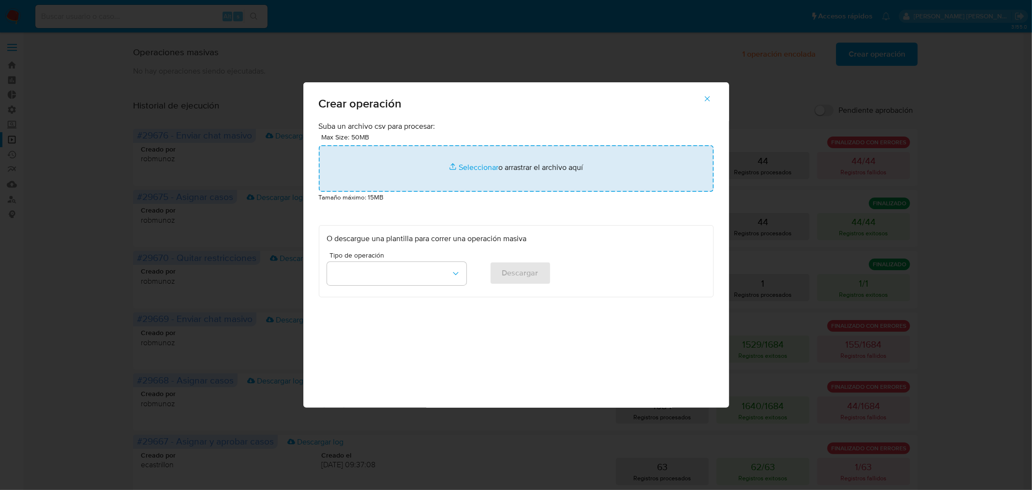
click at [410, 161] on input "file" at bounding box center [516, 168] width 395 height 46
click at [428, 175] on input "file" at bounding box center [516, 168] width 395 height 46
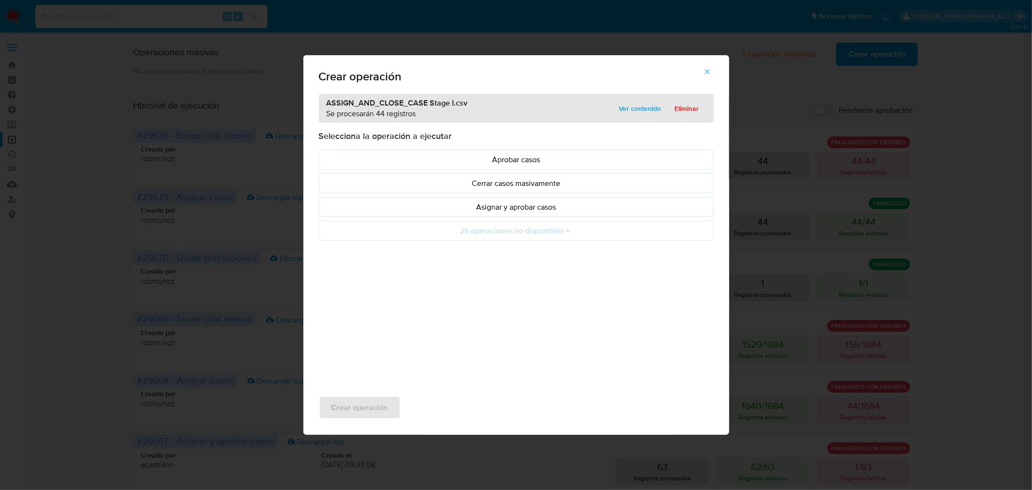
click at [495, 212] on p "Asignar y aprobar casos" at bounding box center [516, 206] width 378 height 11
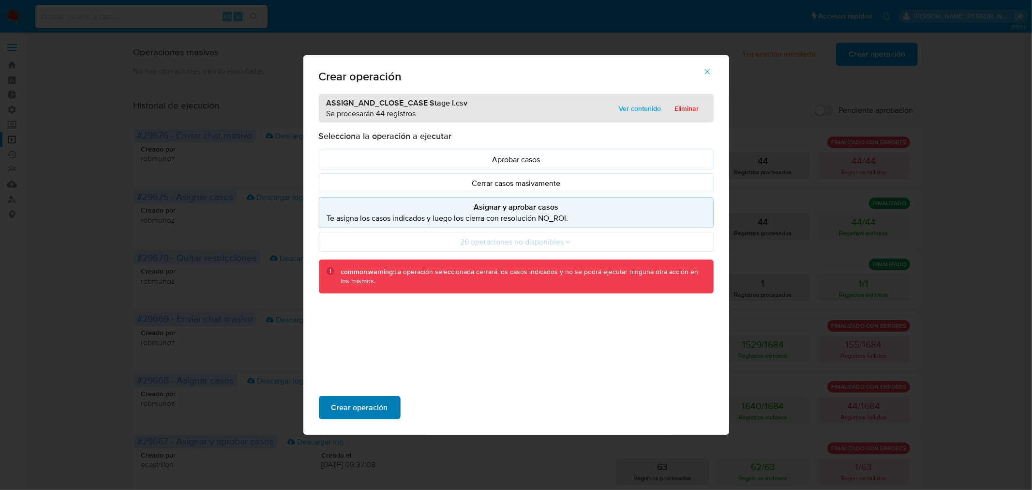
click at [390, 406] on button "Crear operación" at bounding box center [360, 407] width 82 height 23
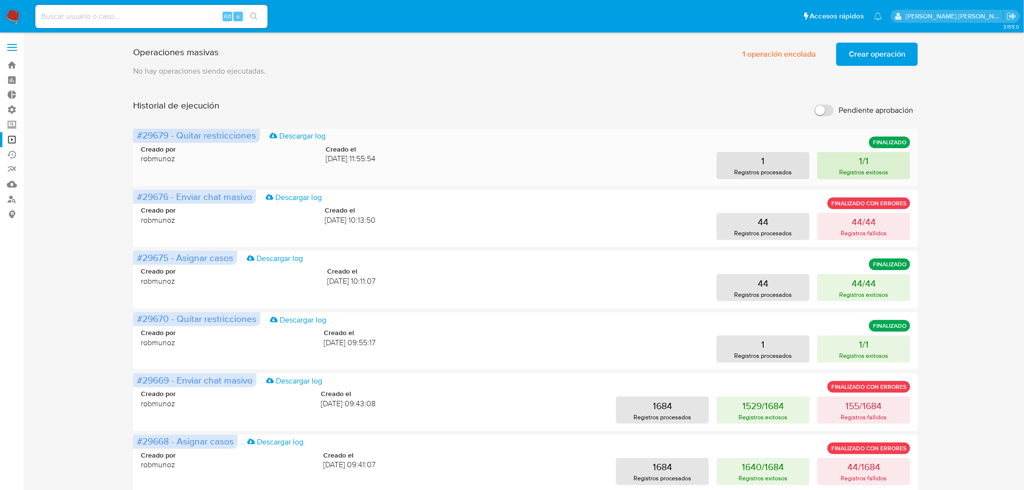
click at [873, 175] on p "Registros exitosos" at bounding box center [863, 171] width 49 height 9
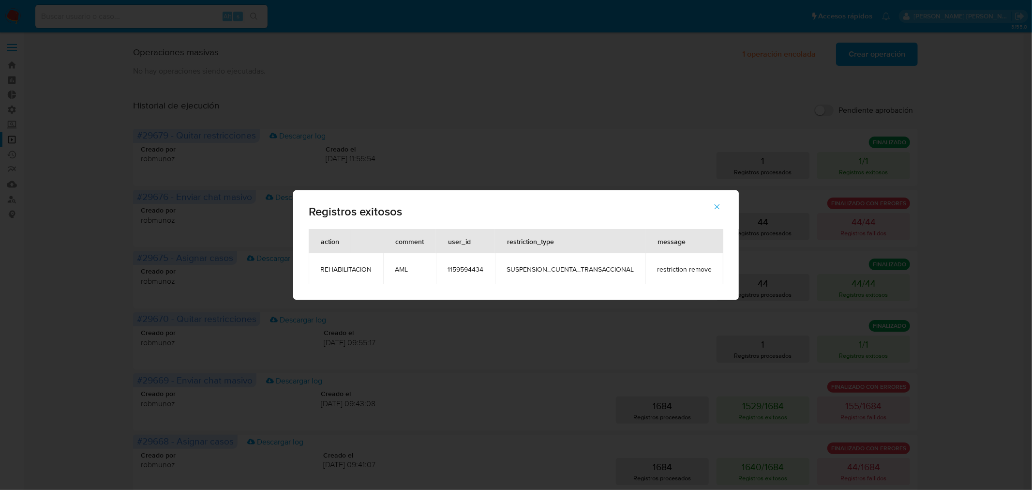
click at [926, 176] on div "Registros exitosos action comment user_id restriction_type message REHABILITACI…" at bounding box center [516, 245] width 1032 height 490
drag, startPoint x: 190, startPoint y: 18, endPoint x: 585, endPoint y: 136, distance: 412.7
click at [199, 18] on div "Registros exitosos action comment user_id restriction_type message REHABILITACI…" at bounding box center [516, 245] width 1032 height 490
click at [708, 202] on button "button" at bounding box center [717, 206] width 34 height 23
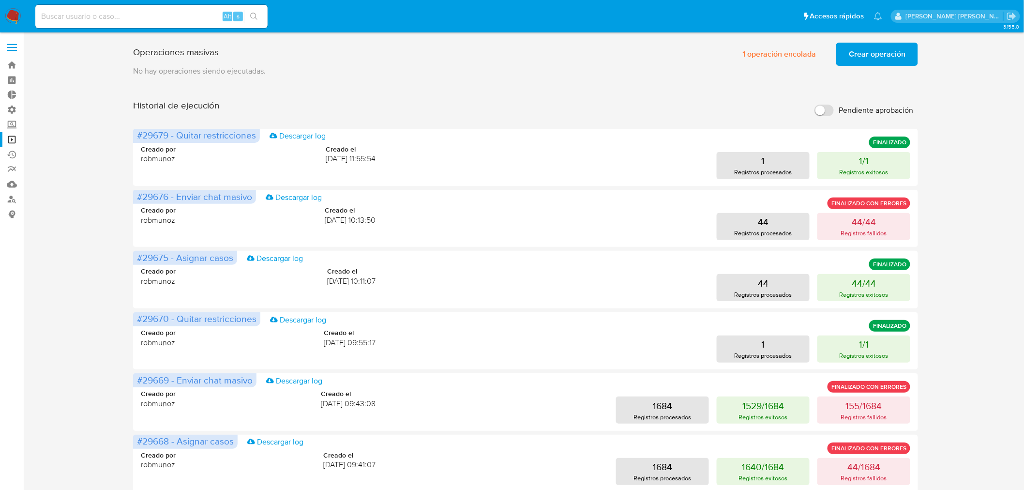
click at [867, 52] on span "Crear operación" at bounding box center [877, 54] width 57 height 21
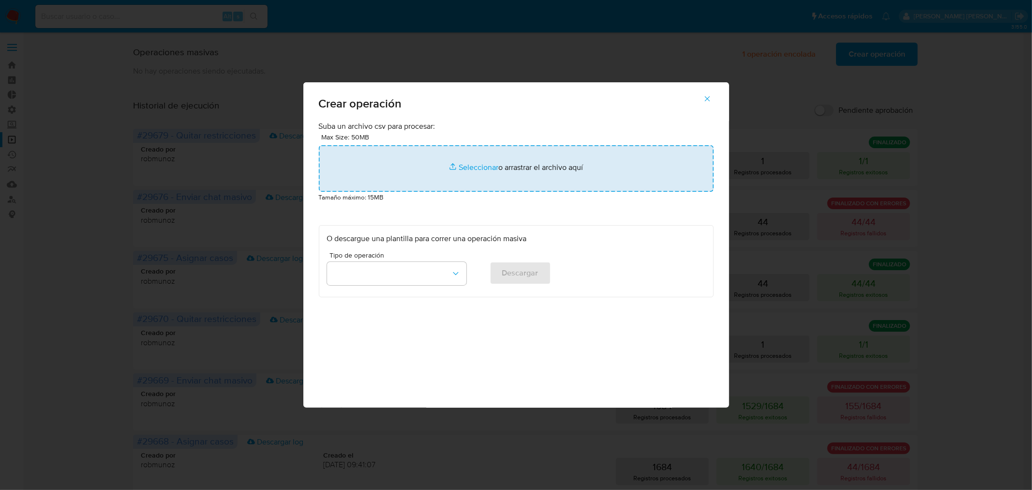
click at [473, 163] on input "file" at bounding box center [516, 168] width 395 height 46
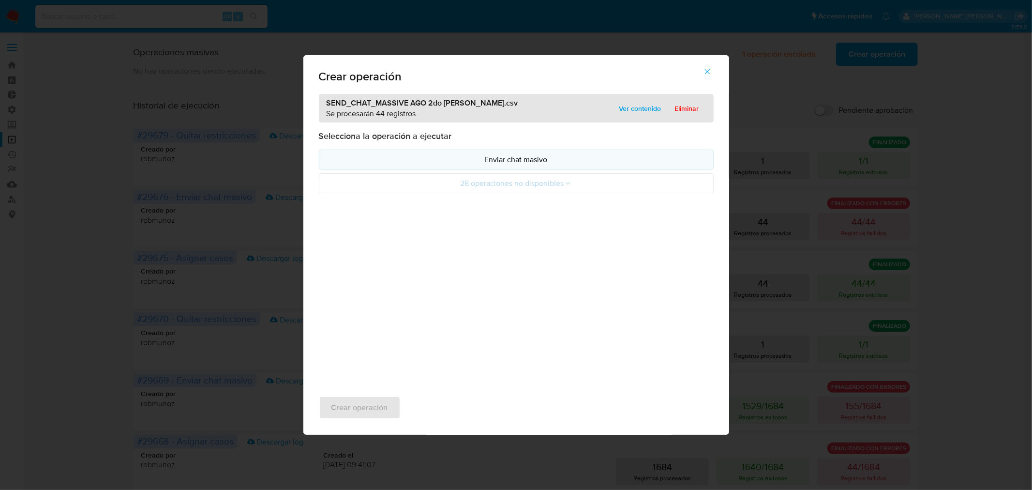
click at [501, 158] on p "Enviar chat masivo" at bounding box center [516, 159] width 378 height 11
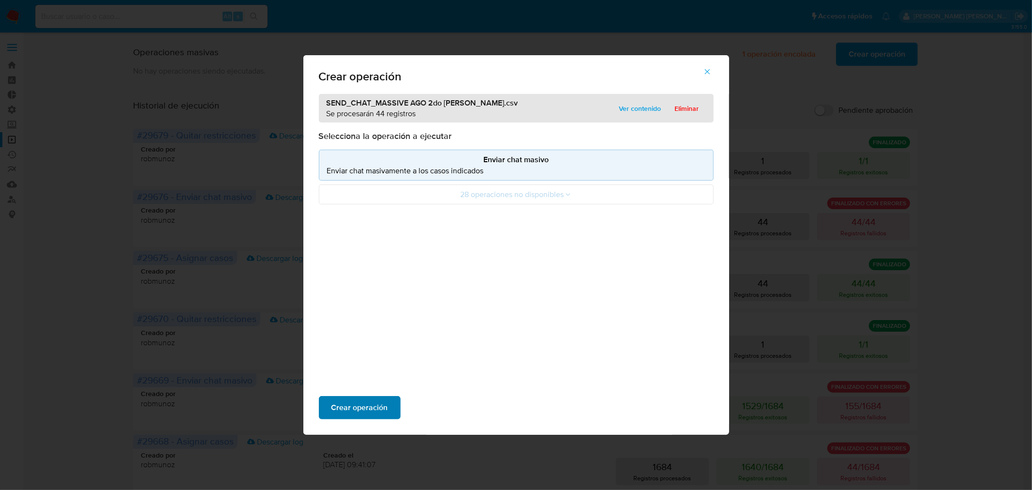
click at [394, 403] on button "Crear operación" at bounding box center [360, 407] width 82 height 23
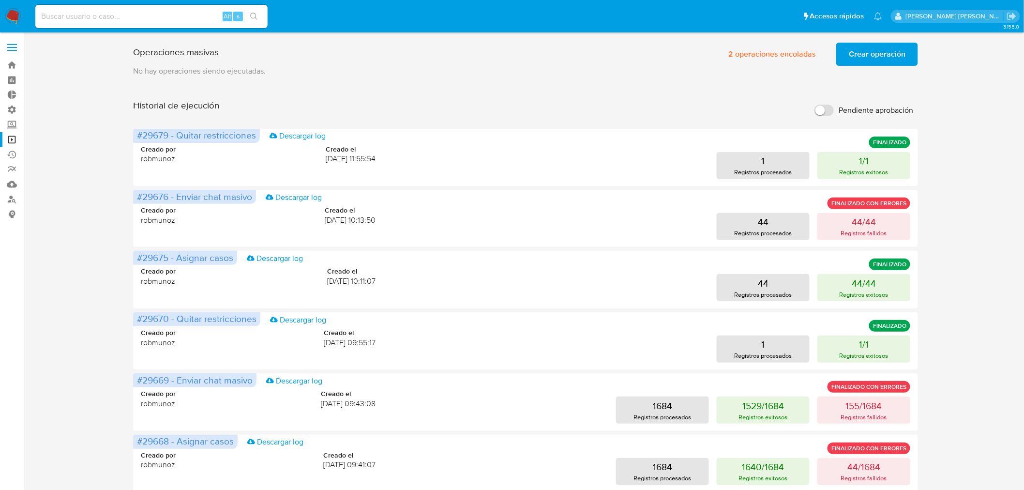
click at [862, 51] on span "Crear operación" at bounding box center [877, 54] width 57 height 21
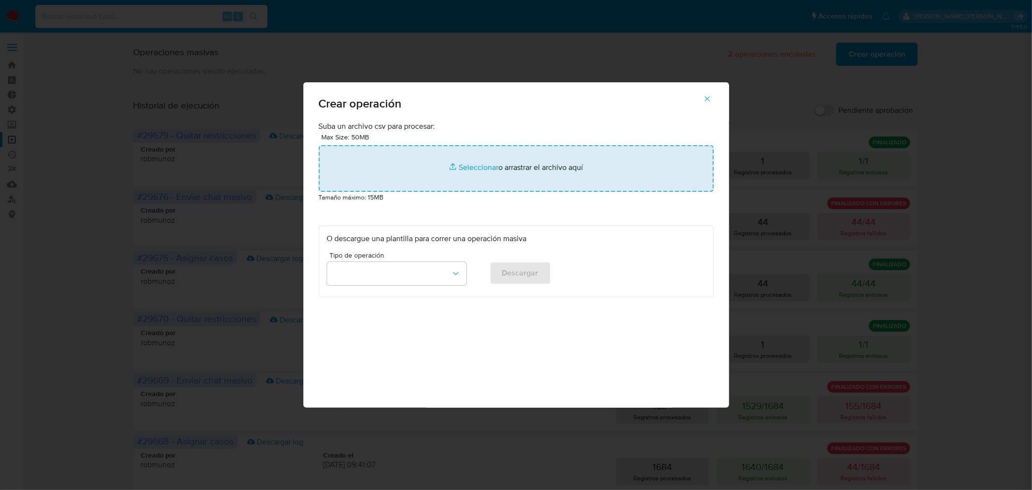
click at [515, 170] on input "file" at bounding box center [516, 168] width 395 height 46
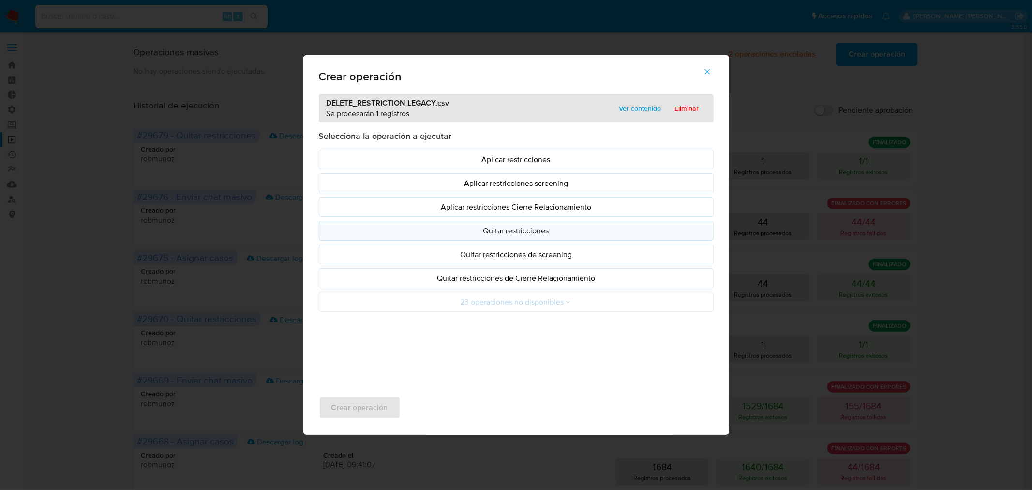
click at [523, 230] on p "Quitar restricciones" at bounding box center [516, 230] width 378 height 11
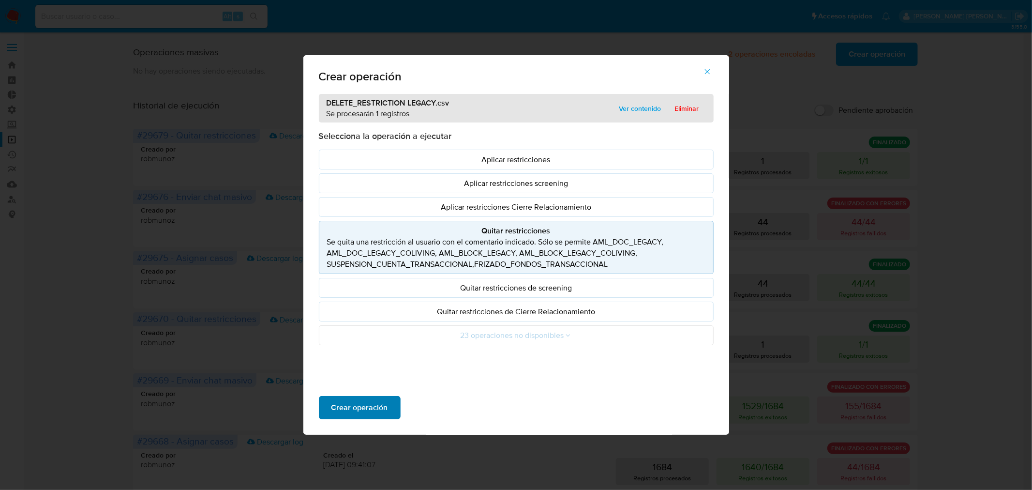
click at [394, 400] on button "Crear operación" at bounding box center [360, 407] width 82 height 23
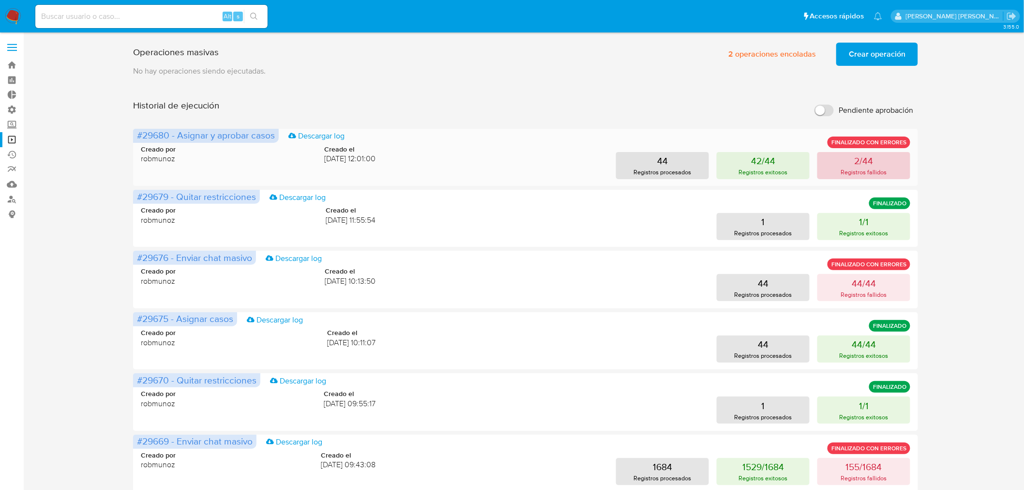
click at [876, 170] on p "Registros fallidos" at bounding box center [864, 171] width 46 height 9
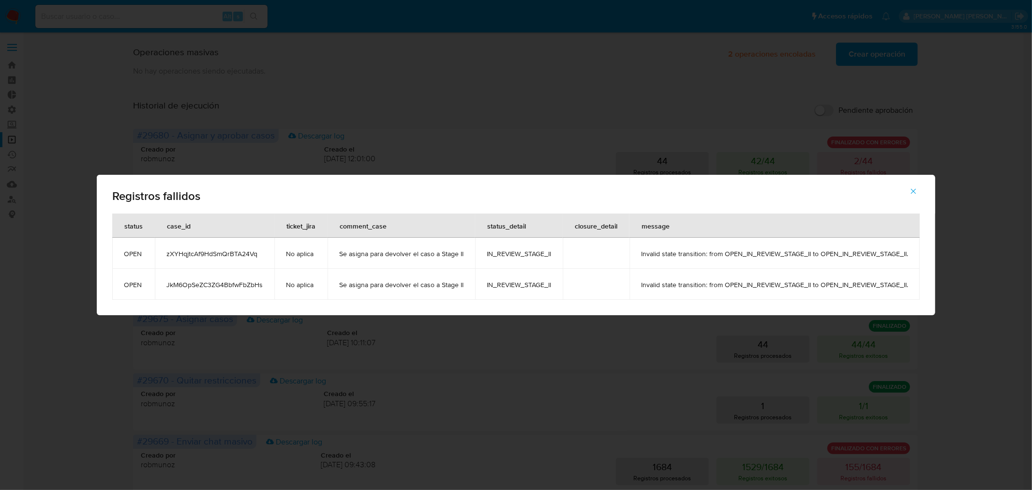
click at [968, 264] on div "Registros fallidos status case_id ticket_jira comment_case status_detail closur…" at bounding box center [516, 245] width 1032 height 490
click at [915, 196] on span "button" at bounding box center [913, 190] width 9 height 21
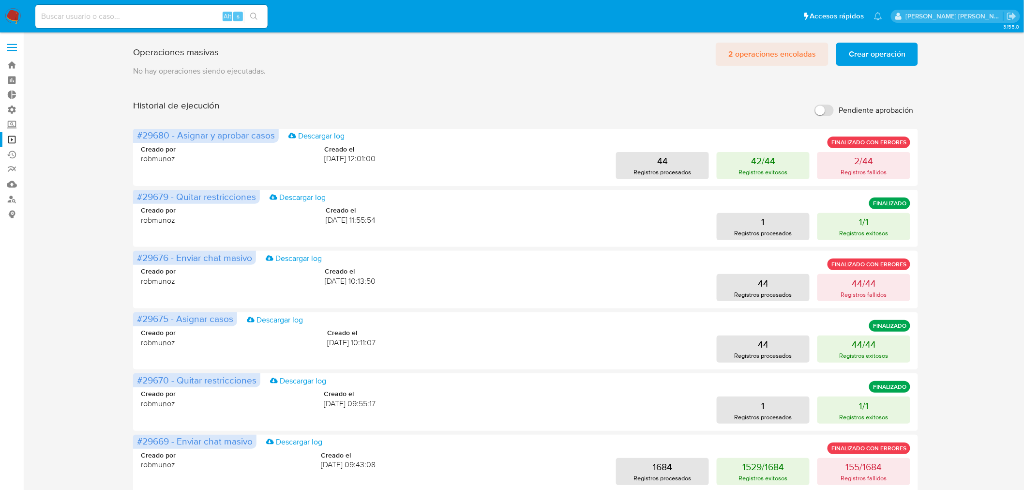
click at [768, 60] on span "2 operaciones encoladas" at bounding box center [772, 54] width 88 height 21
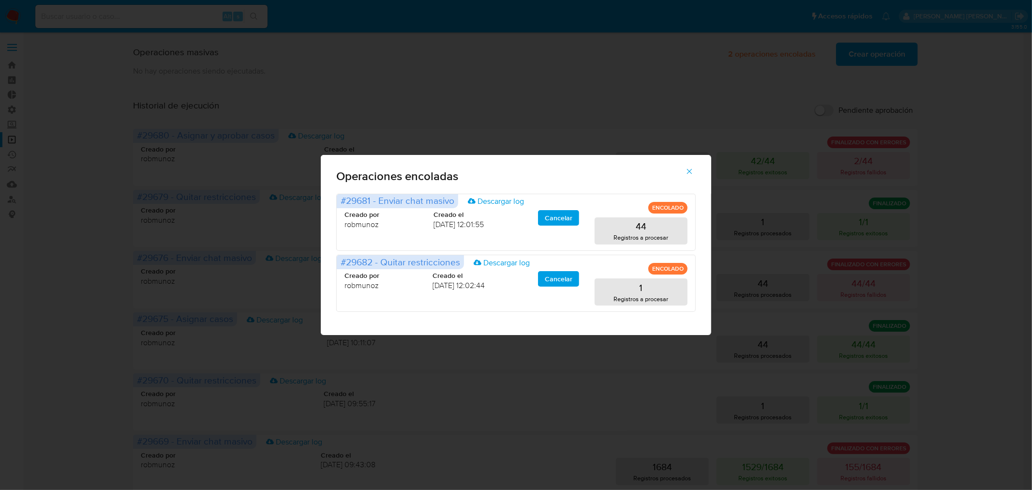
click at [693, 169] on icon "button" at bounding box center [689, 171] width 9 height 9
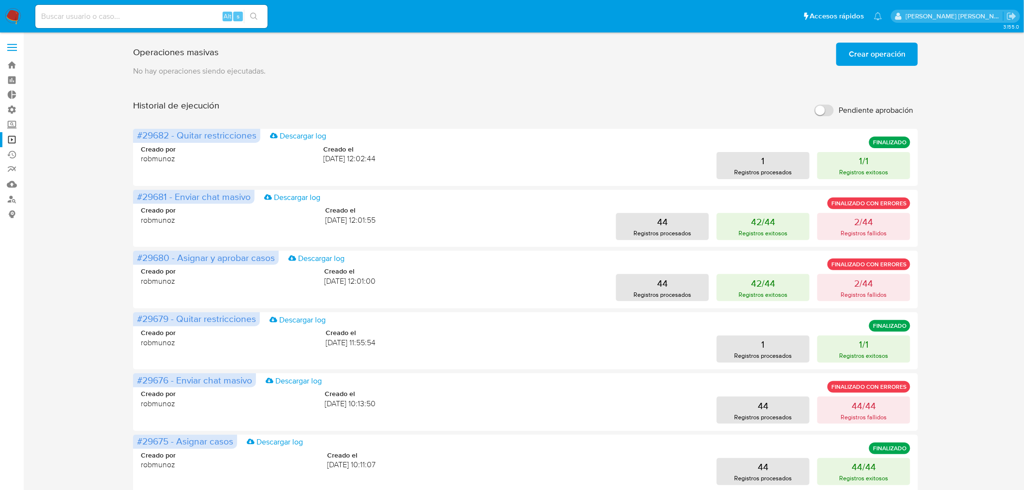
click at [154, 15] on input at bounding box center [151, 16] width 232 height 13
paste input "515028466"
type input "515028466"
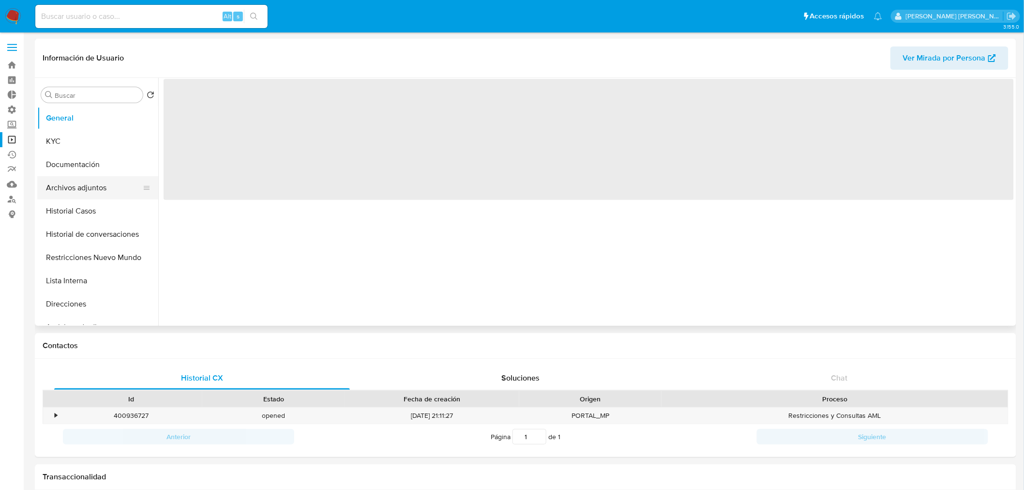
click at [69, 184] on button "Archivos adjuntos" at bounding box center [93, 187] width 113 height 23
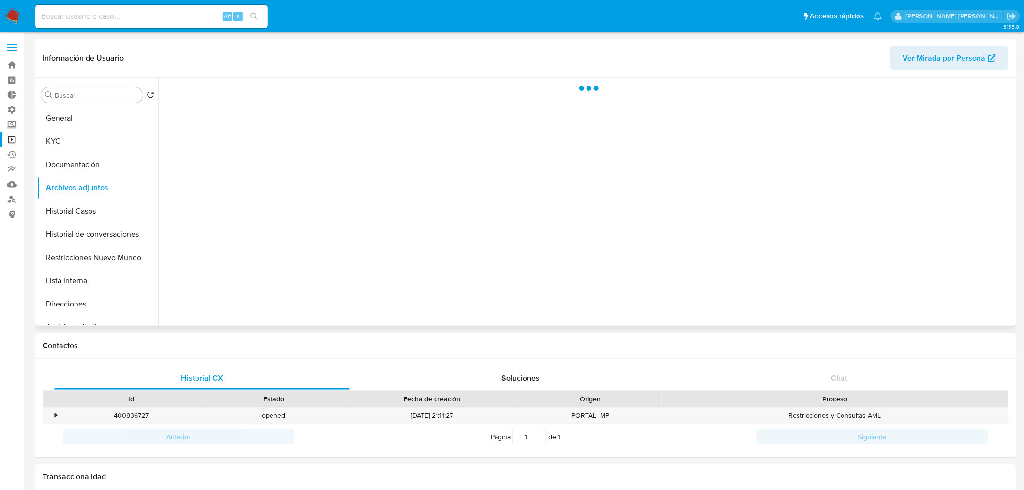
select select "10"
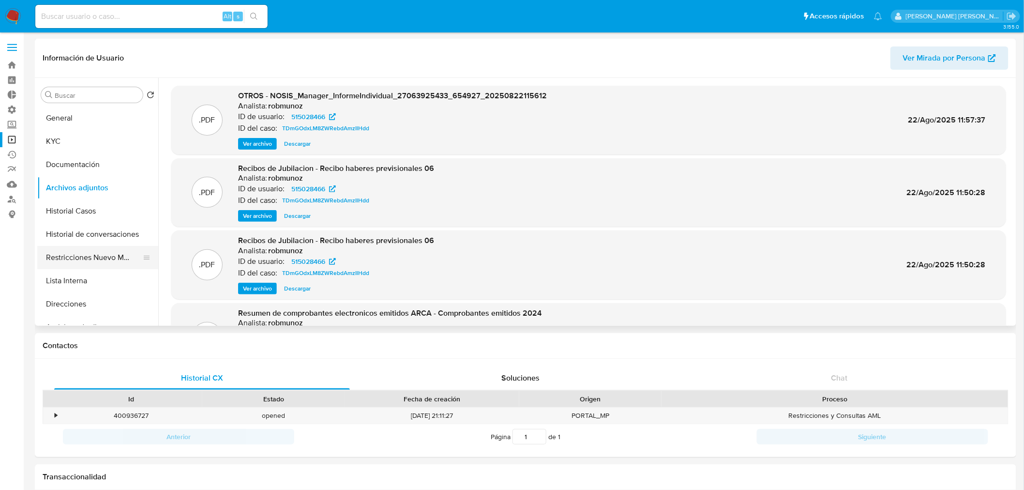
click at [94, 254] on button "Restricciones Nuevo Mundo" at bounding box center [93, 257] width 113 height 23
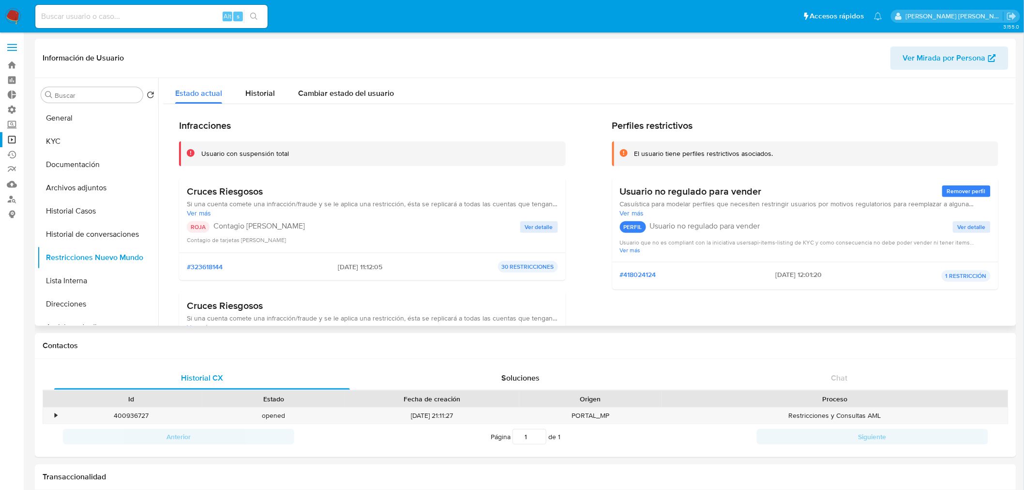
click at [534, 231] on span "Ver detalle" at bounding box center [539, 227] width 28 height 10
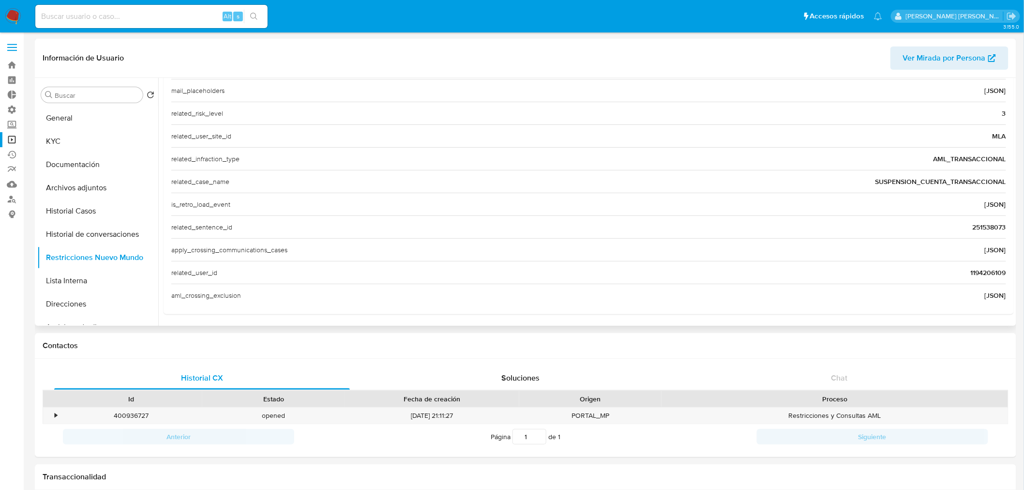
scroll to position [330, 0]
click at [990, 271] on span "1194206109" at bounding box center [988, 272] width 35 height 10
click at [990, 270] on span "1194206109" at bounding box center [988, 272] width 35 height 10
click at [86, 17] on input at bounding box center [151, 16] width 232 height 13
paste input "1194206109"
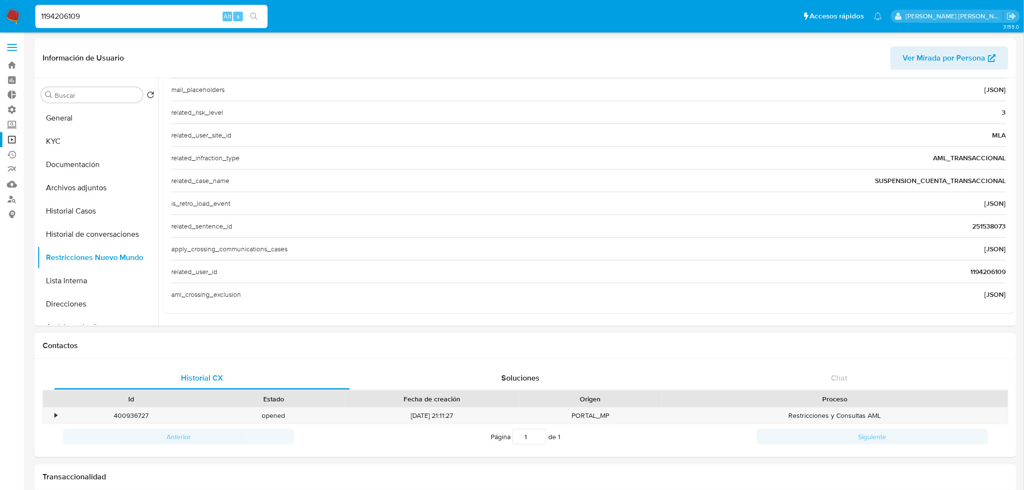
type input "1194206109"
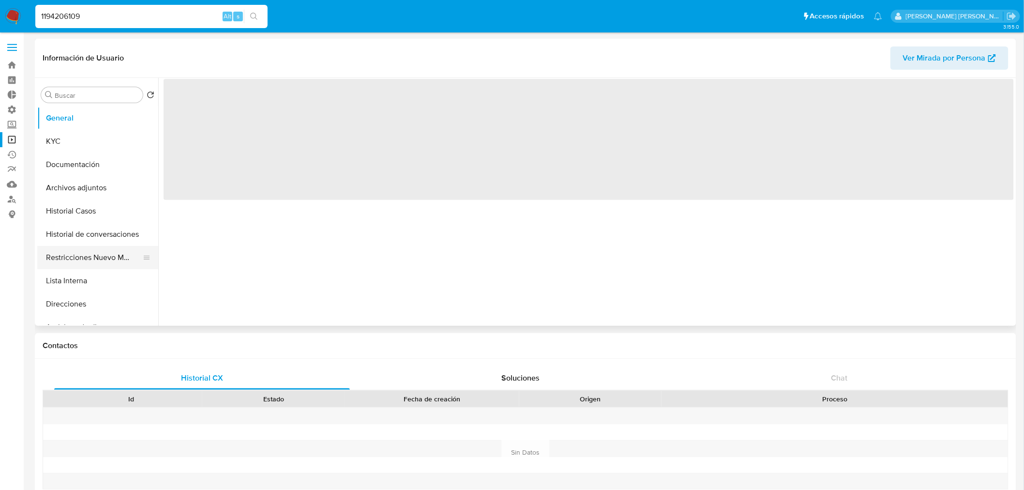
click at [122, 255] on button "Restricciones Nuevo Mundo" at bounding box center [93, 257] width 113 height 23
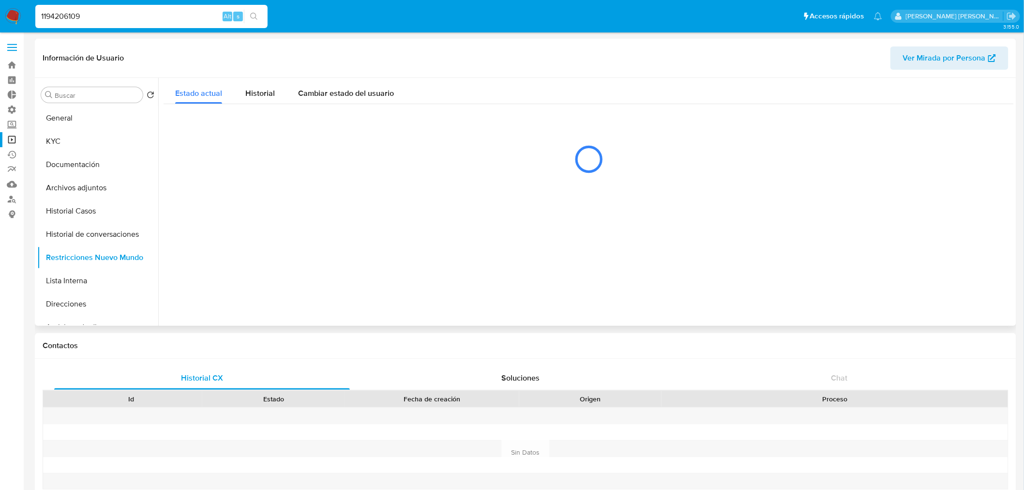
select select "10"
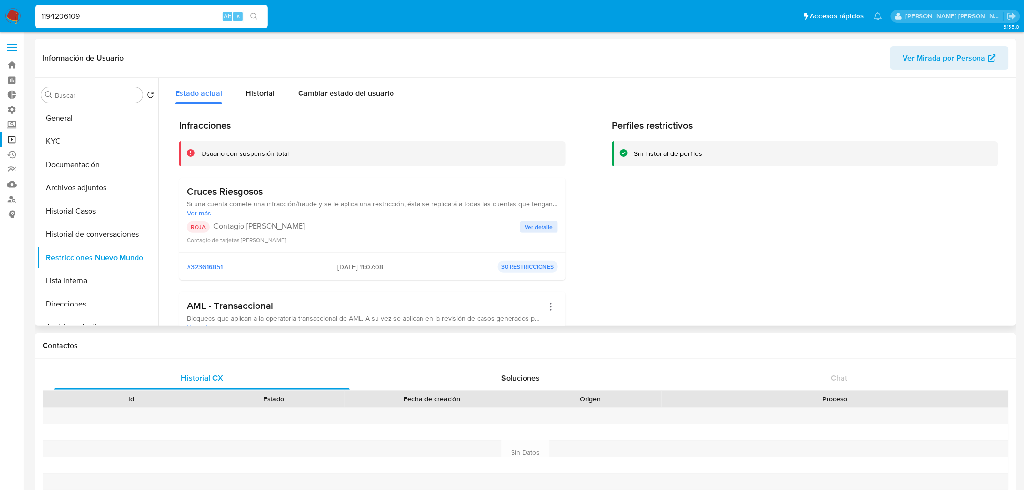
click at [551, 228] on span "Ver detalle" at bounding box center [539, 227] width 28 height 10
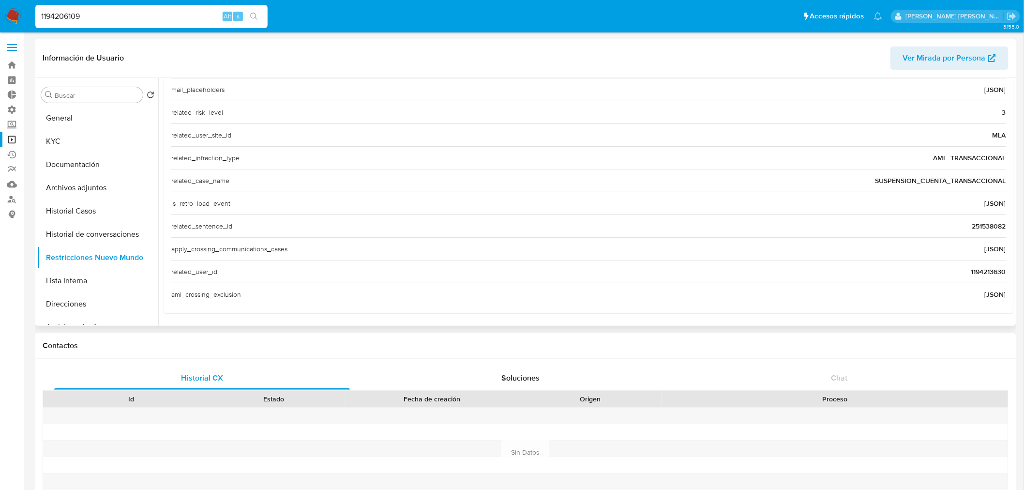
click at [991, 272] on span "1194213630" at bounding box center [988, 272] width 35 height 10
click at [991, 271] on span "1194213630" at bounding box center [988, 272] width 35 height 10
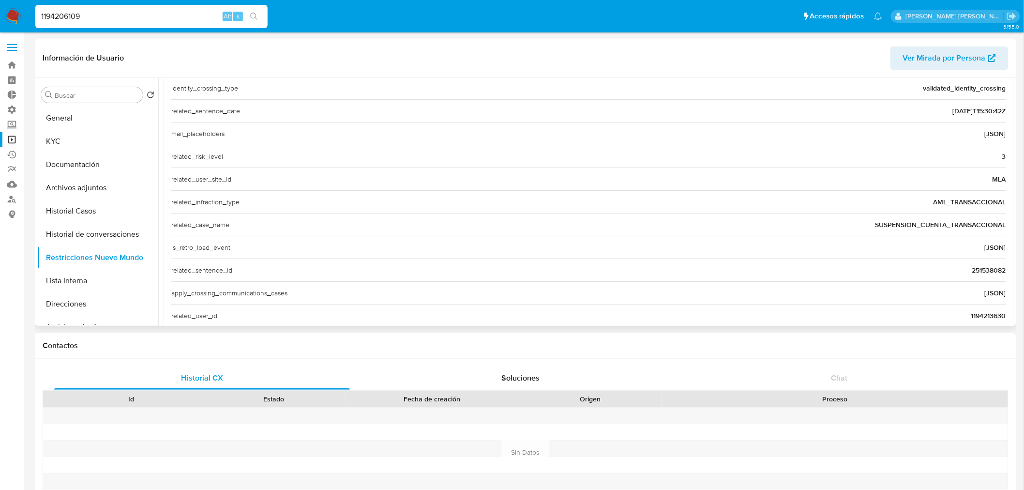
scroll to position [222, 0]
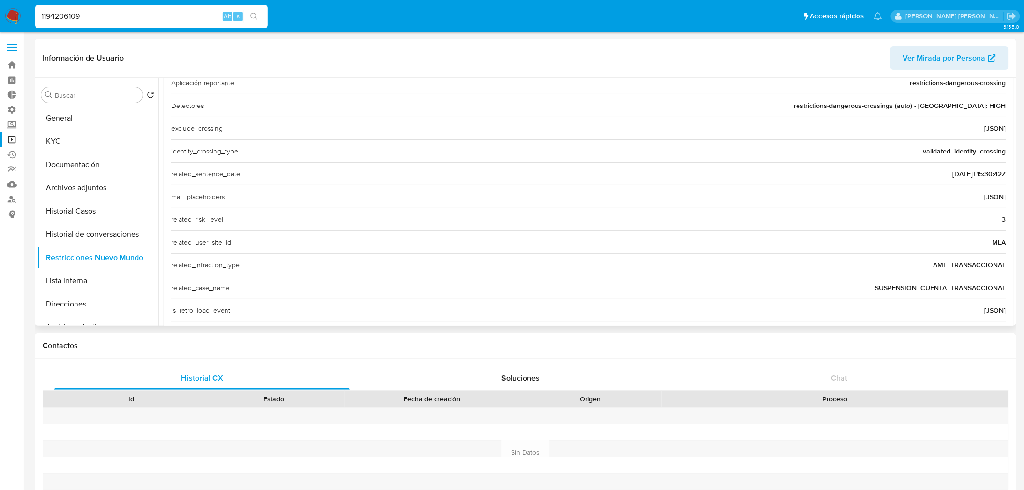
click at [906, 285] on span "SUSPENSION_CUENTA_TRANSACCIONAL" at bounding box center [940, 288] width 131 height 10
click at [906, 284] on span "SUSPENSION_CUENTA_TRANSACCIONAL" at bounding box center [940, 288] width 131 height 10
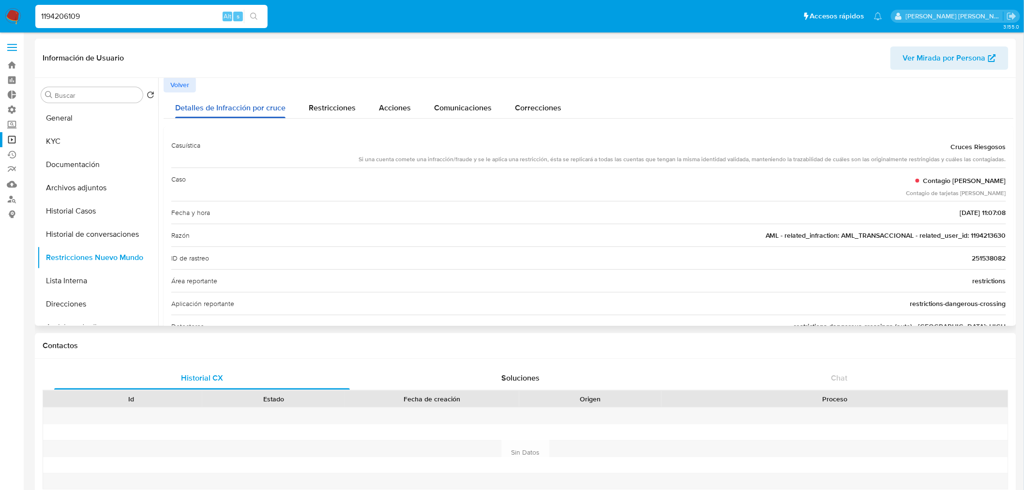
scroll to position [0, 0]
click at [190, 89] on button "Volver" at bounding box center [180, 85] width 32 height 15
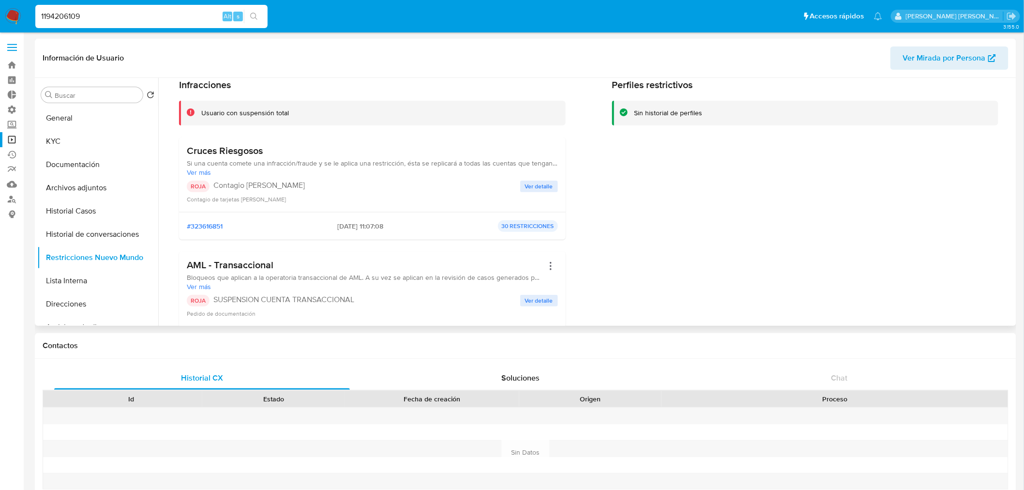
scroll to position [107, 0]
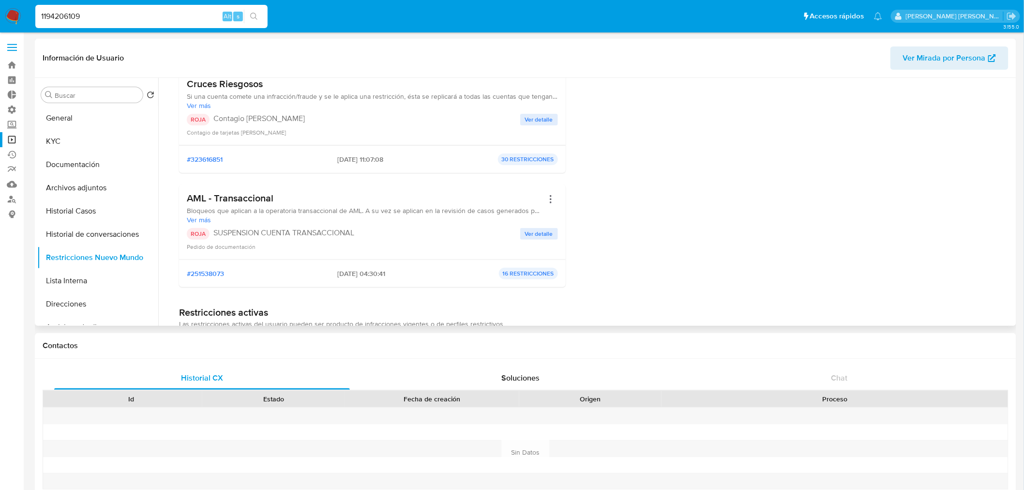
click at [532, 226] on div "AML - Transaccional Bloqueos que aplican a la operatoria transaccional de AML. …" at bounding box center [372, 221] width 371 height 59
click at [533, 230] on span "Ver detalle" at bounding box center [539, 234] width 28 height 10
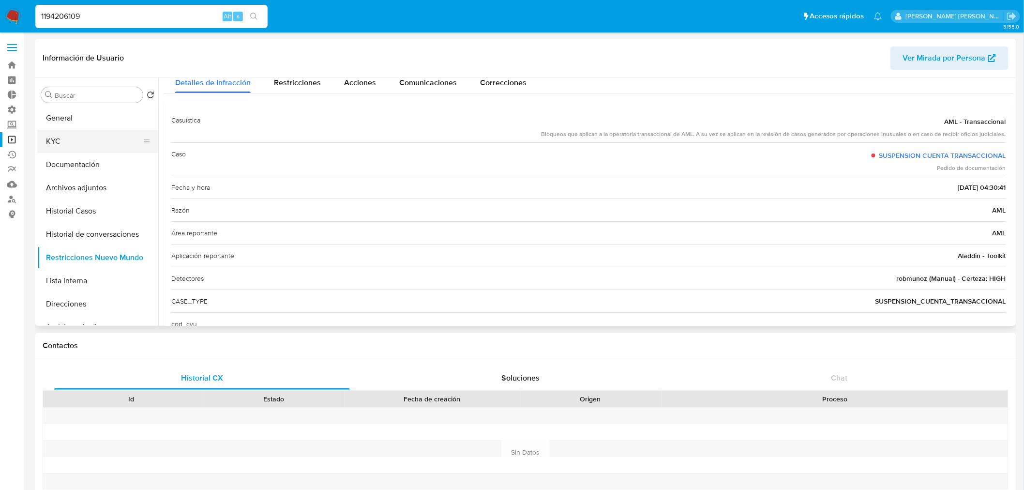
scroll to position [0, 0]
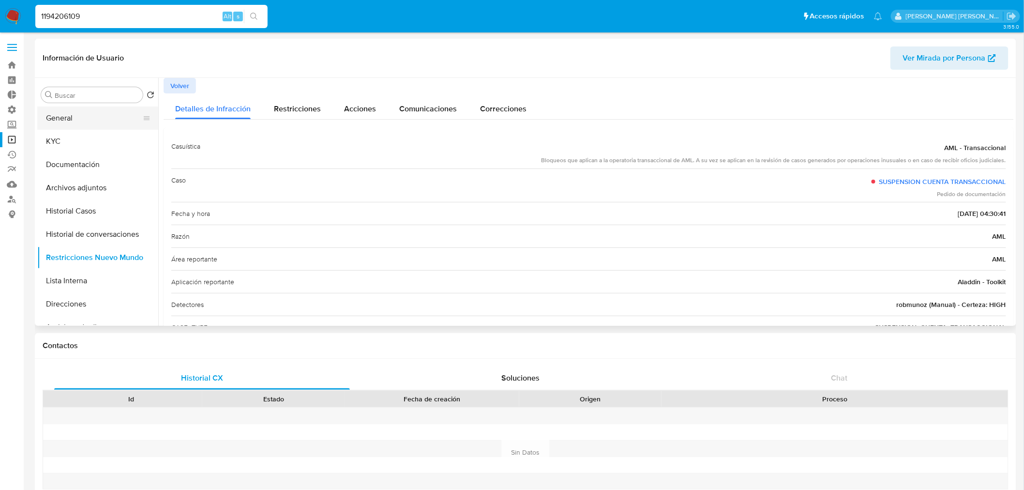
drag, startPoint x: 80, startPoint y: 118, endPoint x: 143, endPoint y: 115, distance: 62.5
click at [81, 118] on button "General" at bounding box center [93, 117] width 113 height 23
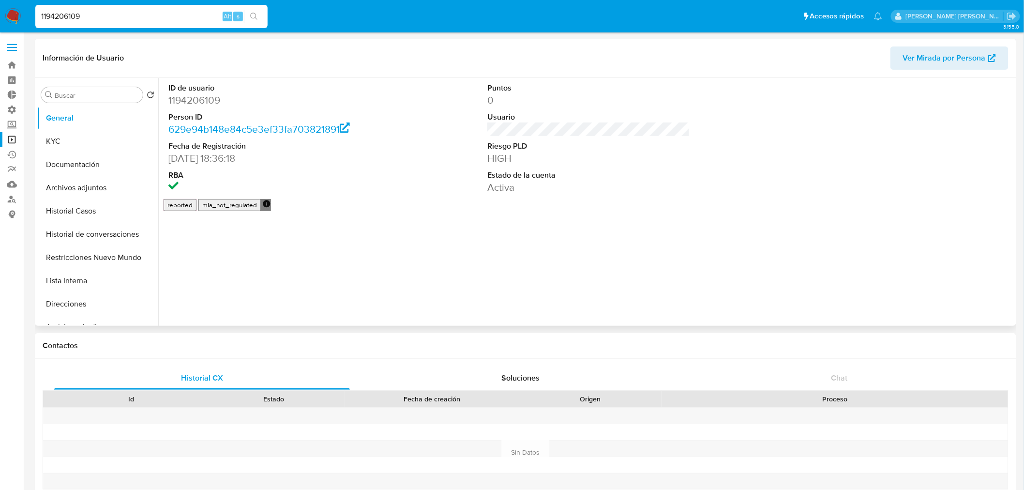
click at [208, 104] on dd "1194206109" at bounding box center [269, 100] width 203 height 14
copy dd "1194206109"
drag, startPoint x: 93, startPoint y: 251, endPoint x: 165, endPoint y: 257, distance: 71.9
click at [93, 252] on button "Restricciones Nuevo Mundo" at bounding box center [97, 257] width 121 height 23
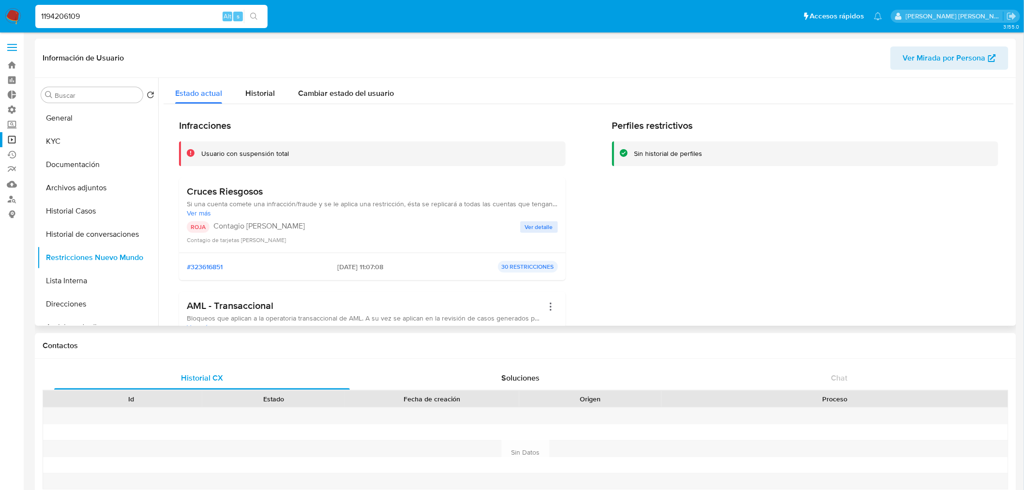
click at [546, 229] on span "Ver detalle" at bounding box center [539, 227] width 28 height 10
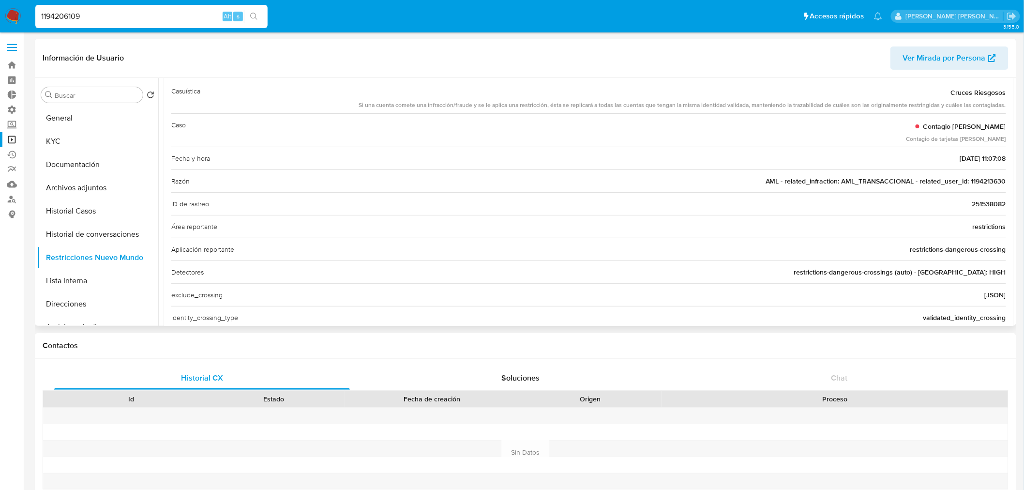
scroll to position [269, 0]
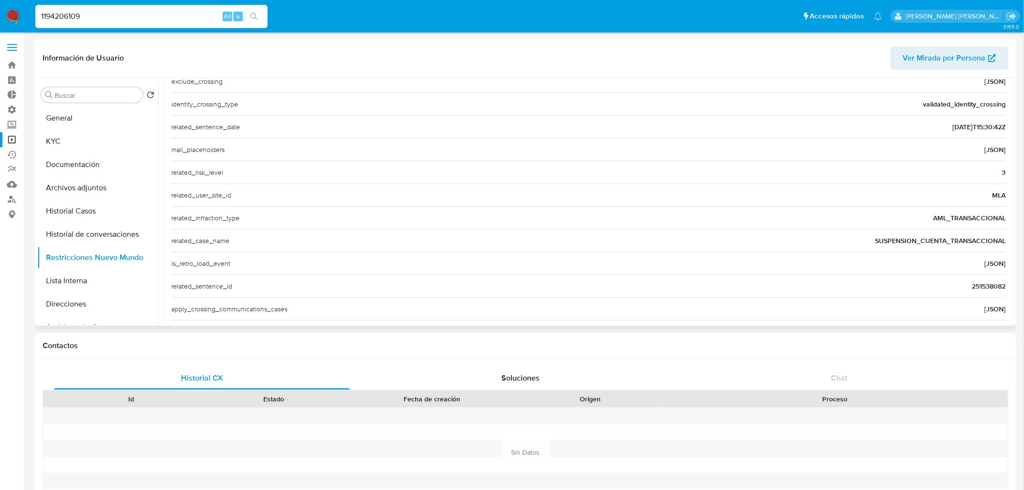
click at [988, 283] on span "251538082" at bounding box center [989, 286] width 34 height 10
click at [10, 137] on link "Operaciones masivas" at bounding box center [57, 139] width 115 height 15
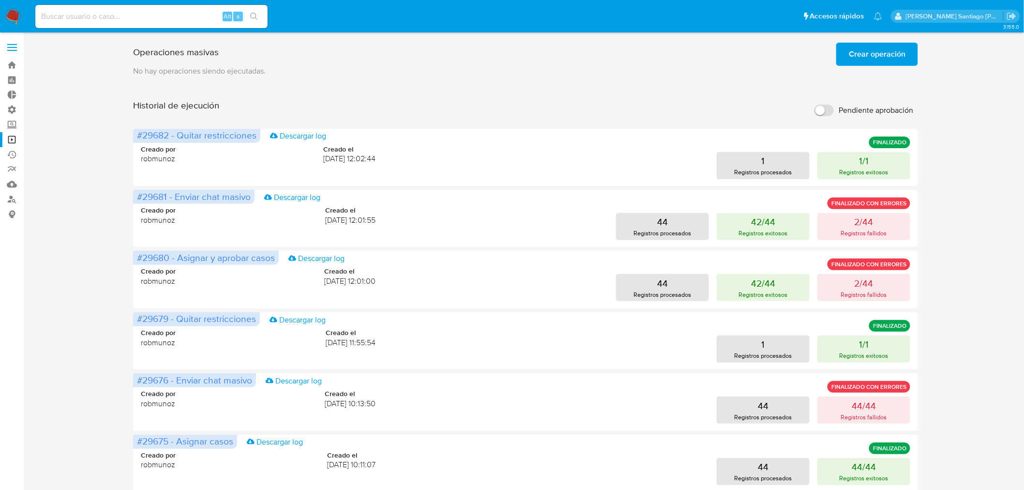
click at [892, 47] on span "Crear operación" at bounding box center [877, 54] width 57 height 21
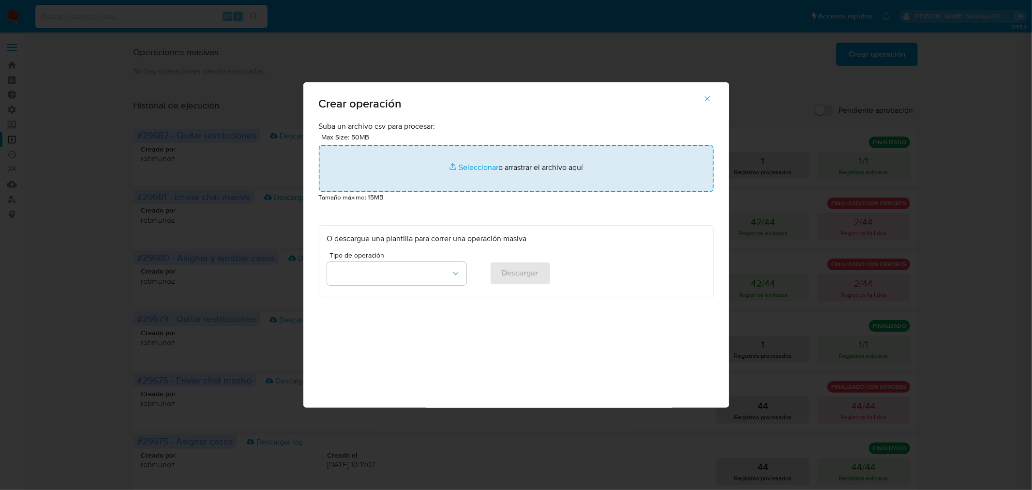
click at [557, 181] on input "file" at bounding box center [516, 168] width 395 height 46
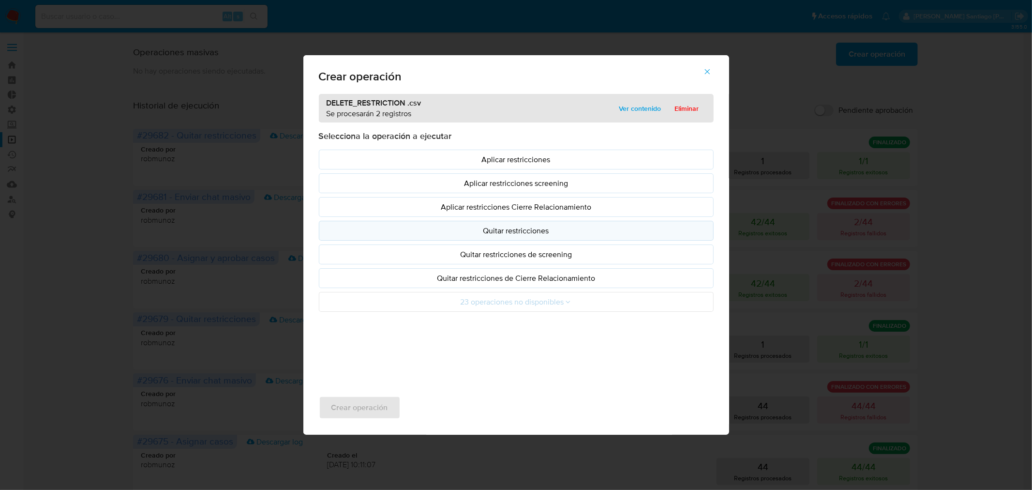
click at [557, 232] on p "Quitar restricciones" at bounding box center [516, 230] width 378 height 11
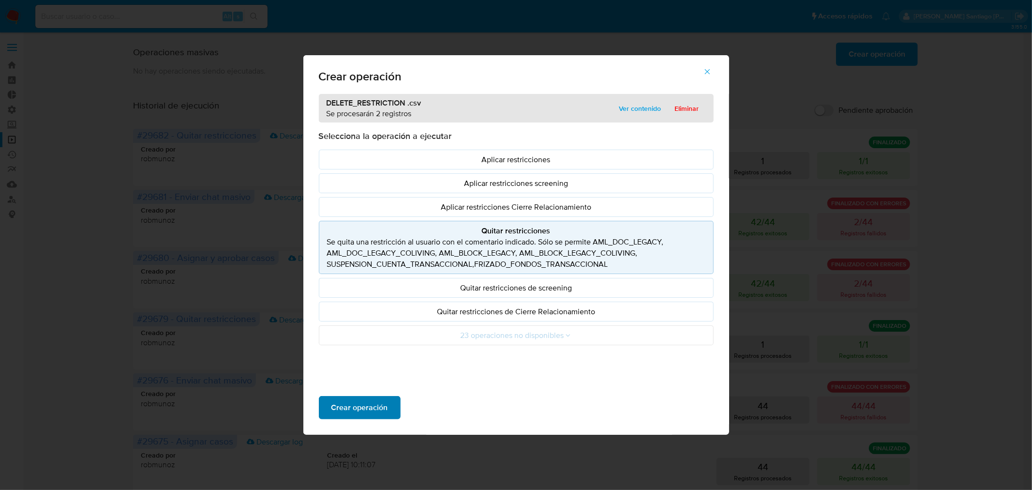
click at [360, 410] on span "Crear operación" at bounding box center [359, 407] width 57 height 21
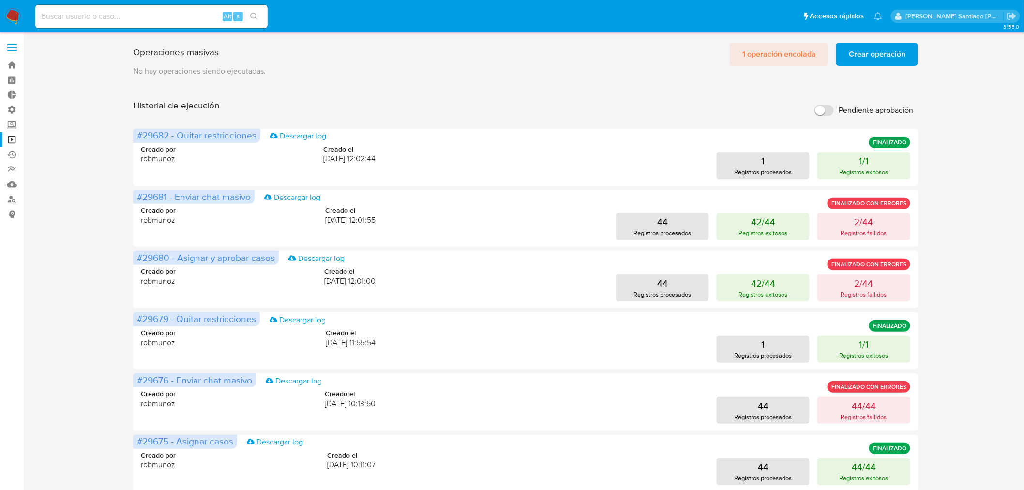
click at [773, 49] on span "1 operación encolada" at bounding box center [779, 54] width 74 height 21
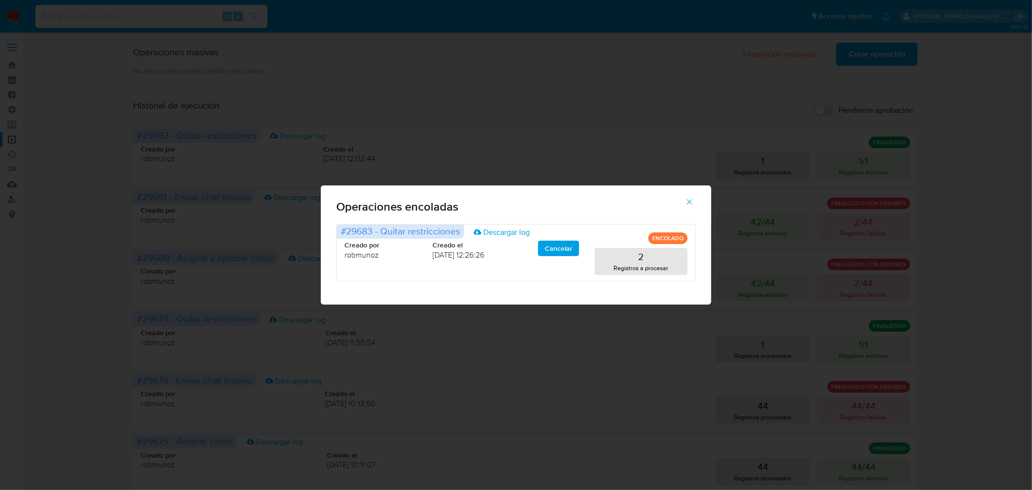
click at [986, 206] on div "Operaciones encoladas #29683 - Quitar restricciones Descargar log ENCOLADO Crea…" at bounding box center [516, 245] width 1032 height 490
click at [689, 199] on icon "button" at bounding box center [689, 201] width 9 height 9
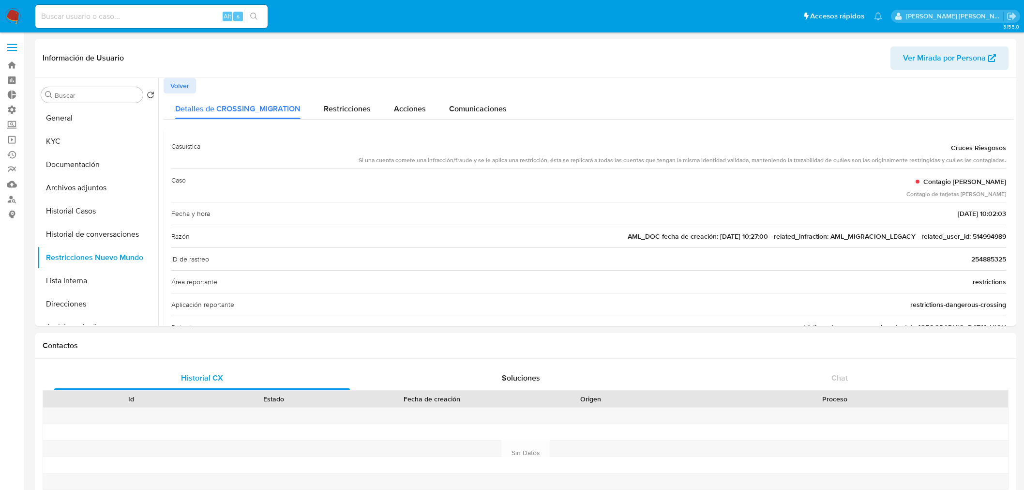
select select "10"
click at [126, 23] on div "Alt s" at bounding box center [151, 16] width 232 height 23
click at [129, 17] on input at bounding box center [151, 16] width 232 height 13
paste input "251538082"
type input "251538082"
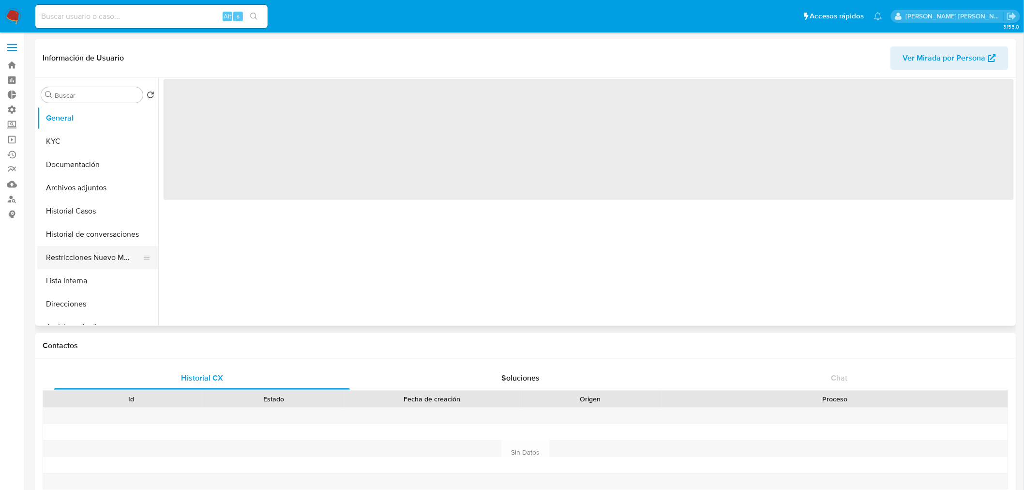
click at [102, 257] on button "Restricciones Nuevo Mundo" at bounding box center [93, 257] width 113 height 23
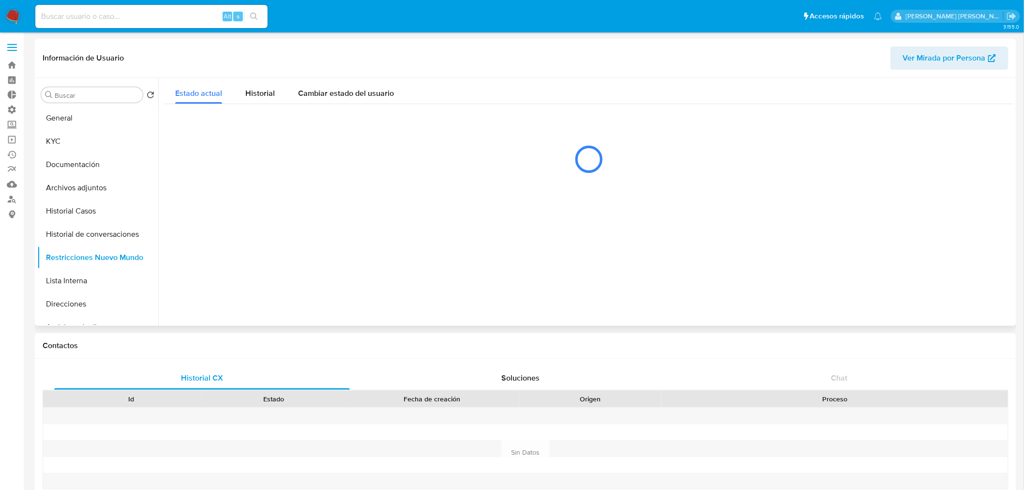
select select "10"
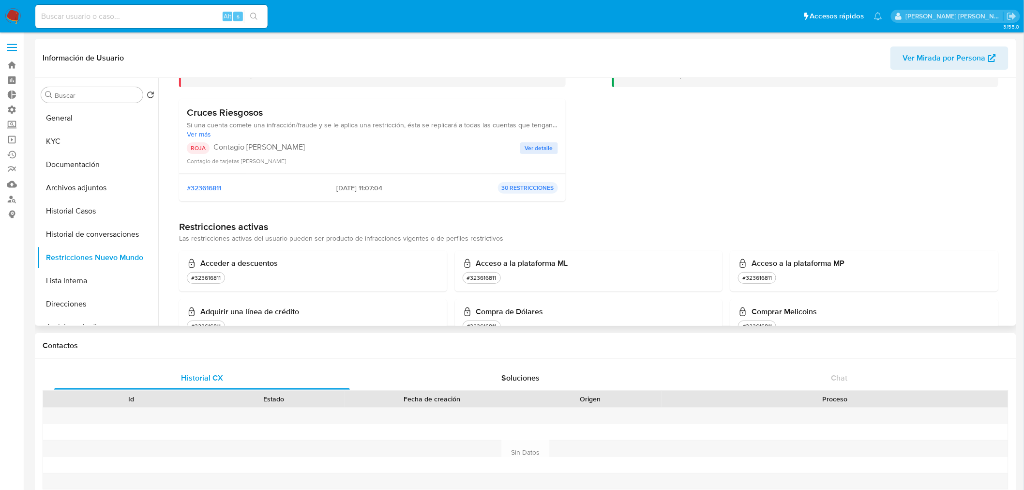
scroll to position [54, 0]
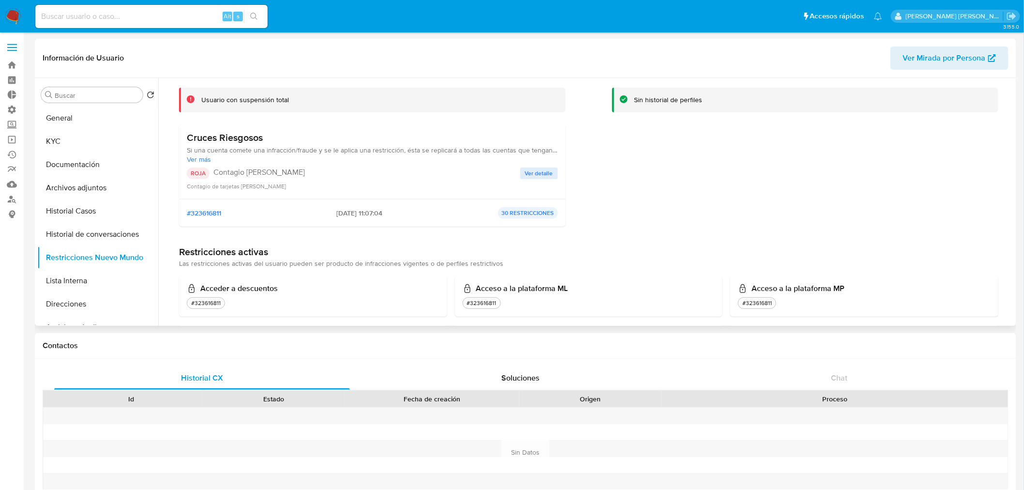
click at [540, 172] on span "Ver detalle" at bounding box center [539, 173] width 28 height 10
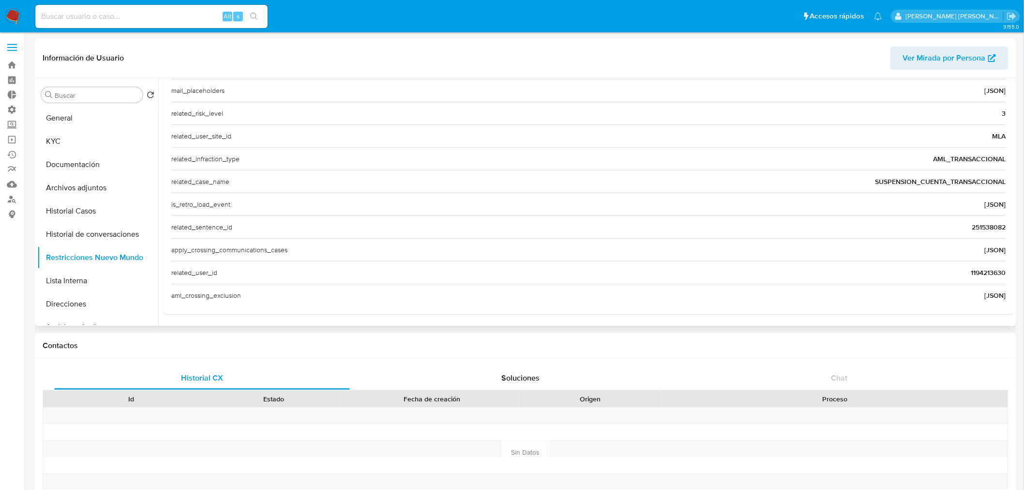
scroll to position [330, 0]
click at [986, 273] on span "1194213630" at bounding box center [988, 272] width 35 height 10
click at [987, 273] on span "1194213630" at bounding box center [988, 272] width 35 height 10
click at [105, 17] on input at bounding box center [151, 16] width 232 height 13
paste input "1194213630"
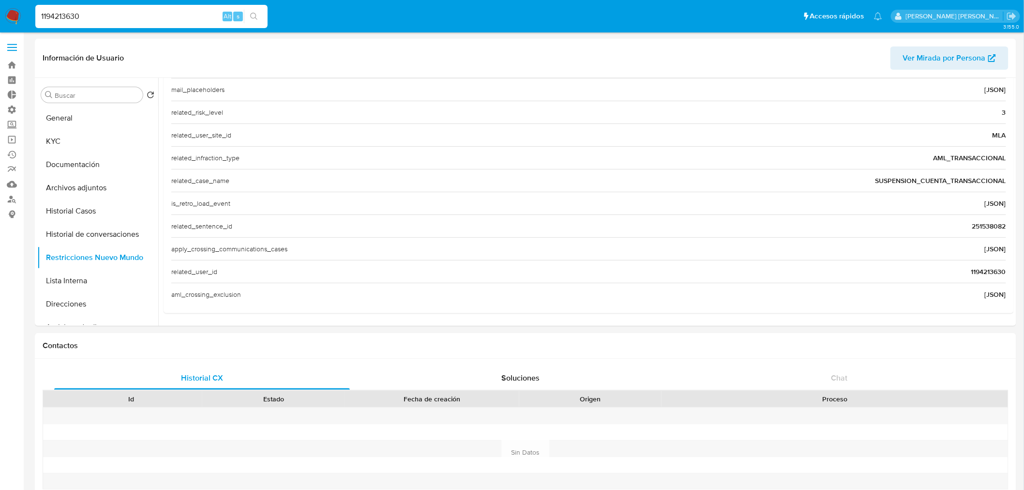
type input "1194213630"
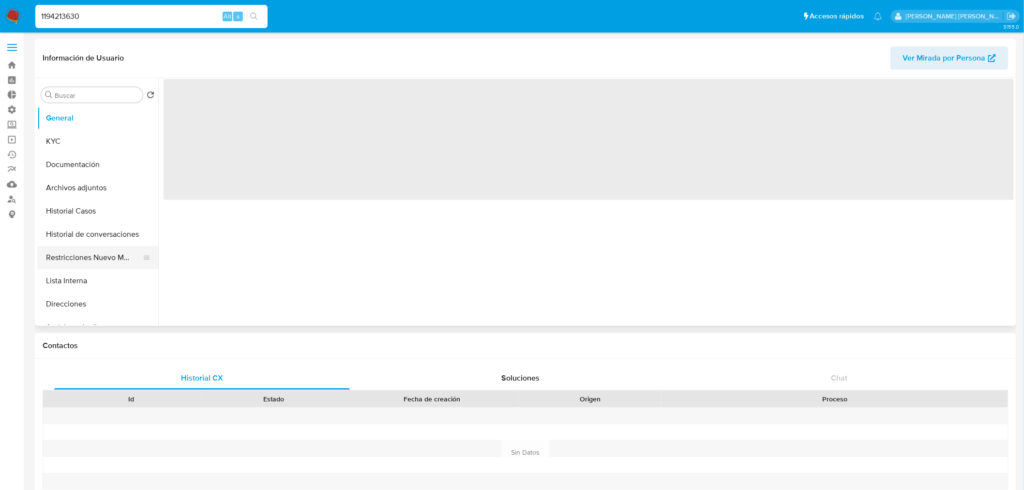
click at [114, 258] on button "Restricciones Nuevo Mundo" at bounding box center [93, 257] width 113 height 23
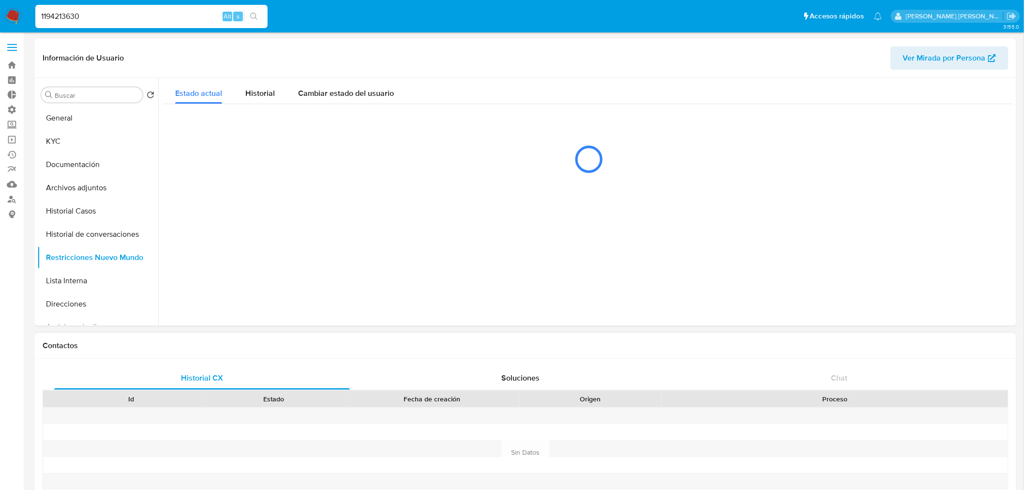
select select "10"
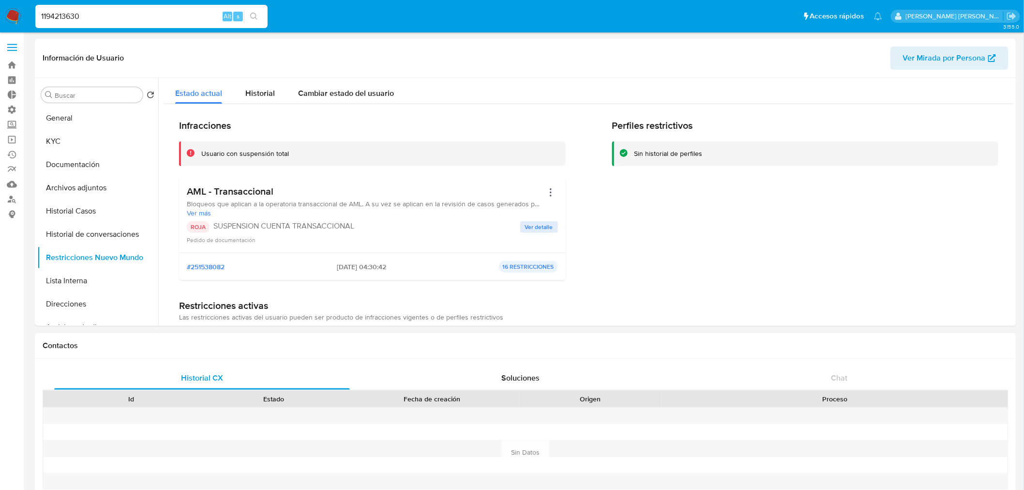
click at [144, 17] on input "1194213630" at bounding box center [151, 16] width 232 height 13
drag, startPoint x: 144, startPoint y: 17, endPoint x: 151, endPoint y: 18, distance: 6.9
click at [144, 17] on input "1194213630" at bounding box center [151, 16] width 232 height 13
click at [254, 15] on icon "search-icon" at bounding box center [254, 17] width 8 height 8
click at [48, 116] on button "General" at bounding box center [93, 117] width 113 height 23
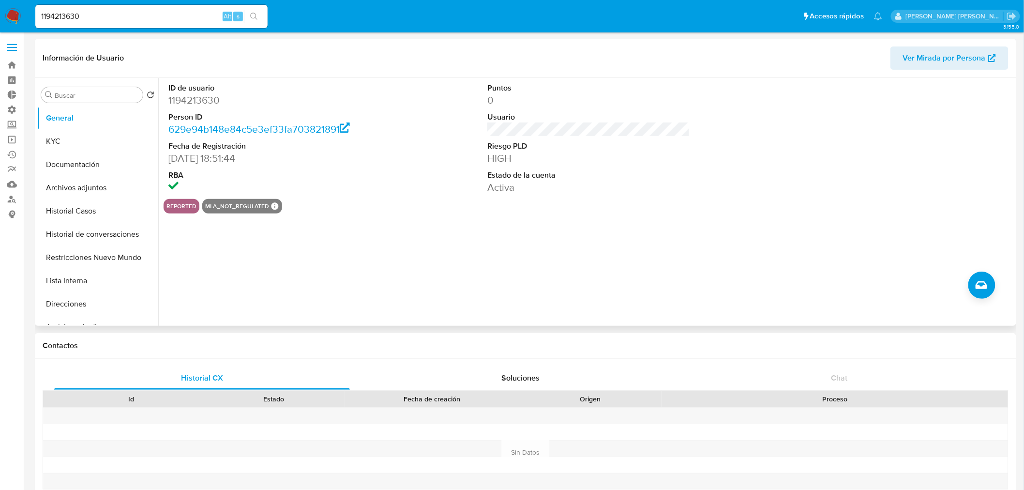
click at [692, 233] on div "ID de usuario 1194213630 Person ID 629e94b148e84c5e3ef33fa703821891 Fecha de Re…" at bounding box center [585, 202] width 855 height 248
click at [106, 254] on button "Restricciones Nuevo Mundo" at bounding box center [93, 257] width 113 height 23
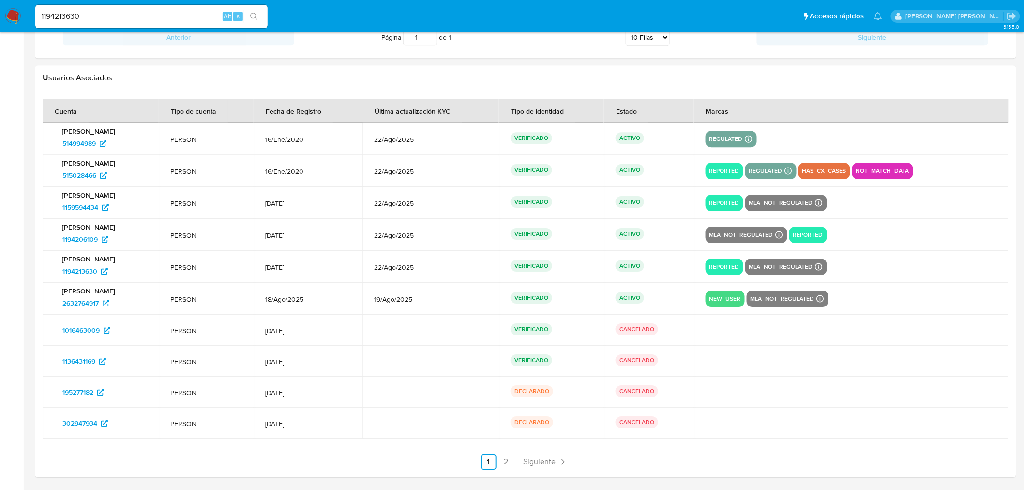
scroll to position [1183, 0]
click at [81, 177] on span "515028466" at bounding box center [79, 174] width 34 height 15
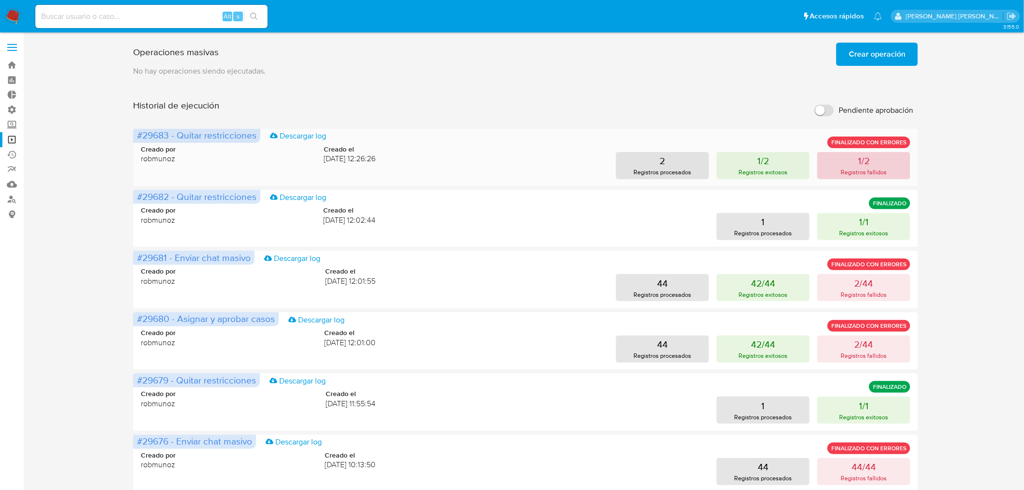
click at [845, 165] on button "1/2 Registros fallidos" at bounding box center [863, 165] width 93 height 27
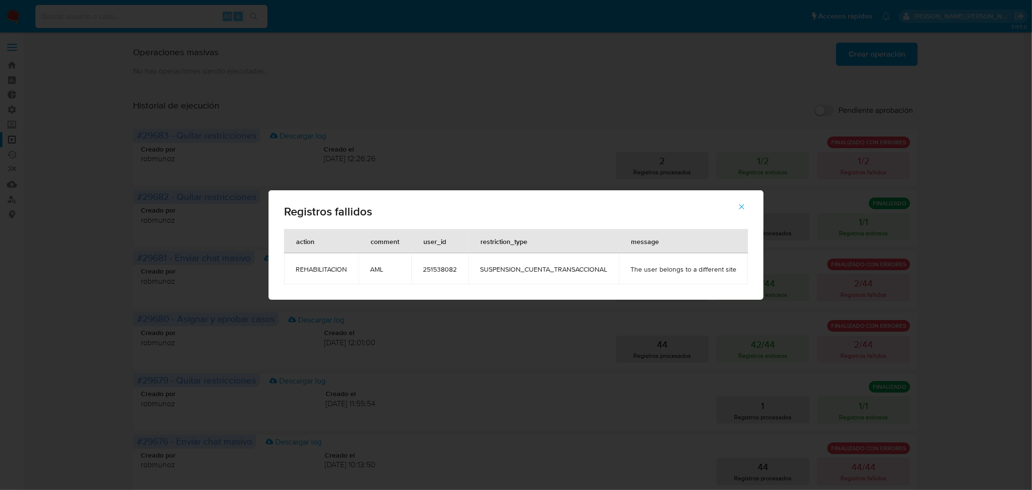
click at [443, 271] on span "251538082" at bounding box center [440, 269] width 34 height 9
click at [443, 270] on span "251538082" at bounding box center [440, 269] width 34 height 9
click at [201, 16] on div "Registros fallidos action comment user_id restriction_type message REHABILITACI…" at bounding box center [516, 245] width 1032 height 490
drag, startPoint x: 874, startPoint y: 46, endPoint x: 807, endPoint y: 103, distance: 87.5
click at [874, 48] on div "Registros fallidos action comment user_id restriction_type message REHABILITACI…" at bounding box center [516, 245] width 1032 height 490
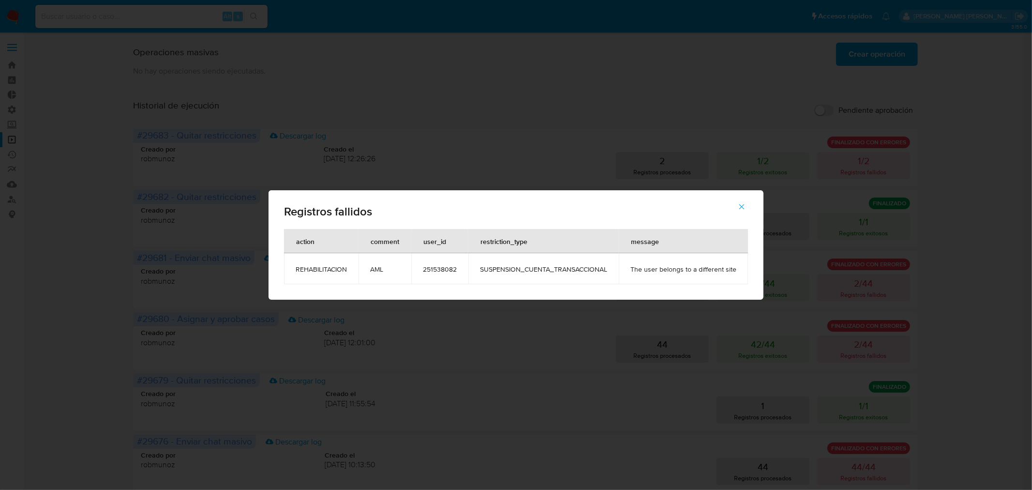
click at [738, 207] on icon "button" at bounding box center [741, 206] width 9 height 9
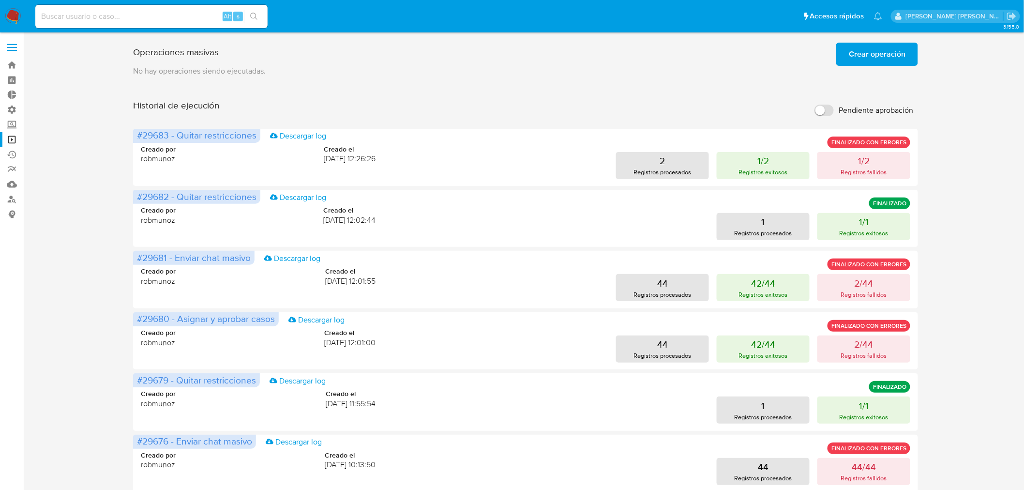
click at [860, 56] on span "Crear operación" at bounding box center [877, 54] width 57 height 21
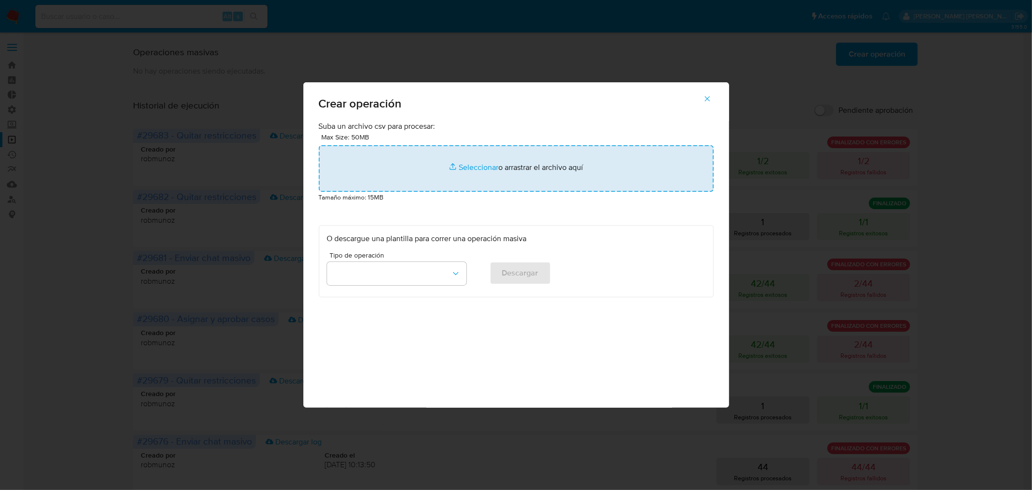
click at [462, 170] on input "file" at bounding box center [516, 168] width 395 height 46
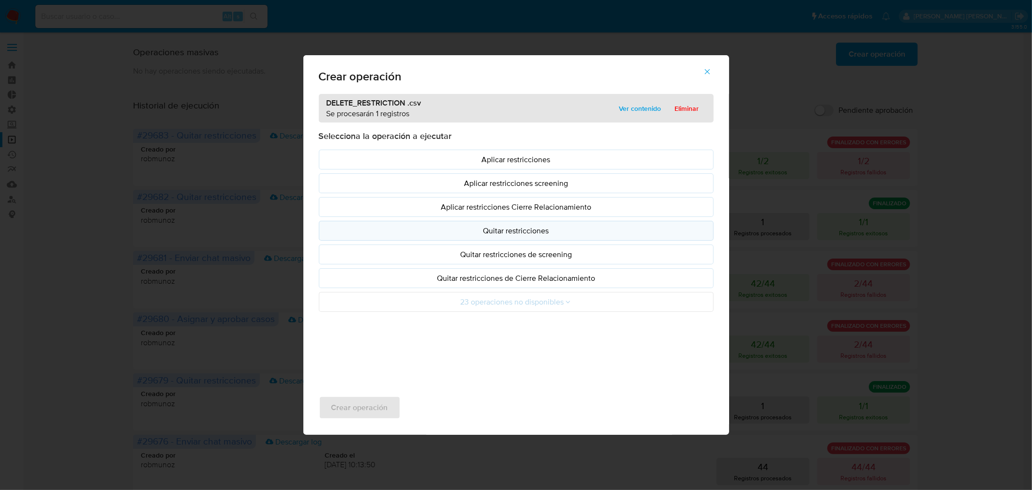
click at [504, 239] on button "Quitar restricciones" at bounding box center [516, 231] width 395 height 20
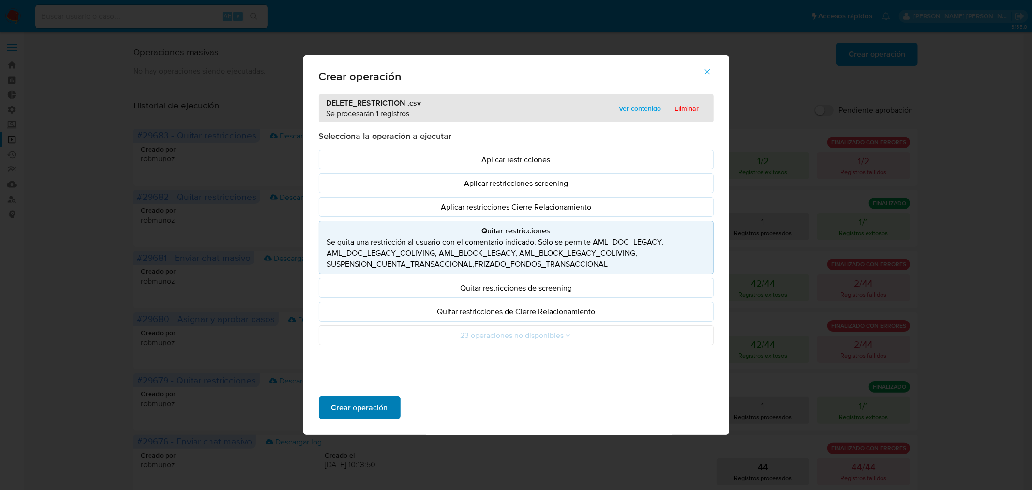
click at [375, 408] on span "Crear operación" at bounding box center [359, 407] width 57 height 21
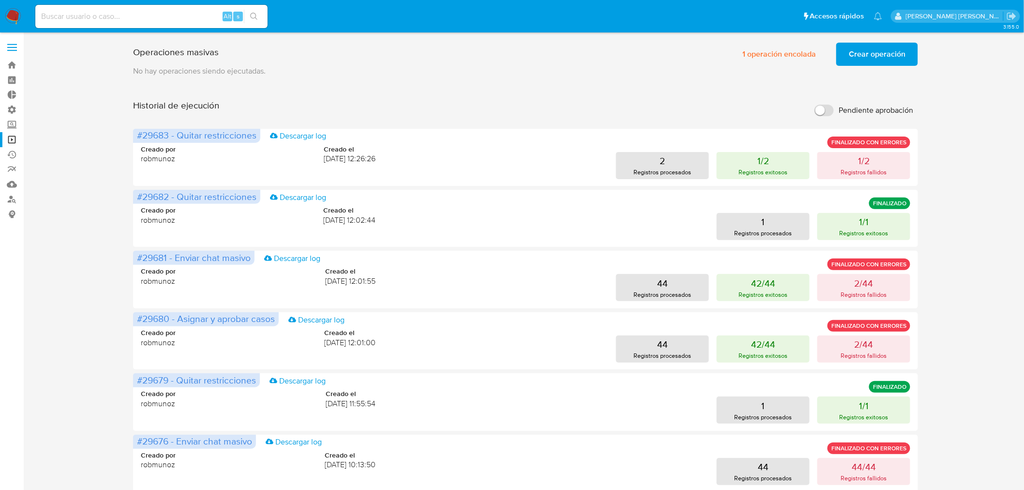
click at [859, 56] on span "Crear operación" at bounding box center [877, 54] width 57 height 21
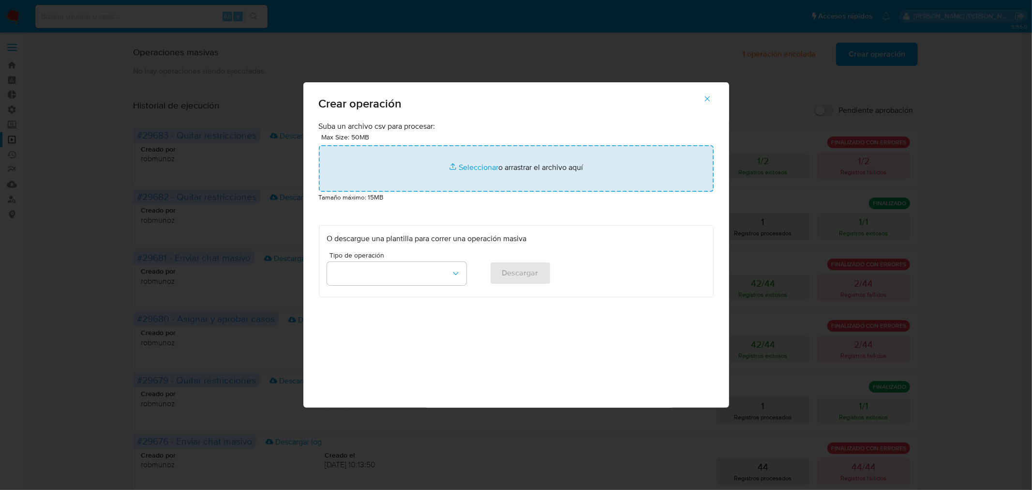
click at [537, 166] on input "file" at bounding box center [516, 168] width 395 height 46
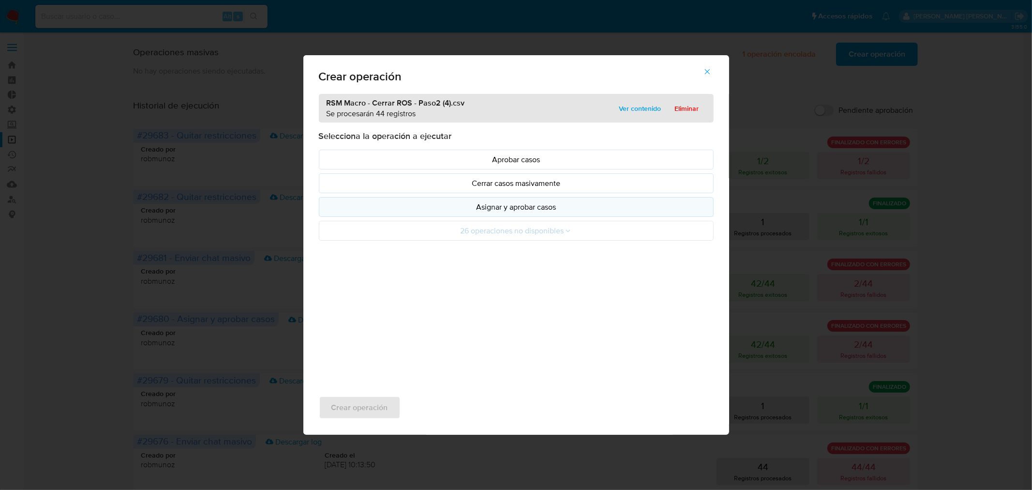
click at [523, 210] on p "Asignar y aprobar casos" at bounding box center [516, 206] width 378 height 11
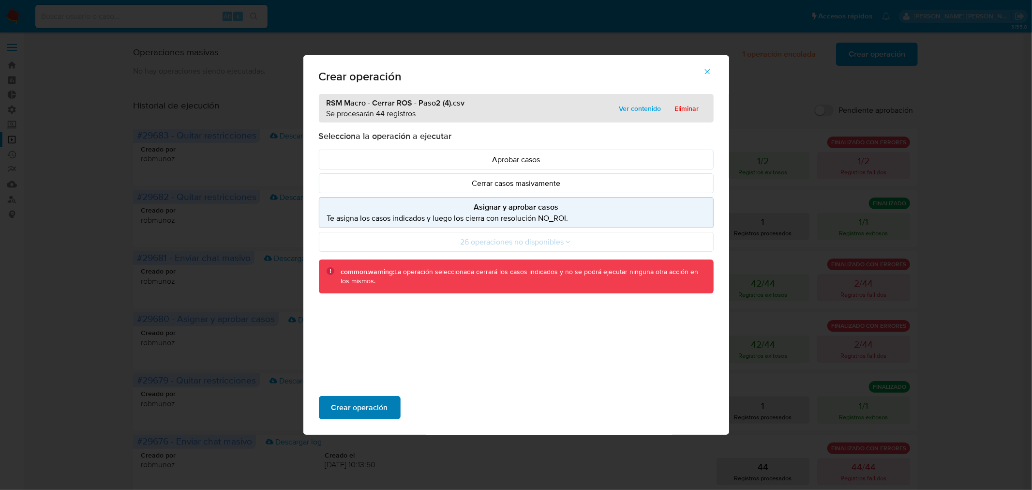
click at [376, 404] on span "Crear operación" at bounding box center [359, 407] width 57 height 21
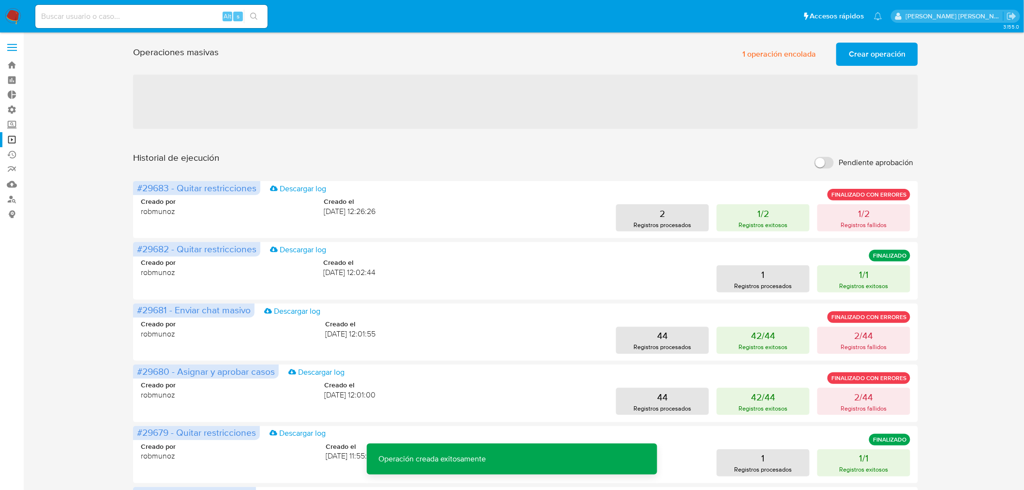
click at [881, 54] on span "Crear operación" at bounding box center [877, 54] width 57 height 21
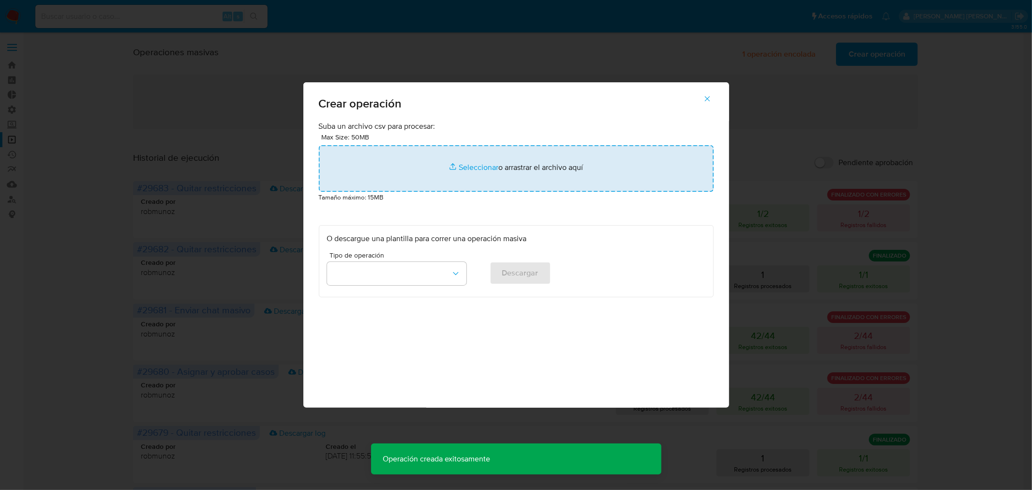
click at [523, 183] on input "file" at bounding box center [516, 168] width 395 height 46
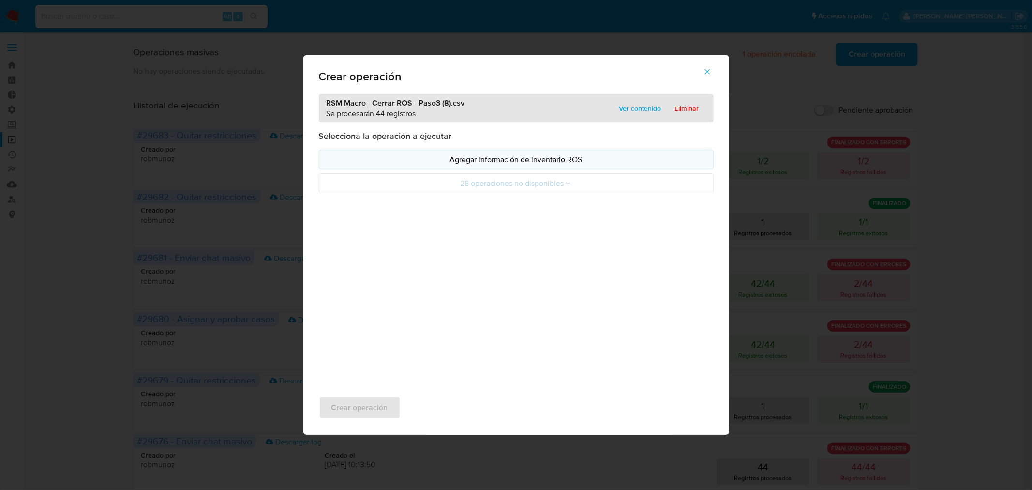
click at [454, 162] on p "Agregar información de inventario ROS" at bounding box center [516, 159] width 378 height 11
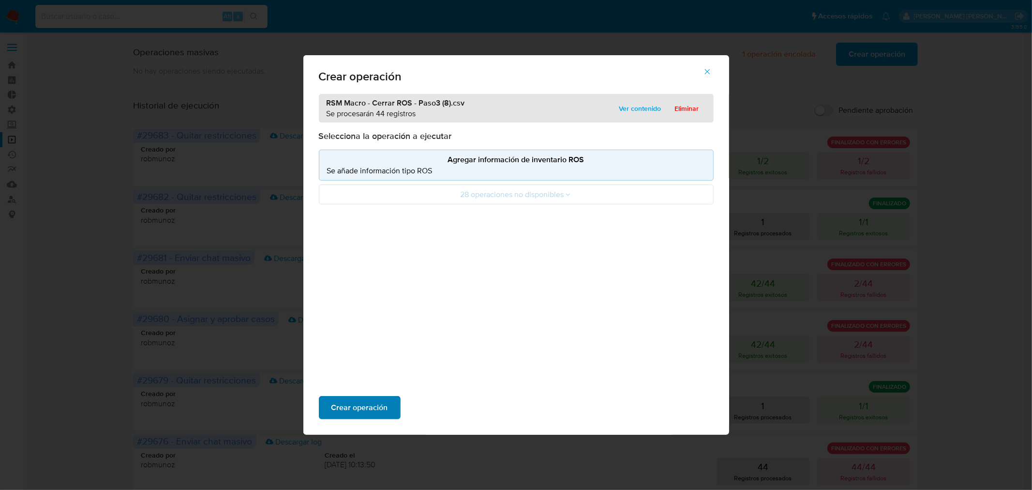
click at [386, 397] on span "Crear operación" at bounding box center [359, 407] width 57 height 21
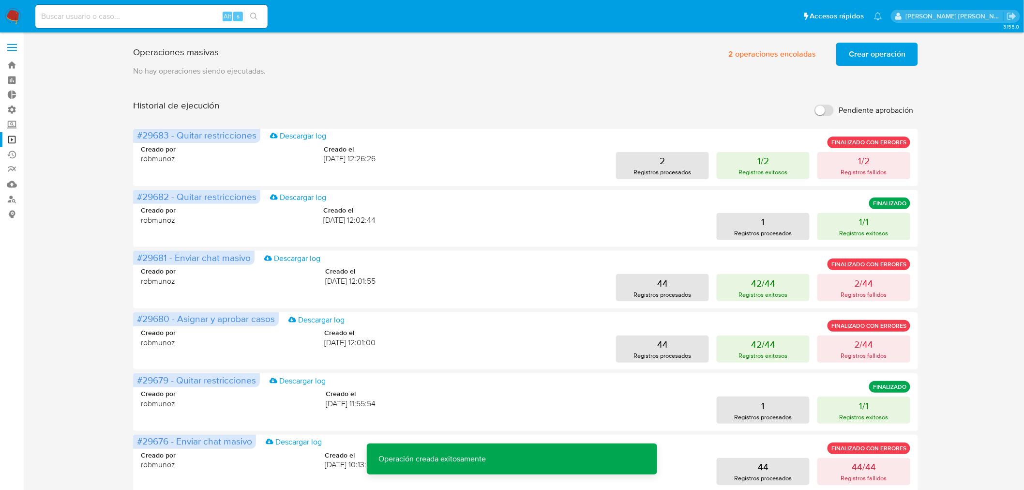
click at [891, 51] on span "Crear operación" at bounding box center [877, 54] width 57 height 21
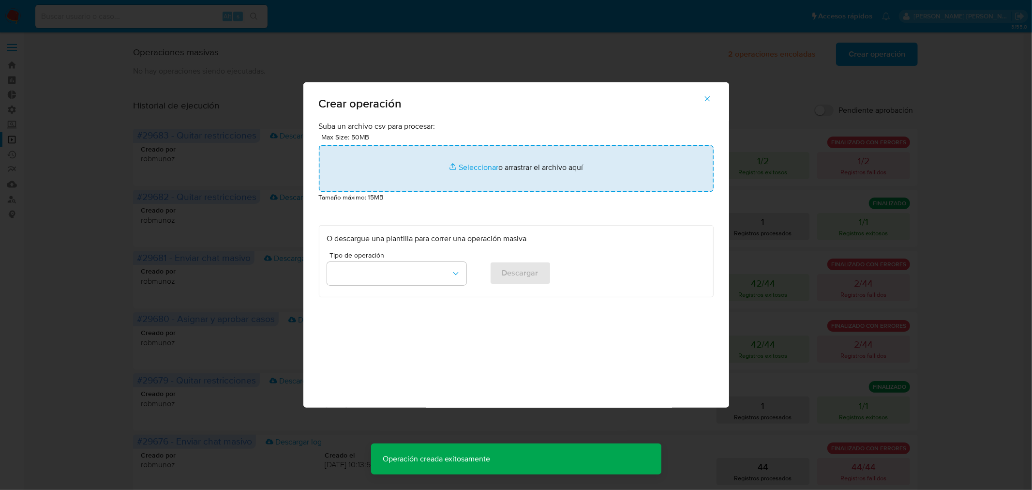
click at [554, 175] on input "file" at bounding box center [516, 168] width 395 height 46
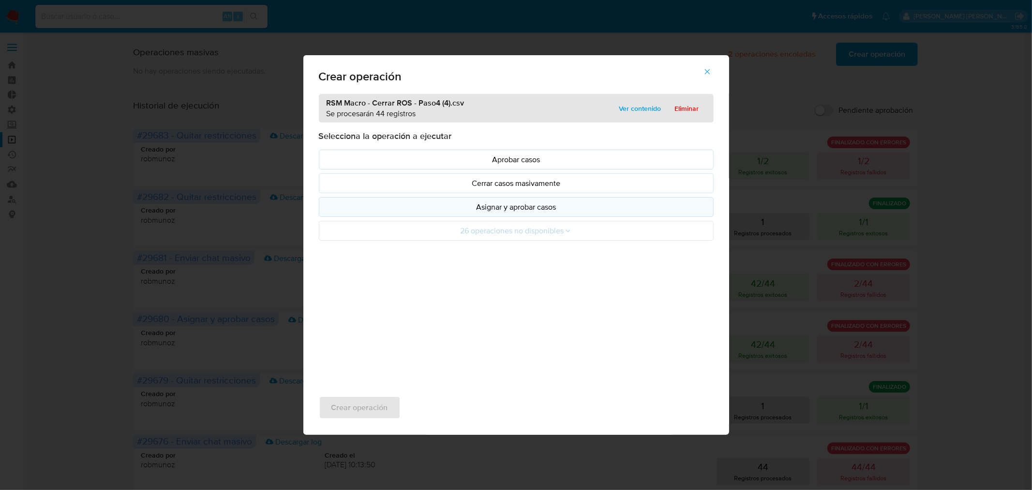
click at [444, 213] on button "Asignar y aprobar casos" at bounding box center [516, 207] width 395 height 20
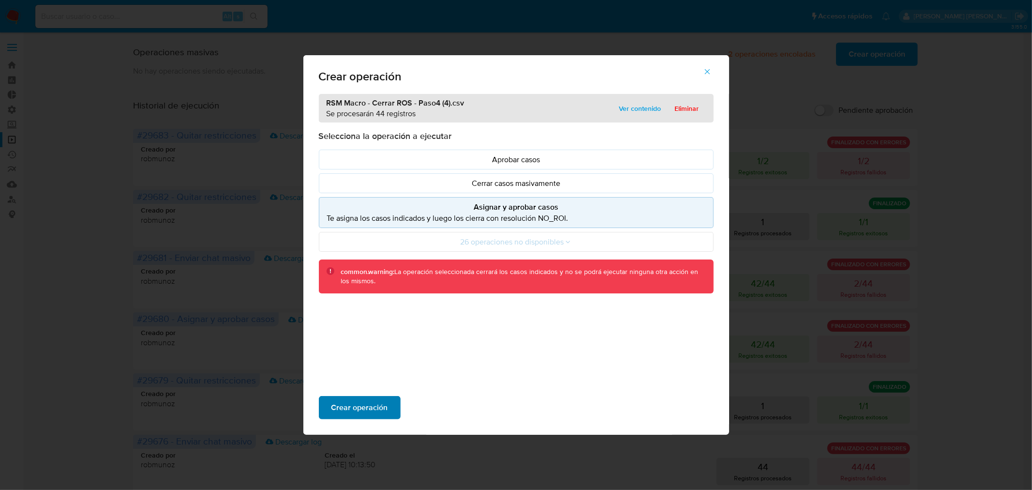
click at [382, 407] on span "Crear operación" at bounding box center [359, 407] width 57 height 21
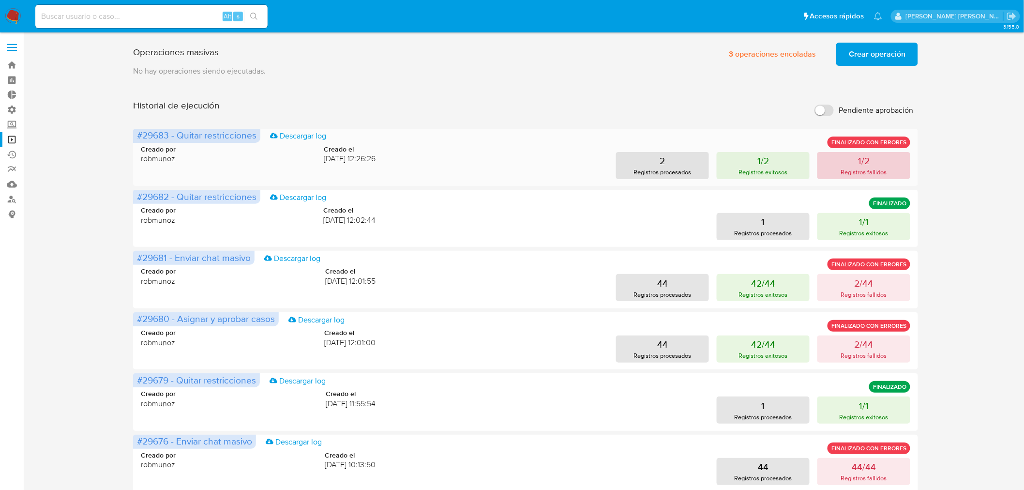
click at [903, 160] on button "1/2 Registros fallidos" at bounding box center [863, 165] width 93 height 27
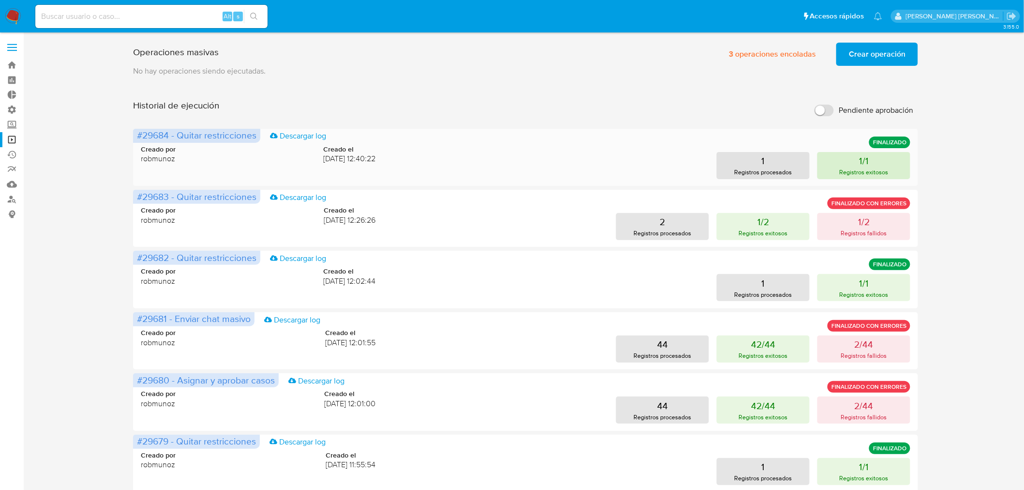
click p "1/1"
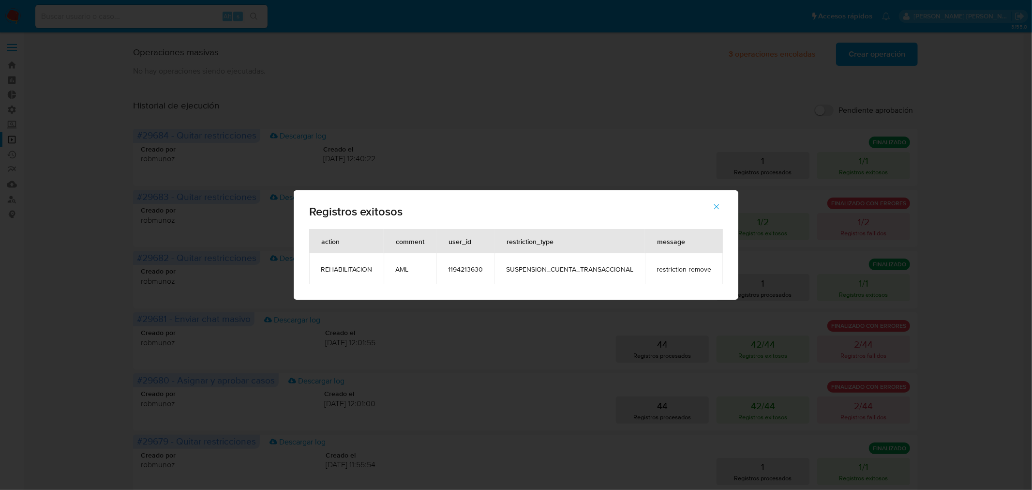
click span "1194213630"
click span "button"
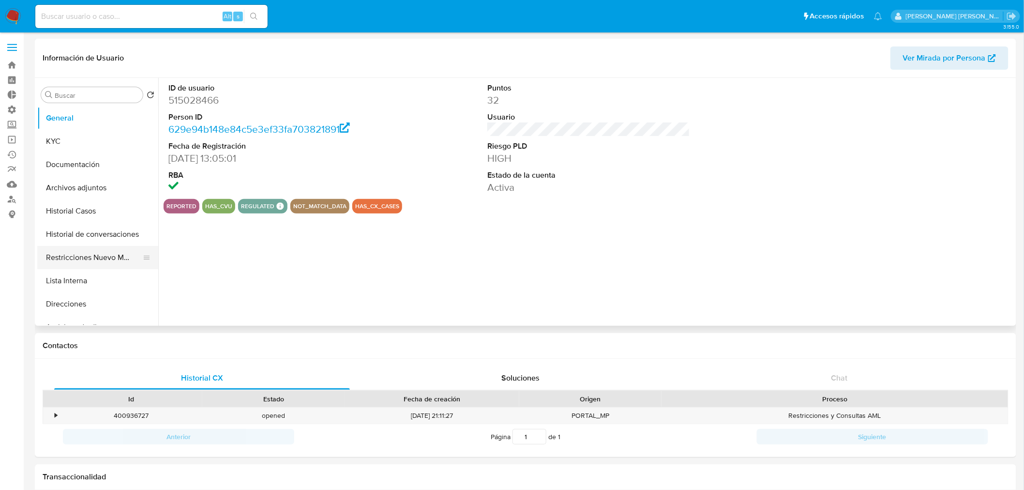
click at [121, 258] on button "Restricciones Nuevo Mundo" at bounding box center [93, 257] width 113 height 23
select select "10"
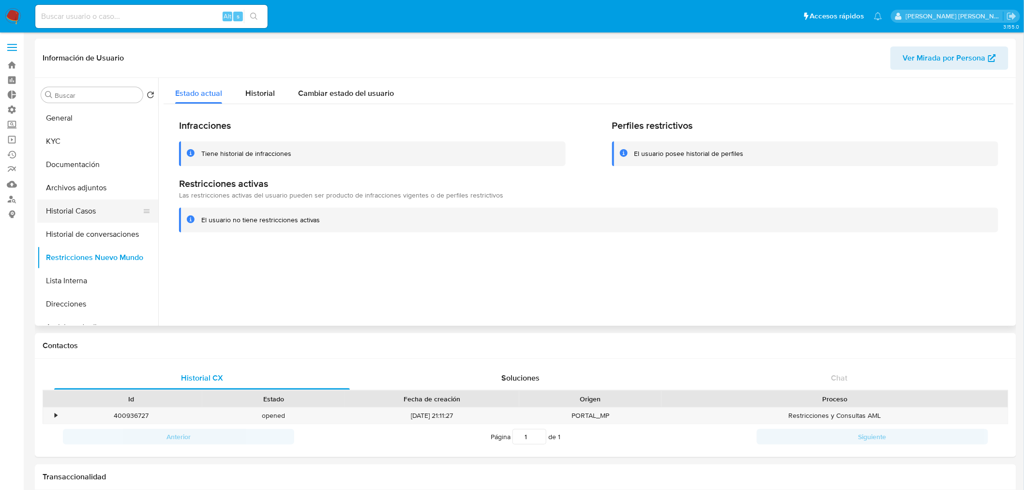
click at [103, 205] on button "Historial Casos" at bounding box center [93, 210] width 113 height 23
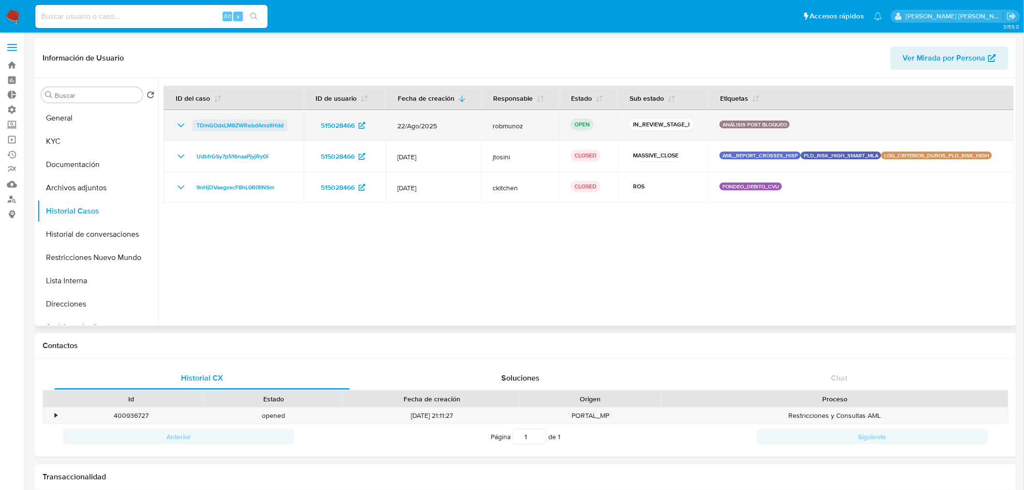
click at [238, 128] on span "TDmGOdxLM8ZWRebdAmzIlHdd" at bounding box center [239, 126] width 87 height 12
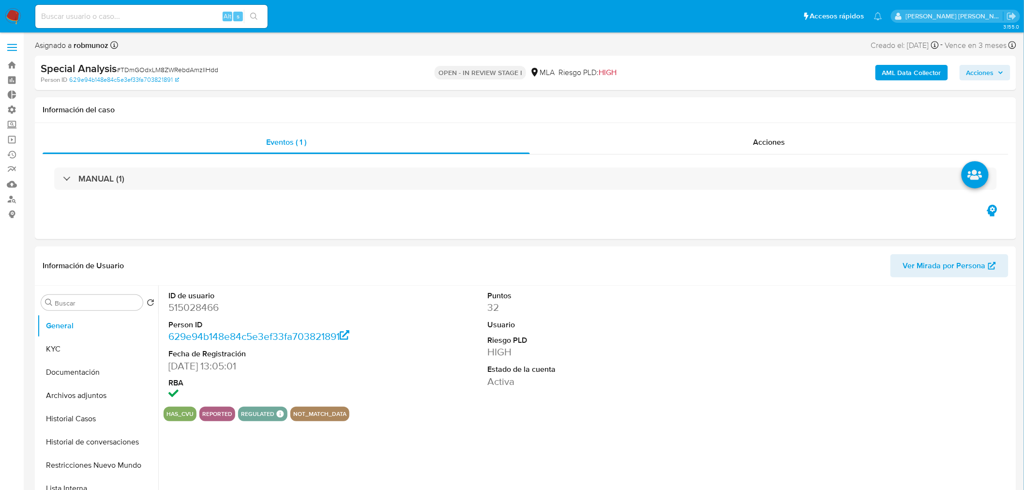
click at [978, 75] on span "Acciones" at bounding box center [980, 72] width 28 height 15
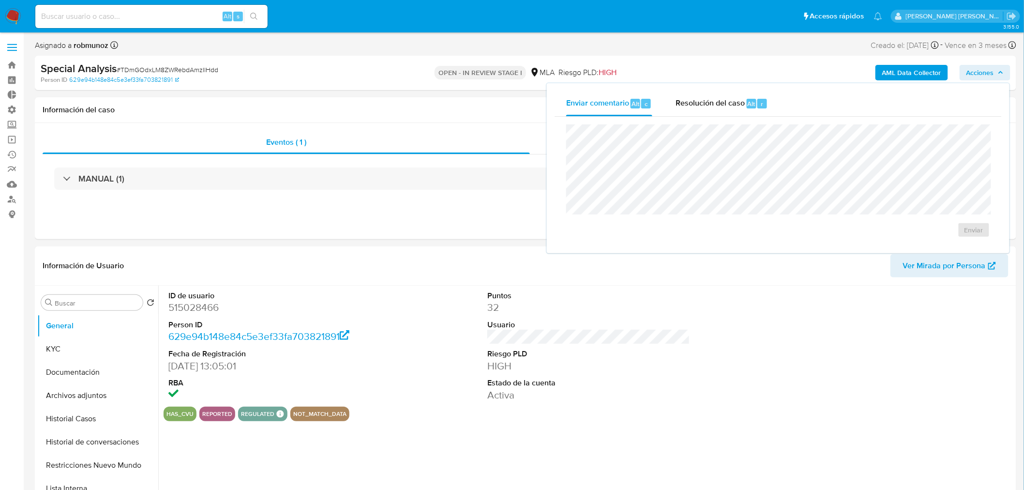
click at [678, 102] on span "Resolución del caso" at bounding box center [709, 103] width 69 height 11
select select "10"
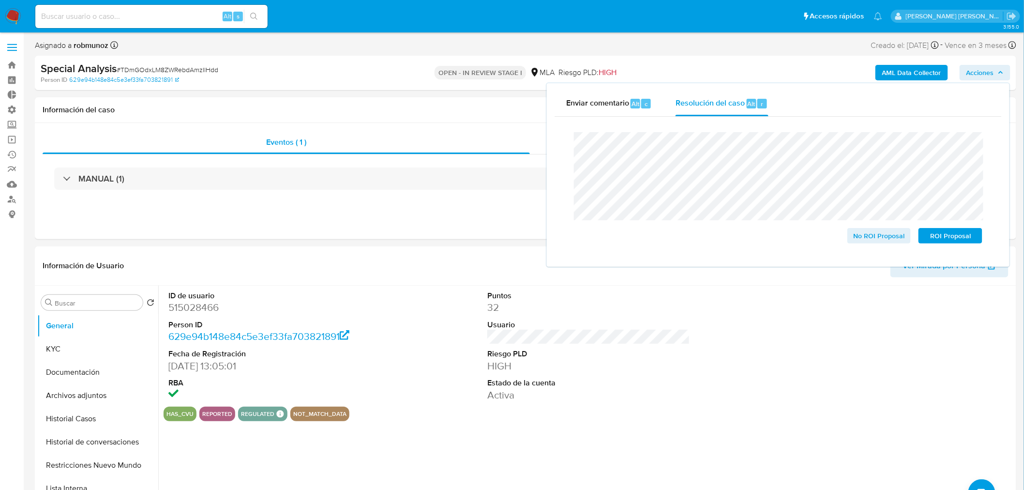
click at [0, 0] on lt-span "documentaci ó n" at bounding box center [0, 0] width 0 height 0
click at [859, 235] on span "No ROI Proposal" at bounding box center [879, 236] width 50 height 14
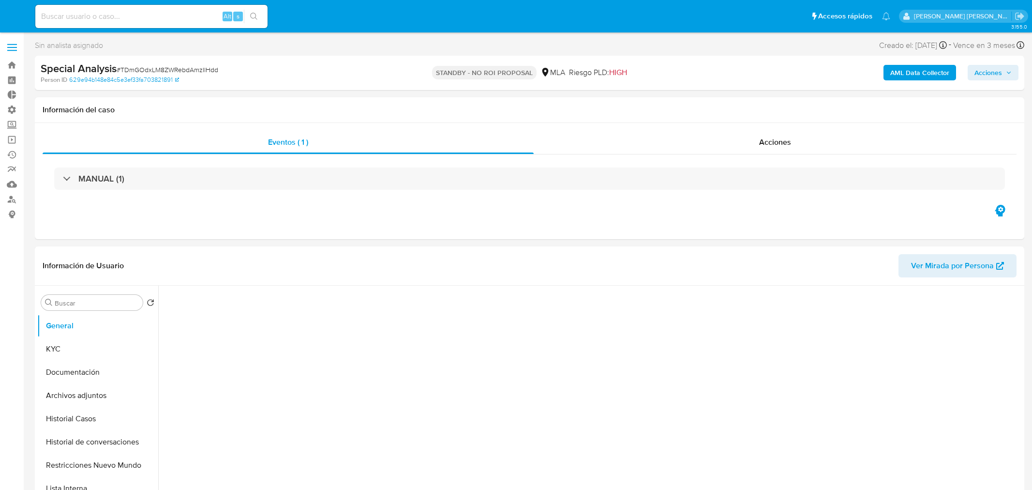
select select "10"
